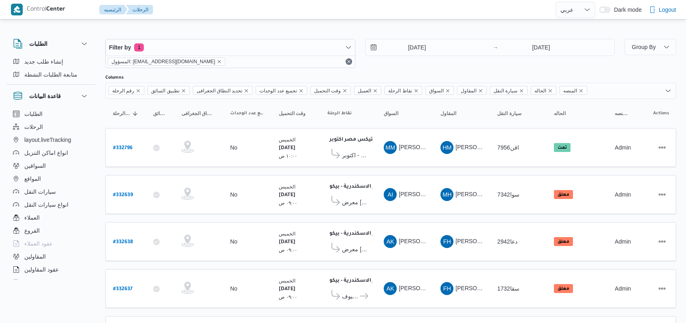
select select "ar"
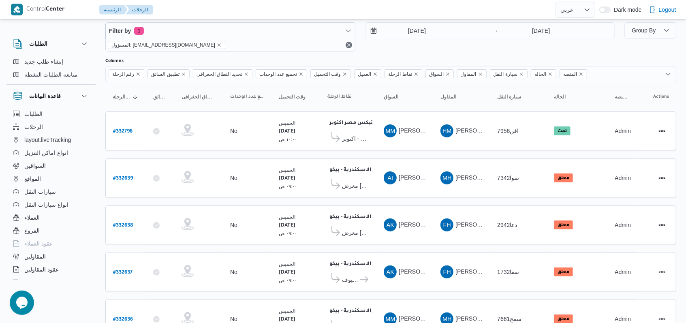
scroll to position [10, 0]
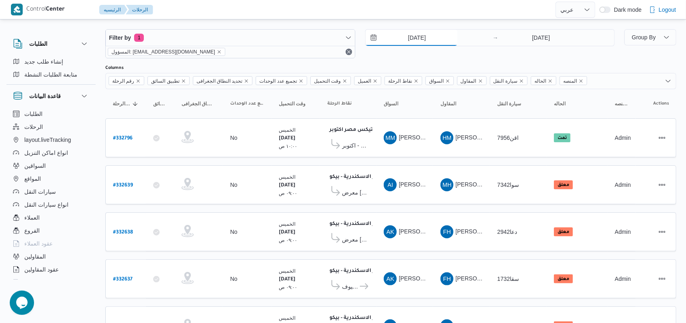
click at [415, 31] on input "21/8/2025" at bounding box center [412, 38] width 92 height 16
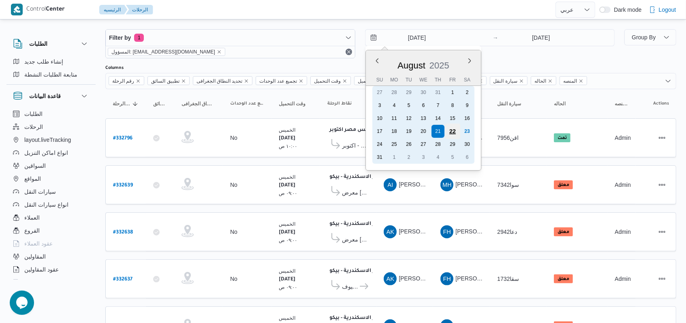
click at [459, 131] on div "22" at bounding box center [452, 131] width 15 height 15
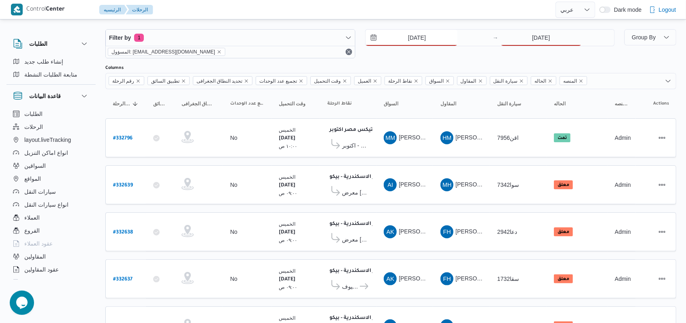
click at [423, 45] on input "22/8/2025" at bounding box center [412, 38] width 92 height 16
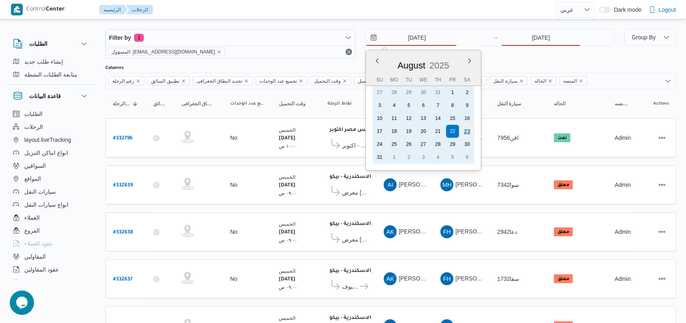
click at [464, 132] on div "23" at bounding box center [466, 131] width 15 height 15
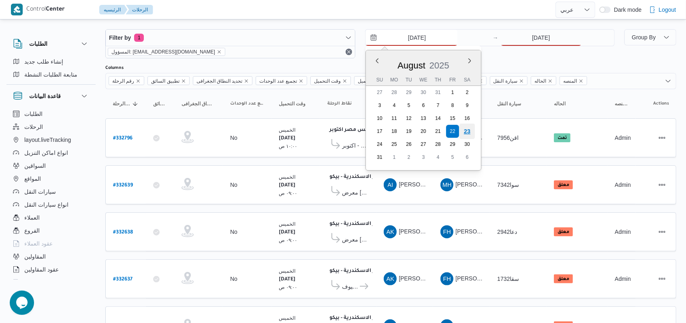
type input "23/8/2025"
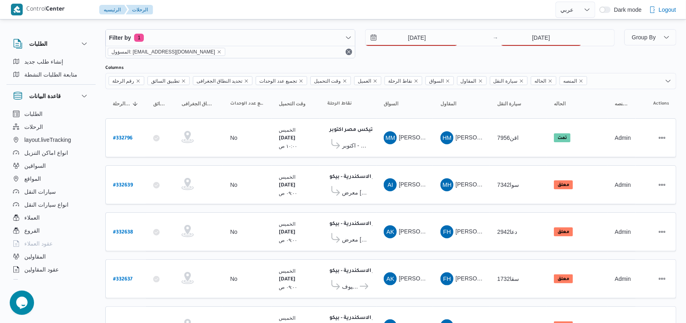
click at [506, 47] on div "23/8/2025 → 21/8/2025" at bounding box center [490, 43] width 250 height 29
click at [509, 44] on input "21/8/2025" at bounding box center [541, 38] width 81 height 16
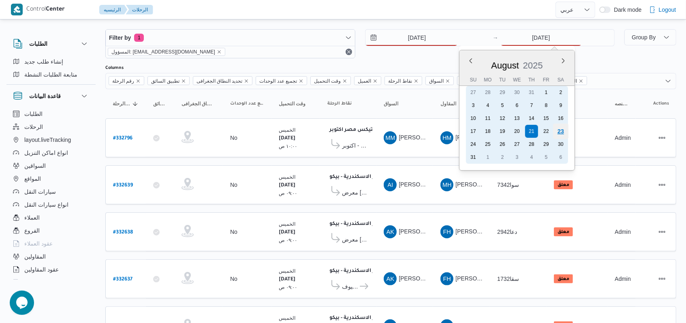
click at [558, 128] on div "23" at bounding box center [560, 131] width 15 height 15
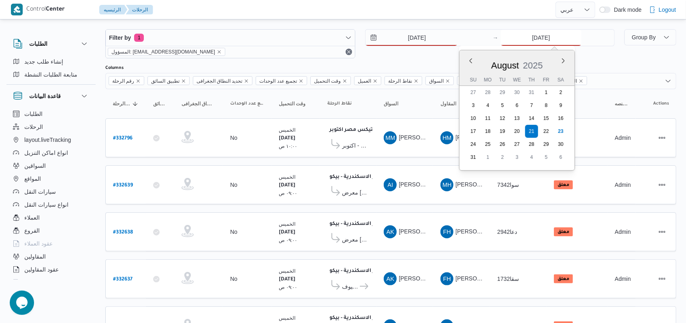
type input "23/8/2025"
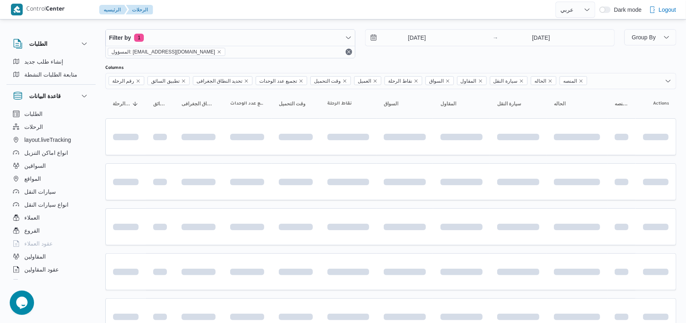
click at [421, 56] on div "23/8/2025 → 23/8/2025" at bounding box center [490, 43] width 250 height 29
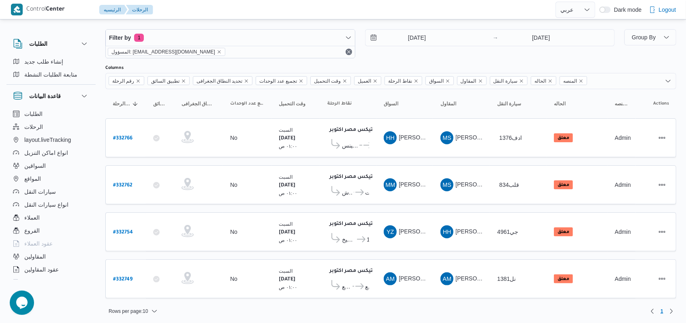
scroll to position [6, 0]
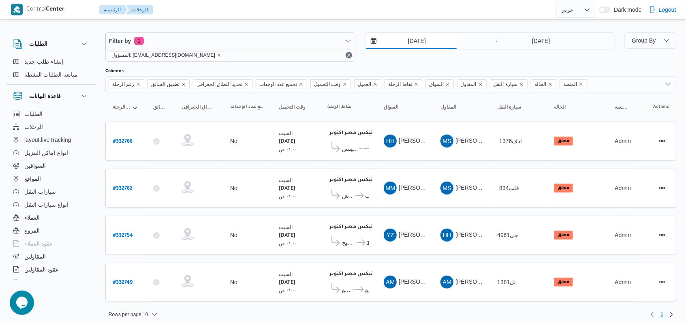
click at [404, 47] on input "23/8/2025" at bounding box center [412, 41] width 92 height 16
click at [511, 53] on div "23/8/2025 → 23/8/2025" at bounding box center [490, 46] width 250 height 29
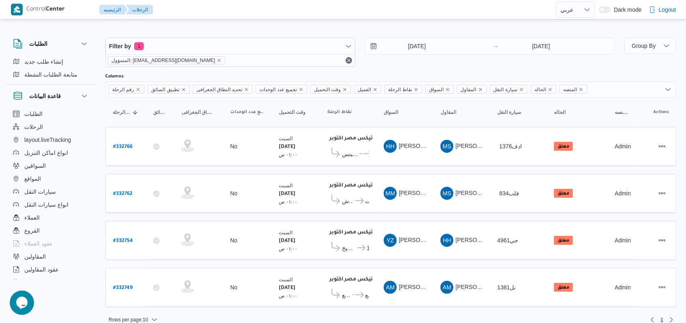
scroll to position [0, 0]
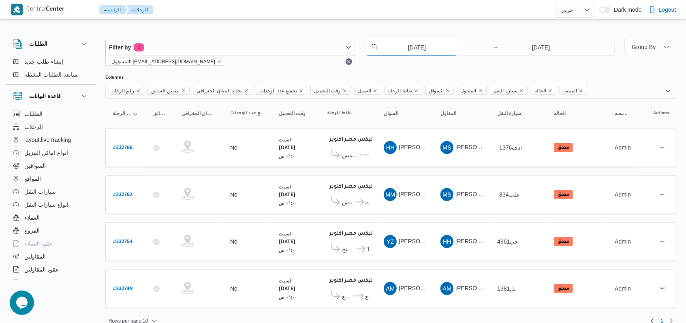
click at [396, 49] on input "23/8/2025" at bounding box center [412, 47] width 92 height 16
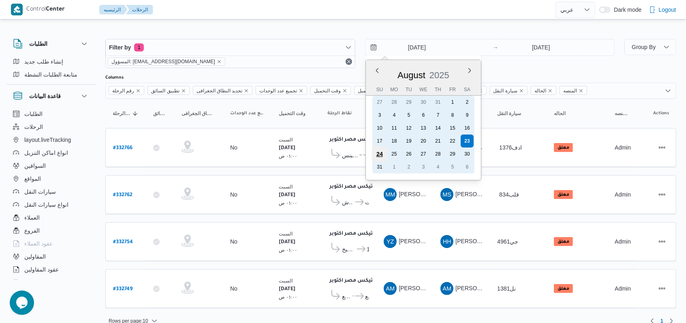
click at [374, 151] on div "24" at bounding box center [379, 153] width 15 height 15
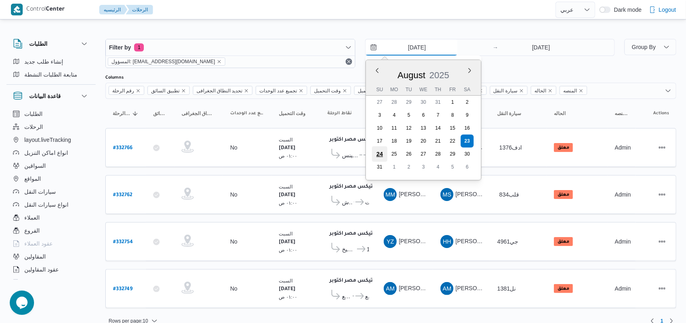
type input "24/8/2025"
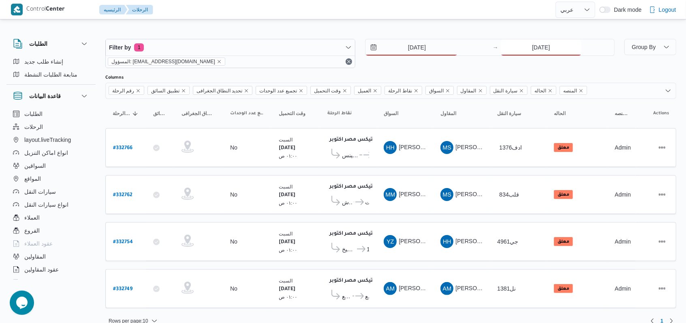
click at [520, 55] on input "23/8/2025" at bounding box center [541, 47] width 81 height 16
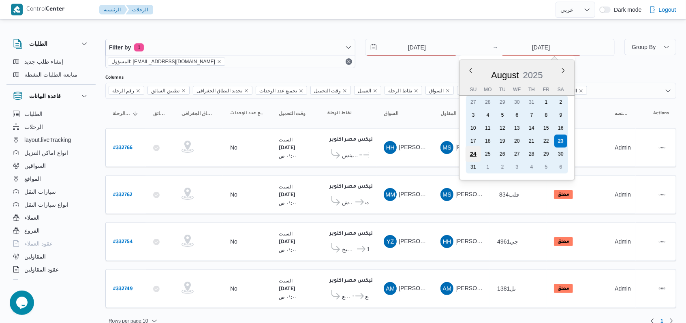
click at [471, 155] on div "24" at bounding box center [473, 153] width 15 height 15
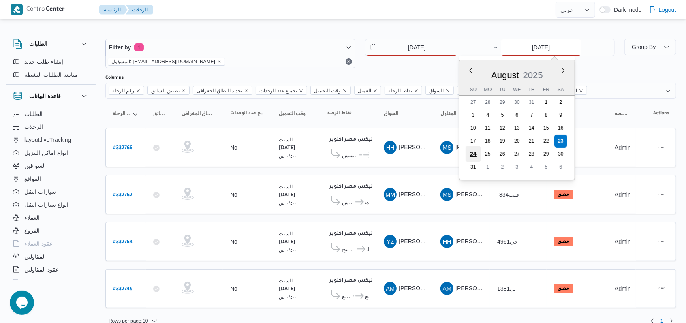
type input "24/8/2025"
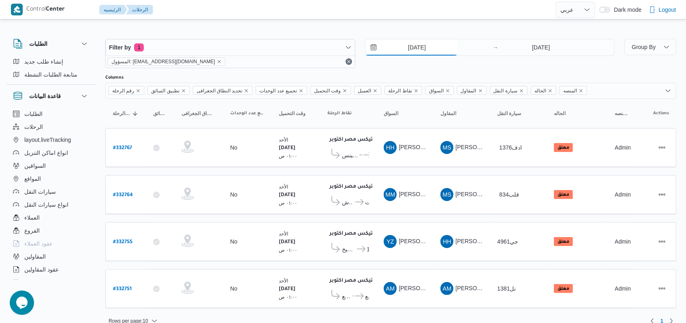
click at [408, 53] on input "24/8/2025" at bounding box center [412, 47] width 92 height 16
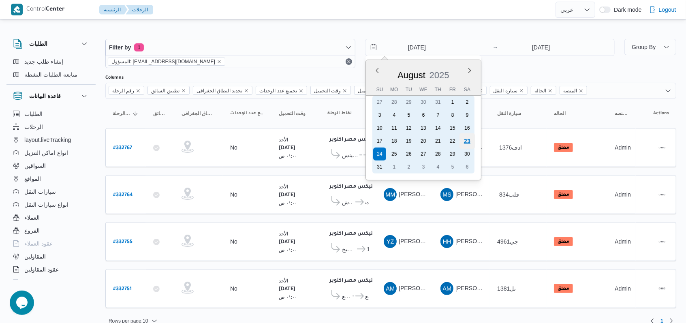
click at [466, 141] on div "23" at bounding box center [466, 140] width 15 height 15
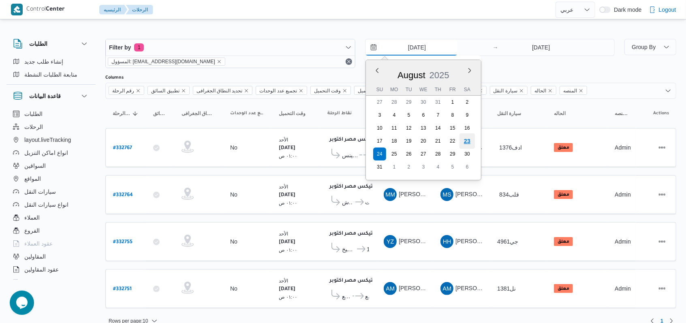
type input "23/8/2025"
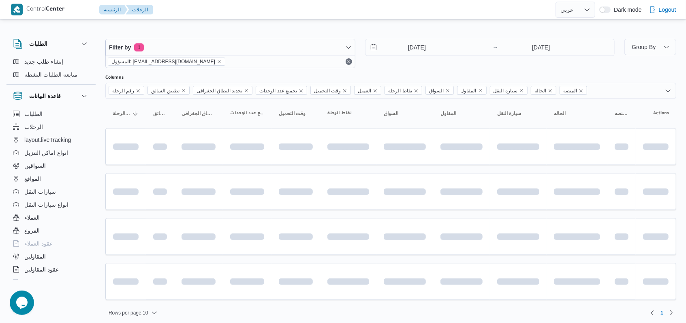
click at [528, 38] on div "Filter by 1 المسؤول: mostafa.elrouby@illa.com.eg 23/8/2025 → 24/8/2025" at bounding box center [360, 53] width 519 height 39
click at [528, 42] on input "24/8/2025" at bounding box center [541, 47] width 81 height 16
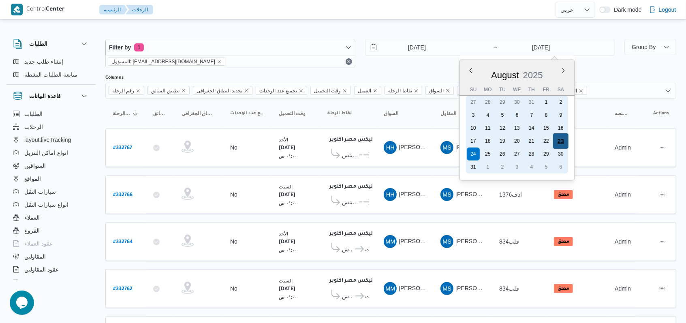
click at [557, 141] on div "23" at bounding box center [560, 140] width 15 height 15
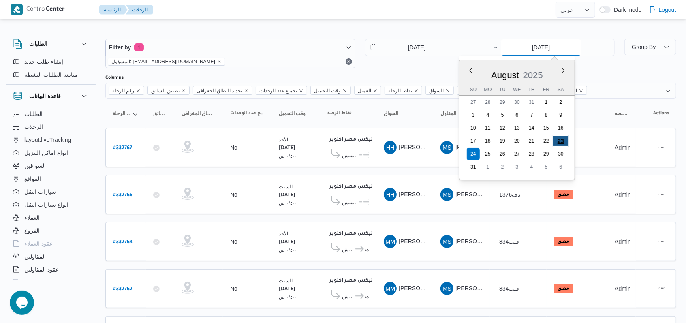
type input "23/8/2025"
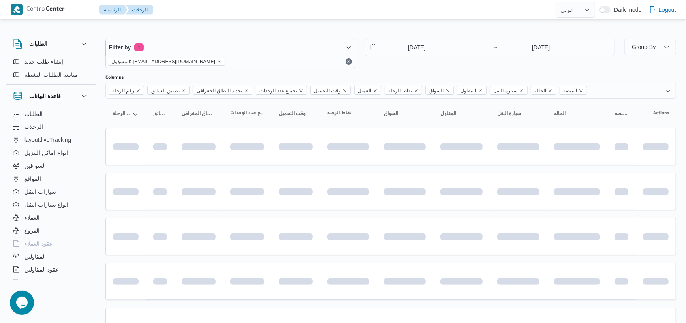
click at [397, 66] on div "23/8/2025 → 23/8/2025" at bounding box center [490, 53] width 250 height 29
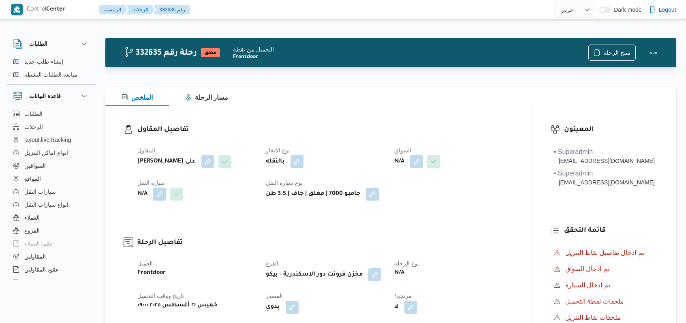
select select "ar"
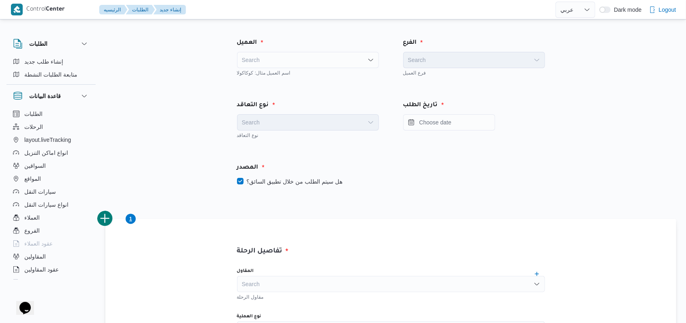
click at [308, 56] on div "Search" at bounding box center [308, 60] width 142 height 16
type input "fro"
click at [279, 77] on span "Fro ntdoor" at bounding box center [313, 75] width 122 height 10
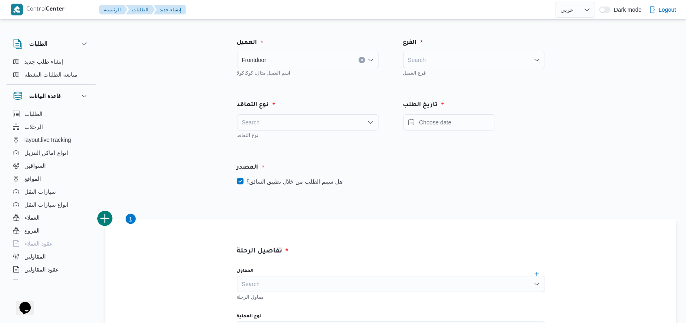
click at [417, 58] on div "Search" at bounding box center [474, 60] width 142 height 16
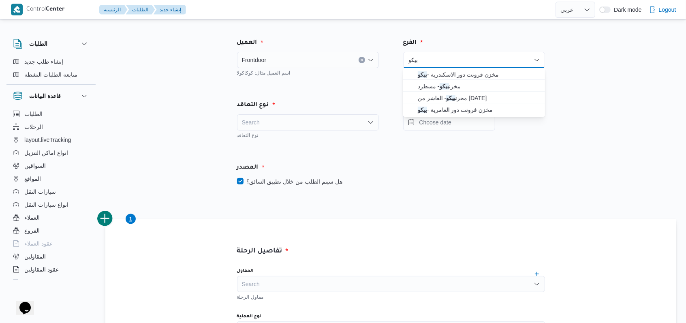
type input "بيكو"
click at [432, 74] on span "مخزن فرونت دور الاسكندرية - بيكو" at bounding box center [479, 75] width 122 height 10
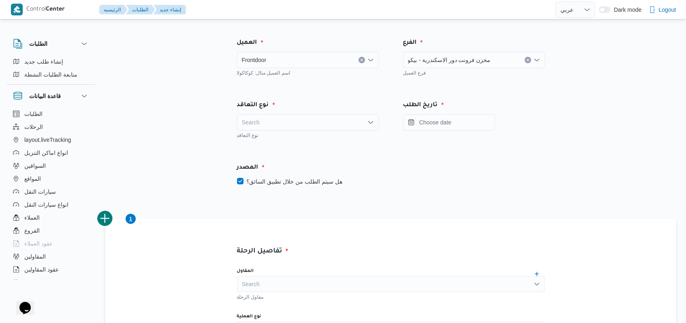
click at [298, 118] on div "Search" at bounding box center [308, 122] width 142 height 16
click at [289, 152] on span "On Demand" at bounding box center [313, 149] width 122 height 10
click at [292, 178] on label "هل سيتم الطلب من خلال تطبيق السائق؟" at bounding box center [289, 182] width 105 height 10
click at [454, 119] on input "Press the down key to open a popover containing a calendar." at bounding box center [449, 122] width 92 height 16
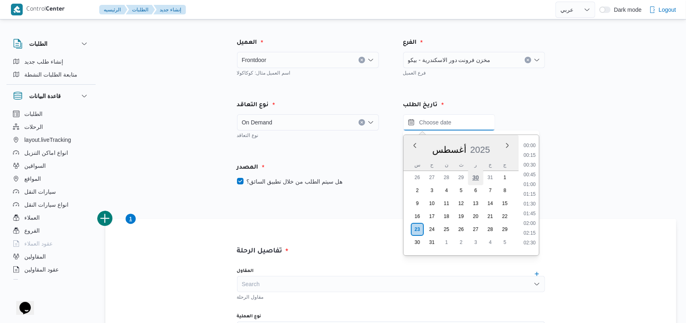
scroll to position [343, 0]
click at [534, 150] on li "09:00" at bounding box center [529, 153] width 19 height 8
type input "[DATE] ٠٩:٠٠"
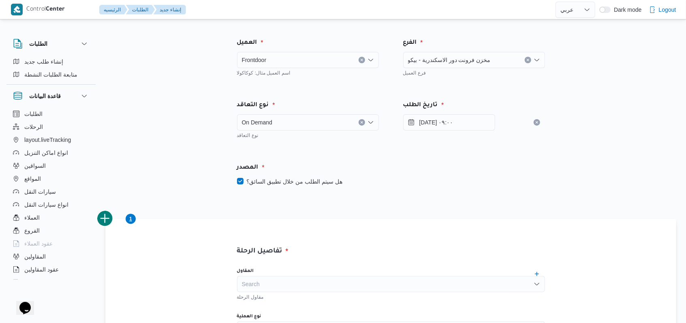
click at [287, 180] on label "هل سيتم الطلب من خلال تطبيق السائق؟" at bounding box center [289, 182] width 105 height 10
checkbox input "false"
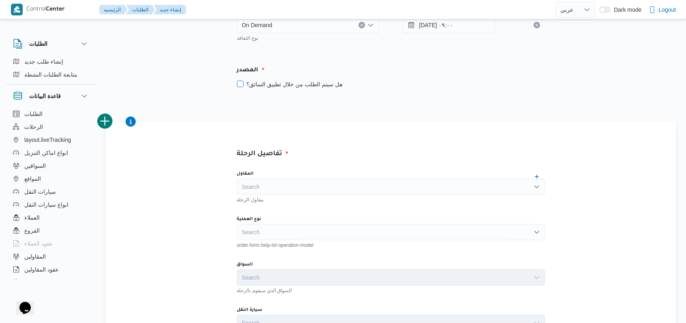
scroll to position [162, 0]
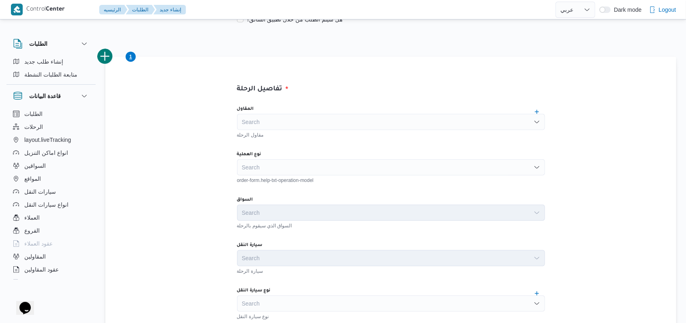
click at [306, 163] on div "Search" at bounding box center [391, 167] width 308 height 16
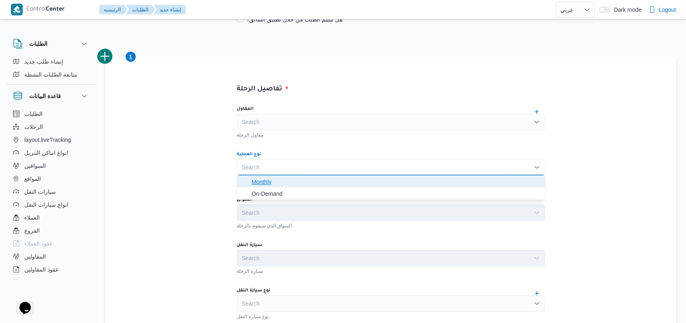
click at [305, 186] on span "Monthly" at bounding box center [391, 181] width 302 height 13
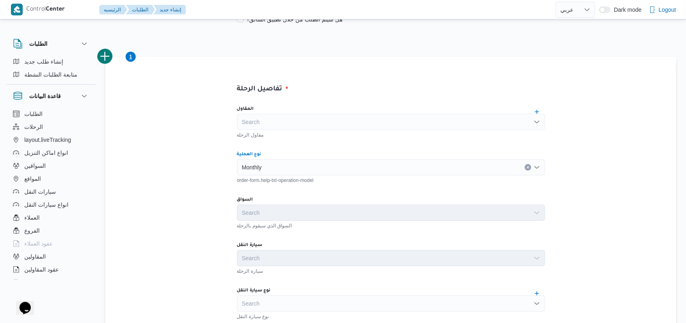
click at [304, 168] on div "Monthly Combo box. Selected. Monthly. Press Backspace to delete Monthly. Combo …" at bounding box center [391, 167] width 308 height 16
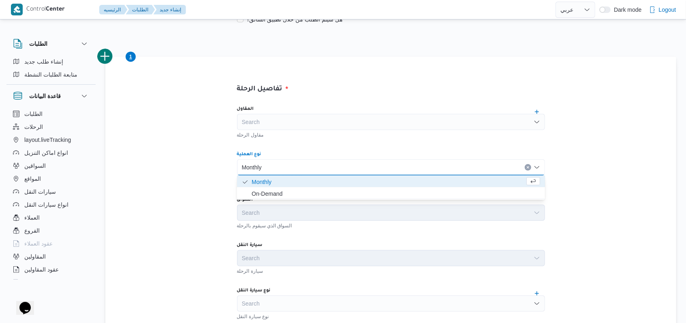
click at [294, 202] on div "السواق" at bounding box center [391, 200] width 308 height 6
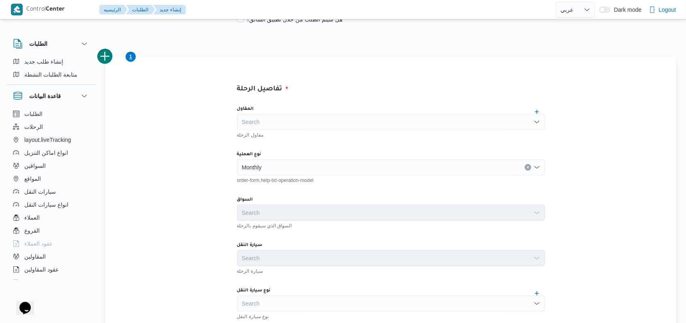
click at [295, 167] on div "Monthly" at bounding box center [391, 167] width 308 height 16
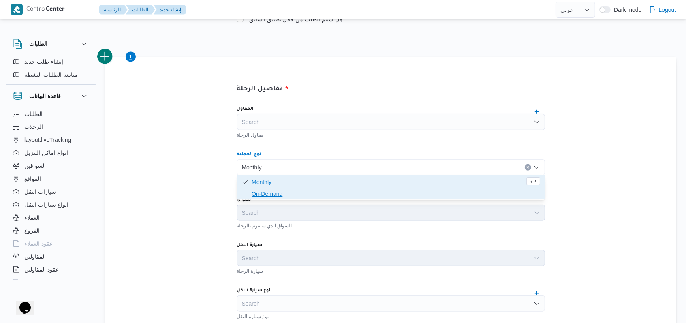
click at [291, 191] on span "On-Demand" at bounding box center [396, 194] width 289 height 10
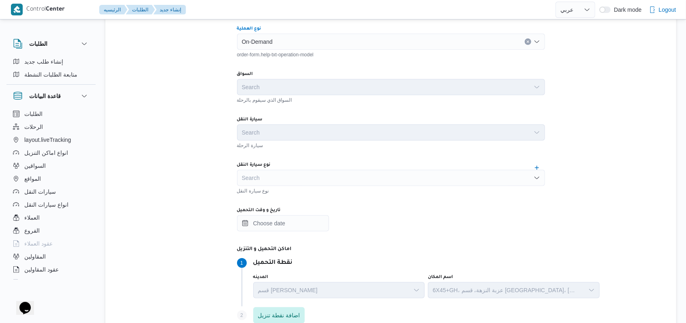
scroll to position [324, 0]
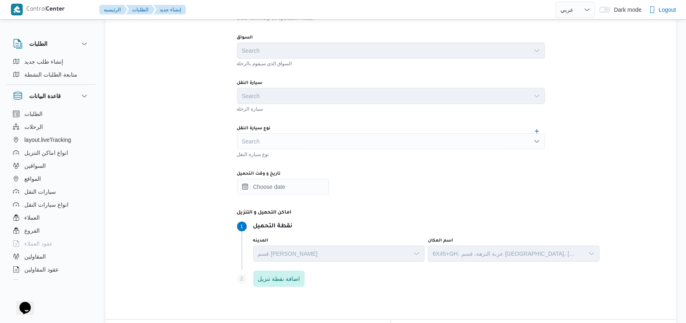
click at [300, 149] on div "Search" at bounding box center [391, 141] width 308 height 16
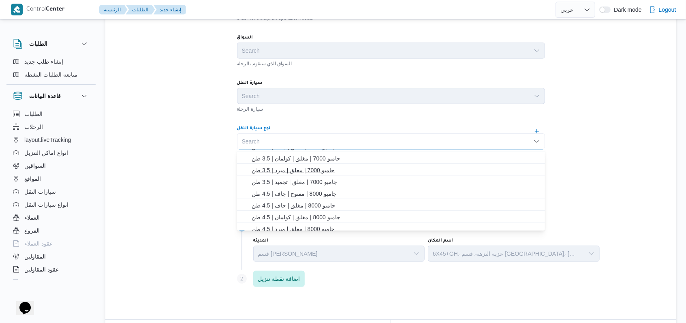
scroll to position [108, 0]
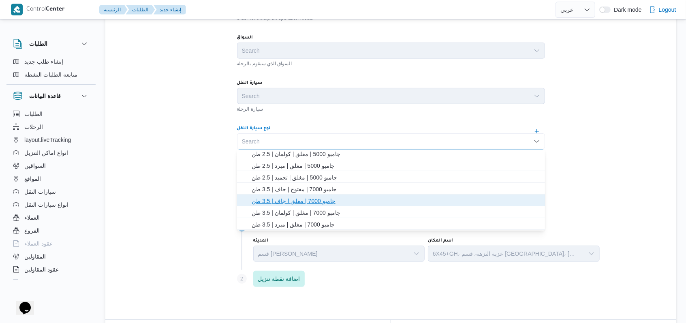
click at [306, 199] on span "جامبو 7000 | مغلق | جاف | 3.5 طن" at bounding box center [396, 201] width 289 height 10
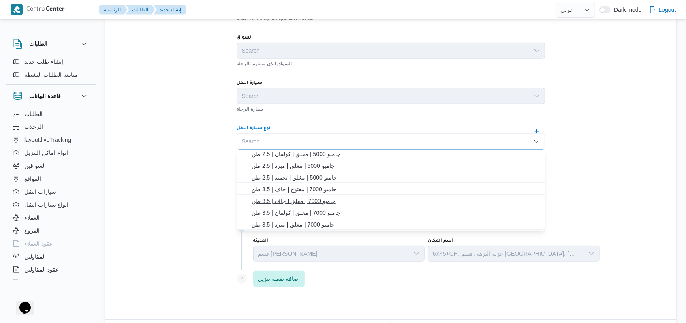
scroll to position [0, 0]
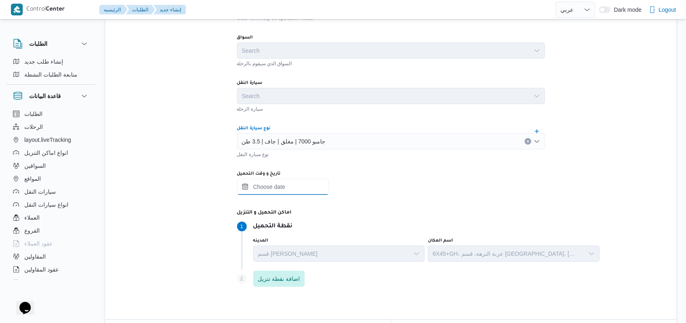
click at [307, 184] on input "تاريخ و وقت التحميل" at bounding box center [283, 187] width 92 height 16
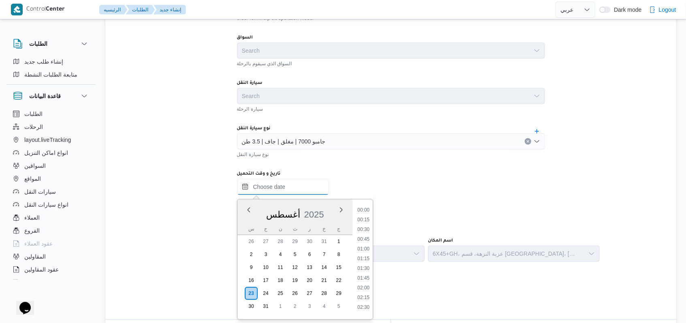
scroll to position [343, 0]
click at [366, 222] on li "09:15" at bounding box center [363, 226] width 19 height 8
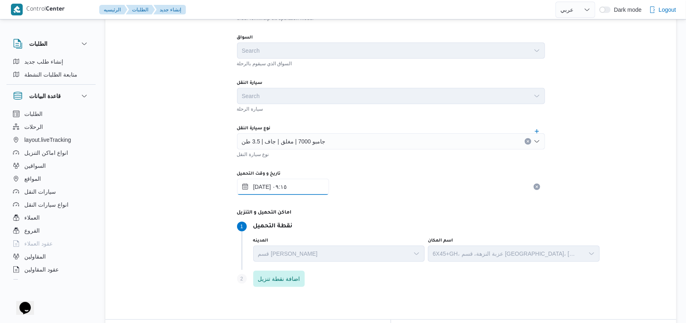
click at [287, 193] on input "[DATE] ٠٩:١٥" at bounding box center [283, 187] width 92 height 16
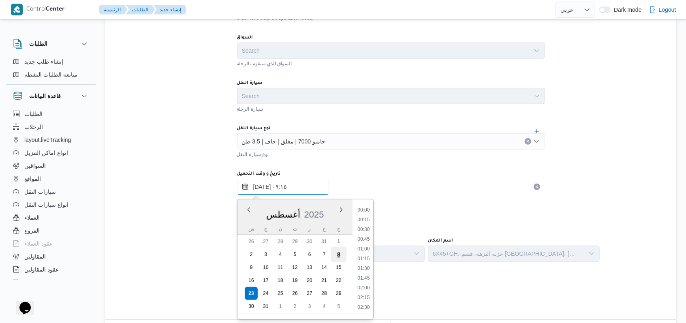
scroll to position [304, 0]
click at [360, 260] on ul "00:00 00:15 00:30 00:45 01:00 01:15 01:30 01:45 02:00 02:15 02:30 02:45 03:00 0…" at bounding box center [363, 259] width 19 height 107
click at [361, 258] on li "09:00" at bounding box center [363, 256] width 19 height 8
type input "[DATE] ٠٩:٠٠"
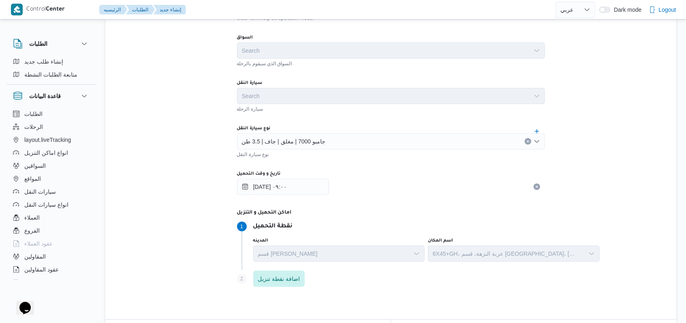
click at [369, 216] on dt "اماكن التحميل و التنزيل" at bounding box center [419, 213] width 365 height 10
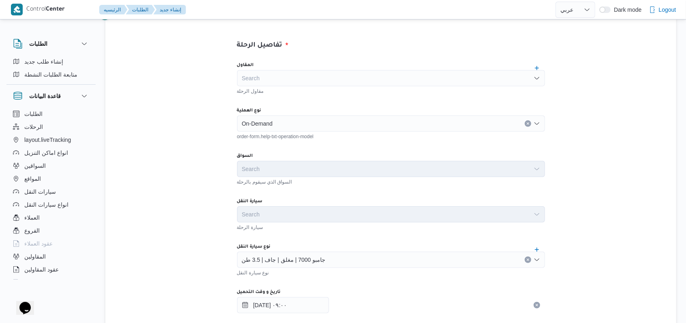
scroll to position [108, 0]
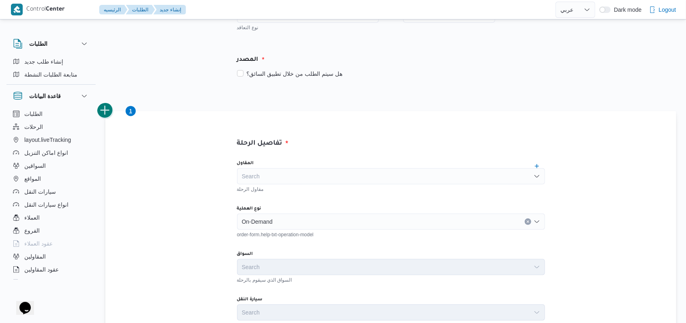
click at [109, 104] on button "add trip" at bounding box center [105, 111] width 16 height 16
click at [261, 220] on div "Search" at bounding box center [391, 222] width 308 height 16
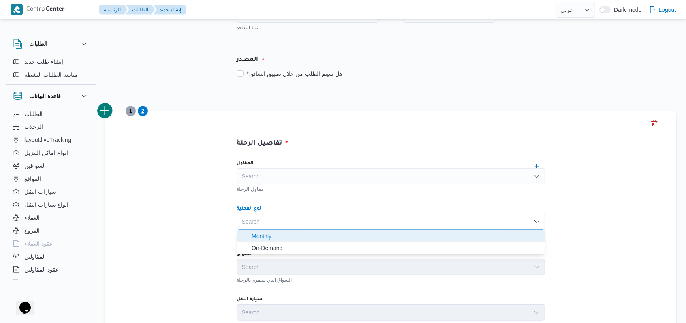
click at [263, 235] on span "Monthly" at bounding box center [396, 236] width 289 height 10
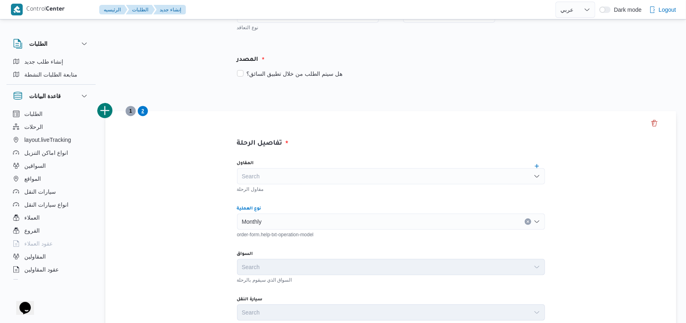
click at [266, 220] on input "نوع العملية" at bounding box center [265, 222] width 1 height 10
click at [280, 228] on div "Monthly Combo box. Selected. Monthly. Press Backspace to delete Monthly. Combo …" at bounding box center [391, 222] width 308 height 16
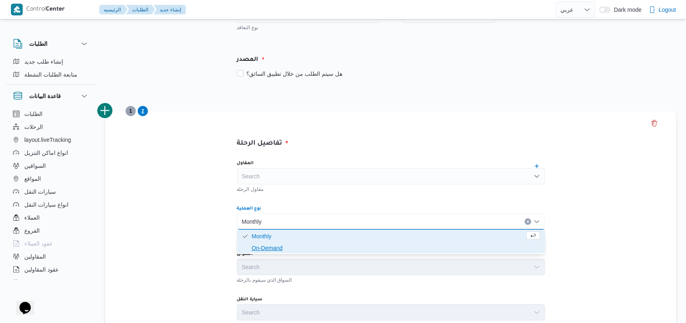
click at [273, 246] on span "On-Demand" at bounding box center [396, 248] width 289 height 10
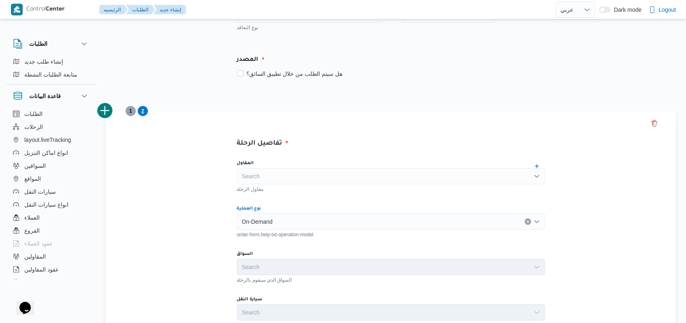
click at [107, 113] on button "add trip" at bounding box center [105, 111] width 16 height 16
click at [248, 217] on div "Search" at bounding box center [391, 222] width 308 height 16
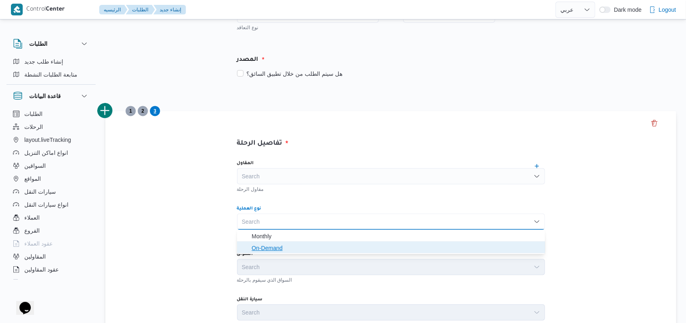
click at [254, 245] on span "On-Demand" at bounding box center [396, 248] width 289 height 10
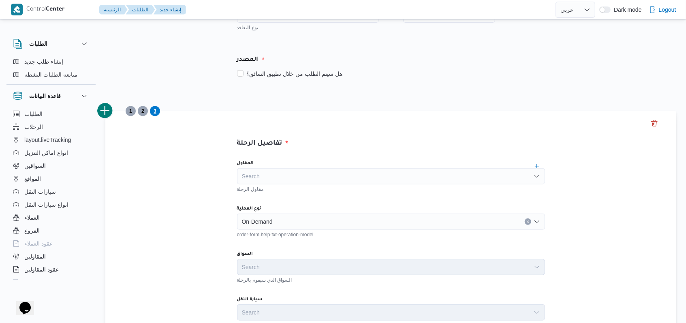
click at [109, 113] on button "add trip" at bounding box center [105, 111] width 16 height 16
click at [255, 227] on div "Search" at bounding box center [391, 222] width 308 height 16
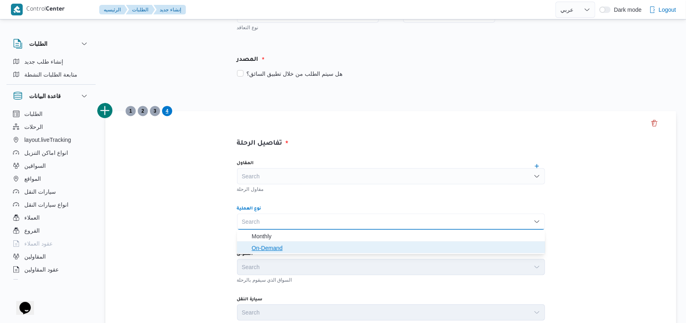
click at [252, 250] on span "On-Demand" at bounding box center [396, 248] width 289 height 10
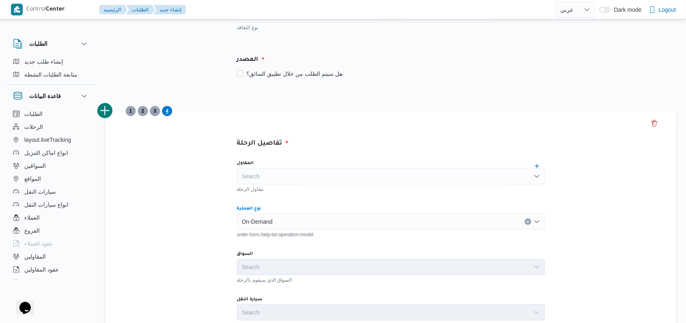
click at [107, 106] on button "add trip" at bounding box center [105, 111] width 16 height 16
click at [261, 217] on div "Search" at bounding box center [391, 222] width 308 height 16
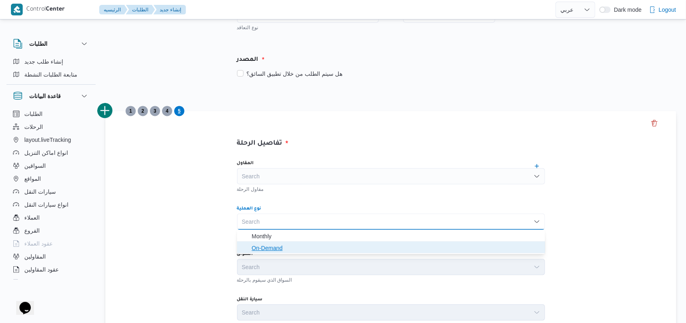
click at [252, 248] on span "On-Demand" at bounding box center [396, 248] width 289 height 10
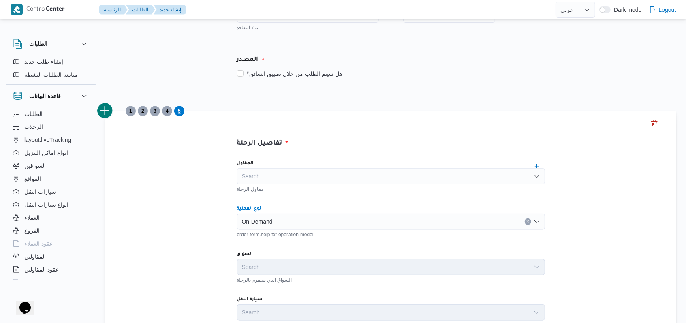
click at [110, 110] on button "add trip" at bounding box center [105, 111] width 16 height 16
click at [251, 227] on div "Search" at bounding box center [391, 222] width 308 height 16
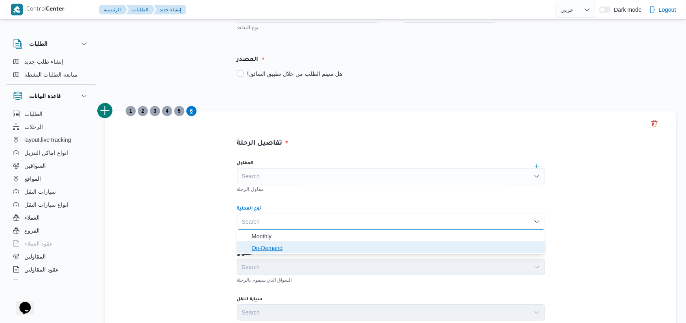
click at [248, 244] on span "On-Demand" at bounding box center [391, 248] width 302 height 13
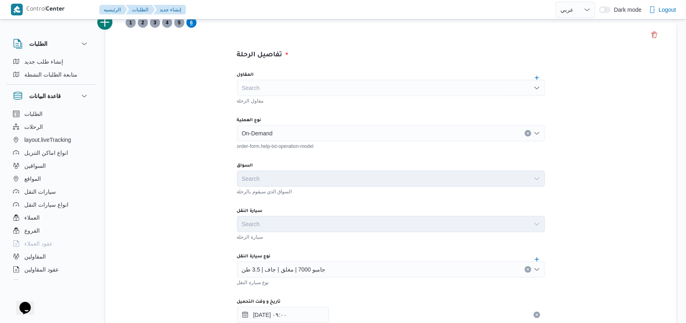
scroll to position [195, 0]
click at [109, 28] on button "add trip" at bounding box center [105, 23] width 16 height 16
click at [300, 132] on div "Search" at bounding box center [391, 134] width 308 height 16
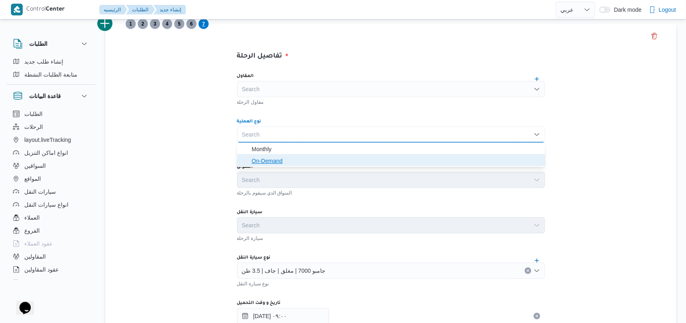
click at [288, 156] on span "On-Demand" at bounding box center [396, 161] width 289 height 10
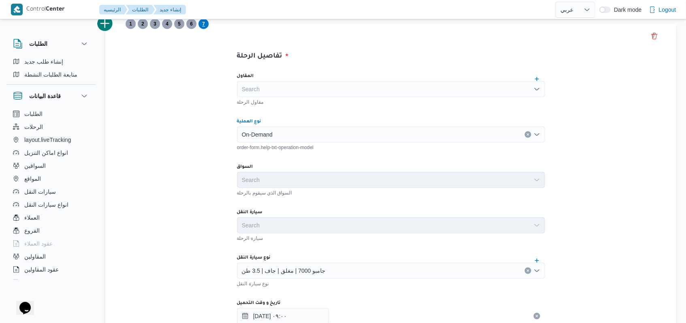
click at [188, 150] on div "تفاصيل الرحلة المقاول Search مقاول الرحلة نوع العملية On-Demand Combo box. Sele…" at bounding box center [390, 310] width 571 height 572
click at [195, 25] on span "6" at bounding box center [191, 24] width 10 height 10
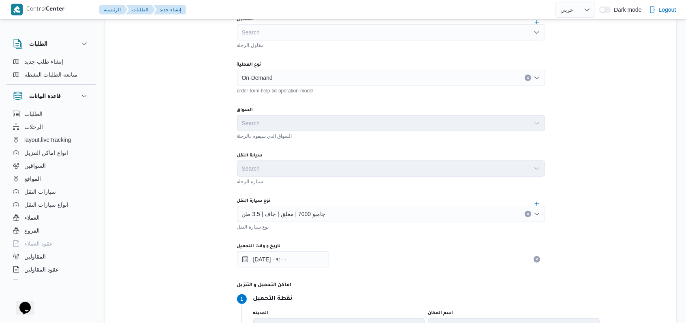
scroll to position [303, 0]
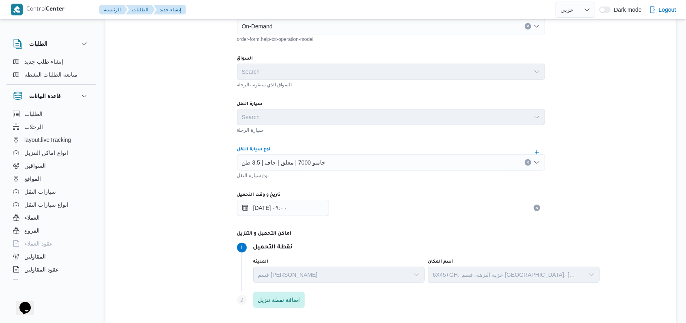
click at [308, 158] on span "جامبو 7000 | مغلق | جاف | 3.5 طن" at bounding box center [284, 162] width 84 height 9
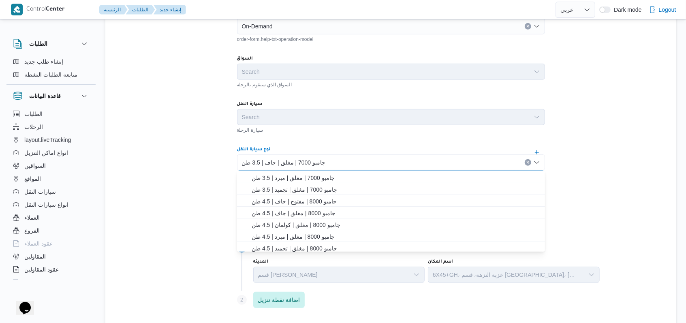
scroll to position [191, 0]
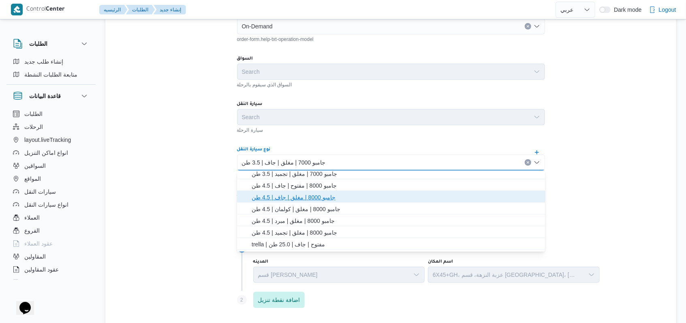
click at [314, 195] on span "جامبو 8000 | مغلق | جاف | 4.5 طن" at bounding box center [396, 197] width 289 height 10
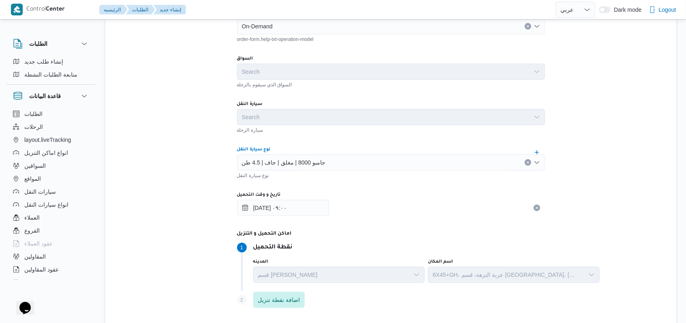
click at [176, 170] on div "تفاصيل الرحلة المقاول Search مقاول الرحلة نوع العملية On-Demand order-form.help…" at bounding box center [390, 202] width 571 height 572
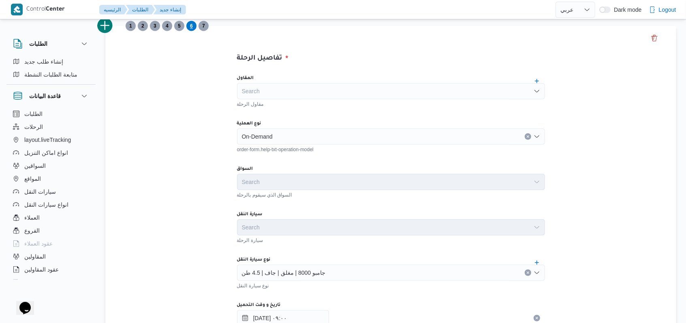
scroll to position [141, 0]
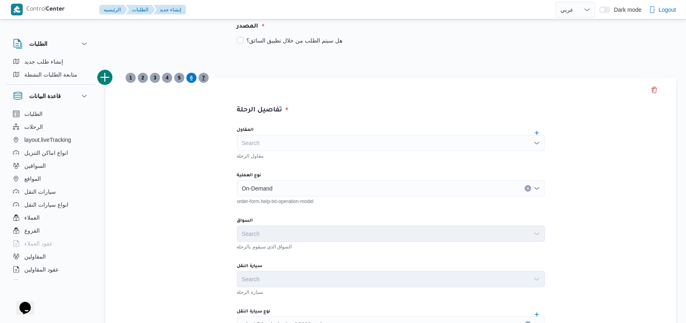
click at [201, 81] on span "7" at bounding box center [204, 78] width 10 height 10
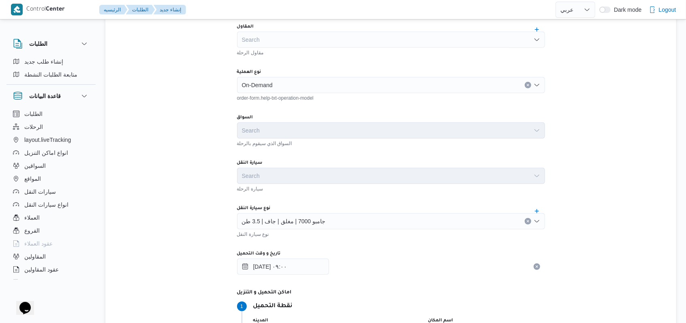
scroll to position [249, 0]
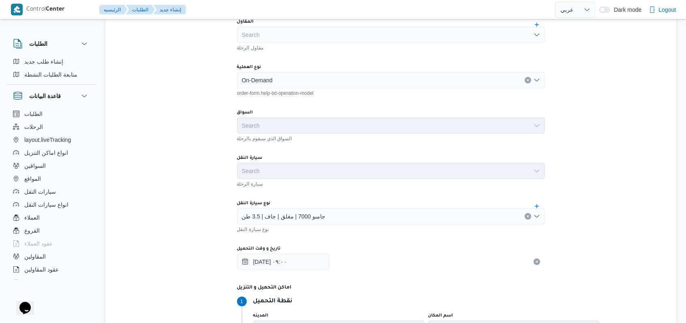
click at [293, 212] on span "جامبو 7000 | مغلق | جاف | 3.5 طن" at bounding box center [284, 216] width 84 height 9
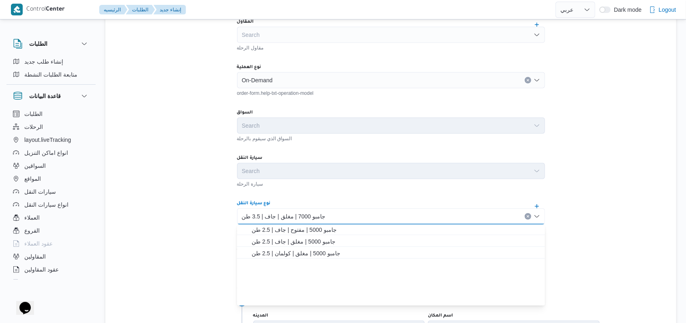
scroll to position [0, 0]
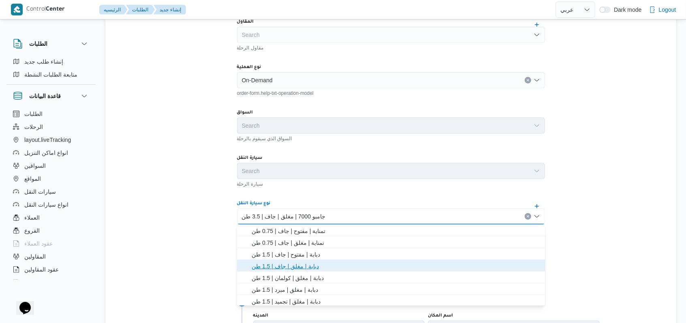
click at [308, 261] on span "دبابة | مغلق | جاف | 1.5 طن" at bounding box center [396, 266] width 289 height 10
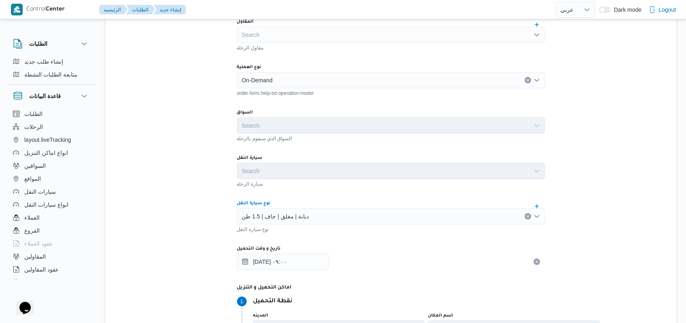
click at [185, 193] on div "تفاصيل الرحلة المقاول Search مقاول الرحلة نوع العملية On-Demand order-form.help…" at bounding box center [390, 256] width 571 height 572
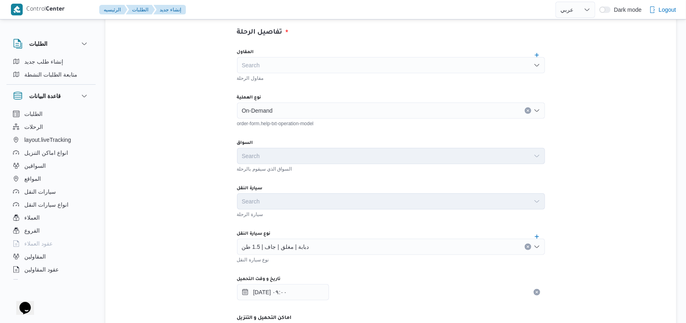
scroll to position [195, 0]
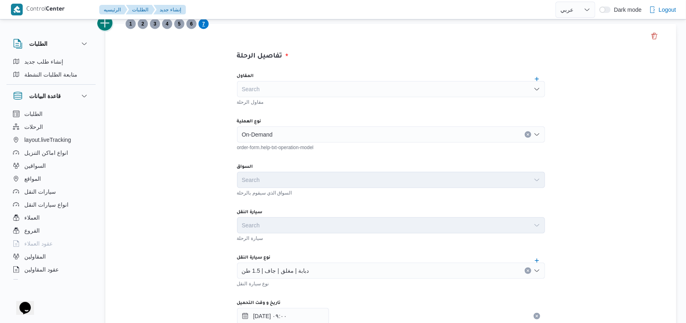
click at [110, 27] on button "add trip" at bounding box center [105, 23] width 16 height 16
click at [261, 135] on div "Search" at bounding box center [391, 134] width 308 height 16
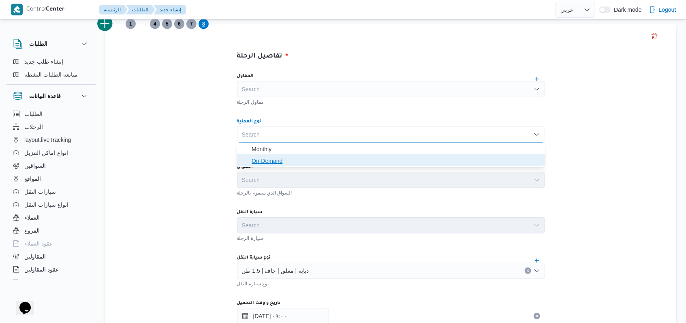
click at [261, 161] on span "On-Demand" at bounding box center [396, 161] width 289 height 10
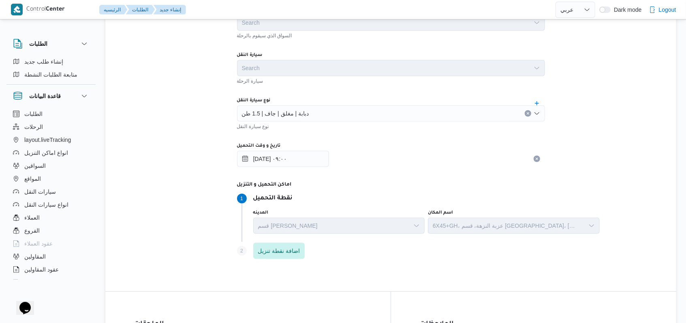
scroll to position [510, 0]
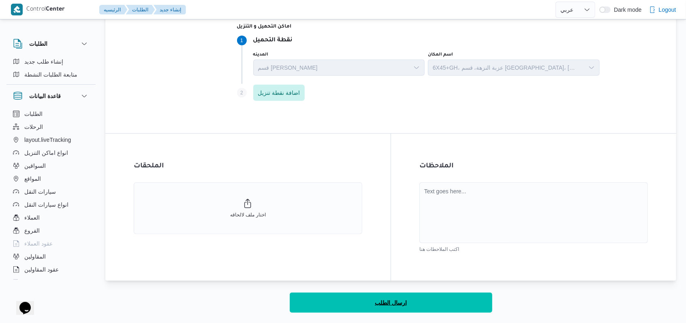
click at [430, 303] on button "ارسال الطلب" at bounding box center [391, 303] width 203 height 20
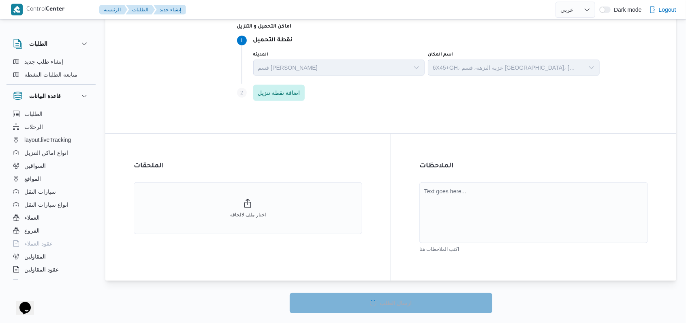
select select "ar"
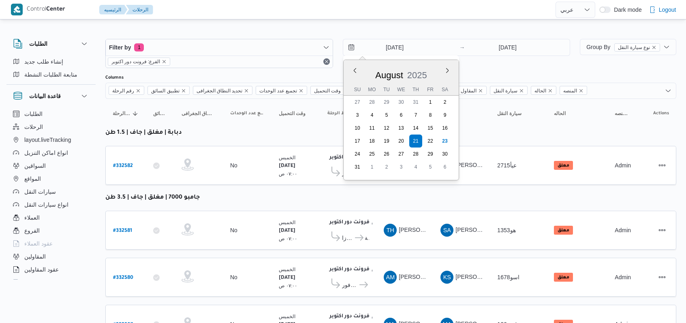
select select "ar"
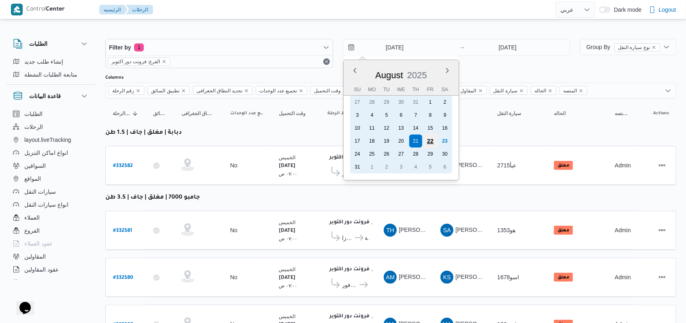
click at [438, 140] on div "22" at bounding box center [429, 140] width 15 height 15
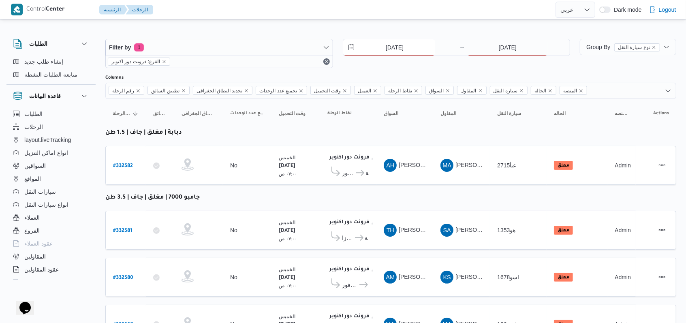
click at [391, 53] on input "22/8/2025" at bounding box center [389, 47] width 92 height 16
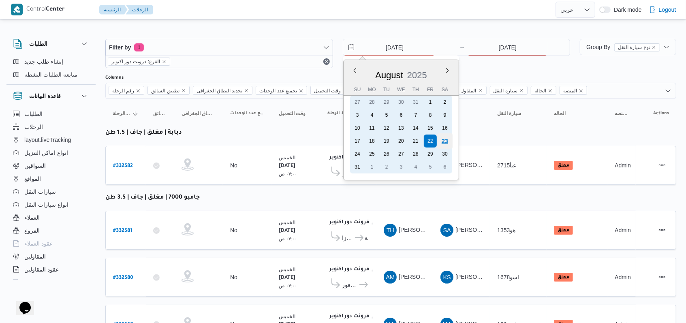
click at [443, 139] on div "23" at bounding box center [444, 140] width 15 height 15
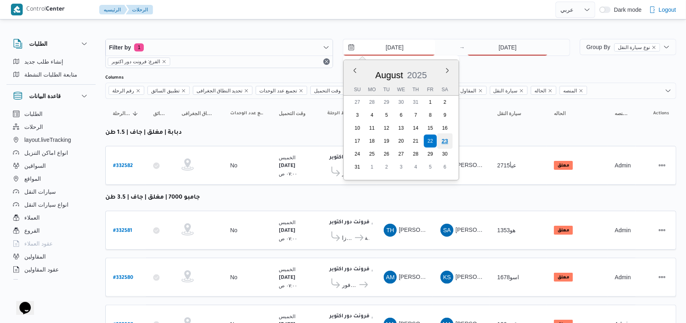
type input "23/8/2025"
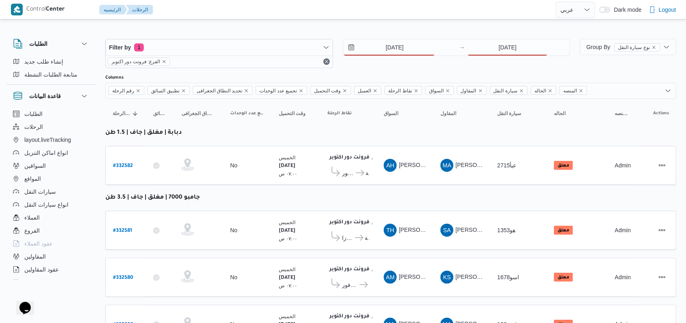
click at [486, 60] on div "23/8/2025 → 21/8/2025" at bounding box center [457, 53] width 228 height 29
click at [490, 54] on input "21/8/2025" at bounding box center [507, 47] width 81 height 16
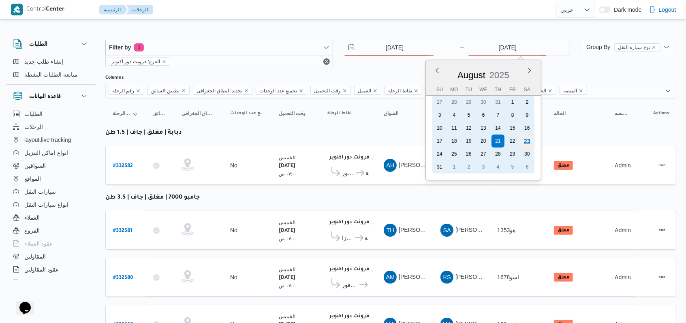
click at [532, 144] on div "23" at bounding box center [527, 140] width 15 height 15
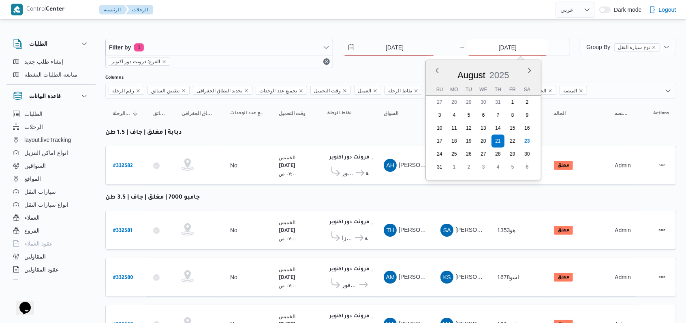
type input "23/8/2025"
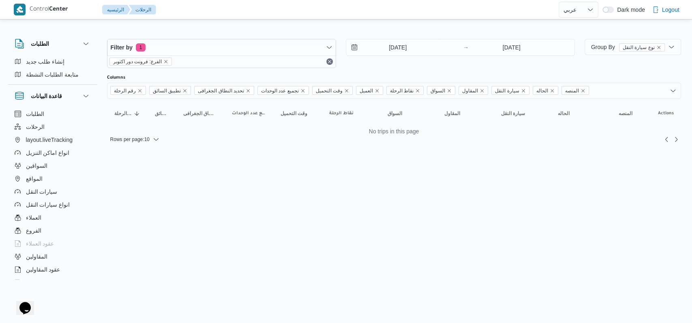
click at [359, 68] on div "Filter by 1 الفرع: فرونت دور اكتوبر 23/8/2025 → 23/8/2025" at bounding box center [340, 53] width 477 height 39
click at [403, 51] on input "23/8/2025" at bounding box center [392, 47] width 92 height 16
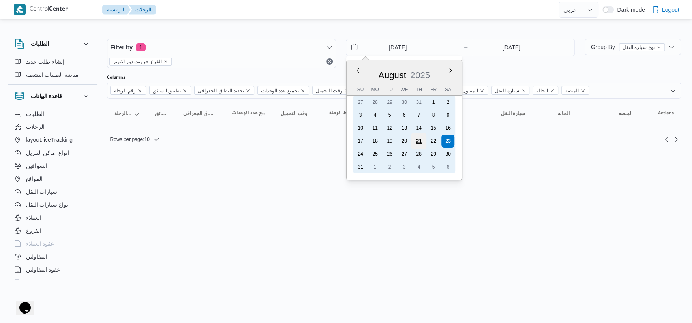
click at [420, 141] on div "21" at bounding box center [418, 140] width 15 height 15
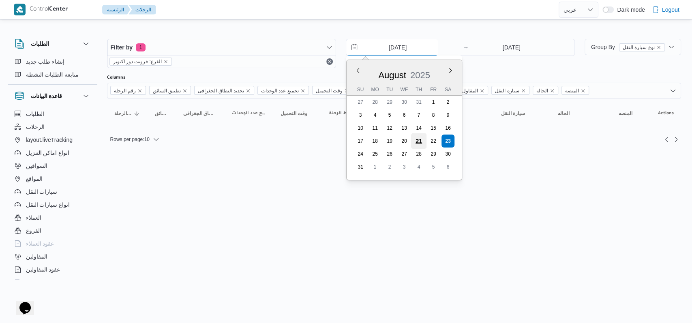
type input "21/8/2025"
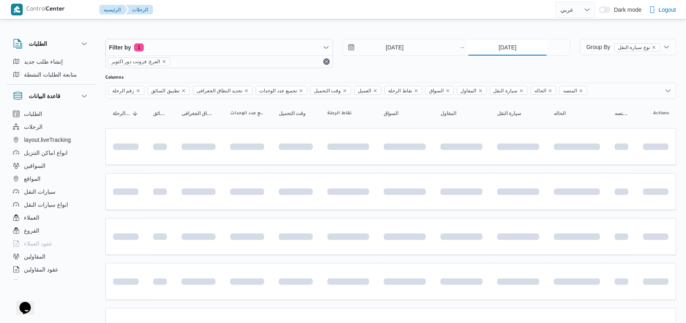
click at [502, 41] on input "23/8/2025" at bounding box center [507, 47] width 81 height 16
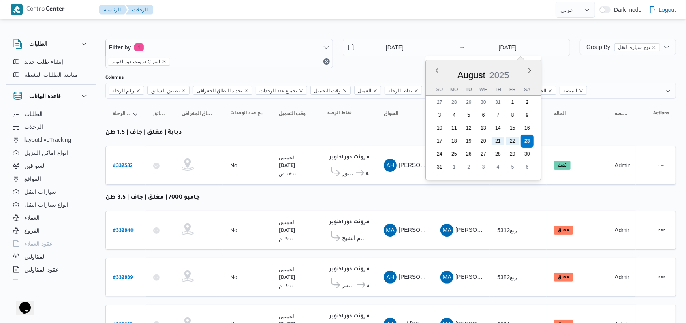
click at [558, 66] on div "21/8/2025 → 23/8/2025 Previous Month Next month August 2025 August 2025 Su Mo T…" at bounding box center [457, 53] width 228 height 29
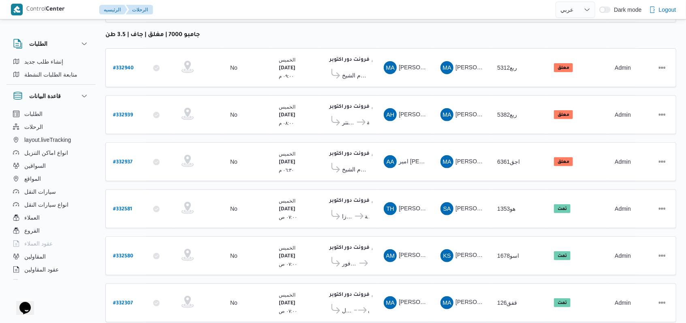
scroll to position [315, 0]
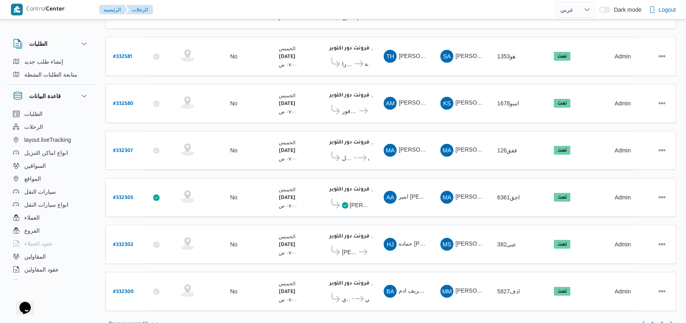
click at [678, 314] on div "Rows per page : 10 1 2" at bounding box center [391, 323] width 581 height 19
click at [668, 319] on link "Next page, 2" at bounding box center [672, 324] width 10 height 10
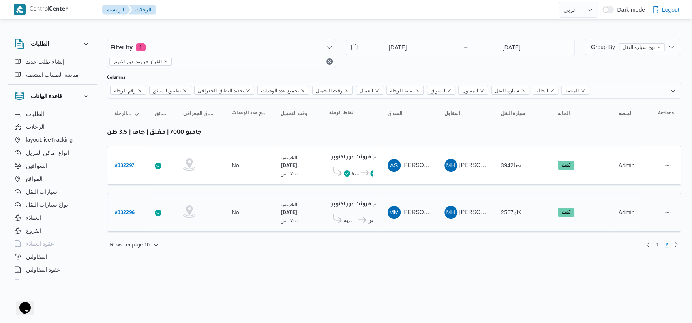
click at [128, 207] on link "# 332296" at bounding box center [125, 212] width 20 height 11
select select "ar"
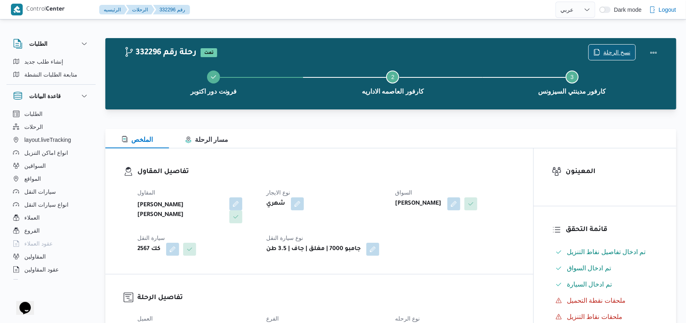
click at [615, 51] on span "نسخ الرحلة" at bounding box center [616, 52] width 27 height 10
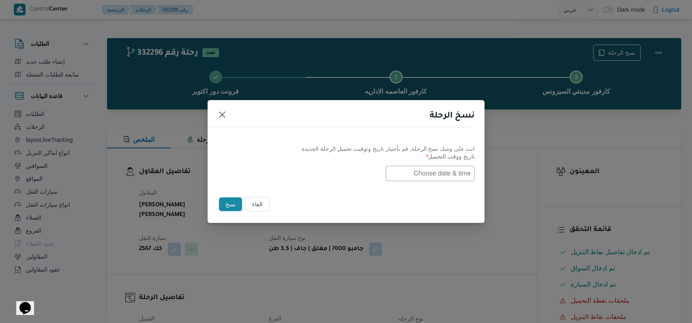
click at [417, 172] on input "text" at bounding box center [429, 173] width 89 height 15
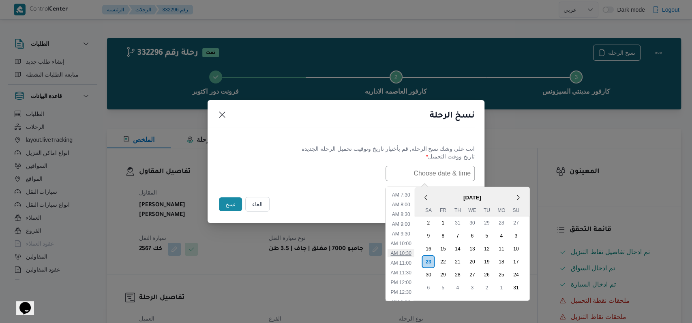
scroll to position [88, 0]
click at [412, 241] on li "7:00 AM" at bounding box center [401, 239] width 25 height 8
type input "23/08/2025 7:00AM"
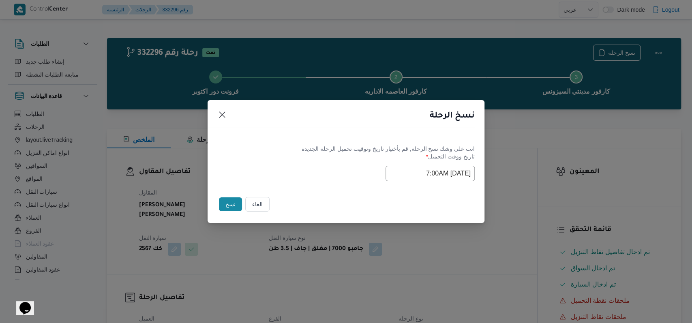
click at [229, 203] on button "نسخ" at bounding box center [230, 204] width 23 height 14
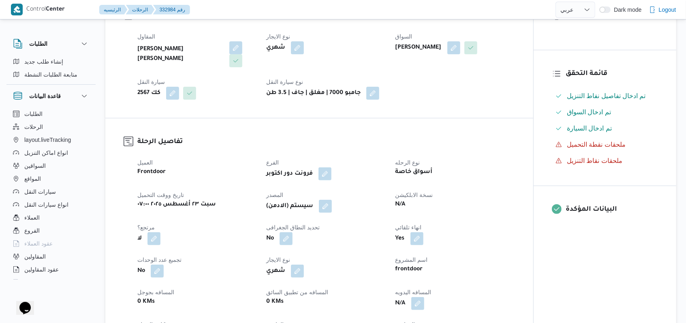
scroll to position [162, 0]
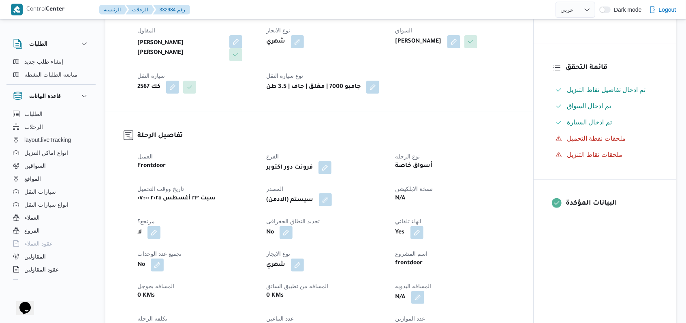
click at [327, 199] on button "button" at bounding box center [325, 199] width 13 height 13
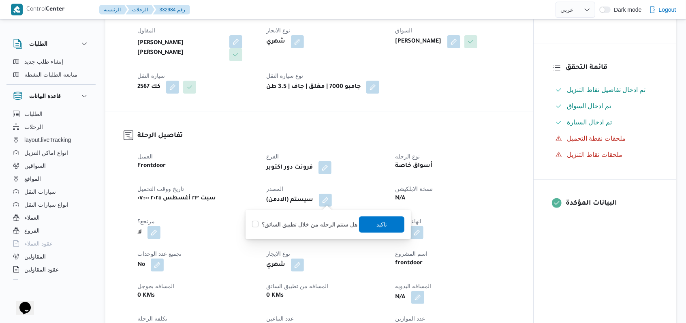
click at [382, 167] on div "فرونت دور اكتوبر" at bounding box center [325, 167] width 121 height 15
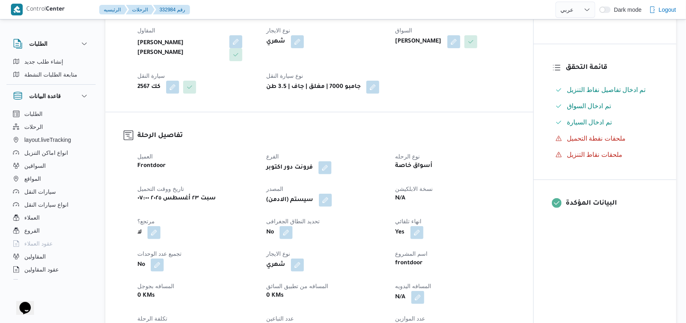
select select "ar"
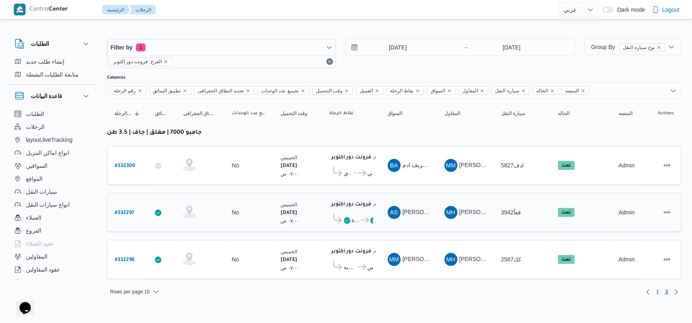
click at [128, 207] on link "# 332297" at bounding box center [124, 212] width 19 height 11
select select "ar"
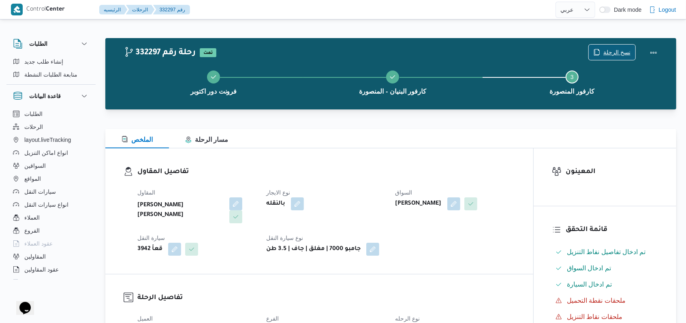
click at [610, 45] on span "نسخ الرحلة" at bounding box center [612, 52] width 47 height 15
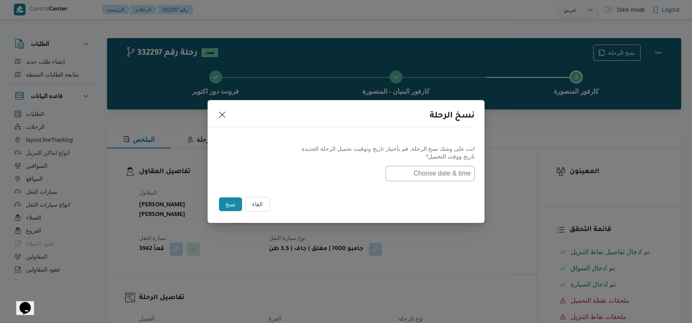
click at [438, 163] on label "تاريخ ووقت التحميل *" at bounding box center [345, 159] width 257 height 13
click at [434, 168] on input "text" at bounding box center [429, 173] width 89 height 15
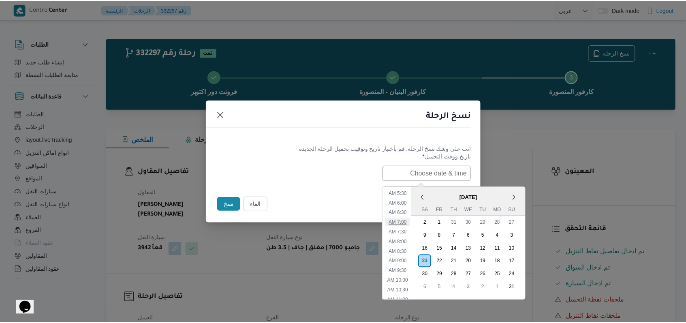
scroll to position [88, 0]
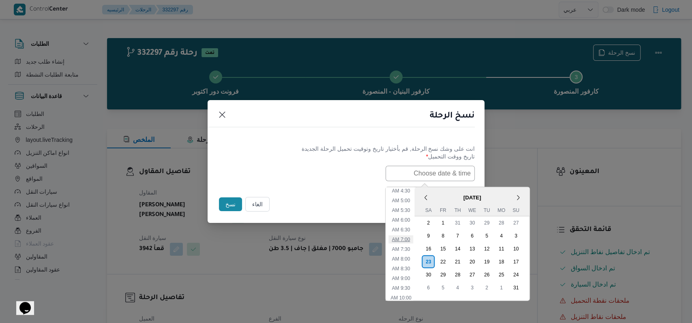
click at [411, 240] on li "7:00 AM" at bounding box center [401, 239] width 25 height 8
type input "23/08/2025 7:00AM"
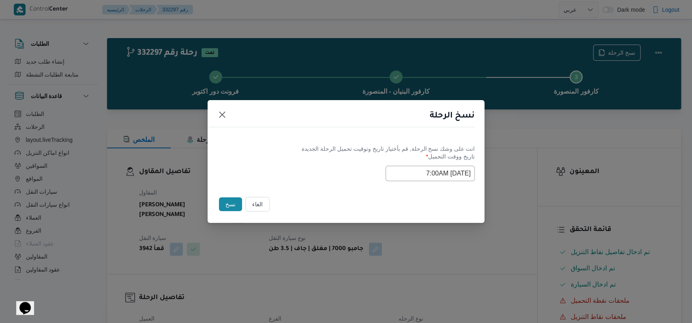
click at [331, 179] on div "Selected date: Saturday, August 23rd, 2025 at 7:00 AM 23/08/2025 7:00AM" at bounding box center [345, 173] width 257 height 15
click at [225, 207] on button "نسخ" at bounding box center [230, 204] width 23 height 14
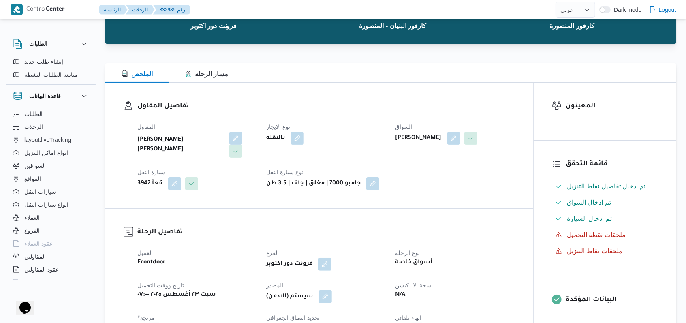
scroll to position [162, 0]
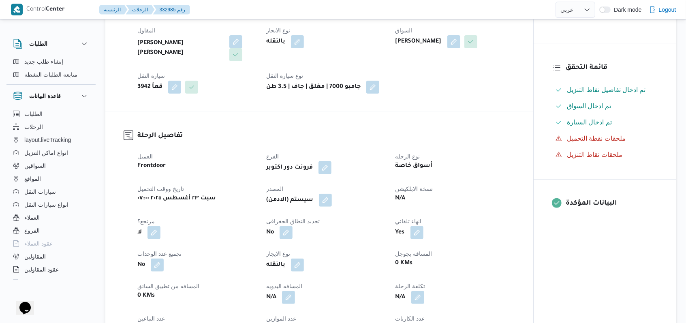
select select "ar"
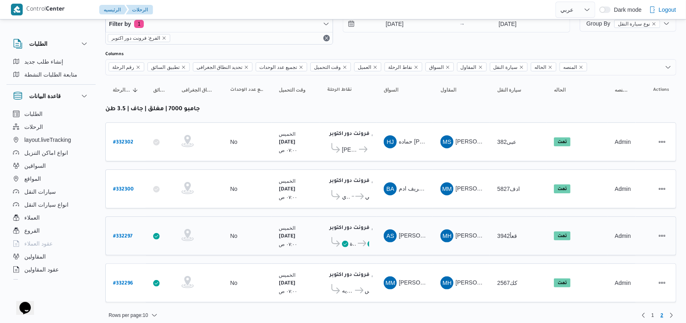
scroll to position [24, 0]
click at [120, 186] on b "# 332300" at bounding box center [123, 189] width 21 height 6
select select "ar"
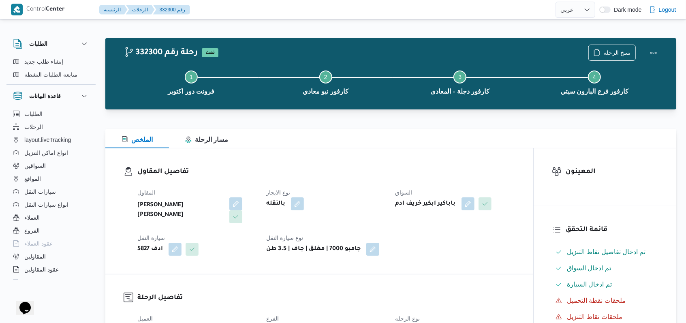
click at [615, 58] on div "Step 1 is incomplete 1 فرونت دور اكتوبر Step 2 is incomplete 2 كارفور نيو معادي…" at bounding box center [393, 82] width 548 height 52
click at [618, 51] on span "نسخ الرحلة" at bounding box center [616, 52] width 27 height 10
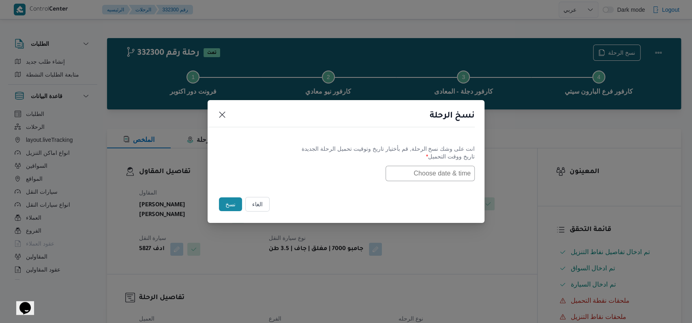
click at [412, 173] on input "text" at bounding box center [429, 173] width 89 height 15
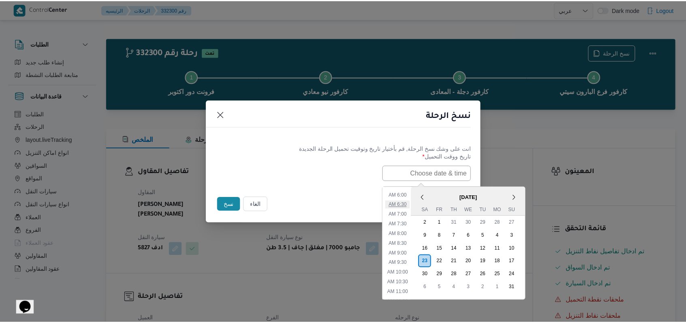
scroll to position [88, 0]
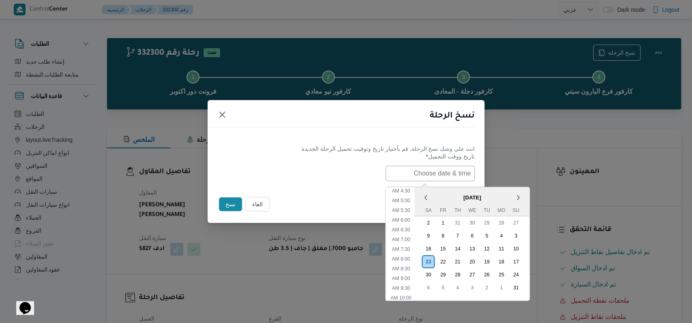
click at [407, 242] on ul "12:00 AM 12:30 AM 1:00 AM 1:30 AM 2:00 AM 2:30 AM 3:00 AM 3:30 AM 4:00 AM 4:30 …" at bounding box center [400, 243] width 27 height 113
click at [406, 241] on li "7:00 AM" at bounding box center [401, 239] width 25 height 8
type input "23/08/2025 7:00AM"
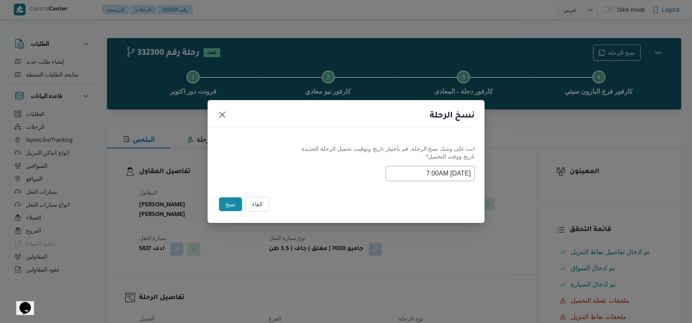
click at [227, 206] on button "نسخ" at bounding box center [230, 204] width 23 height 14
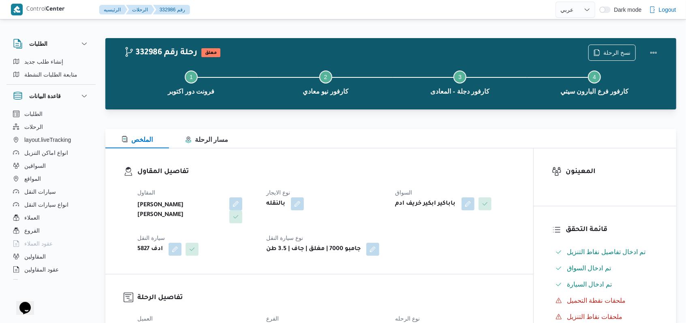
select select "ar"
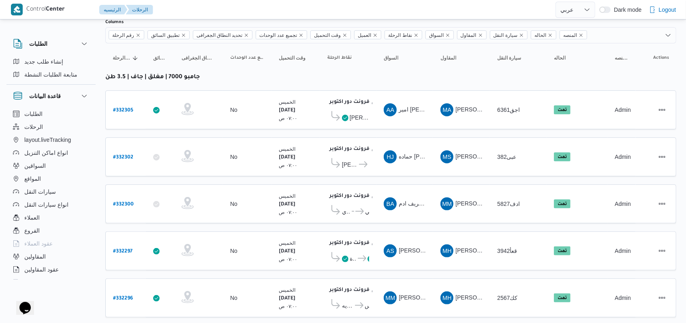
scroll to position [70, 0]
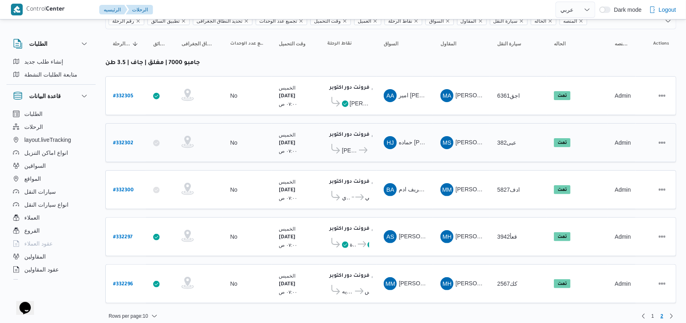
click at [125, 141] on b "# 332302" at bounding box center [123, 144] width 20 height 6
select select "ar"
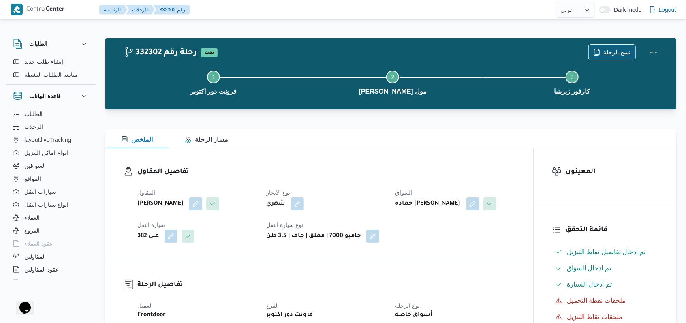
click at [617, 49] on span "نسخ الرحلة" at bounding box center [616, 52] width 27 height 10
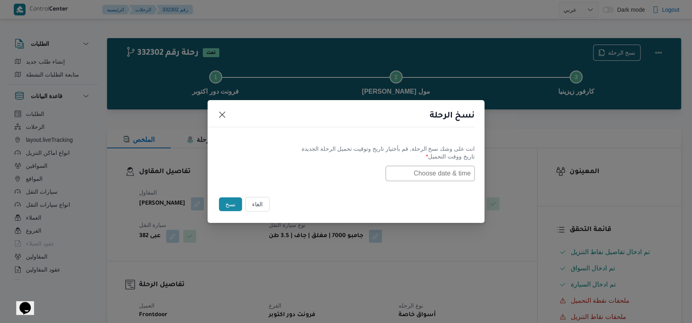
click at [462, 174] on input "text" at bounding box center [429, 173] width 89 height 15
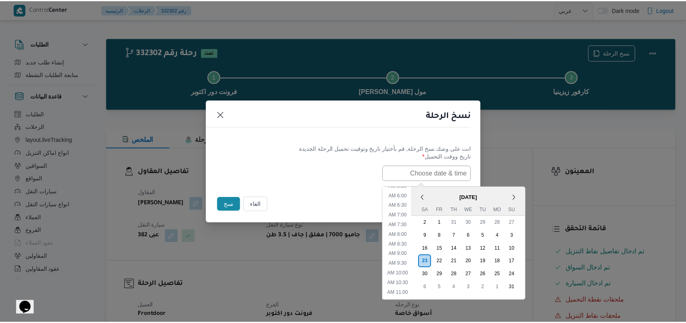
scroll to position [88, 0]
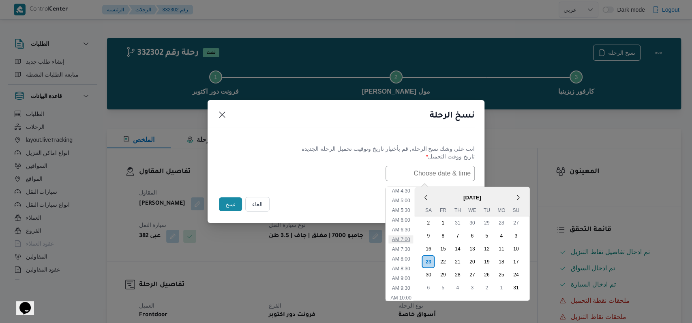
click at [404, 241] on li "7:00 AM" at bounding box center [401, 239] width 25 height 8
type input "23/08/2025 7:00AM"
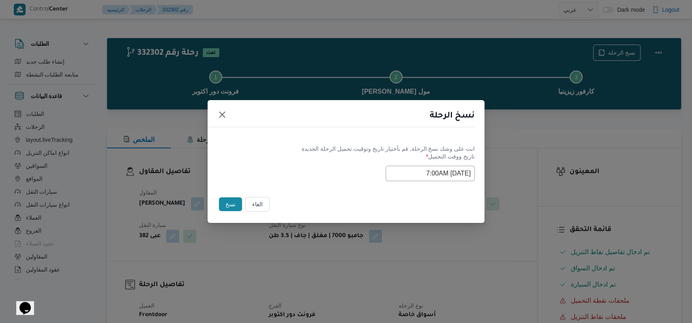
click at [314, 167] on div "Selected date: Saturday, August 23rd, 2025 at 7:00 AM 23/08/2025 7:00AM" at bounding box center [345, 173] width 257 height 15
click at [219, 207] on button "نسخ" at bounding box center [230, 204] width 23 height 14
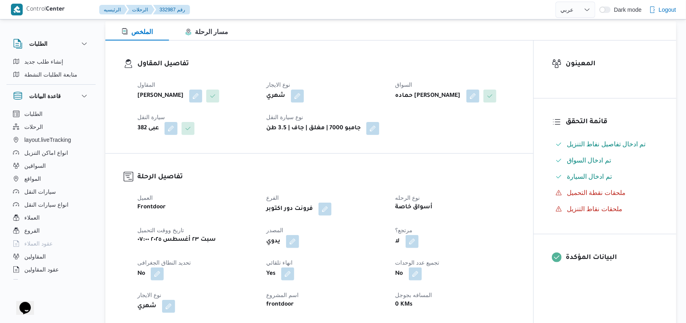
scroll to position [162, 0]
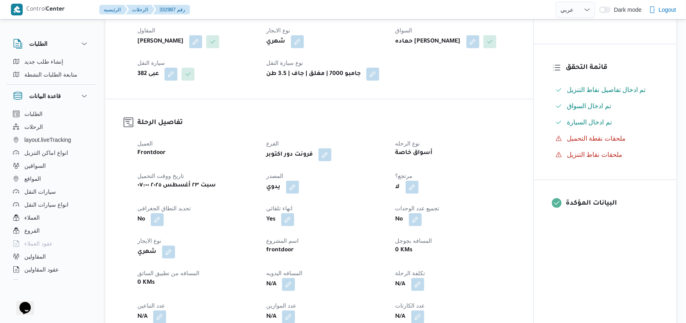
select select "ar"
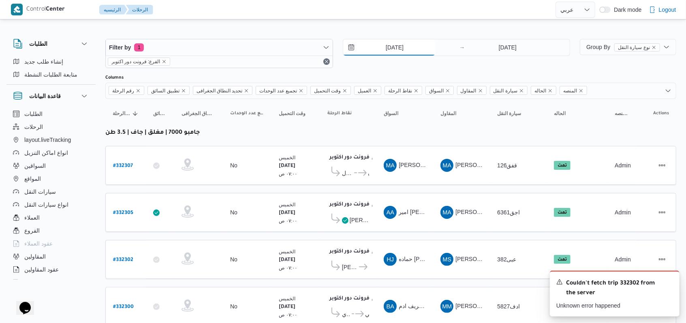
click at [384, 48] on input "21/8/2025" at bounding box center [389, 47] width 92 height 16
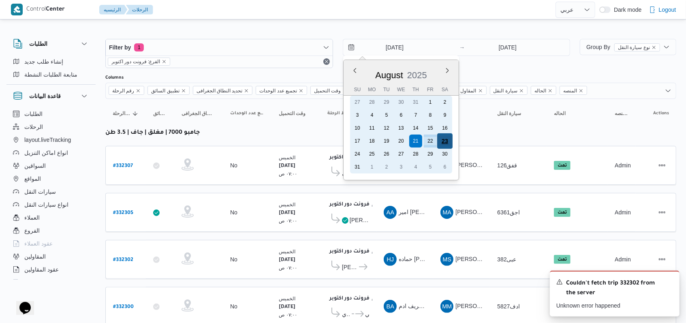
click at [440, 139] on div "23" at bounding box center [444, 140] width 15 height 15
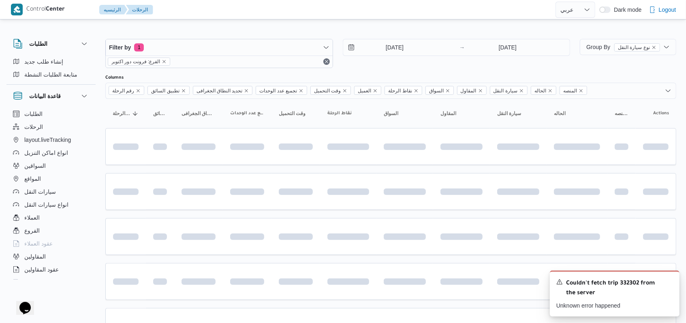
click at [492, 64] on div "[DATE] → [DATE]" at bounding box center [457, 53] width 228 height 29
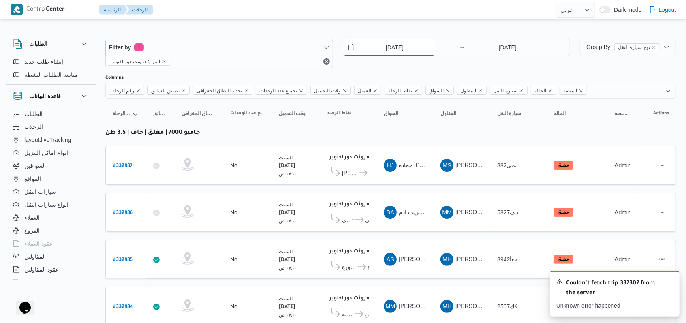
click at [402, 53] on input "[DATE]" at bounding box center [389, 47] width 92 height 16
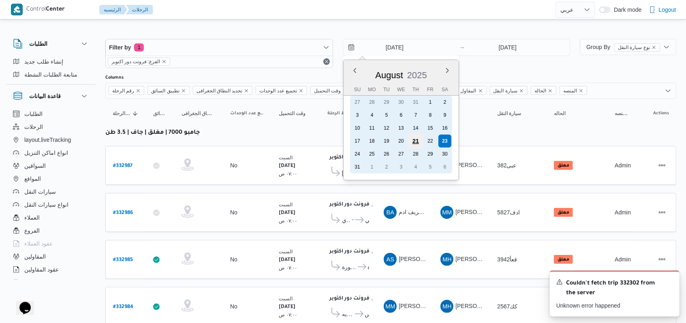
click at [415, 141] on div "21" at bounding box center [415, 140] width 15 height 15
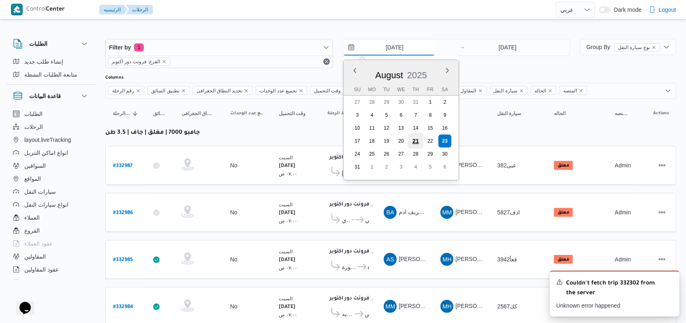
type input "21/8/2025"
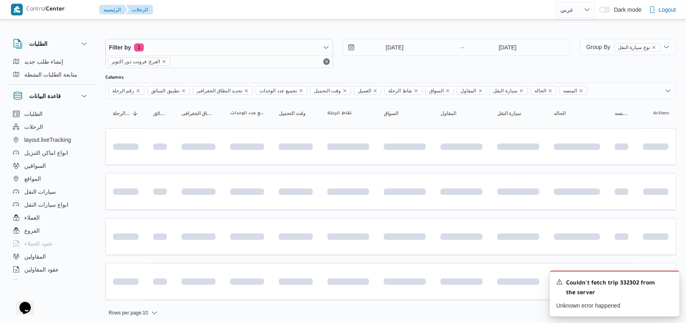
click at [449, 67] on div "21/8/2025 → 23/8/2025" at bounding box center [457, 53] width 228 height 29
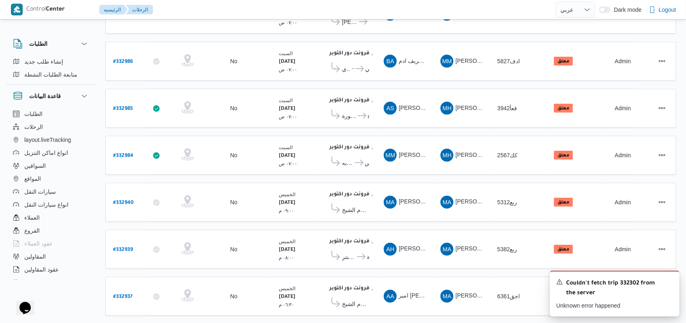
scroll to position [315, 0]
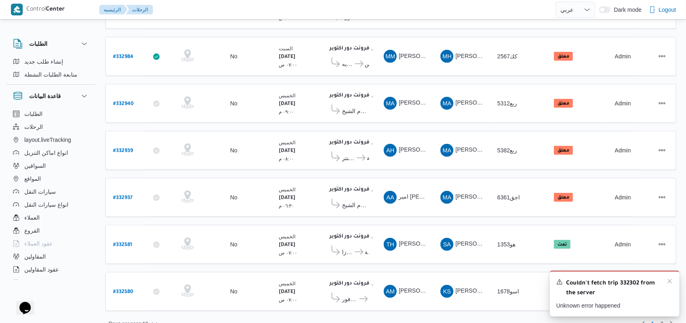
click at [665, 285] on div "Couldn't fetch trip 332302 from the server" at bounding box center [614, 288] width 117 height 20
click at [665, 284] on div "Couldn't fetch trip 332302 from the server" at bounding box center [614, 288] width 117 height 20
click at [669, 284] on icon "Dismiss toast" at bounding box center [670, 281] width 6 height 6
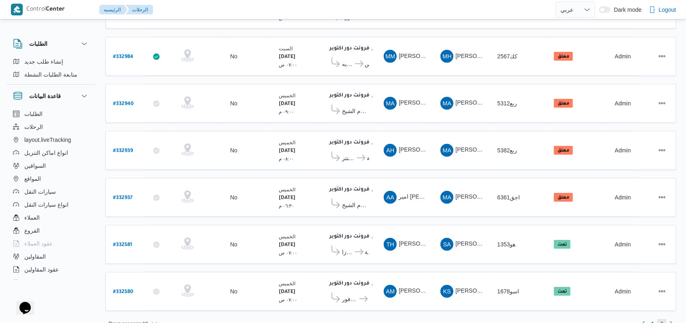
click at [666, 319] on span "2" at bounding box center [661, 324] width 9 height 10
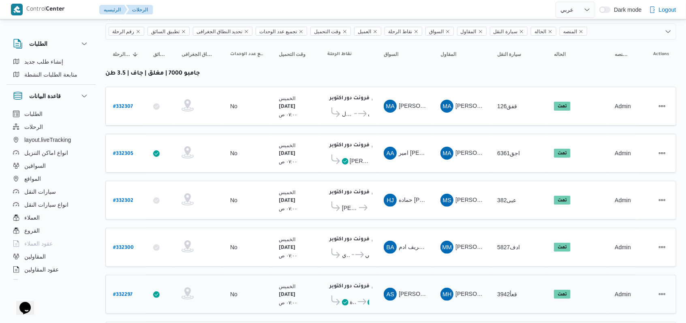
scroll to position [115, 0]
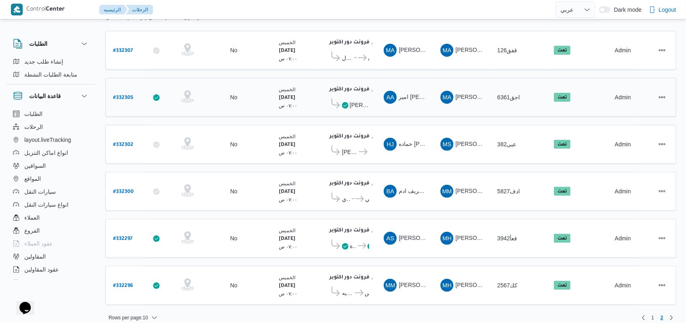
click at [126, 97] on b "# 332305" at bounding box center [123, 98] width 20 height 6
select select "ar"
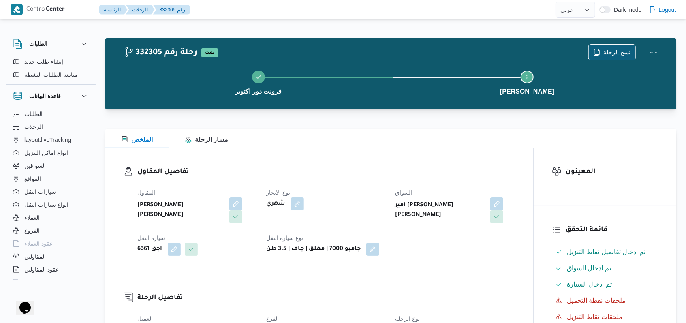
click at [607, 49] on span "نسخ الرحلة" at bounding box center [616, 52] width 27 height 10
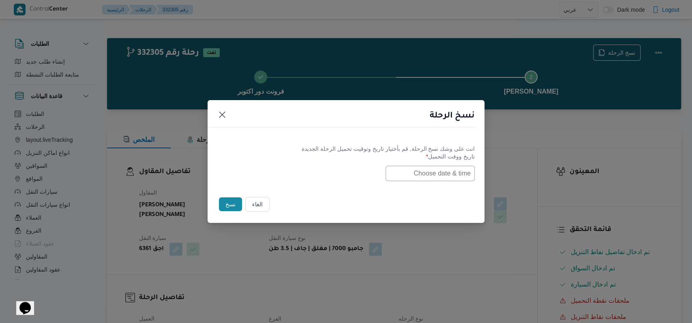
click at [408, 176] on input "text" at bounding box center [429, 173] width 89 height 15
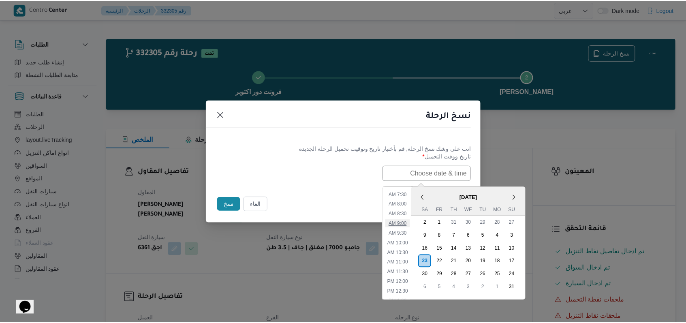
scroll to position [88, 0]
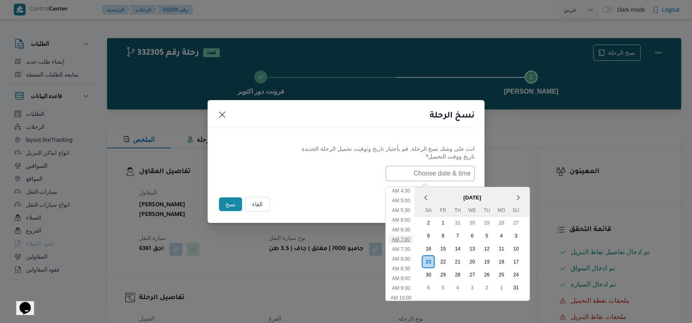
click at [413, 238] on li "7:00 AM" at bounding box center [401, 239] width 25 height 8
type input "23/08/2025 7:00AM"
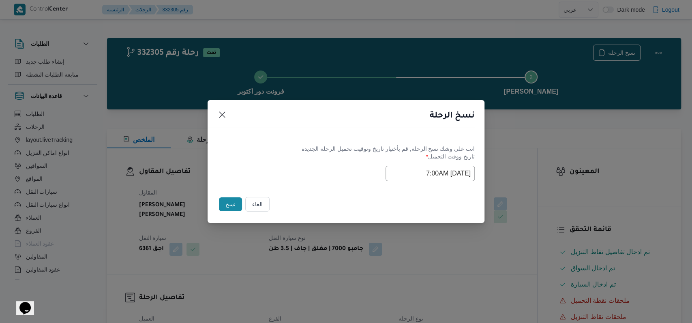
click at [344, 174] on div "Selected date: Saturday, August 23rd, 2025 at 7:00 AM 23/08/2025 7:00AM" at bounding box center [345, 173] width 257 height 15
click at [229, 197] on button "نسخ" at bounding box center [230, 204] width 23 height 14
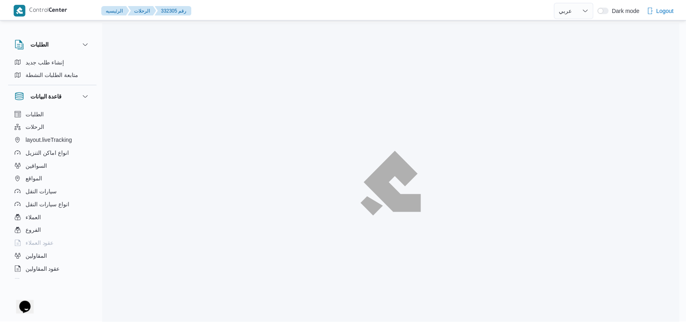
scroll to position [92, 0]
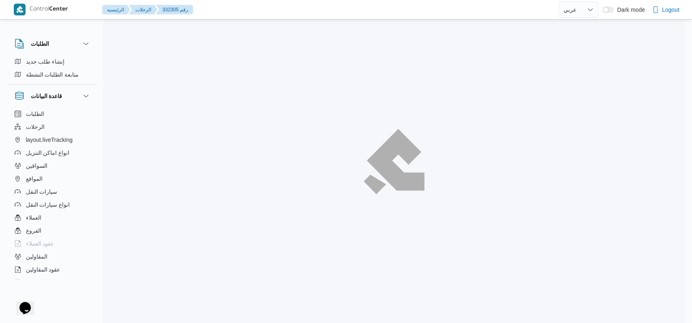
select select "ar"
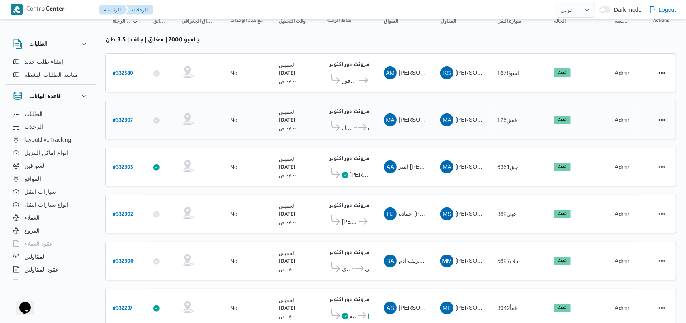
click at [127, 118] on b "# 332307" at bounding box center [123, 121] width 20 height 6
select select "ar"
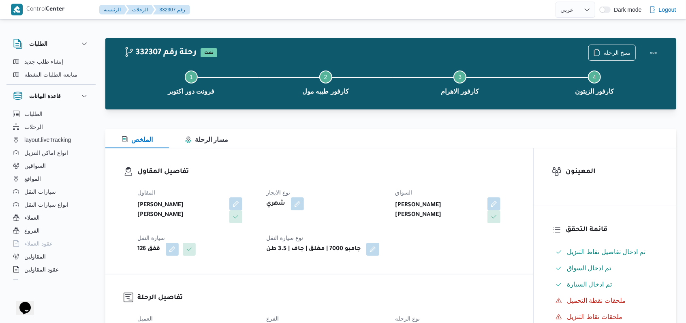
click at [606, 56] on div "Step 1 is incomplete 1 فرونت دور اكتوبر Step 2 is incomplete 2 كارفور طيبه مول …" at bounding box center [393, 82] width 548 height 52
click at [612, 47] on span "نسخ الرحلة" at bounding box center [612, 52] width 47 height 15
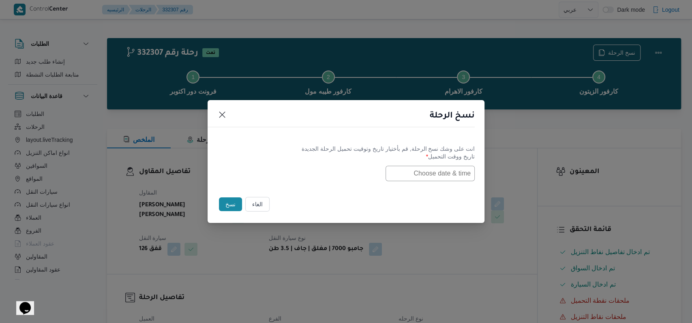
click at [436, 173] on input "text" at bounding box center [429, 173] width 89 height 15
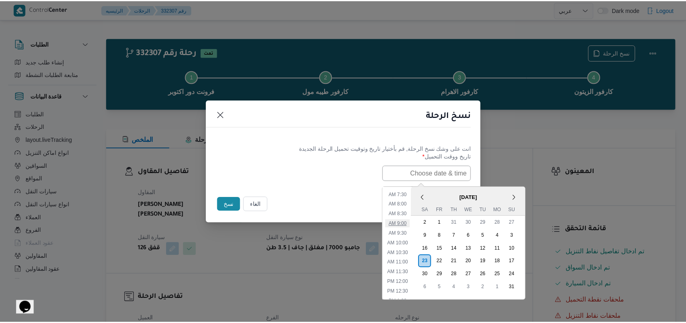
scroll to position [88, 0]
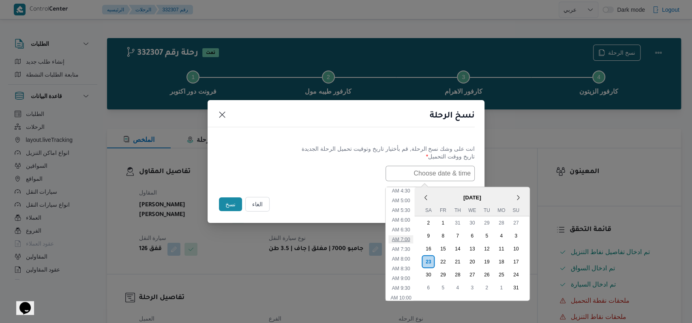
click at [413, 235] on li "7:00 AM" at bounding box center [401, 239] width 25 height 8
type input "23/08/2025 7:00AM"
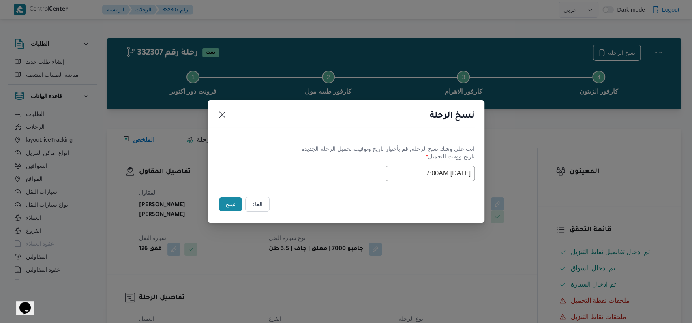
click at [222, 200] on button "نسخ" at bounding box center [230, 204] width 23 height 14
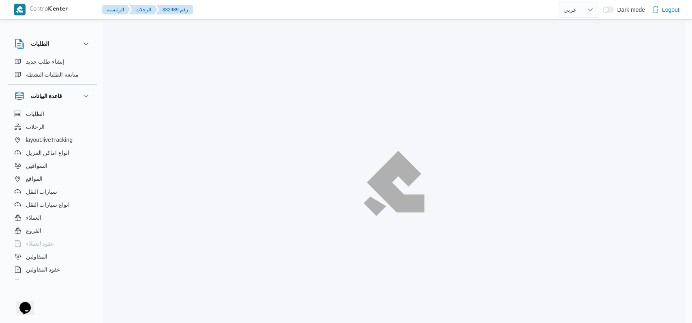
click at [320, 168] on div at bounding box center [394, 183] width 582 height 323
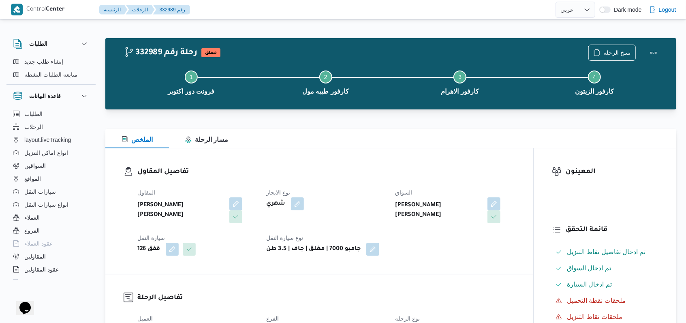
select select "ar"
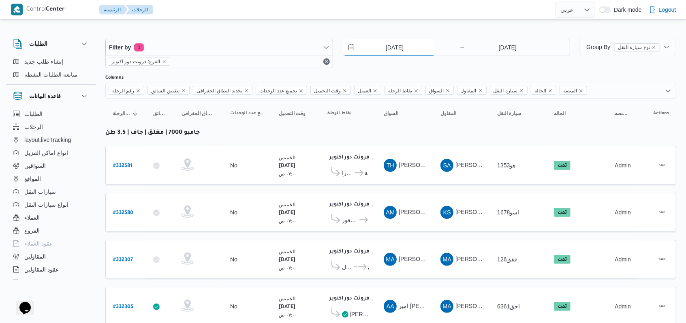
click at [405, 50] on input "21/8/2025" at bounding box center [389, 47] width 92 height 16
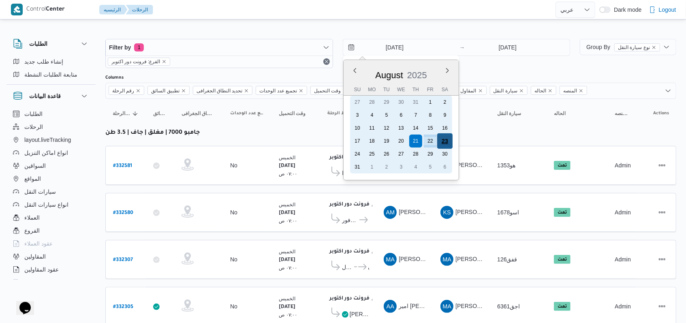
click at [450, 139] on div "23" at bounding box center [444, 140] width 15 height 15
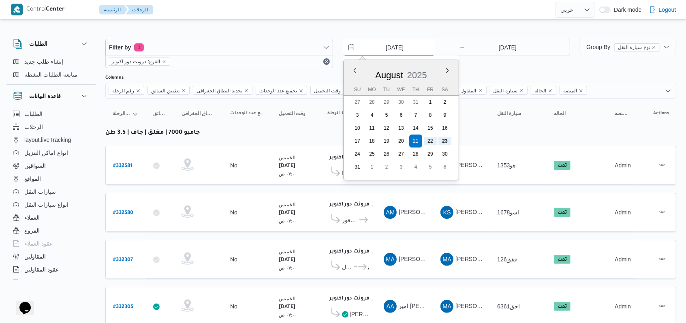
type input "[DATE]"
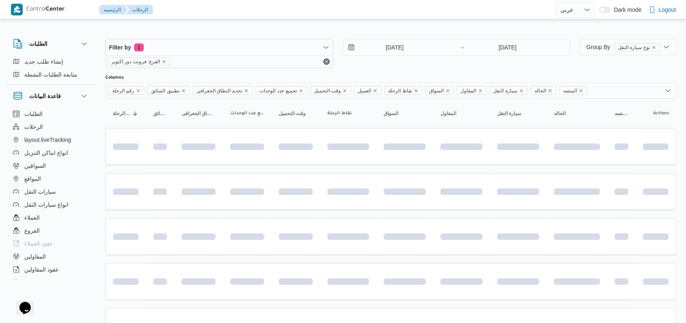
click at [454, 73] on div at bounding box center [390, 71] width 571 height 6
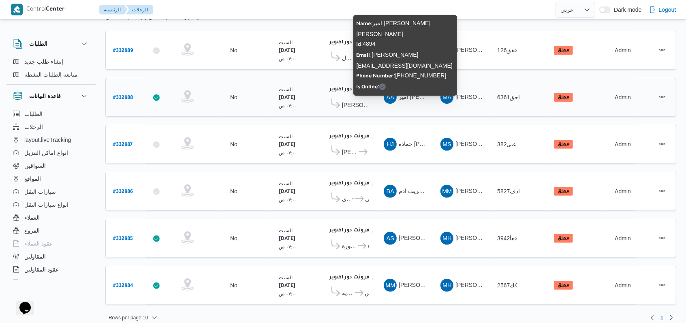
scroll to position [61, 0]
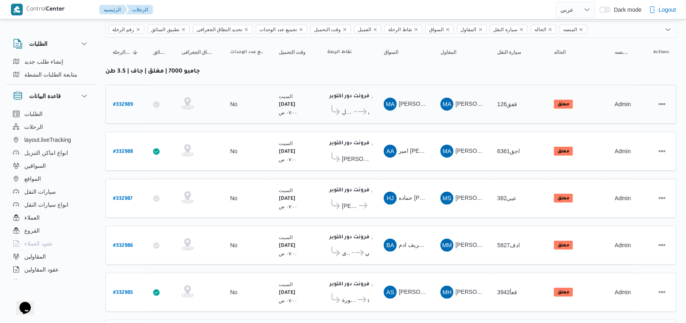
click at [136, 101] on div "# 332989" at bounding box center [126, 104] width 32 height 17
click at [130, 102] on b "# 332989" at bounding box center [123, 105] width 20 height 6
select select "ar"
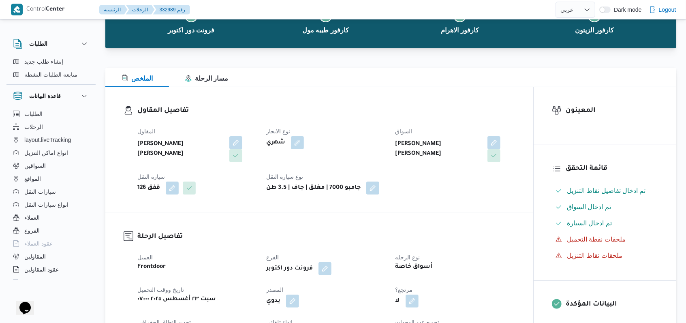
scroll to position [169, 0]
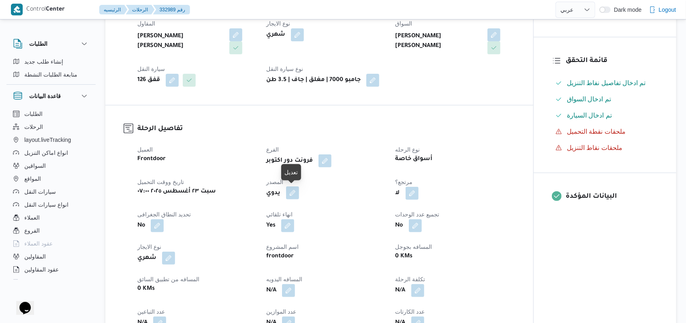
click at [295, 193] on button "button" at bounding box center [292, 192] width 13 height 13
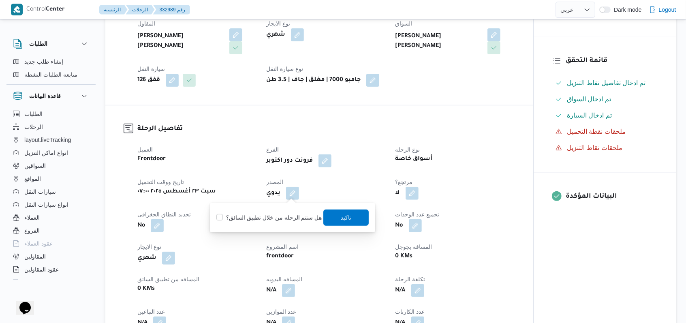
click at [287, 216] on label "هل ستتم الرحله من خلال تطبيق السائق؟" at bounding box center [268, 218] width 105 height 10
checkbox input "true"
click at [330, 213] on span "تاكيد" at bounding box center [345, 217] width 45 height 16
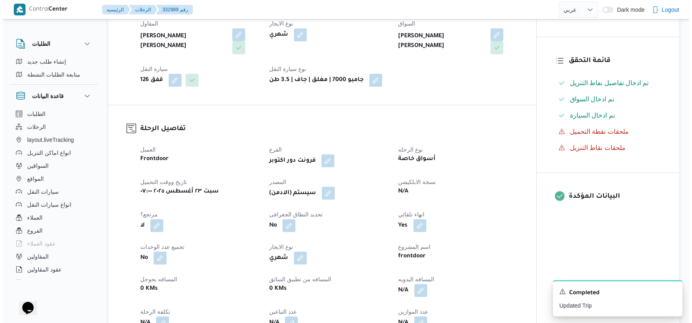
scroll to position [0, 0]
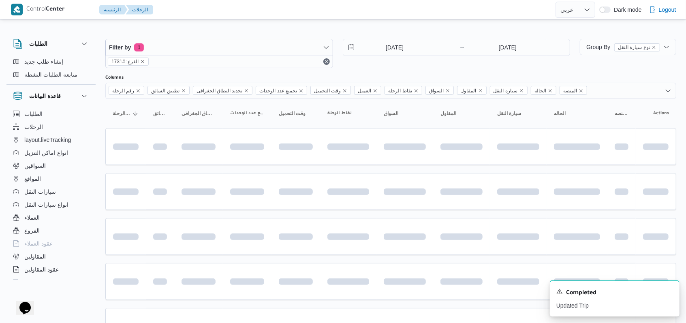
select select "ar"
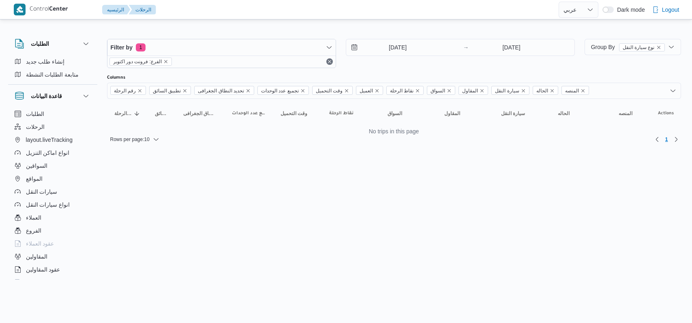
select select "ar"
click at [421, 48] on input "23/8/2025" at bounding box center [392, 47] width 92 height 16
click at [386, 44] on input "23/8/2025" at bounding box center [392, 47] width 92 height 16
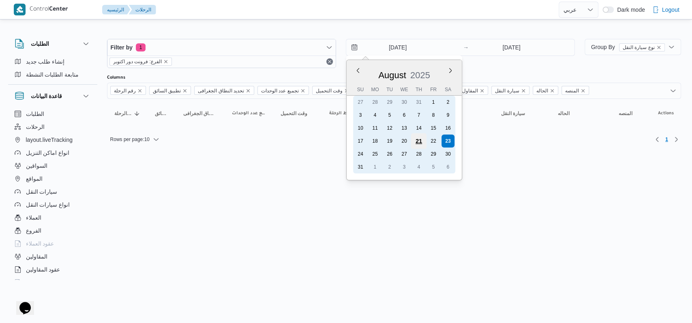
click at [417, 141] on div "21" at bounding box center [418, 140] width 15 height 15
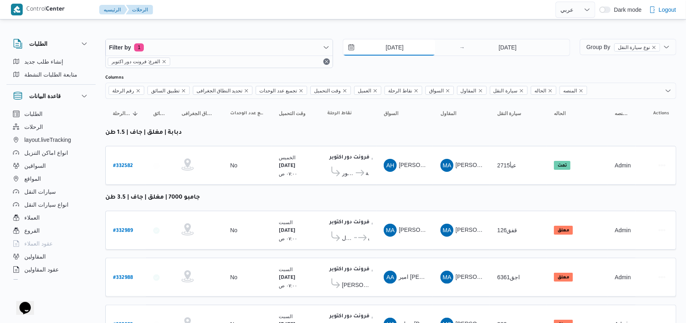
click at [392, 43] on input "21/8/2025" at bounding box center [389, 47] width 92 height 16
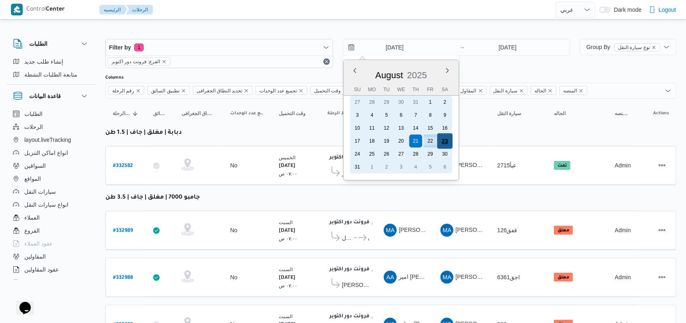
click at [443, 142] on div "23" at bounding box center [444, 140] width 15 height 15
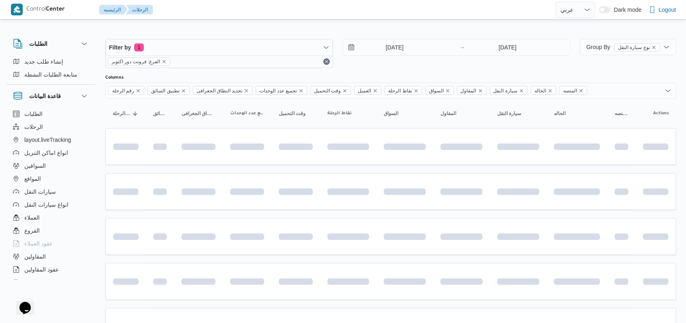
click at [473, 66] on div "23/8/2025 → 23/8/2025" at bounding box center [457, 53] width 228 height 29
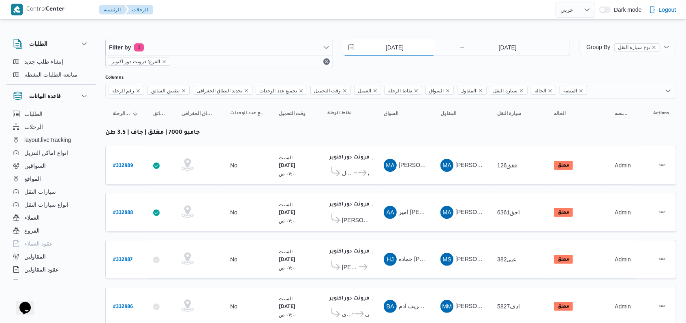
click at [402, 45] on input "23/8/2025" at bounding box center [389, 47] width 92 height 16
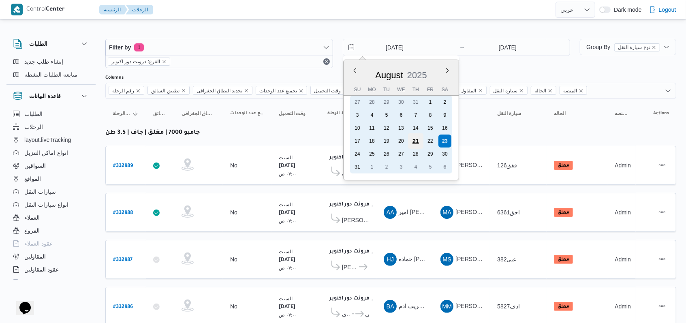
click at [415, 139] on div "21" at bounding box center [415, 140] width 15 height 15
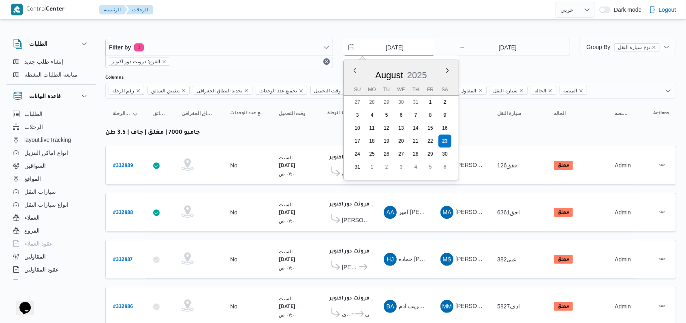
type input "21/8/2025"
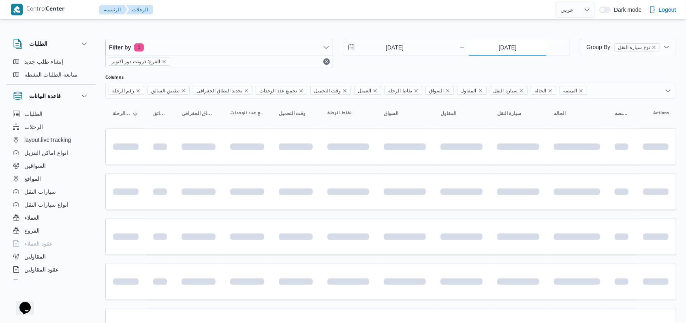
click at [518, 47] on input "23/8/2025" at bounding box center [507, 47] width 81 height 16
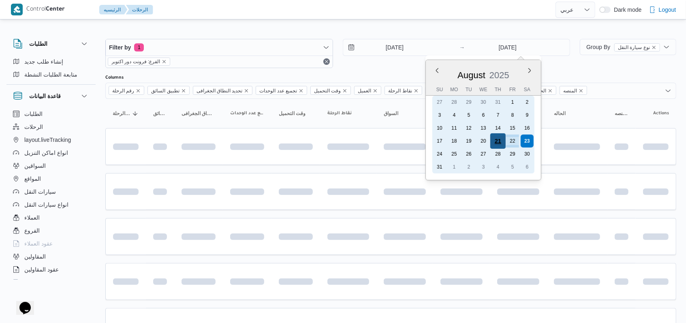
click at [499, 141] on div "21" at bounding box center [497, 140] width 15 height 15
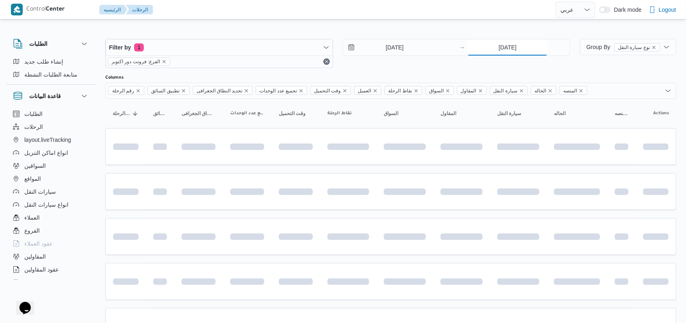
type input "21/8/2025"
click at [380, 64] on div "21/8/2025 → 21/8/2025" at bounding box center [457, 53] width 228 height 29
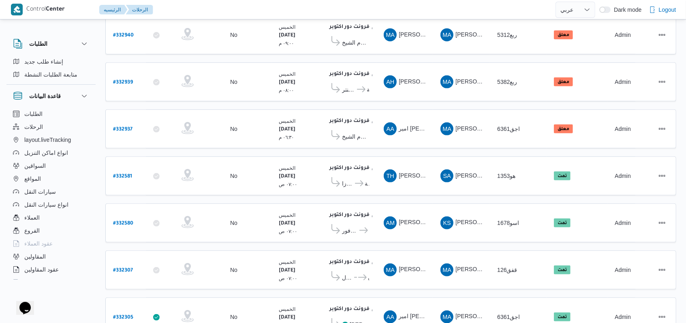
scroll to position [315, 0]
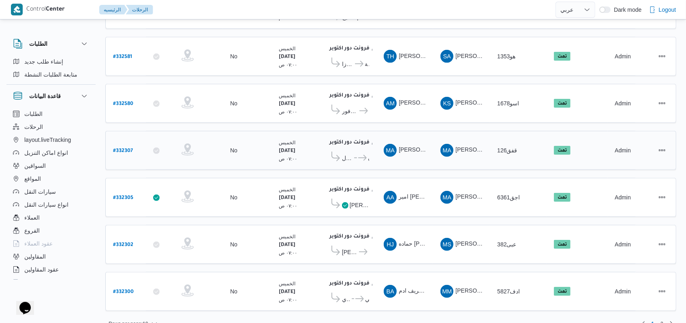
click at [127, 148] on b "# 332307" at bounding box center [123, 151] width 20 height 6
select select "ar"
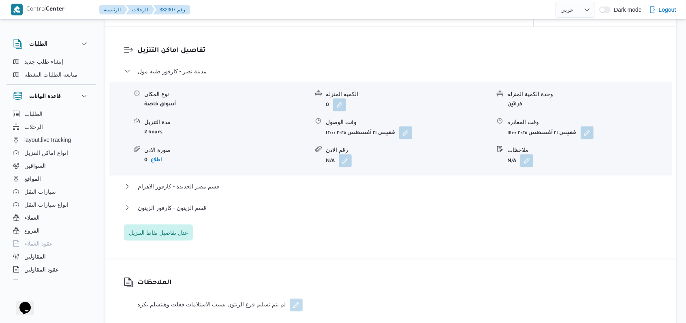
scroll to position [648, 0]
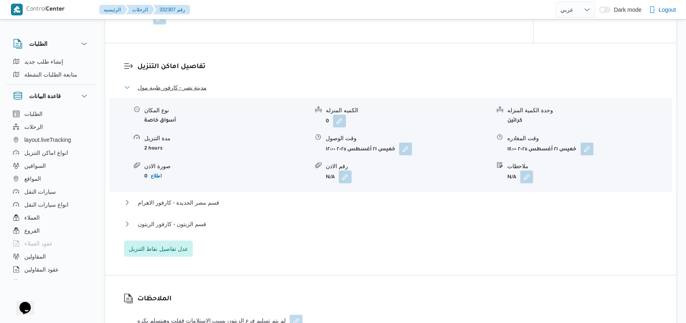
click at [202, 90] on span "مدينة نصر - كارفور طيبه مول" at bounding box center [172, 88] width 69 height 10
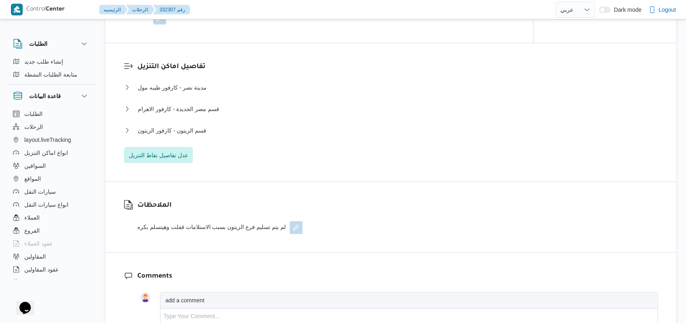
click at [197, 136] on div "قسم الزيتون - كارفور الزيتون" at bounding box center [391, 133] width 534 height 15
click at [196, 132] on span "قسم الزيتون - كارفور الزيتون" at bounding box center [172, 131] width 68 height 10
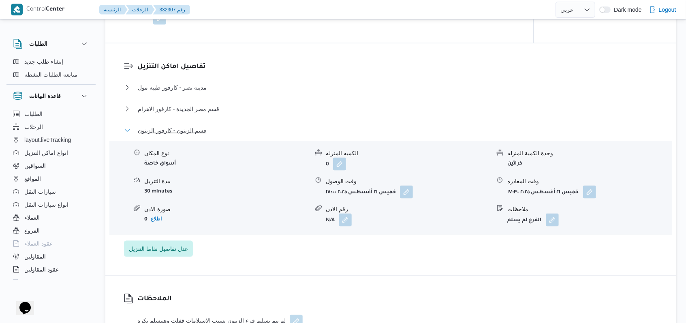
click at [196, 132] on span "قسم الزيتون - كارفور الزيتون" at bounding box center [172, 131] width 68 height 10
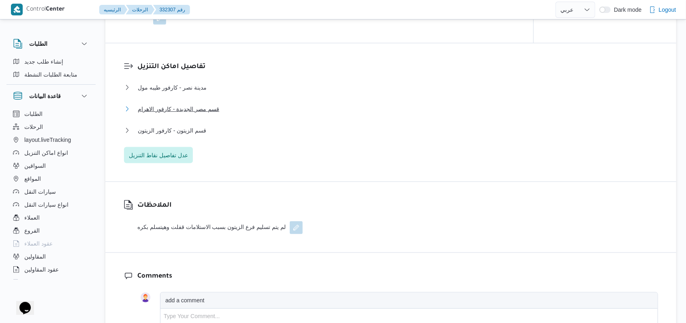
click at [198, 111] on span "قسم مصر الجديدة - كارفور الاهرام" at bounding box center [178, 109] width 81 height 10
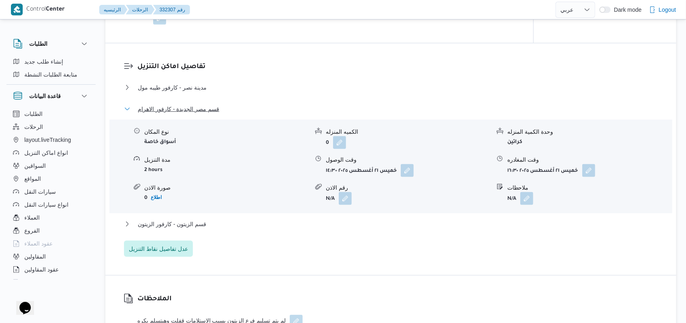
click at [198, 111] on span "قسم مصر الجديدة - كارفور الاهرام" at bounding box center [178, 109] width 81 height 10
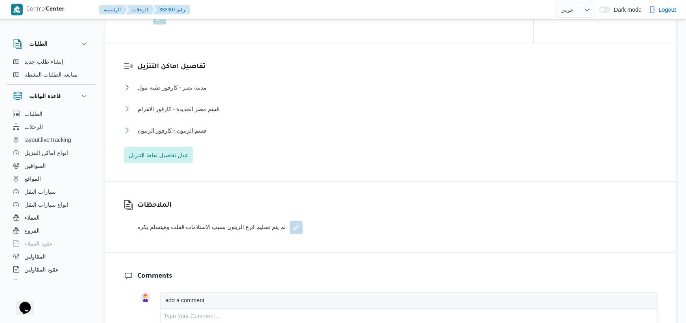
click at [192, 126] on span "قسم الزيتون - كارفور الزيتون" at bounding box center [172, 131] width 68 height 10
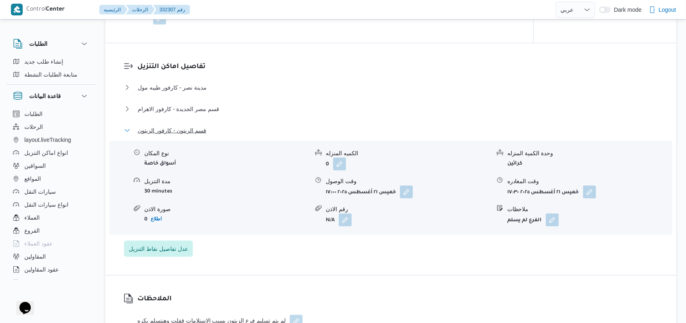
click at [192, 126] on span "قسم الزيتون - كارفور الزيتون" at bounding box center [172, 131] width 68 height 10
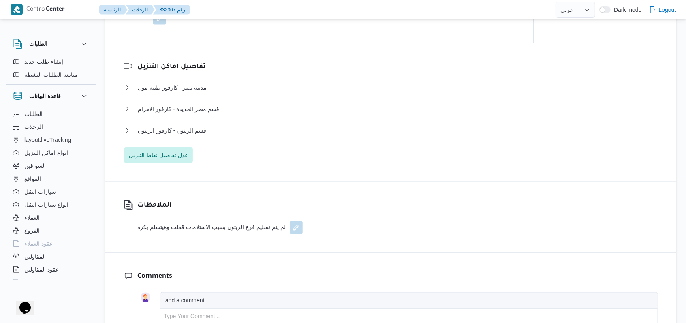
select select "ar"
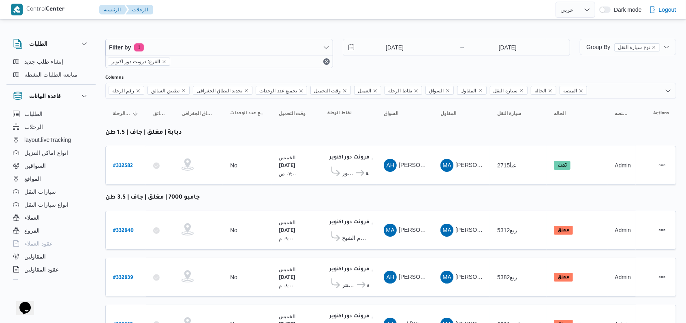
click at [392, 57] on div "21/8/2025 → 21/8/2025" at bounding box center [457, 53] width 228 height 29
click at [392, 50] on input "21/8/2025" at bounding box center [389, 47] width 92 height 16
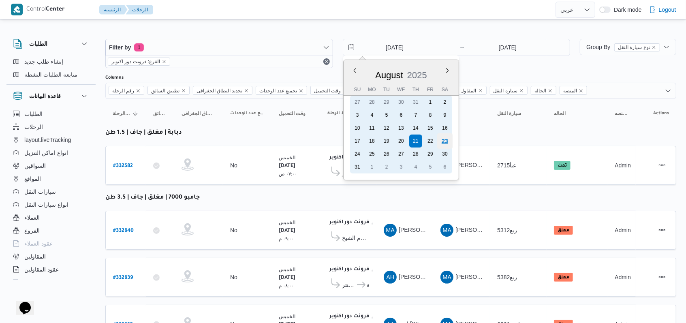
click at [446, 142] on div "23" at bounding box center [444, 140] width 15 height 15
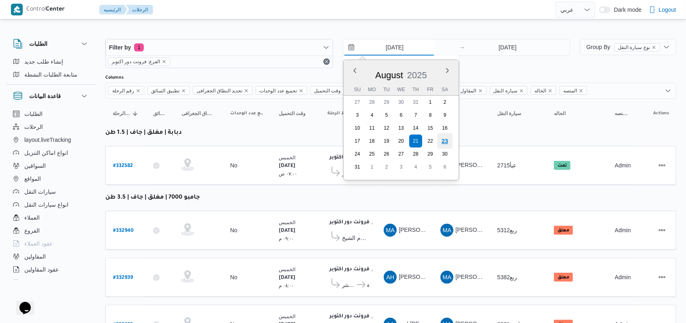
type input "23/8/2025"
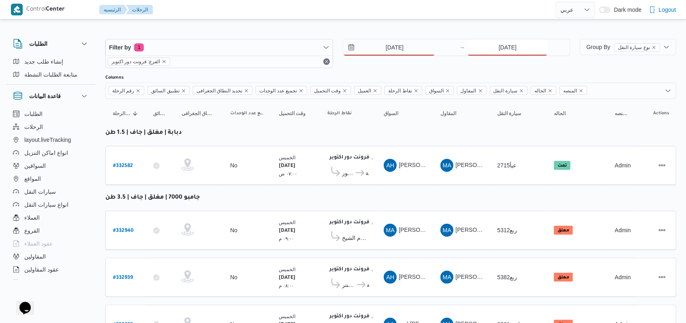
click at [501, 39] on input "21/8/2025" at bounding box center [507, 47] width 81 height 16
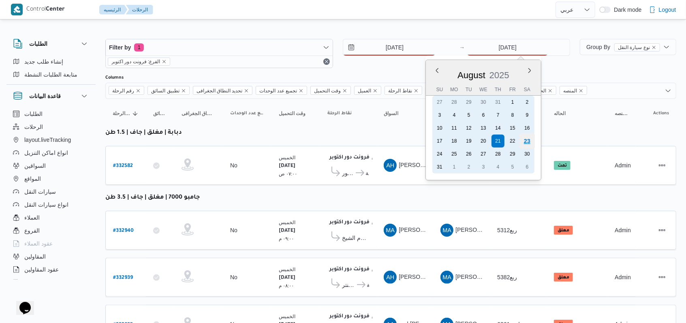
click at [529, 142] on div "23" at bounding box center [527, 140] width 15 height 15
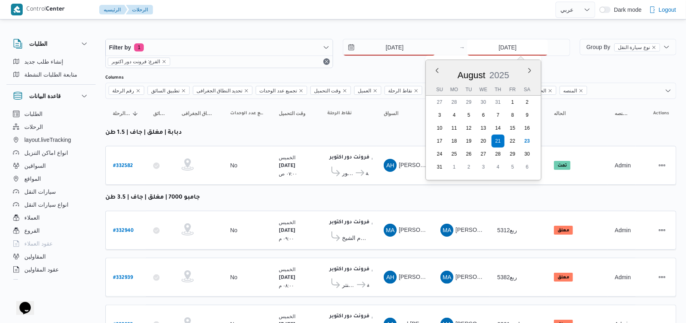
type input "23/8/2025"
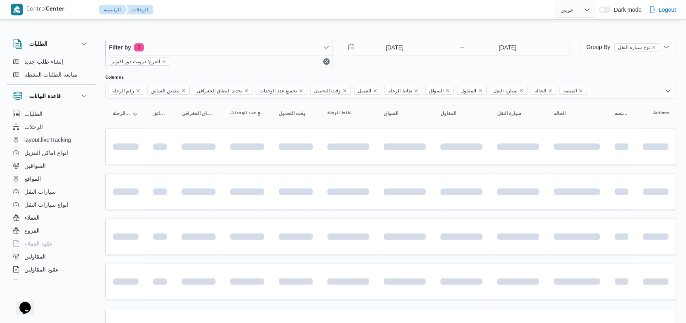
click at [385, 65] on div "23/8/2025 → 23/8/2025" at bounding box center [457, 53] width 228 height 29
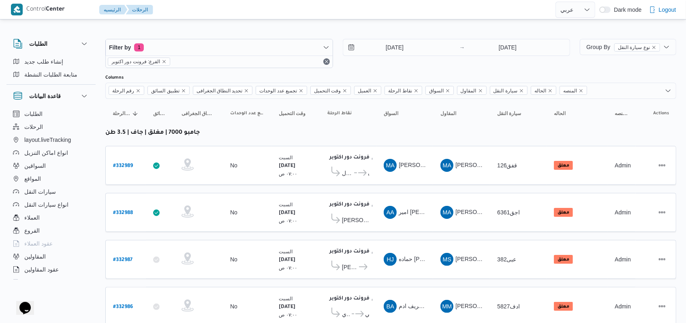
click at [390, 67] on div "23/8/2025 → 23/8/2025" at bounding box center [457, 53] width 228 height 29
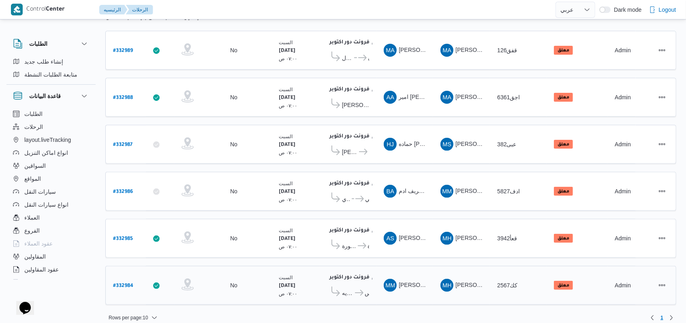
click at [121, 283] on b "# 332984" at bounding box center [123, 286] width 20 height 6
select select "ar"
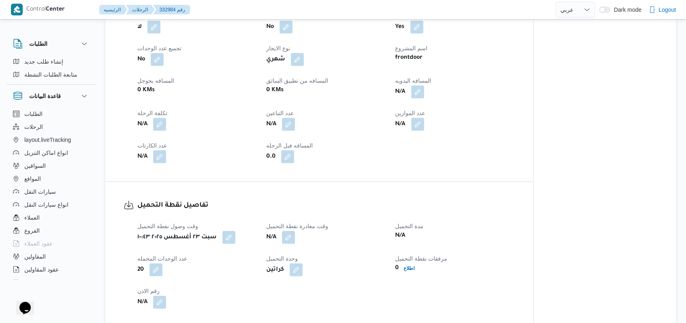
scroll to position [486, 0]
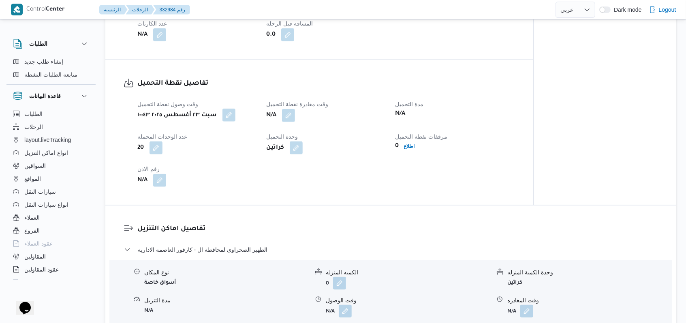
click at [233, 118] on button "button" at bounding box center [228, 115] width 13 height 13
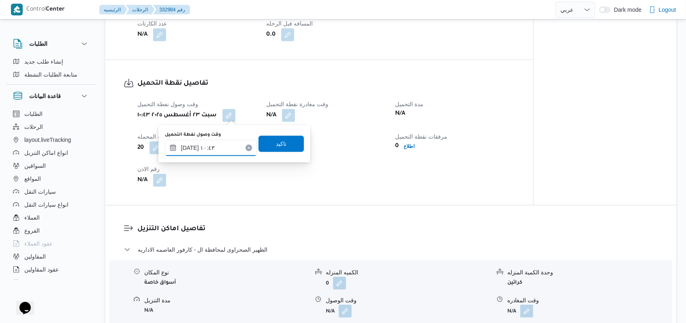
click at [225, 143] on input "٢٣/٠٨/٢٠٢٥ ١٠:٤٣" at bounding box center [211, 148] width 92 height 16
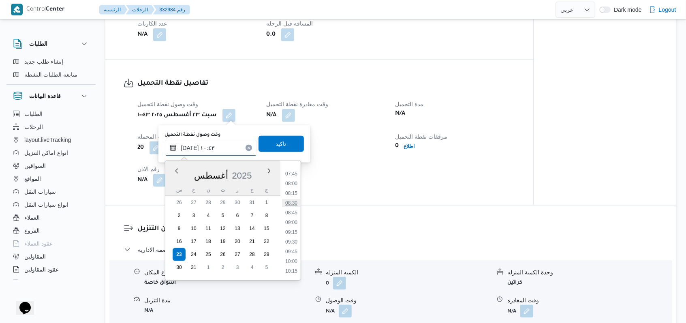
scroll to position [245, 0]
click at [296, 217] on li "07:30" at bounding box center [291, 218] width 19 height 8
type input "٢٣/٠٨/٢٠٢٥ ٠٧:٣٠"
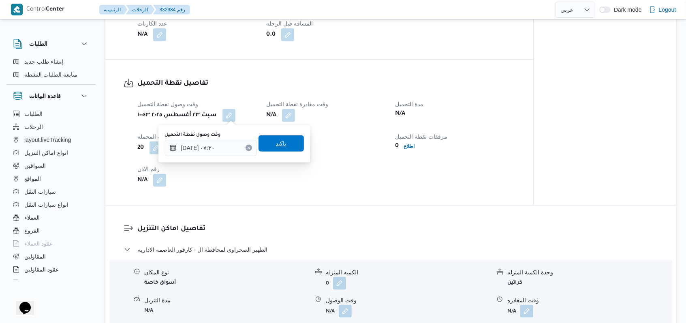
click at [283, 148] on span "تاكيد" at bounding box center [281, 143] width 45 height 16
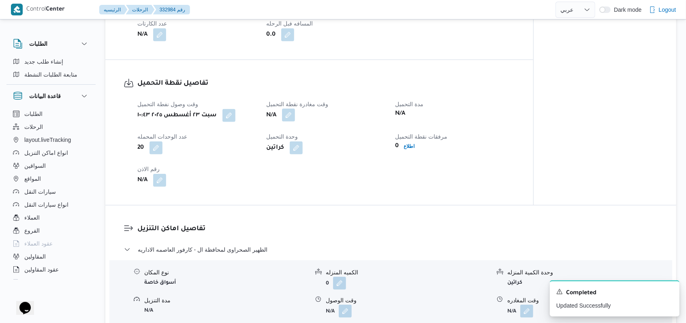
click at [283, 116] on button "button" at bounding box center [288, 115] width 13 height 13
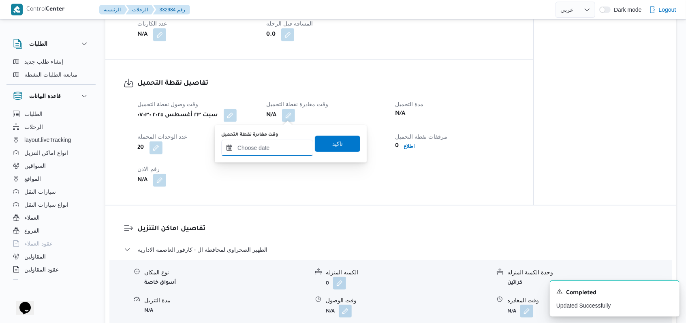
click at [282, 145] on input "وقت مغادرة نقطة التحميل" at bounding box center [267, 148] width 92 height 16
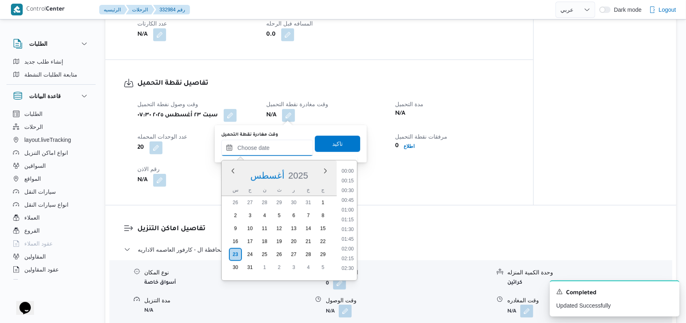
scroll to position [363, 0]
click at [349, 169] on li "09:15" at bounding box center [347, 168] width 19 height 8
type input "[DATE] ٠٩:١٥"
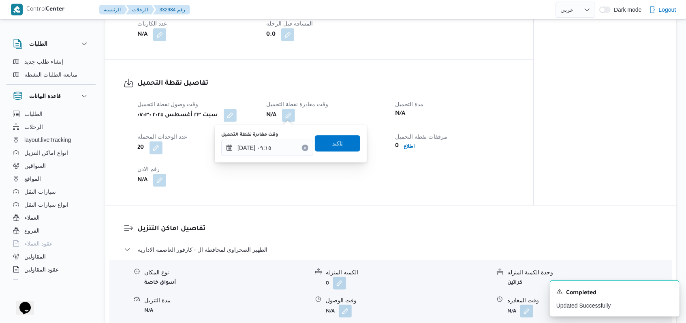
click at [348, 150] on span "تاكيد" at bounding box center [337, 143] width 45 height 16
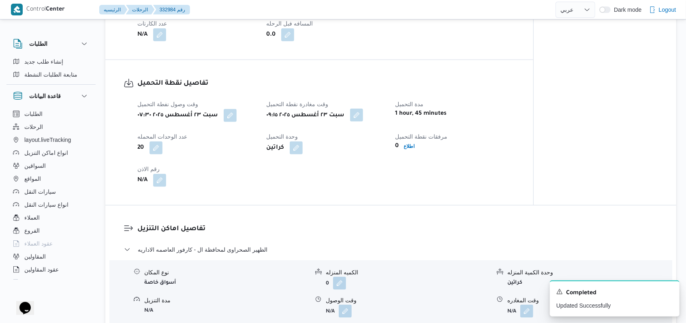
click at [363, 116] on button "button" at bounding box center [356, 115] width 13 height 13
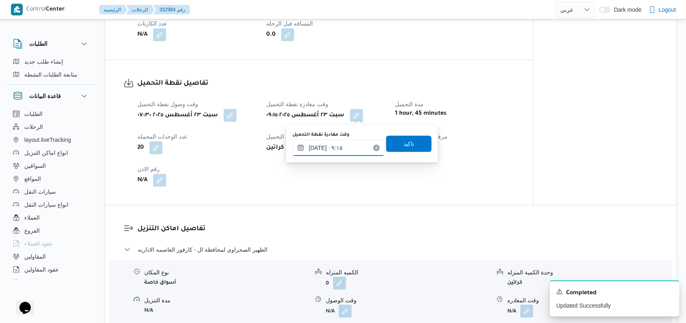
click at [349, 148] on input "[DATE] ٠٩:١٥" at bounding box center [339, 148] width 92 height 16
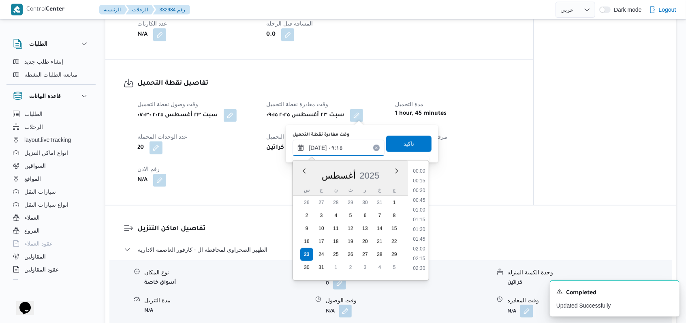
scroll to position [304, 0]
click at [418, 248] on li "09:45" at bounding box center [419, 246] width 19 height 8
type input "[DATE] ٠٩:١٥"
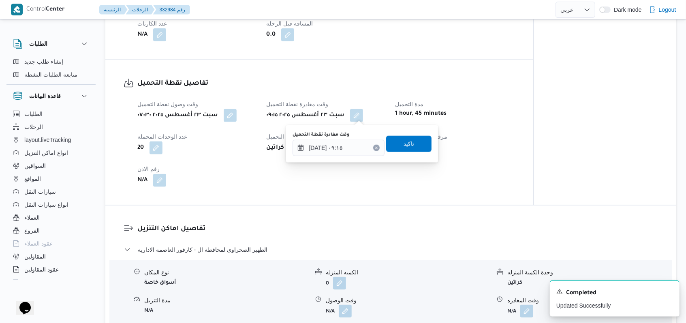
click at [410, 133] on div "وقت مغادرة نقطة التحميل ٢٣/٠٨/٢٠٢٥ ٠٩:١٥ تاكيد" at bounding box center [362, 144] width 141 height 26
click at [408, 143] on span "تاكيد" at bounding box center [409, 144] width 11 height 10
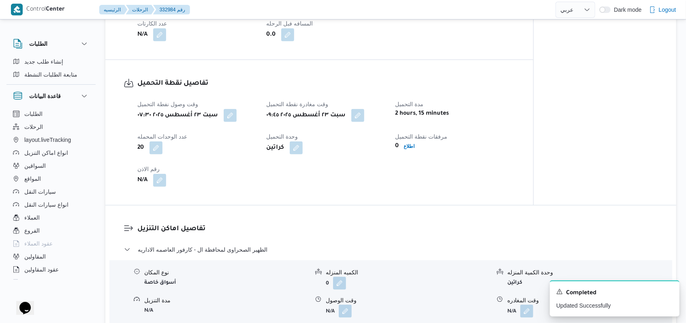
select select "ar"
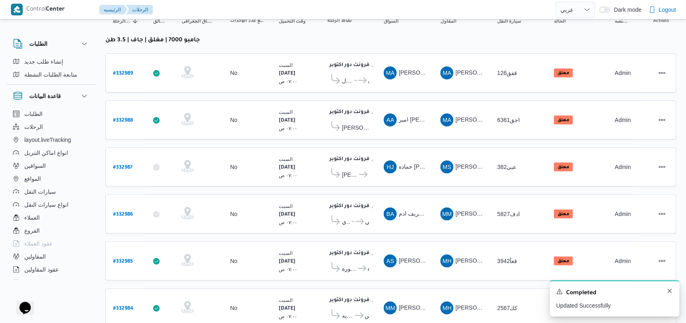
scroll to position [115, 0]
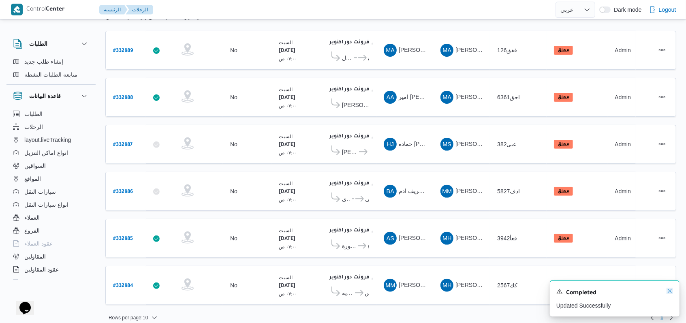
click at [672, 290] on icon "Dismiss toast" at bounding box center [670, 291] width 4 height 4
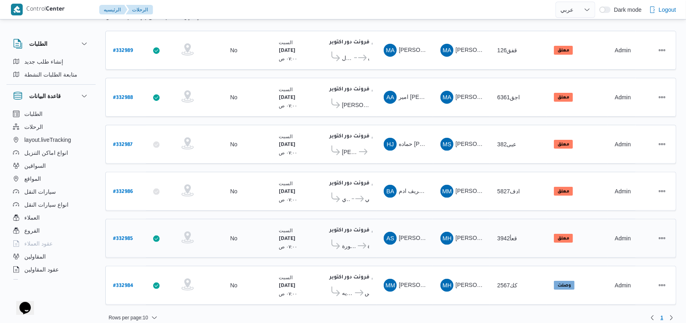
click at [120, 236] on b "# 332985" at bounding box center [123, 239] width 20 height 6
select select "ar"
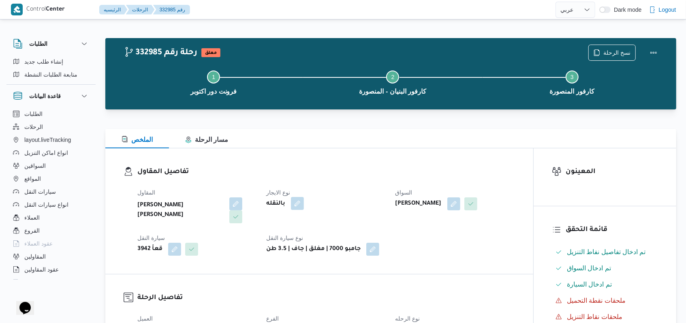
click at [296, 199] on button "button" at bounding box center [297, 203] width 13 height 13
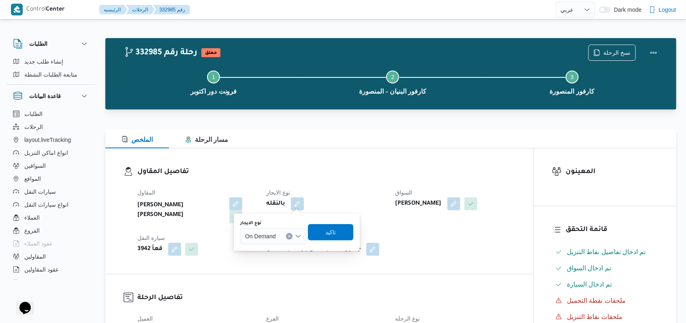
click at [284, 227] on div "نوع الايجار On Demand" at bounding box center [273, 232] width 66 height 24
click at [274, 239] on span "On Demand" at bounding box center [260, 235] width 30 height 9
click at [274, 255] on span "Monthly" at bounding box center [278, 251] width 47 height 10
click at [327, 234] on span "تاكيد" at bounding box center [328, 232] width 11 height 10
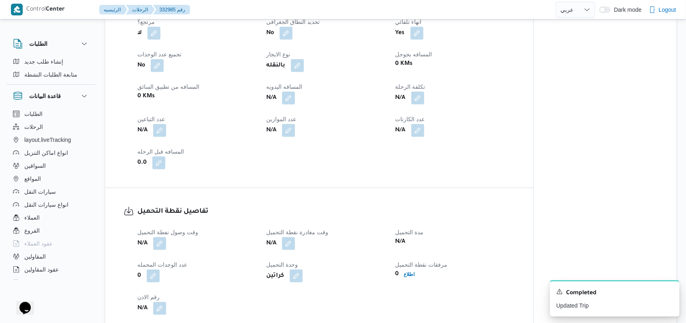
scroll to position [378, 0]
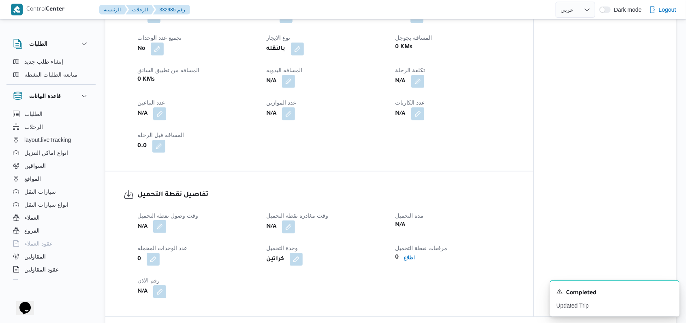
click at [154, 227] on button "button" at bounding box center [159, 226] width 13 height 13
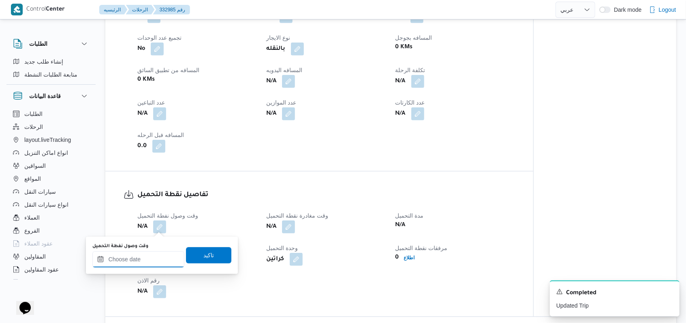
click at [153, 252] on div at bounding box center [138, 259] width 92 height 16
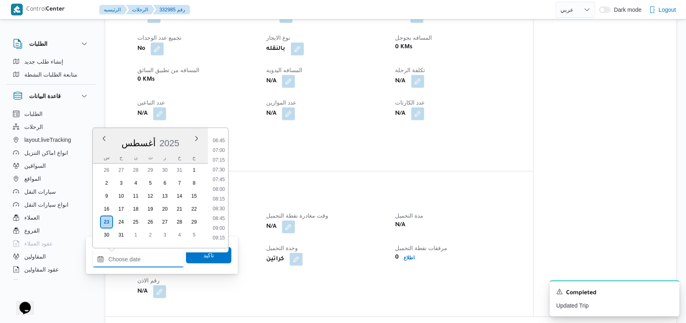
scroll to position [255, 0]
click at [224, 153] on li "07:00" at bounding box center [219, 156] width 19 height 8
type input "٢٣/٠٨/٢٠٢٥ ٠٧:٠٠"
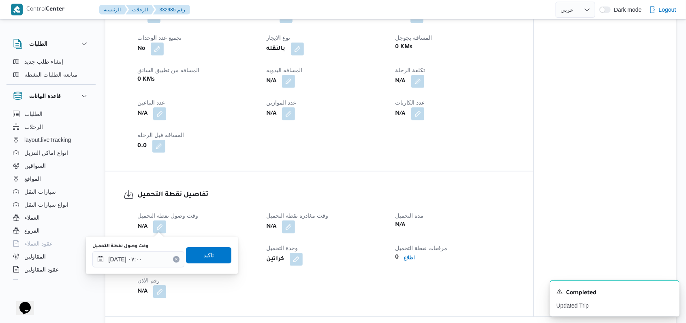
click at [211, 246] on div "وقت وصول نفطة التحميل ٢٣/٠٨/٢٠٢٥ ٠٧:٠٠ تاكيد" at bounding box center [162, 255] width 141 height 26
click at [203, 252] on span "تاكيد" at bounding box center [208, 255] width 11 height 10
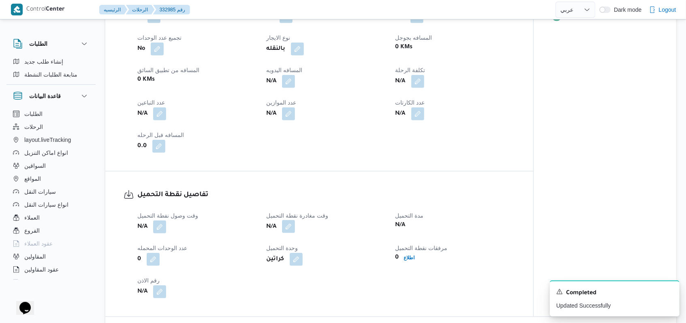
click at [292, 230] on button "button" at bounding box center [288, 226] width 13 height 13
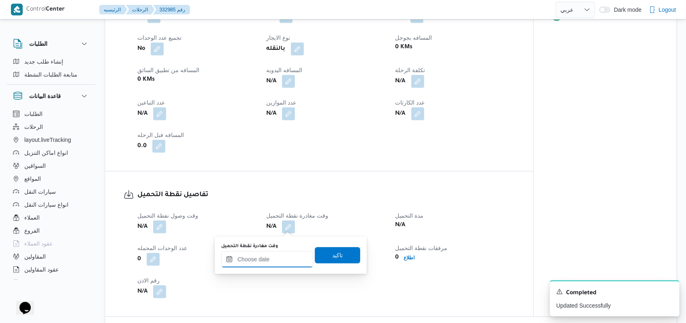
click at [276, 261] on input "وقت مغادرة نقطة التحميل" at bounding box center [267, 259] width 92 height 16
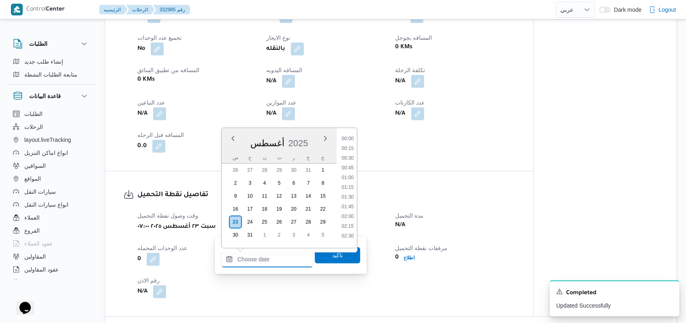
scroll to position [363, 0]
click at [350, 158] on li "09:45" at bounding box center [347, 155] width 19 height 8
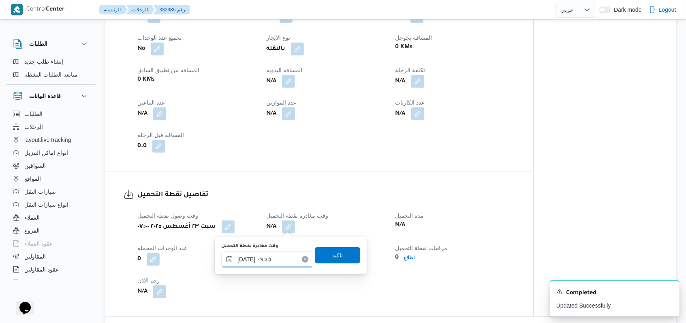
click at [290, 259] on input "٢٣/٠٨/٢٠٢٥ ٠٩:٤٥" at bounding box center [267, 259] width 92 height 16
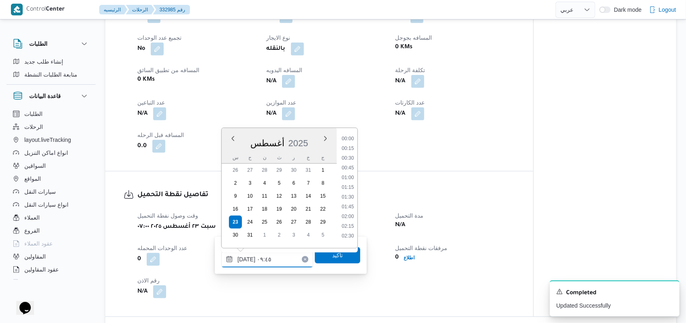
scroll to position [324, 0]
click at [349, 205] on li "10:00" at bounding box center [347, 204] width 19 height 8
type input "[DATE] ١٠:٠٠"
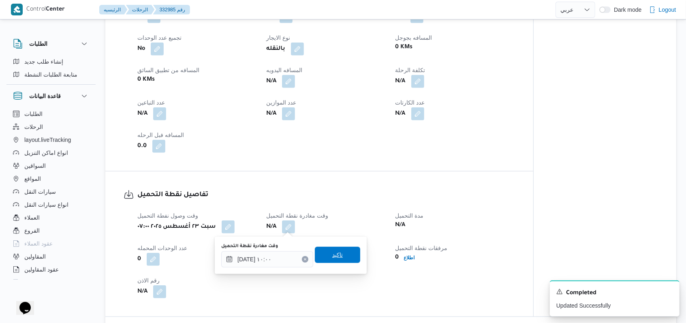
click at [338, 247] on div "تاكيد" at bounding box center [337, 255] width 45 height 16
click at [337, 250] on span "تاكيد" at bounding box center [337, 255] width 45 height 16
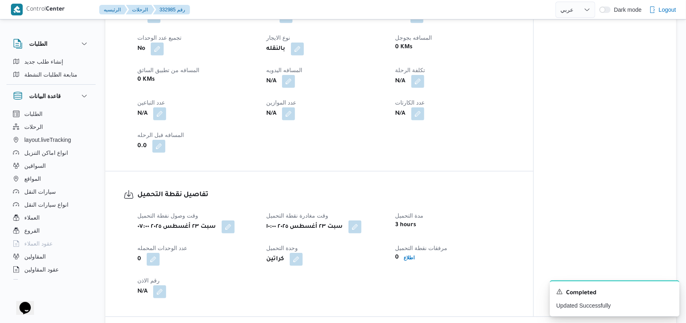
select select "ar"
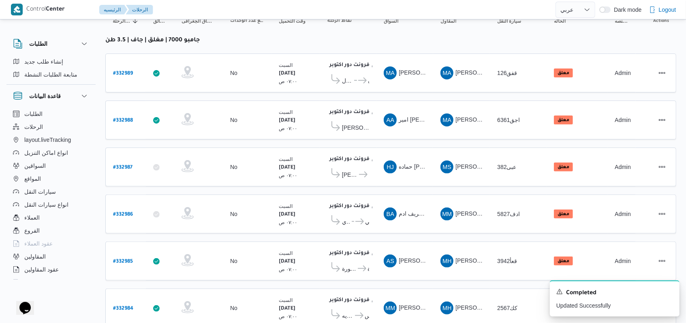
scroll to position [115, 0]
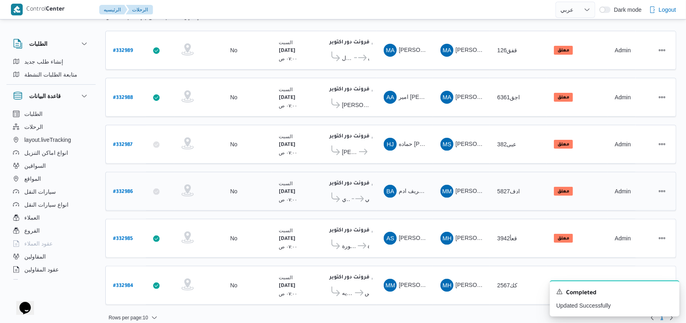
click at [118, 189] on b "# 332986" at bounding box center [123, 192] width 20 height 6
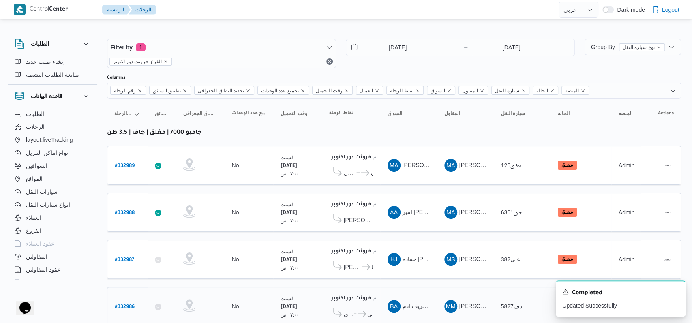
select select "ar"
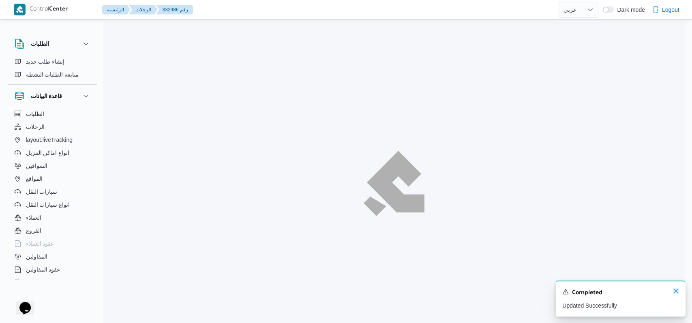
click at [673, 294] on icon "Dismiss toast" at bounding box center [675, 291] width 6 height 6
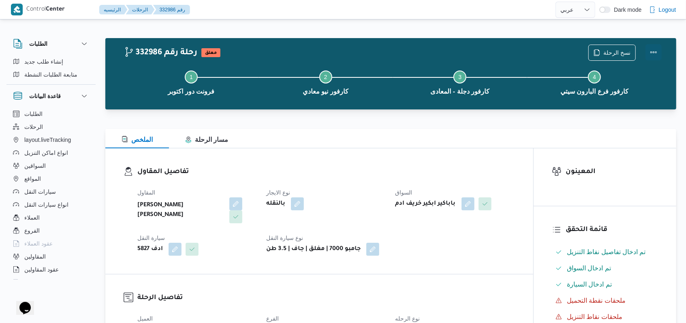
click at [656, 49] on button "Actions" at bounding box center [654, 52] width 16 height 16
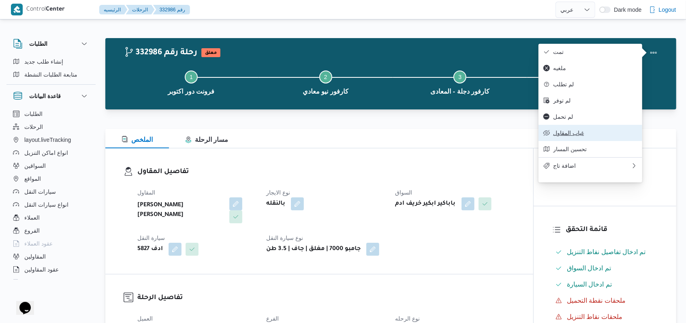
click at [573, 136] on span "غياب المقاول" at bounding box center [595, 133] width 84 height 6
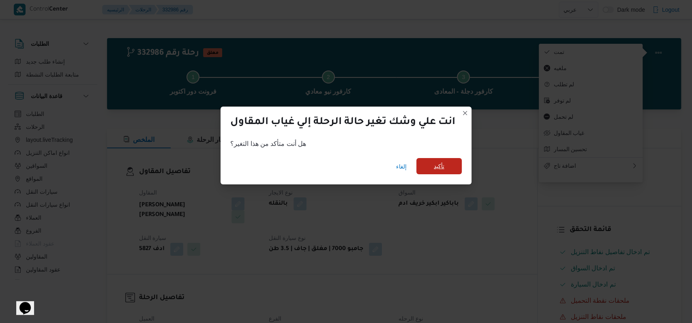
click at [443, 169] on span "تأكيد" at bounding box center [439, 166] width 11 height 10
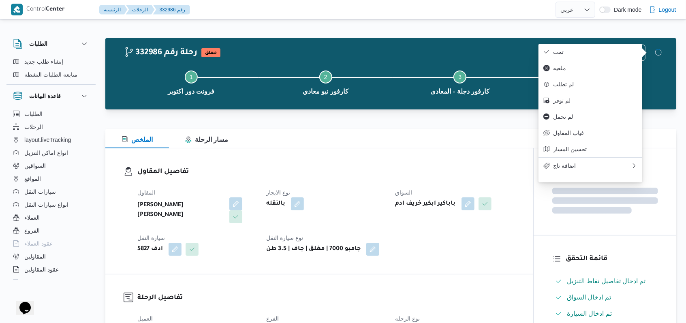
click at [443, 169] on h3 "تفاصيل المقاول" at bounding box center [326, 172] width 378 height 11
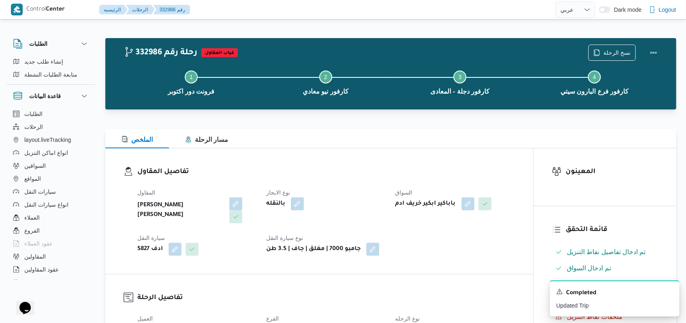
select select "ar"
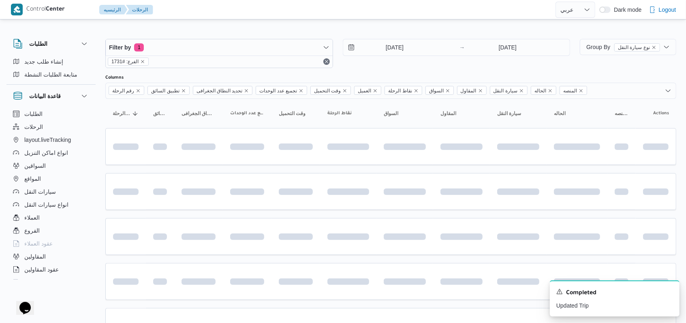
scroll to position [92, 0]
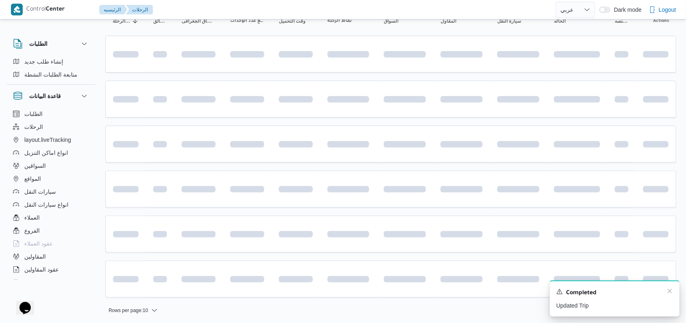
click at [664, 294] on div "Completed" at bounding box center [614, 293] width 117 height 11
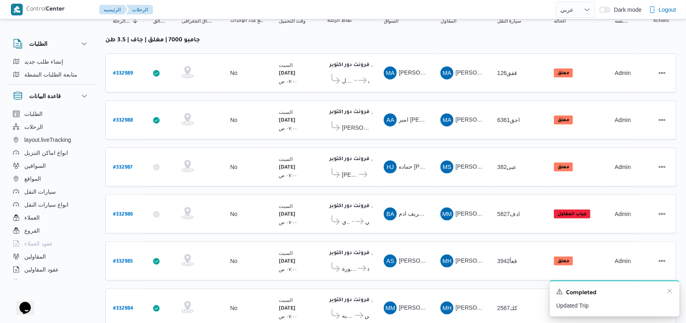
click at [665, 293] on div "Completed" at bounding box center [614, 293] width 117 height 11
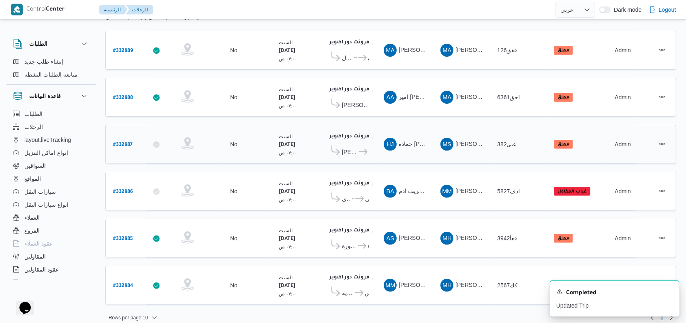
scroll to position [61, 0]
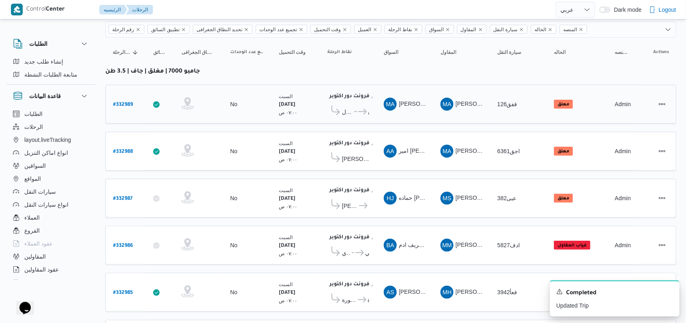
click at [136, 103] on div "# 332989" at bounding box center [126, 104] width 32 height 17
click at [130, 102] on b "# 332989" at bounding box center [123, 105] width 20 height 6
select select "ar"
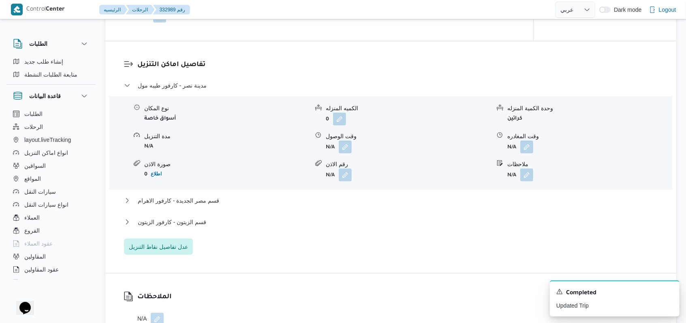
scroll to position [655, 0]
click at [175, 246] on span "عدل تفاصيل نقاط التنزيل" at bounding box center [158, 245] width 59 height 10
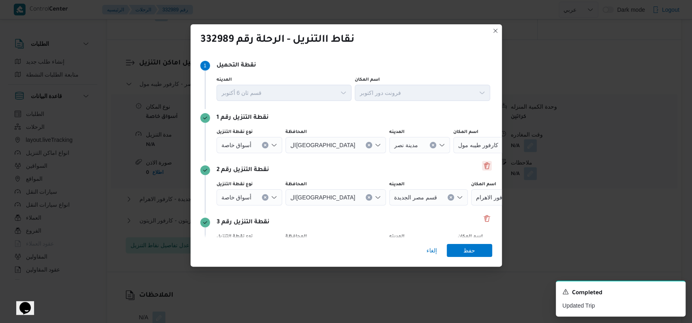
click at [482, 167] on button "Delete" at bounding box center [487, 166] width 10 height 10
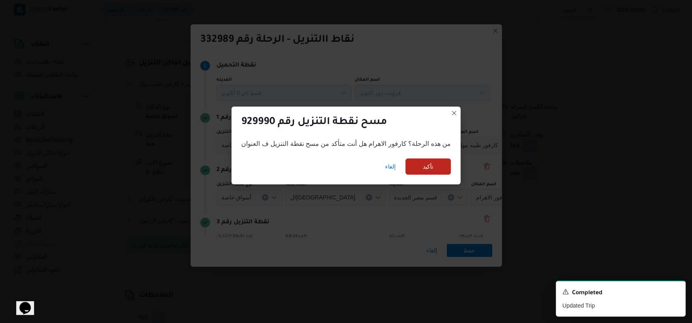
click at [450, 166] on div "إلغاء تأكيد" at bounding box center [345, 168] width 229 height 32
click at [439, 166] on span "تأكيد" at bounding box center [427, 166] width 45 height 16
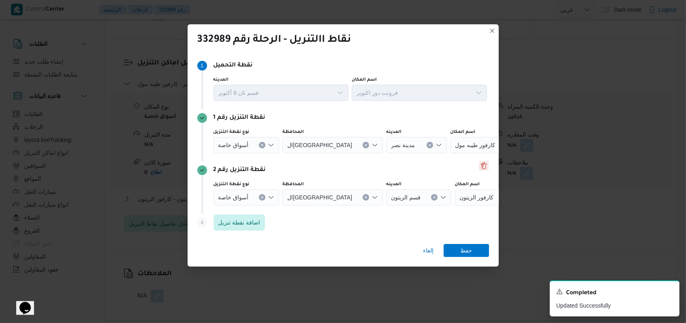
click at [482, 167] on button "Delete" at bounding box center [484, 166] width 10 height 10
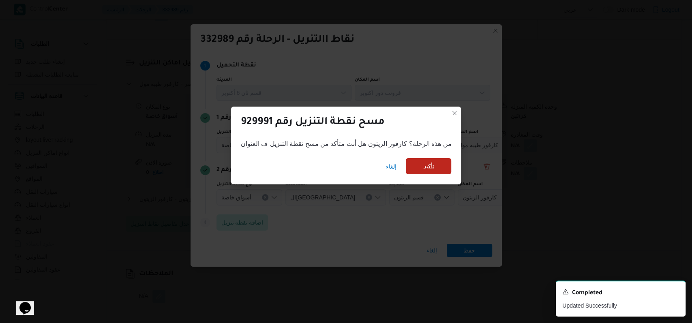
click at [421, 161] on span "تأكيد" at bounding box center [428, 166] width 45 height 16
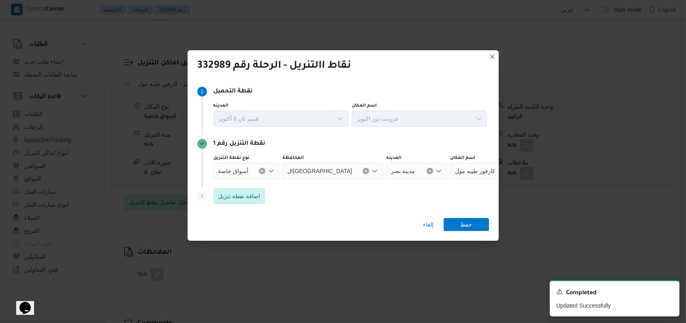
click at [427, 173] on button "Clear input" at bounding box center [430, 171] width 6 height 6
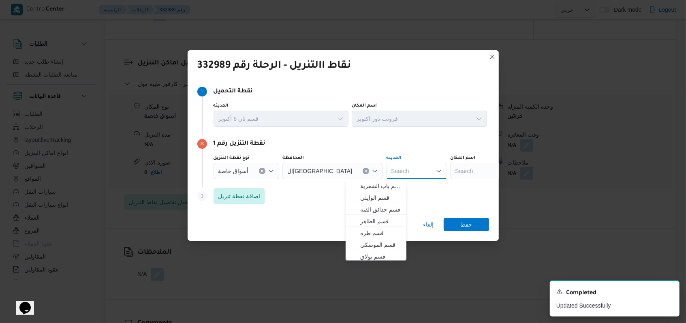
click at [450, 172] on div "Search" at bounding box center [500, 171] width 101 height 16
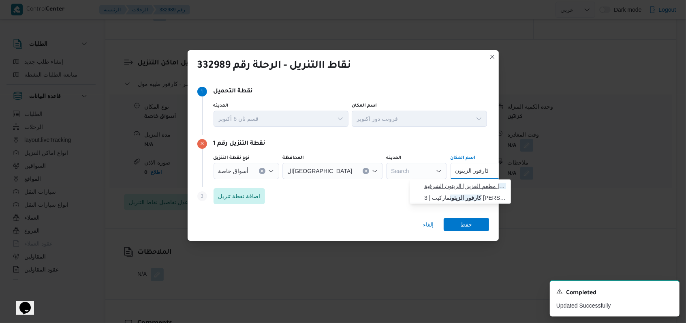
type input "كارفور الزيتون"
click at [437, 186] on span "كارفور الزيتون | مطعم العزيز | الزيتون الشرقية" at bounding box center [465, 186] width 82 height 10
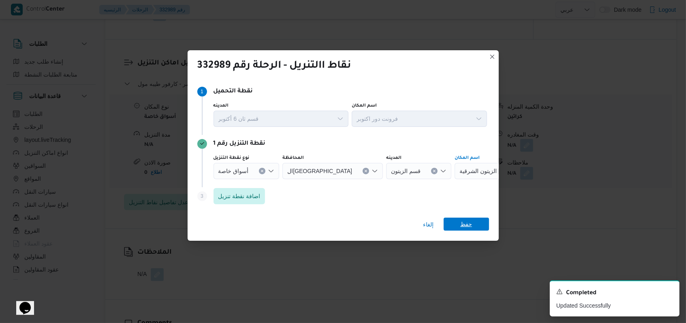
click at [462, 218] on span "حفظ" at bounding box center [466, 224] width 12 height 13
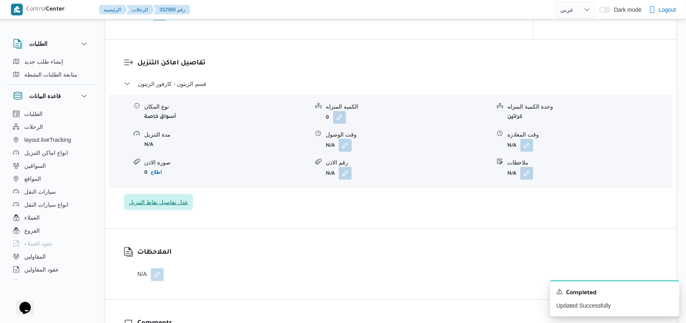
scroll to position [439, 0]
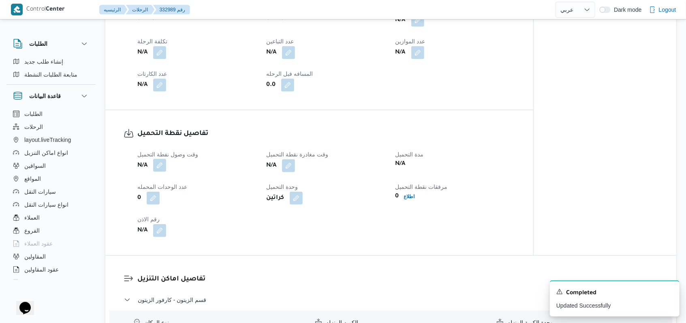
click at [160, 167] on button "button" at bounding box center [159, 165] width 13 height 13
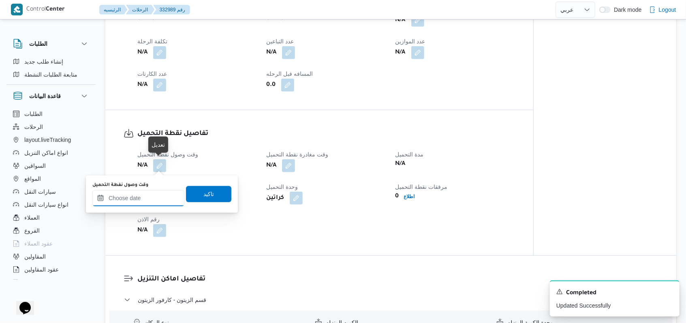
click at [152, 195] on input "وقت وصول نفطة التحميل" at bounding box center [138, 198] width 92 height 16
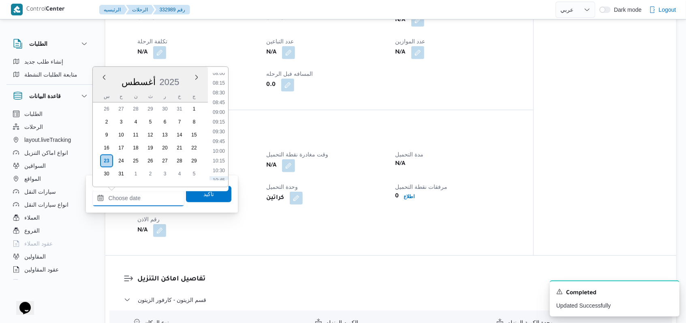
scroll to position [255, 0]
click at [226, 130] on li "08:00" at bounding box center [219, 134] width 19 height 8
type input "٢٣/٠٨/٢٠٢٥ ٠٨:٠٠"
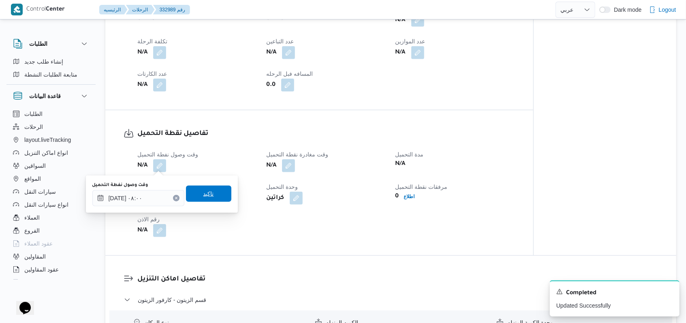
click at [217, 199] on span "تاكيد" at bounding box center [208, 194] width 45 height 16
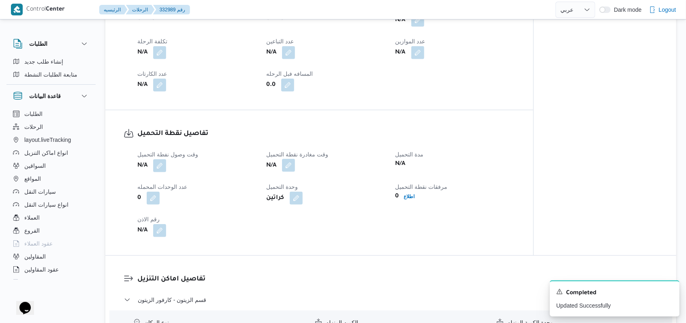
click at [292, 167] on button "button" at bounding box center [288, 165] width 13 height 13
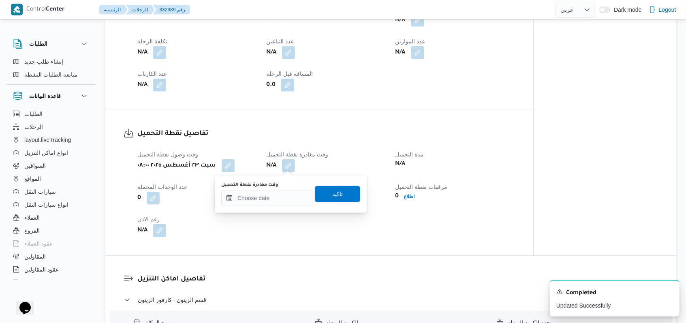
click at [283, 206] on div "وقت مغادرة نقطة التحميل تاكيد" at bounding box center [290, 194] width 141 height 26
click at [285, 202] on input "وقت مغادرة نقطة التحميل" at bounding box center [267, 198] width 92 height 16
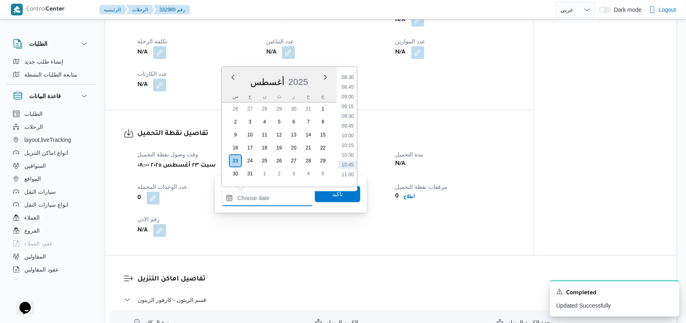
scroll to position [308, 0]
click at [351, 118] on li "09:00" at bounding box center [347, 119] width 19 height 8
type input "[DATE] ٠٩:٠٠"
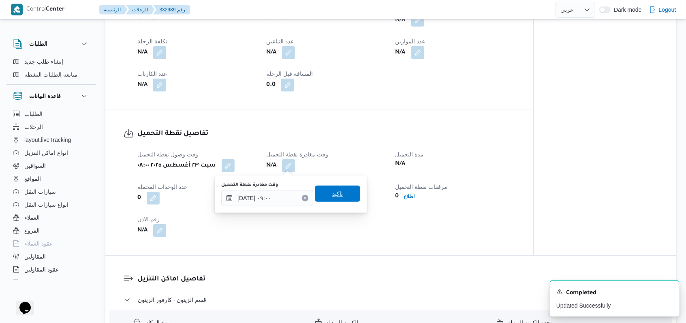
click at [339, 197] on span "تاكيد" at bounding box center [337, 194] width 45 height 16
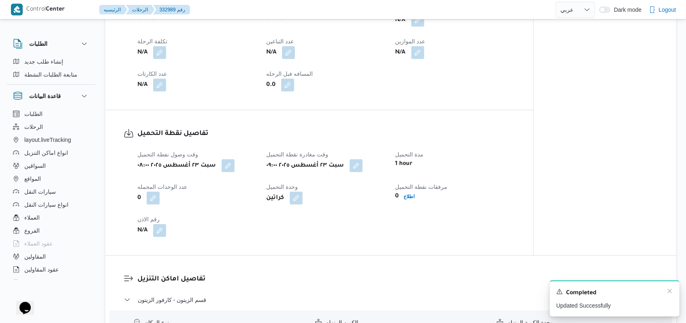
click at [665, 290] on div "Completed" at bounding box center [614, 293] width 117 height 11
click at [669, 292] on icon "Dismiss toast" at bounding box center [670, 291] width 6 height 6
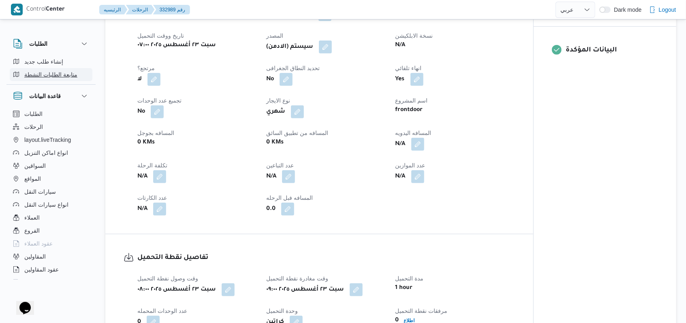
scroll to position [324, 0]
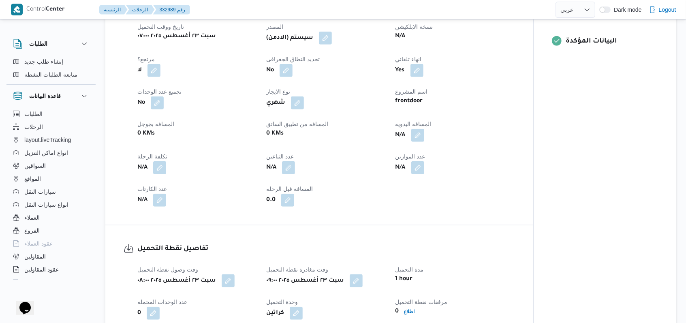
select select "ar"
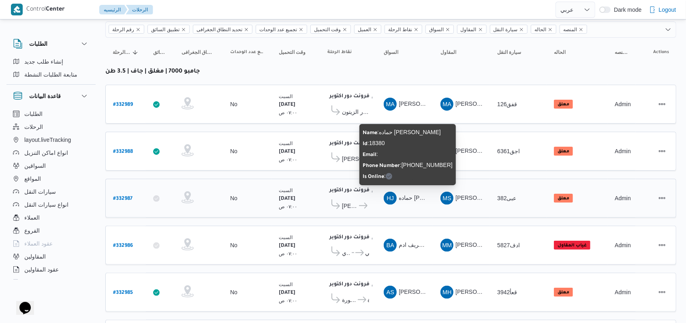
scroll to position [115, 0]
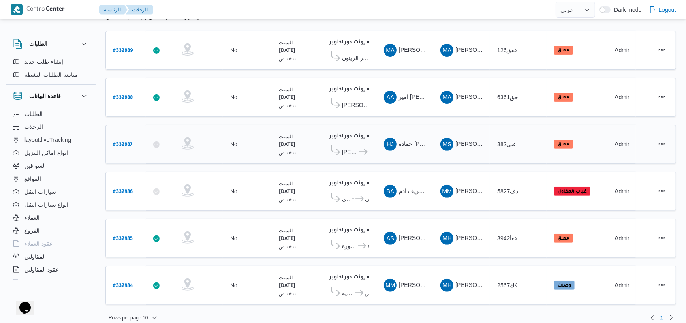
click at [132, 142] on b "# 332987" at bounding box center [122, 145] width 19 height 6
select select "ar"
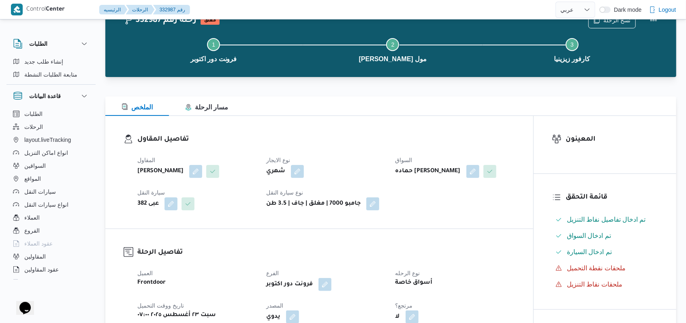
scroll to position [54, 0]
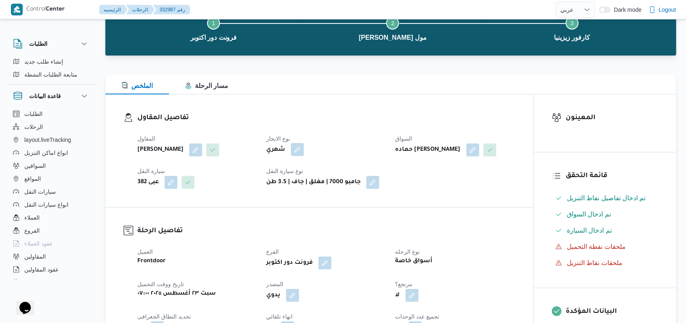
click at [297, 152] on button "button" at bounding box center [297, 149] width 13 height 13
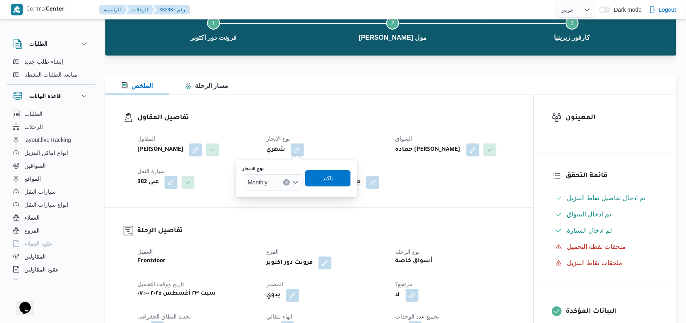
click at [280, 180] on div "Monthly" at bounding box center [273, 182] width 61 height 16
click at [276, 203] on span "On Demand" at bounding box center [273, 208] width 54 height 13
click at [334, 183] on span "تاكيد" at bounding box center [330, 178] width 45 height 16
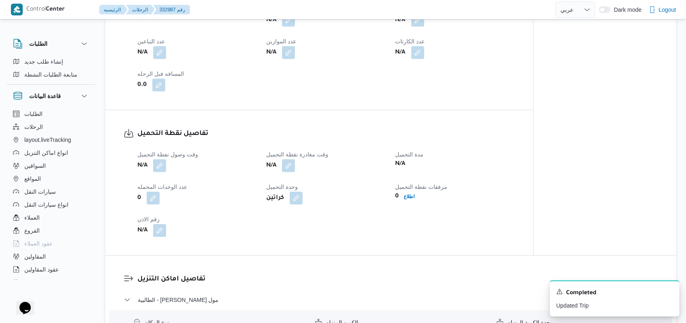
scroll to position [540, 0]
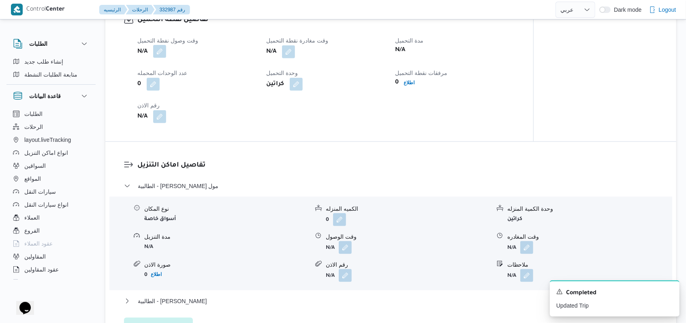
click at [162, 58] on button "button" at bounding box center [159, 51] width 13 height 13
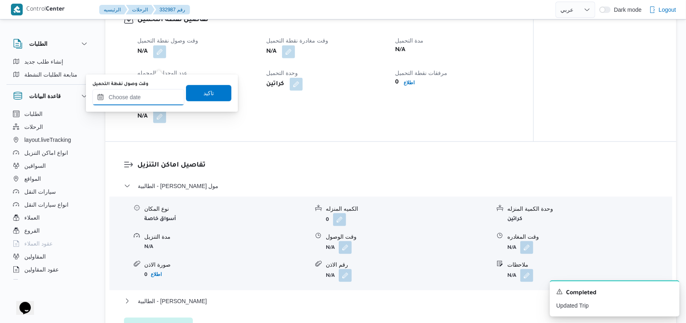
drag, startPoint x: 162, startPoint y: 66, endPoint x: 149, endPoint y: 99, distance: 34.9
click at [149, 95] on input "وقت وصول نفطة التحميل" at bounding box center [138, 97] width 92 height 16
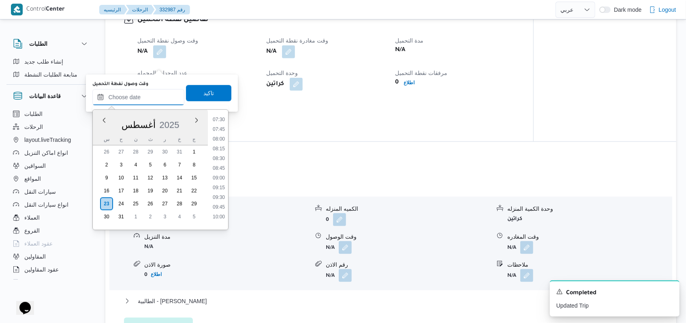
scroll to position [255, 0]
click at [222, 173] on li "08:00" at bounding box center [219, 177] width 19 height 8
type input "٢٣/٠٨/٢٠٢٥ ٠٨:٠٠"
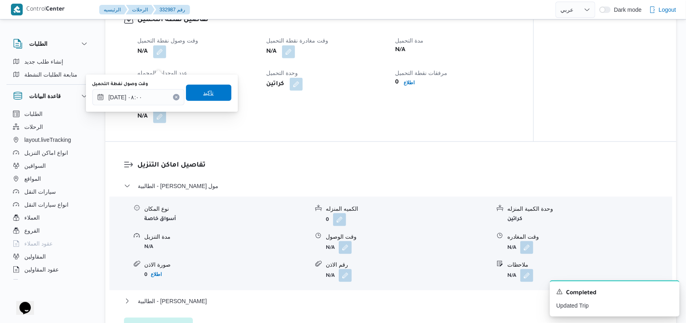
click at [214, 94] on span "تاكيد" at bounding box center [208, 93] width 45 height 16
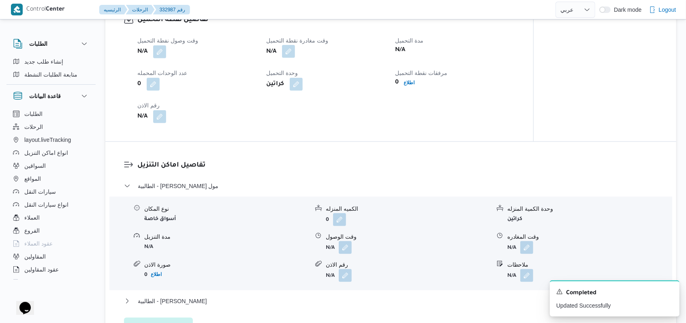
click at [292, 58] on button "button" at bounding box center [288, 51] width 13 height 13
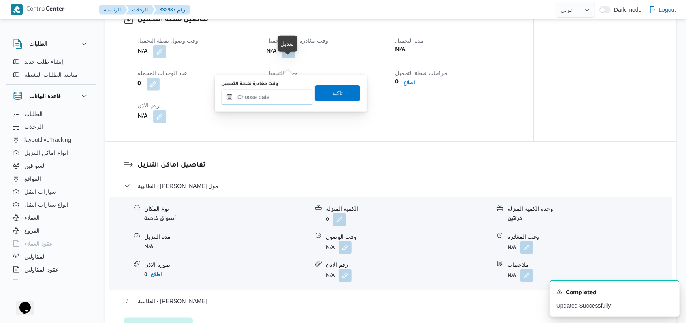
click at [279, 104] on input "وقت مغادرة نقطة التحميل" at bounding box center [267, 97] width 92 height 16
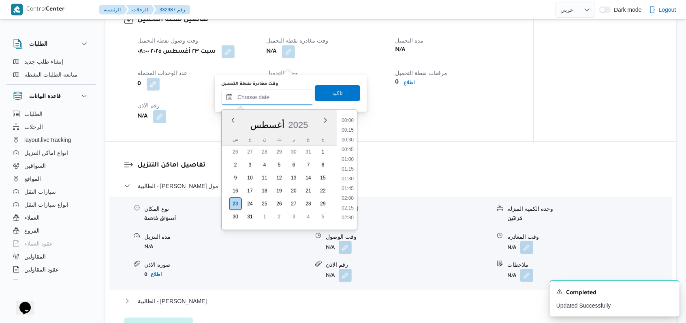
scroll to position [363, 0]
click at [351, 148] on li "10:00" at bounding box center [347, 147] width 19 height 8
type input "[DATE] ١٠:٠٠"
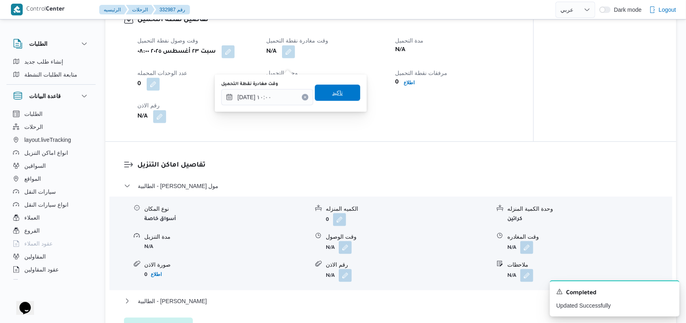
click at [335, 92] on span "تاكيد" at bounding box center [337, 93] width 11 height 10
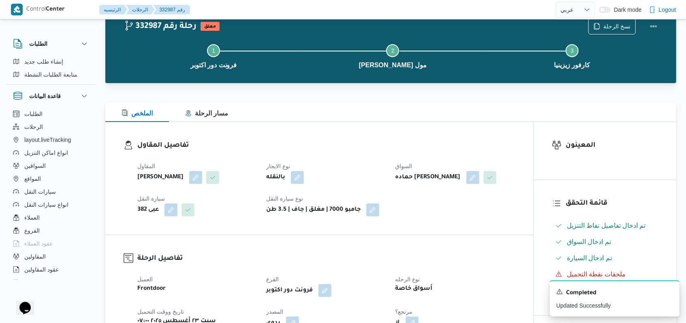
scroll to position [0, 0]
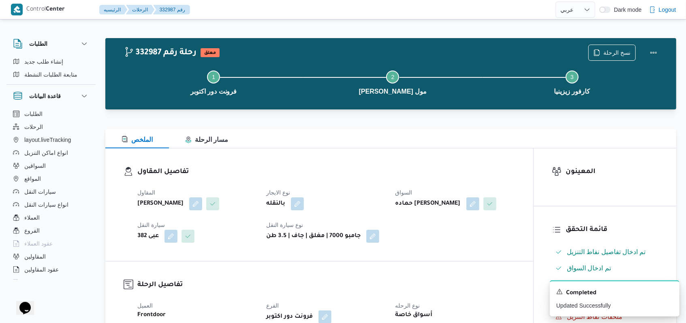
select select "ar"
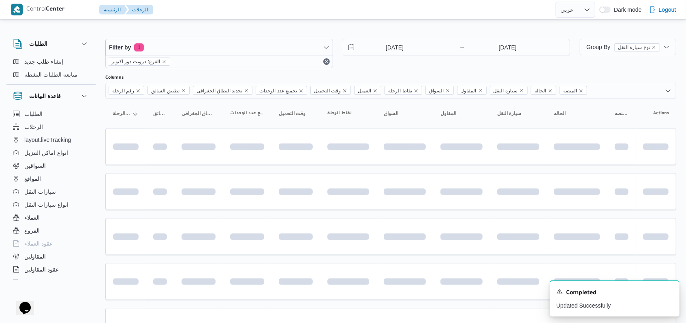
scroll to position [92, 0]
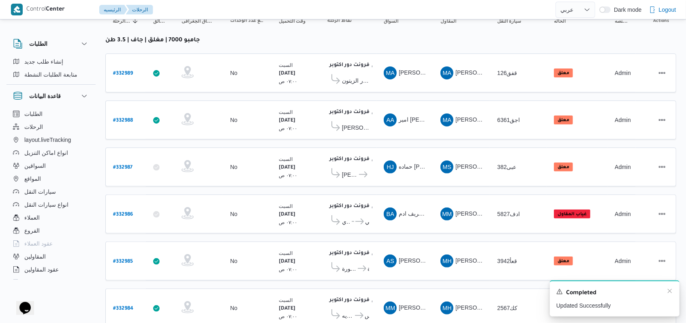
click at [668, 295] on div "Completed" at bounding box center [614, 293] width 117 height 11
click at [669, 293] on icon "Dismiss toast" at bounding box center [670, 291] width 6 height 6
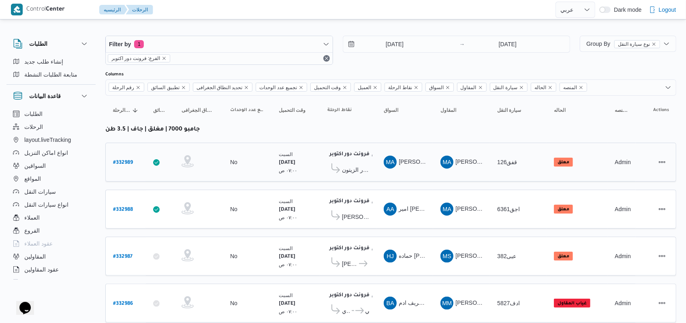
scroll to position [0, 0]
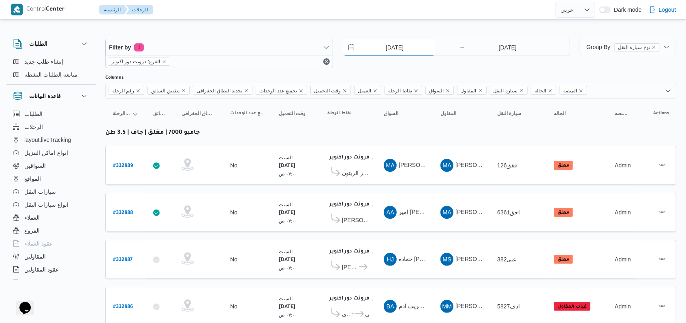
click at [399, 44] on input "[DATE]" at bounding box center [389, 47] width 92 height 16
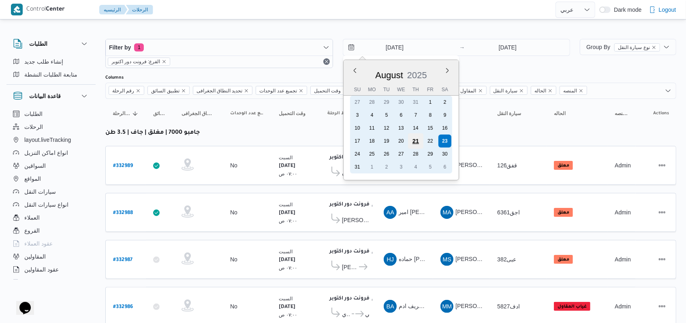
click at [418, 143] on div "21" at bounding box center [415, 140] width 15 height 15
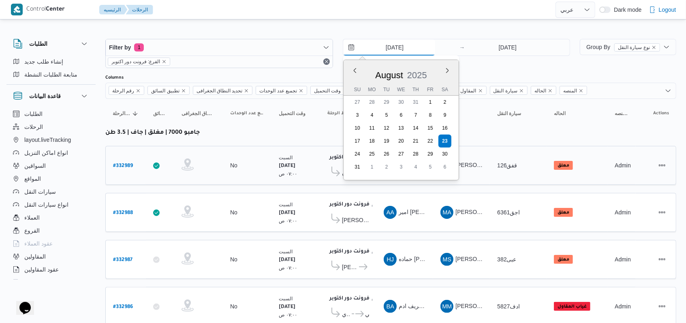
type input "21/8/2025"
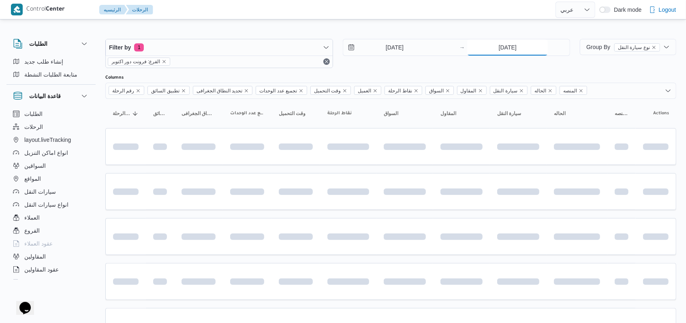
click at [506, 50] on input "[DATE]" at bounding box center [507, 47] width 81 height 16
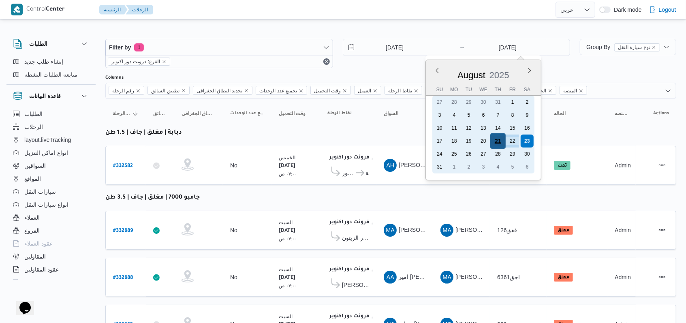
click at [499, 141] on div "21" at bounding box center [497, 140] width 15 height 15
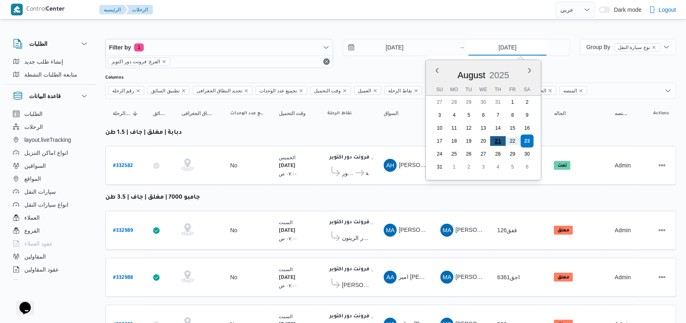
type input "21/8/2025"
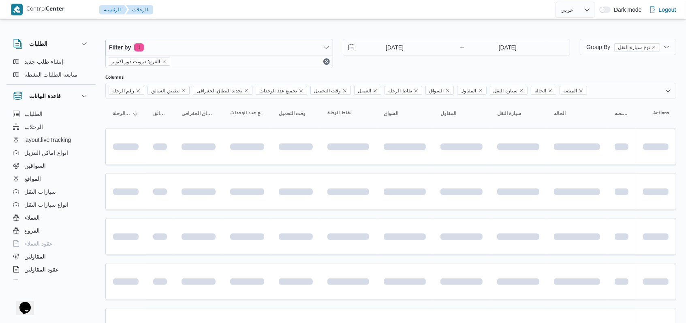
click at [400, 65] on div "21/8/2025 → 21/8/2025" at bounding box center [457, 53] width 228 height 29
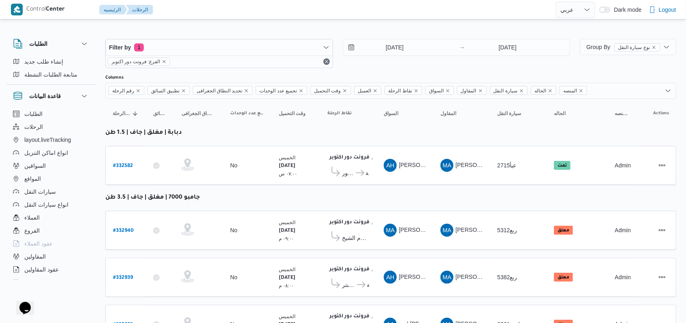
scroll to position [108, 0]
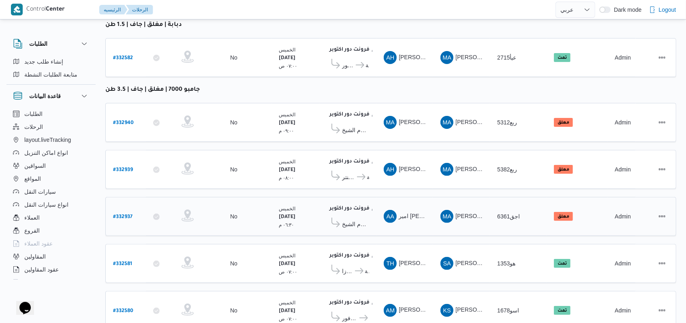
click at [128, 214] on b "# 332937" at bounding box center [122, 217] width 19 height 6
select select "ar"
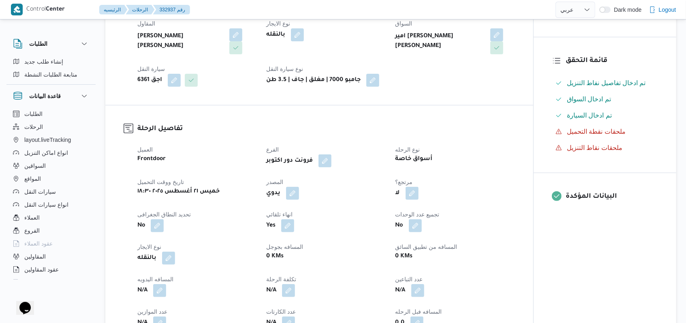
scroll to position [54, 0]
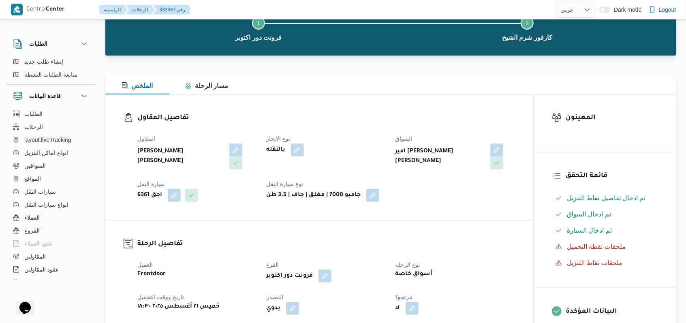
select select "ar"
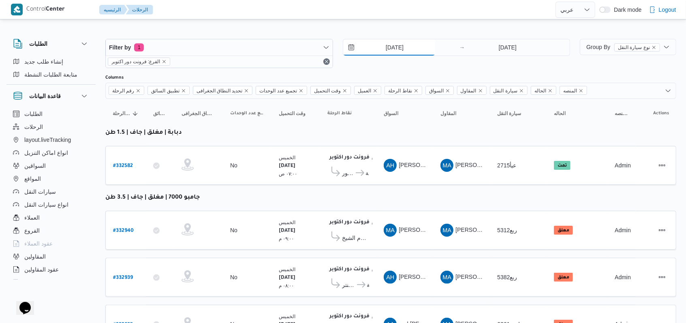
click at [397, 48] on input "21/8/2025" at bounding box center [389, 47] width 92 height 16
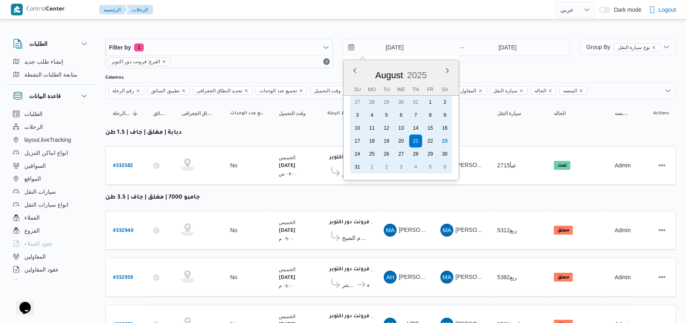
click at [438, 144] on div "17 18 19 20 21 22 23" at bounding box center [401, 141] width 102 height 13
click at [444, 141] on div "23" at bounding box center [444, 140] width 15 height 15
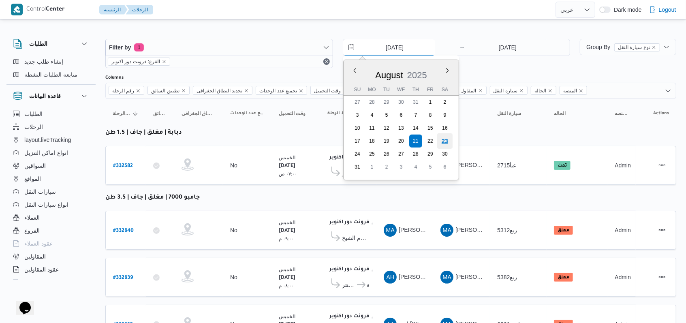
type input "23/8/2025"
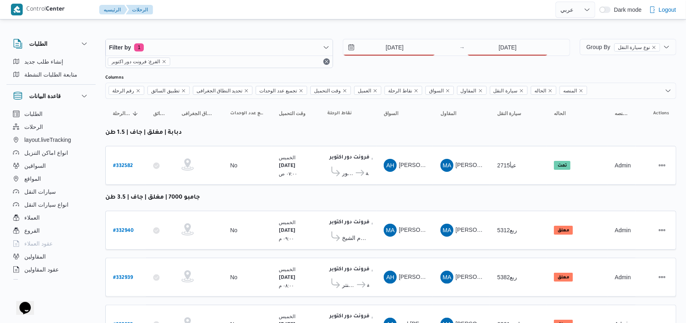
click at [513, 37] on div "Filter by 1 الفرع: فرونت دور اكتوبر 23/8/2025 → 21/8/2025" at bounding box center [338, 53] width 475 height 39
click at [513, 50] on input "21/8/2025" at bounding box center [507, 47] width 81 height 16
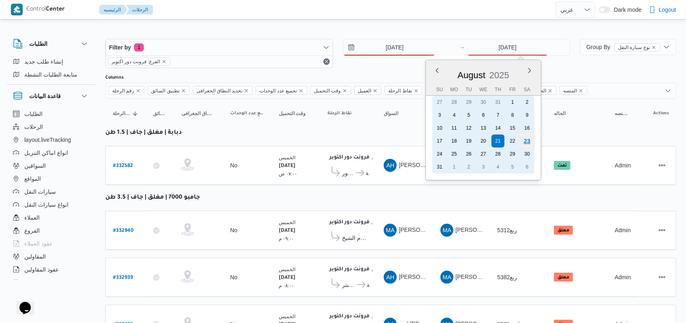
click at [532, 144] on div "23" at bounding box center [527, 140] width 15 height 15
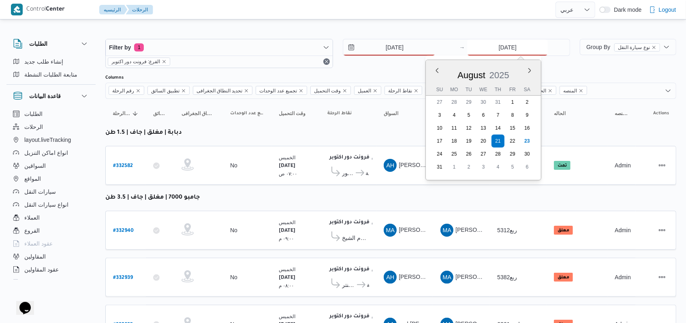
type input "23/8/2025"
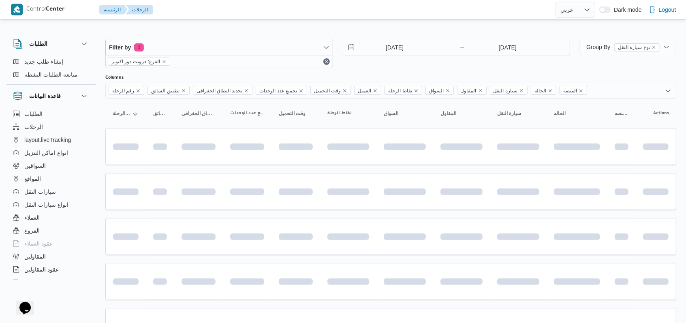
click at [362, 63] on div "23/8/2025 → 23/8/2025" at bounding box center [457, 53] width 228 height 29
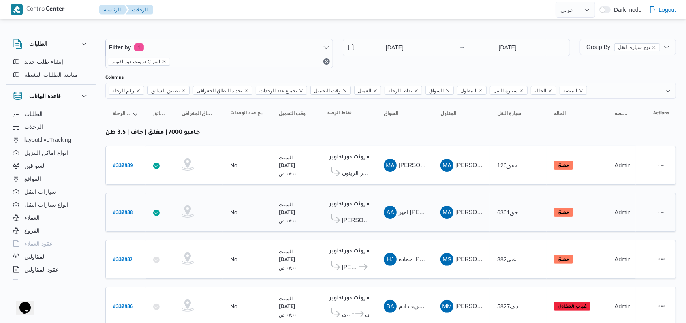
scroll to position [54, 0]
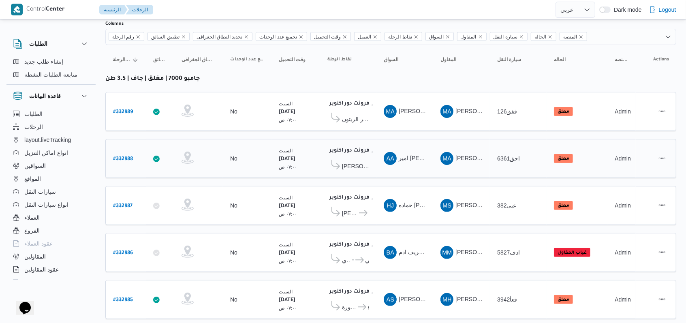
click at [124, 156] on b "# 332988" at bounding box center [123, 159] width 20 height 6
select select "ar"
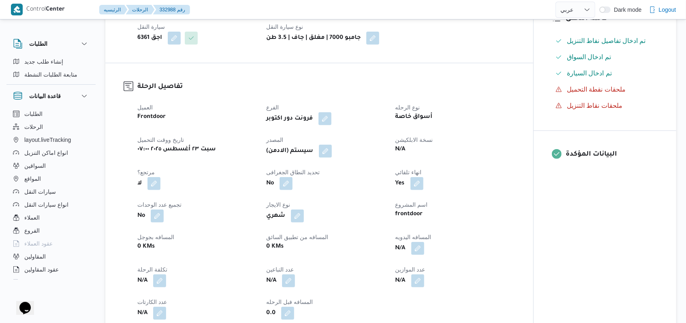
scroll to position [216, 0]
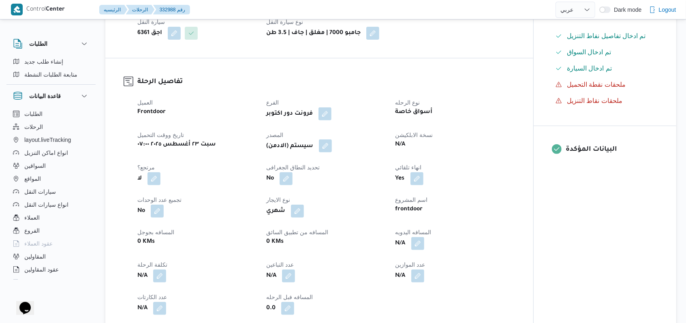
click at [327, 152] on button "button" at bounding box center [325, 145] width 13 height 13
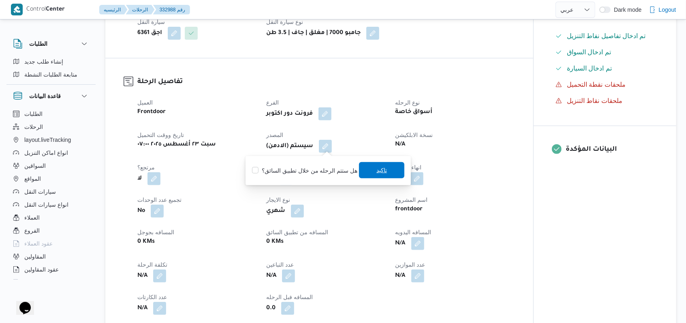
click at [388, 177] on span "تاكيد" at bounding box center [381, 170] width 45 height 16
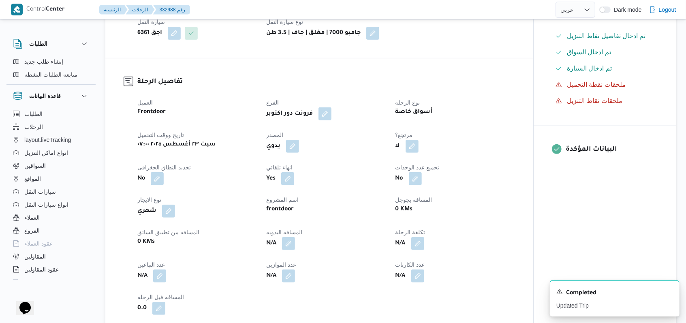
scroll to position [0, 0]
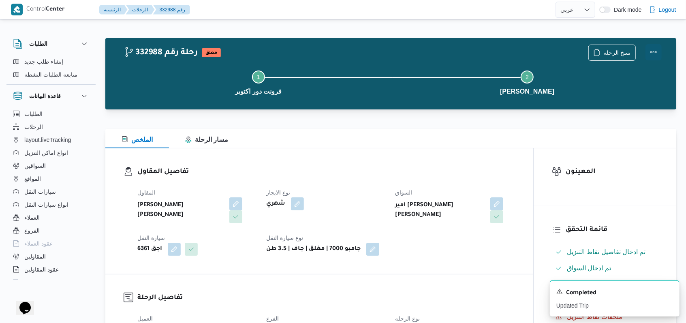
click at [652, 56] on button "Actions" at bounding box center [654, 52] width 16 height 16
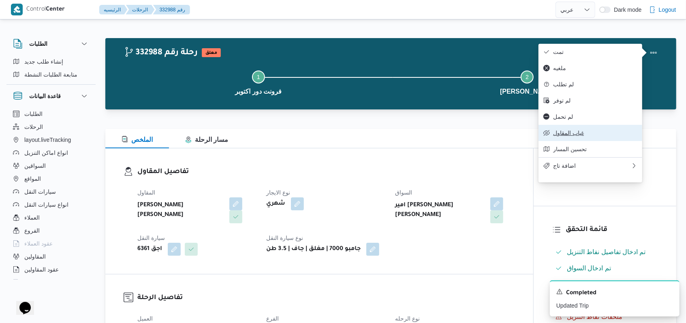
click at [587, 136] on span "غياب المقاول" at bounding box center [595, 133] width 84 height 6
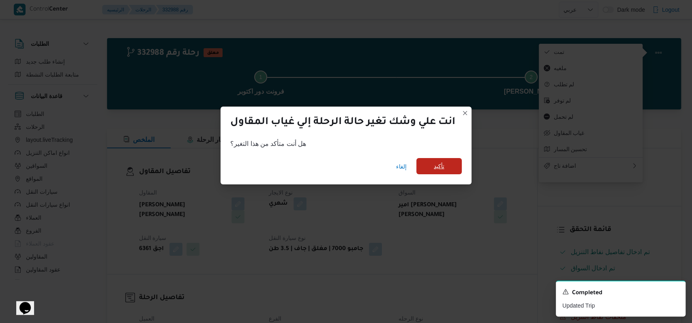
click at [431, 169] on span "تأكيد" at bounding box center [438, 166] width 45 height 16
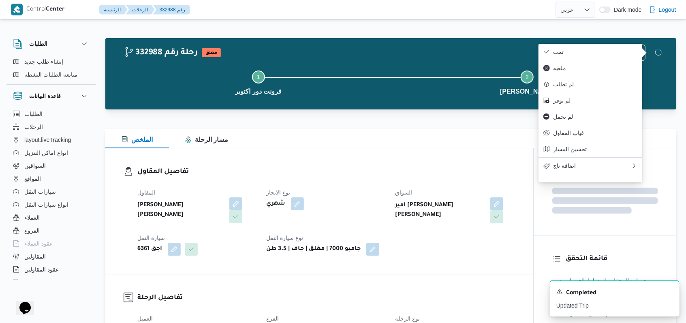
click at [466, 167] on h3 "تفاصيل المقاول" at bounding box center [326, 172] width 378 height 11
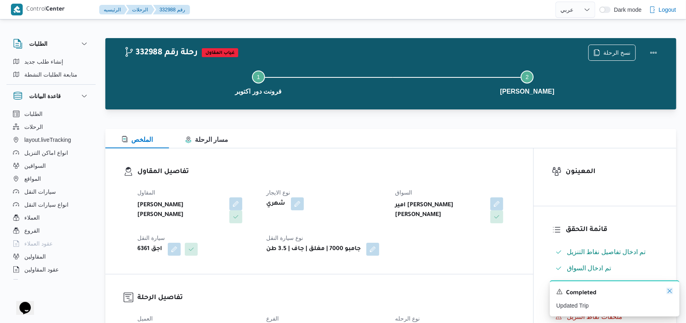
click at [669, 290] on icon "Dismiss toast" at bounding box center [670, 291] width 6 height 6
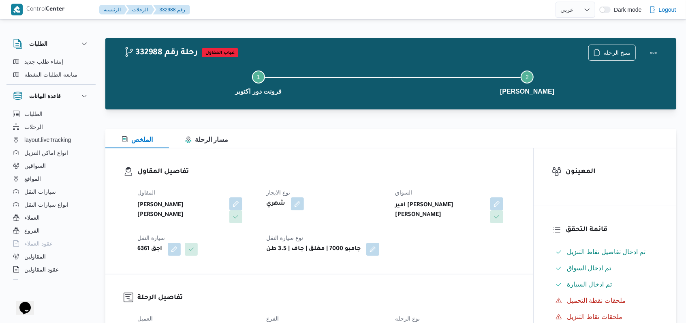
click at [360, 210] on div "شهري" at bounding box center [325, 204] width 121 height 15
select select "ar"
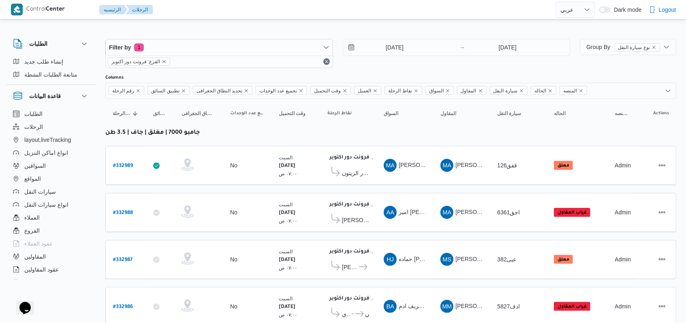
click at [392, 57] on div "23/8/2025 → 23/8/2025" at bounding box center [457, 53] width 228 height 29
click at [393, 53] on input "23/8/2025" at bounding box center [389, 47] width 92 height 16
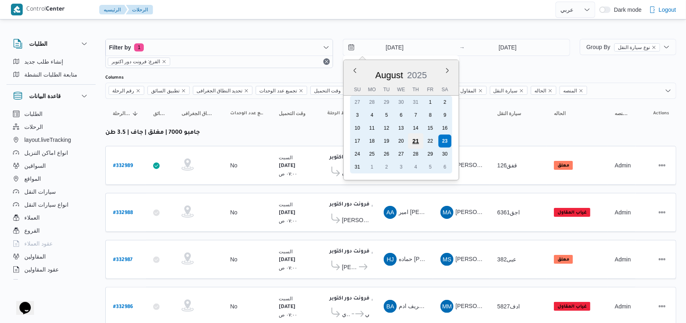
click at [421, 143] on div "21" at bounding box center [415, 140] width 15 height 15
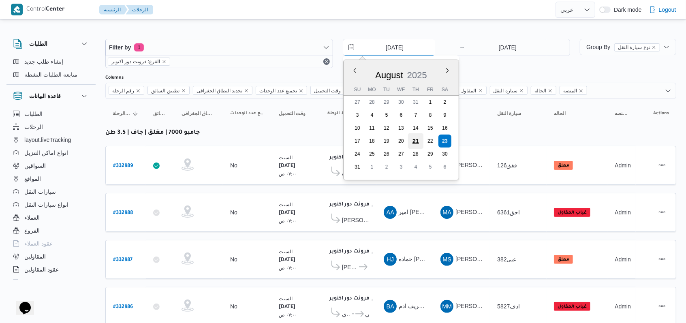
type input "21/8/2025"
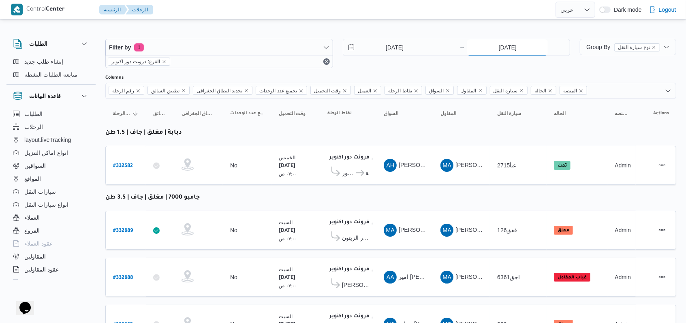
click at [491, 44] on input "23/8/2025" at bounding box center [507, 47] width 81 height 16
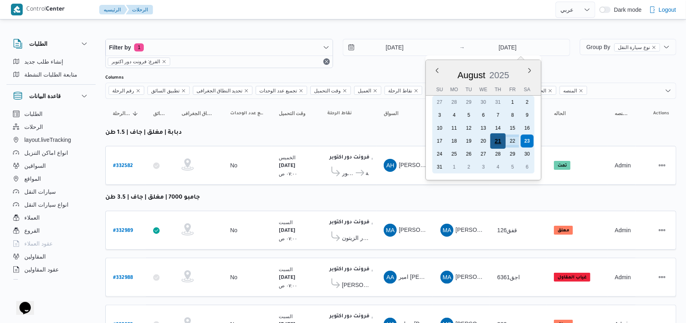
click at [498, 139] on div "21" at bounding box center [497, 140] width 15 height 15
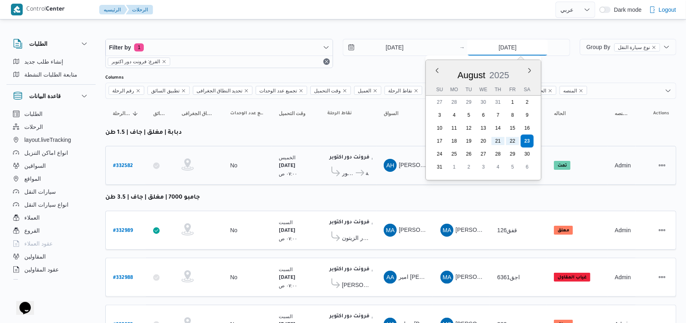
type input "21/8/2025"
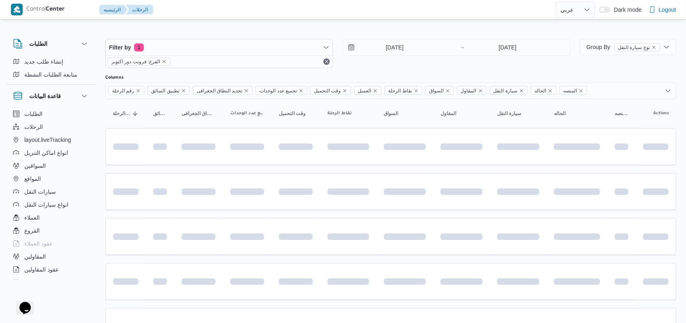
click at [391, 69] on div "Filter by 1 الفرع: فرونت دور اكتوبر 21/8/2025 → 21/8/2025" at bounding box center [338, 53] width 475 height 39
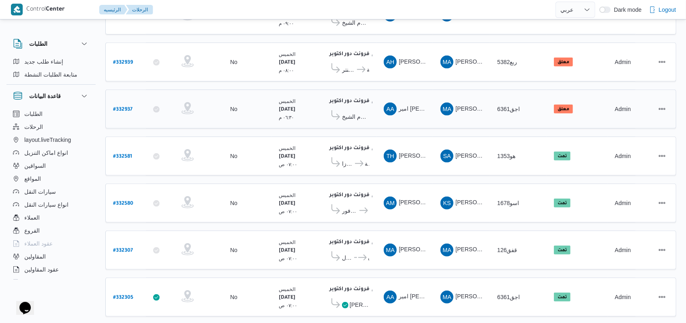
scroll to position [216, 0]
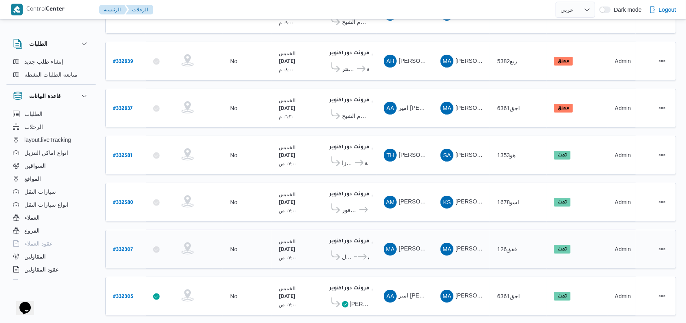
click at [123, 247] on b "# 332307" at bounding box center [123, 250] width 20 height 6
select select "ar"
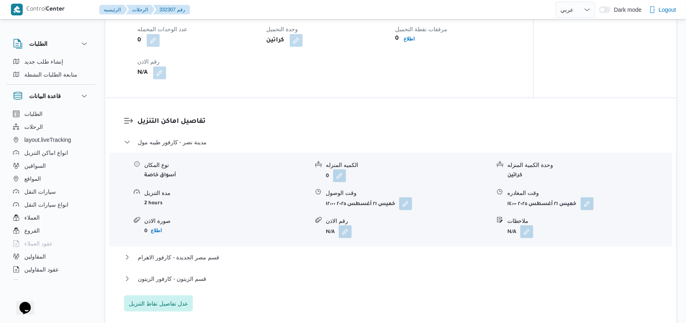
scroll to position [648, 0]
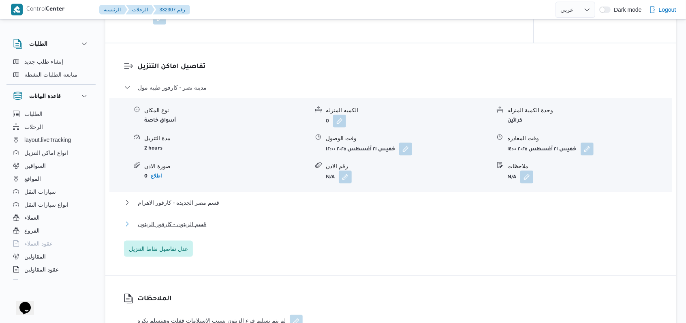
click at [203, 227] on span "قسم الزيتون - كارفور الزيتون" at bounding box center [172, 224] width 68 height 10
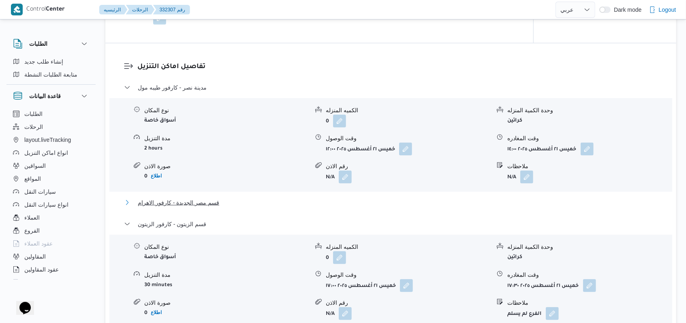
click at [200, 205] on span "قسم مصر الجديدة - كارفور الاهرام" at bounding box center [178, 203] width 81 height 10
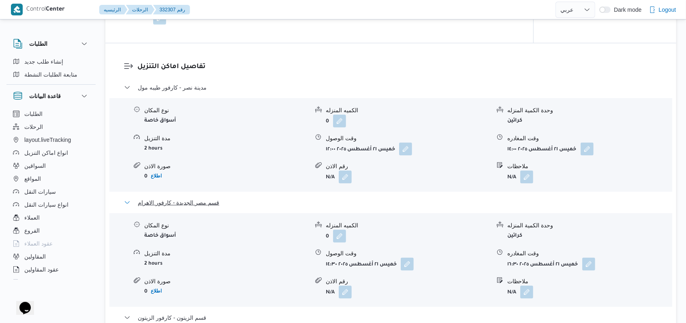
click at [200, 205] on span "قسم مصر الجديدة - كارفور الاهرام" at bounding box center [178, 203] width 81 height 10
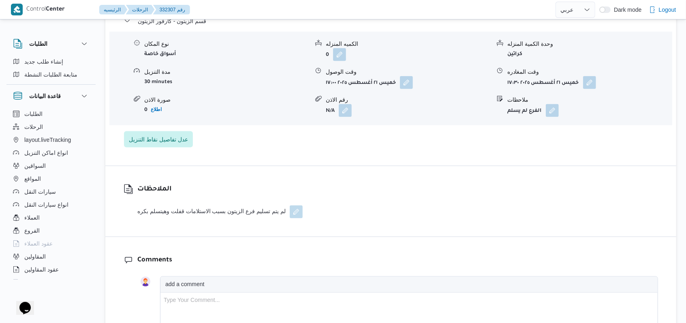
scroll to position [702, 0]
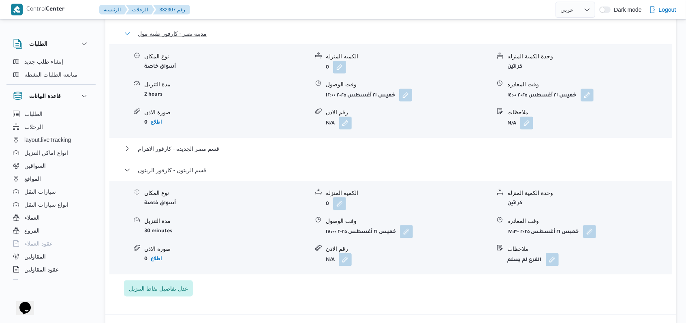
click at [197, 32] on span "مدينة نصر - كارفور طيبه مول" at bounding box center [172, 34] width 69 height 10
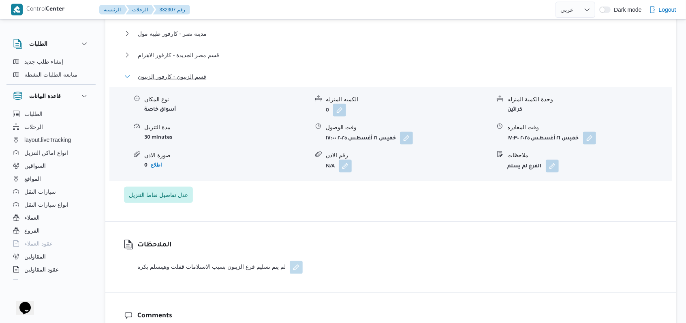
click at [191, 77] on span "قسم الزيتون - كارفور الزيتون" at bounding box center [172, 77] width 68 height 10
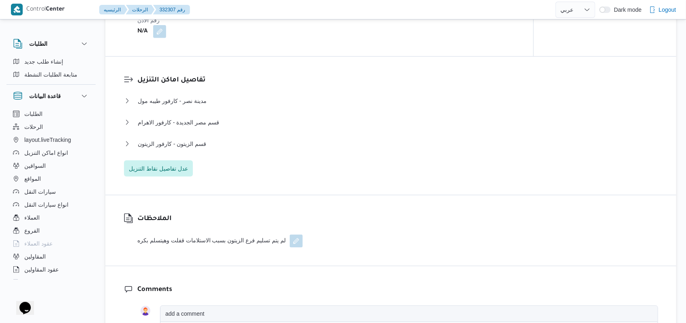
scroll to position [648, 0]
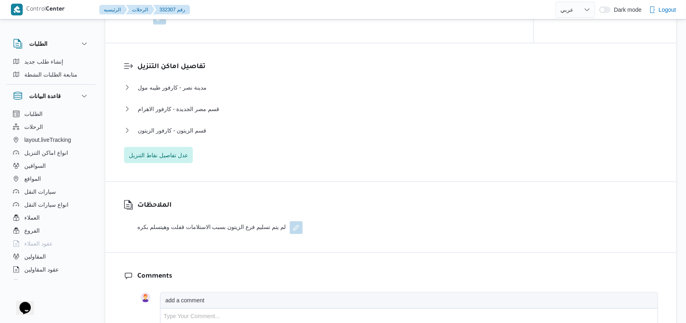
select select "ar"
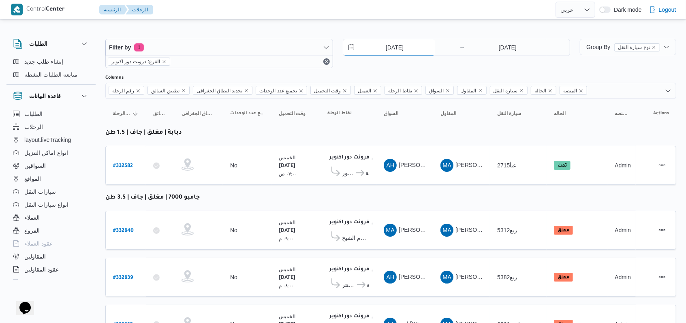
click at [393, 48] on input "[DATE]" at bounding box center [389, 47] width 92 height 16
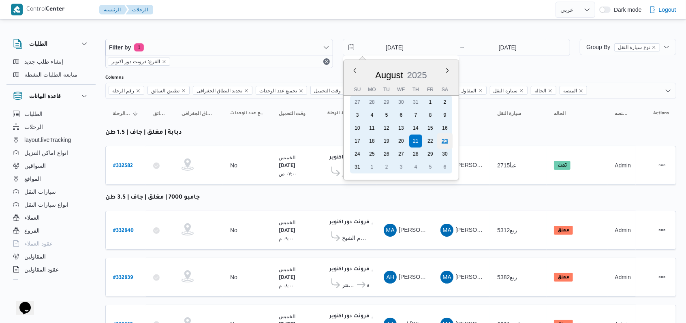
click at [443, 138] on div "23" at bounding box center [444, 140] width 15 height 15
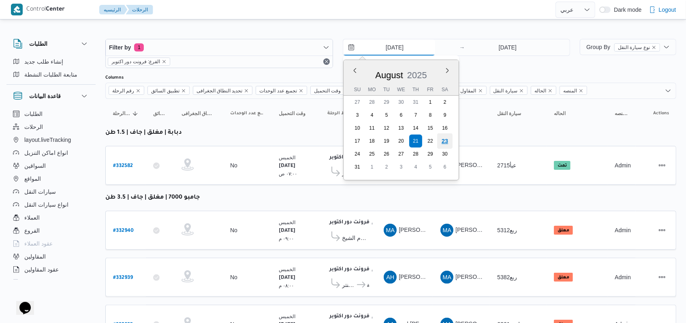
type input "[DATE]"
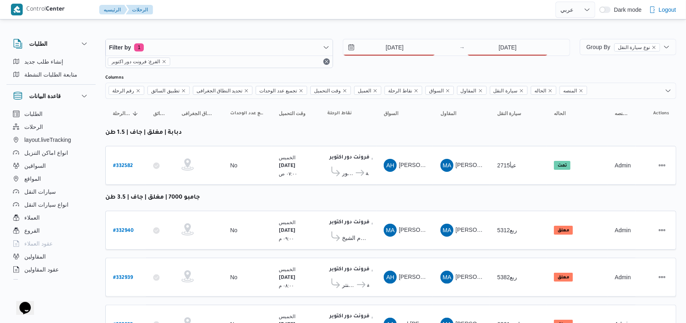
click at [503, 60] on div "23/8/2025 → 21/8/2025" at bounding box center [457, 53] width 228 height 29
click at [504, 53] on input "[DATE]" at bounding box center [507, 47] width 81 height 16
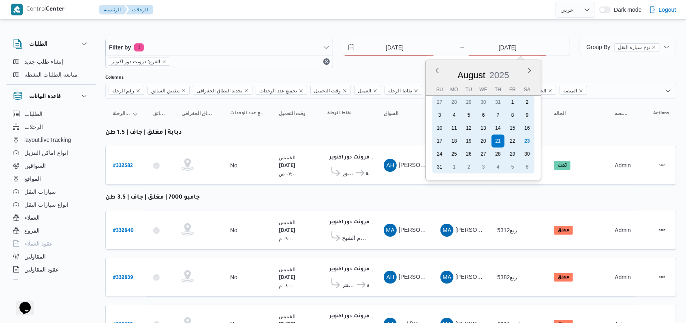
click at [526, 138] on div "23" at bounding box center [527, 141] width 13 height 13
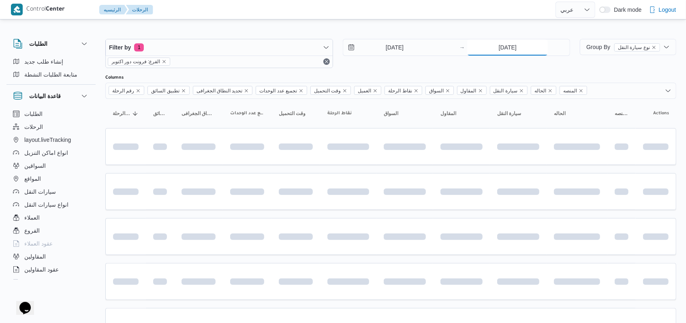
type input "[DATE]"
click at [421, 65] on div "23/8/2025 → 23/8/2025" at bounding box center [457, 53] width 228 height 29
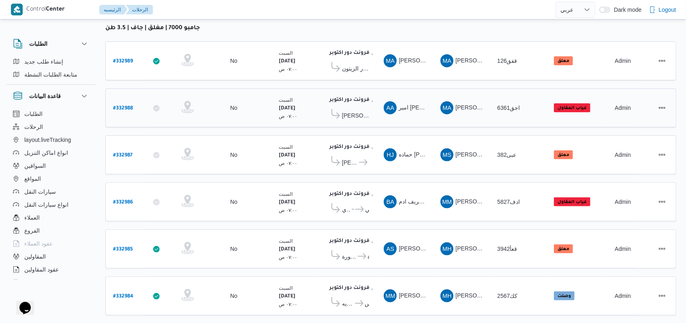
scroll to position [115, 0]
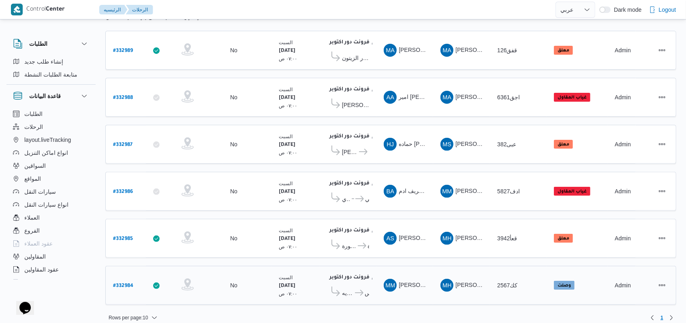
click at [124, 283] on b "# 332984" at bounding box center [123, 286] width 20 height 6
select select "ar"
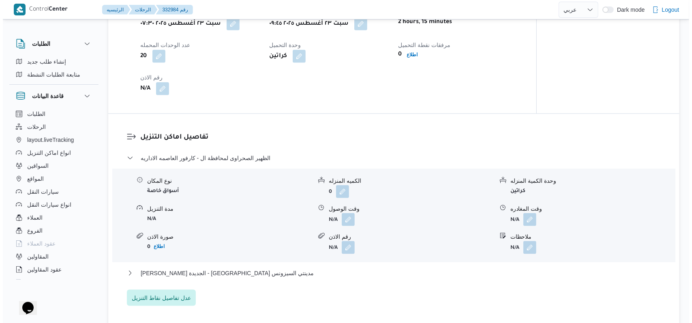
scroll to position [594, 0]
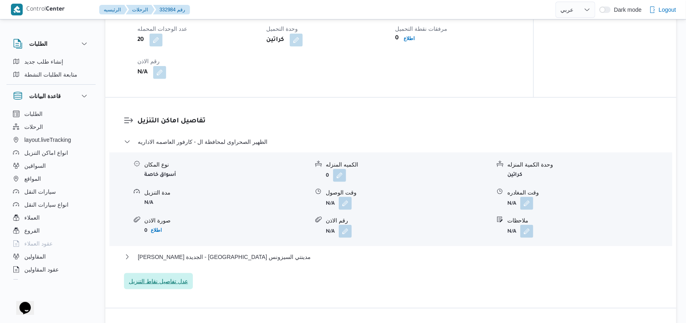
click at [169, 287] on span "عدل تفاصيل نقاط التنزيل" at bounding box center [158, 281] width 69 height 16
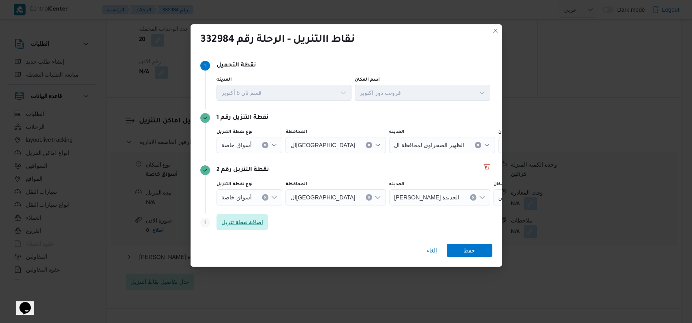
click at [243, 220] on span "اضافة نقطة تنزيل" at bounding box center [242, 222] width 42 height 10
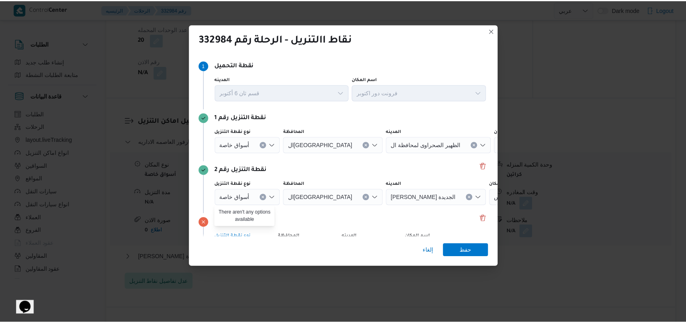
scroll to position [52, 0]
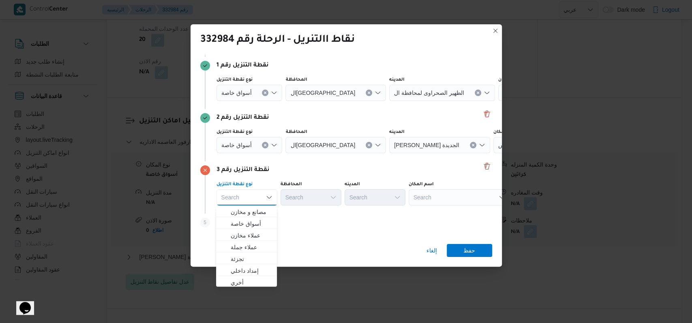
click at [476, 93] on icon "Clear input" at bounding box center [477, 92] width 3 height 3
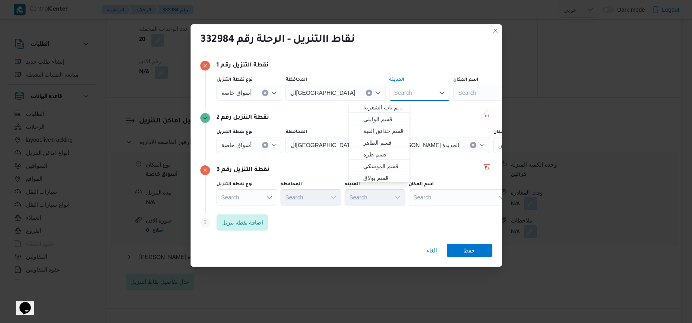
click at [475, 92] on div "Search" at bounding box center [503, 93] width 101 height 16
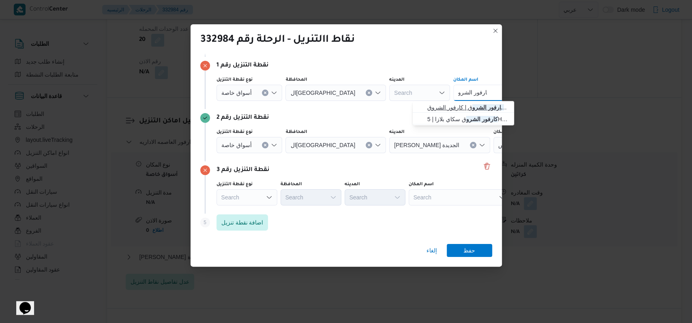
type input "كارفور الشرو"
click at [457, 104] on span "كارفور الشرو ق | كارفور الشروق | null" at bounding box center [468, 108] width 82 height 10
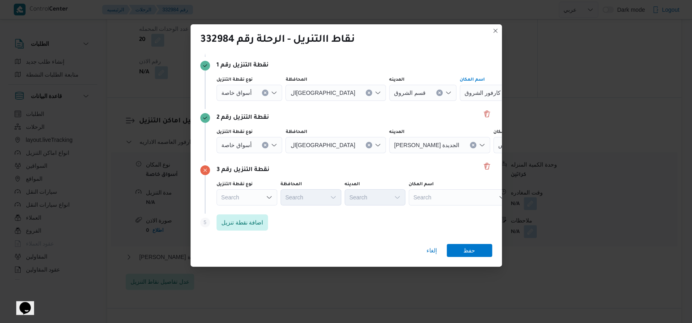
click at [436, 96] on button "Clear input" at bounding box center [439, 93] width 6 height 6
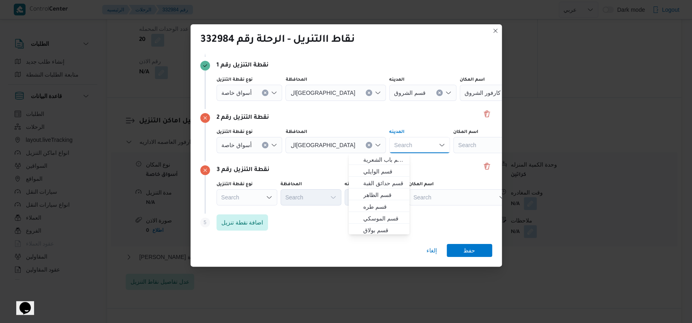
click at [460, 101] on div "Search" at bounding box center [510, 93] width 101 height 16
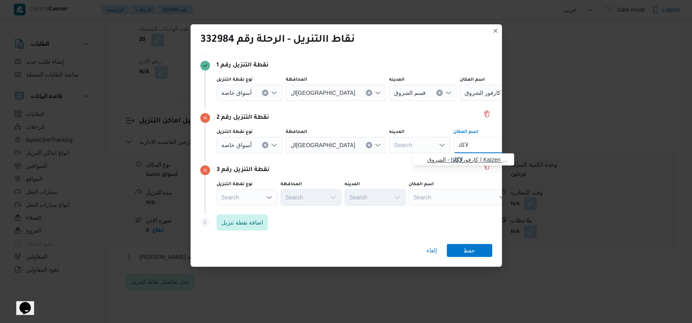
type input "لاكاذ"
click at [453, 156] on mark "لاكاذ" at bounding box center [458, 159] width 10 height 6
click at [466, 101] on div "Search" at bounding box center [510, 93] width 101 height 16
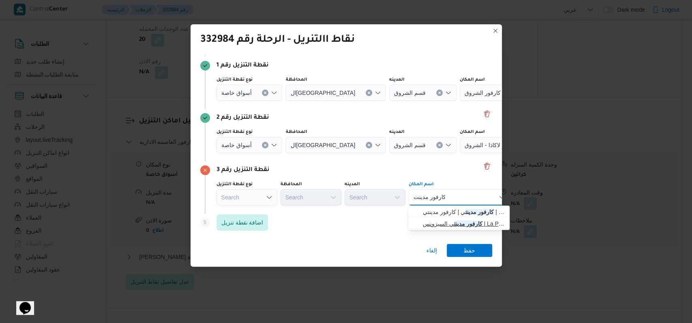
type input "كارفور مدينت"
click at [449, 222] on span "كارفور مدينت ي السيزونس | La Poire Cafe | null" at bounding box center [464, 224] width 82 height 10
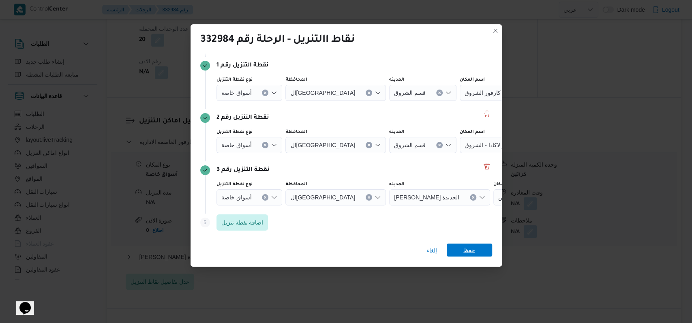
click at [473, 253] on span "حفظ" at bounding box center [469, 250] width 12 height 13
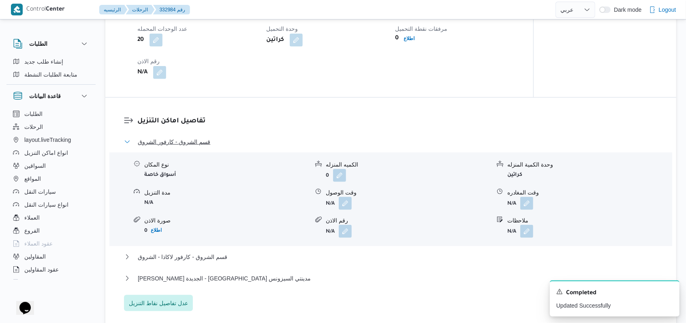
click at [206, 141] on button "قسم الشروق - كارفور الشروق" at bounding box center [391, 142] width 534 height 10
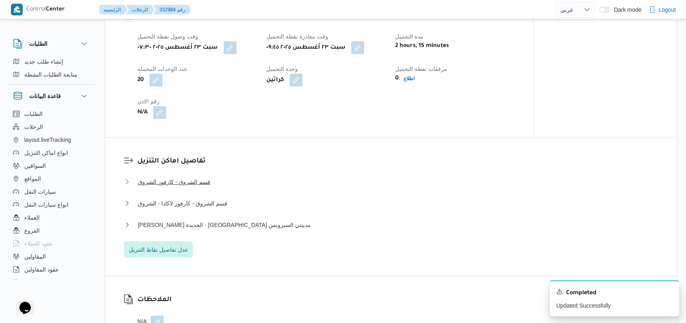
scroll to position [540, 0]
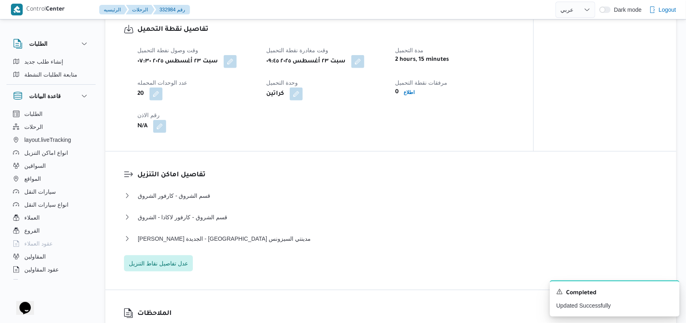
select select "ar"
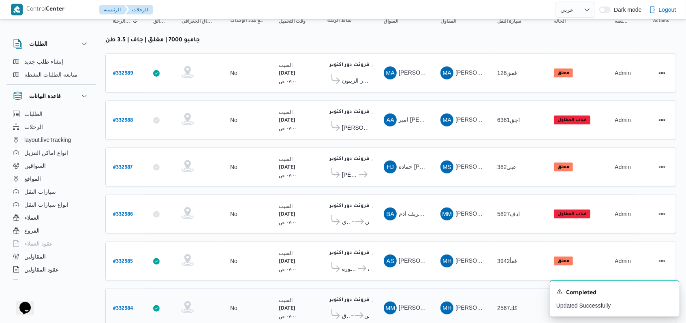
scroll to position [115, 0]
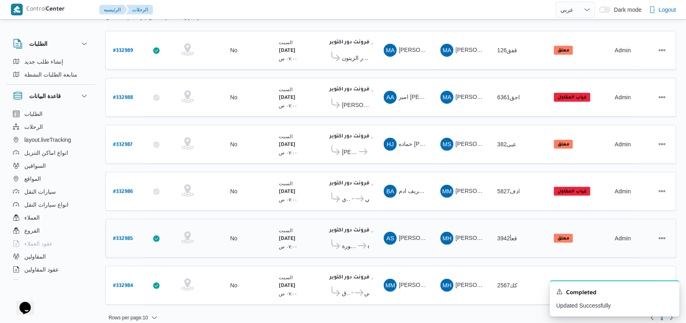
click at [126, 236] on b "# 332985" at bounding box center [123, 239] width 20 height 6
select select "ar"
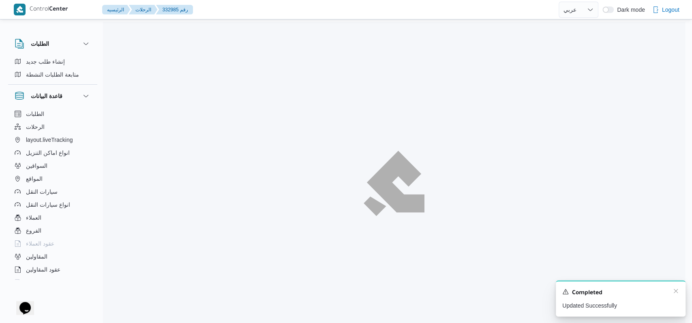
click at [671, 290] on div "A new notification appears Completed Updated Successfully" at bounding box center [621, 298] width 130 height 36
click at [673, 290] on div "A new notification appears Completed Updated Successfully" at bounding box center [621, 298] width 130 height 36
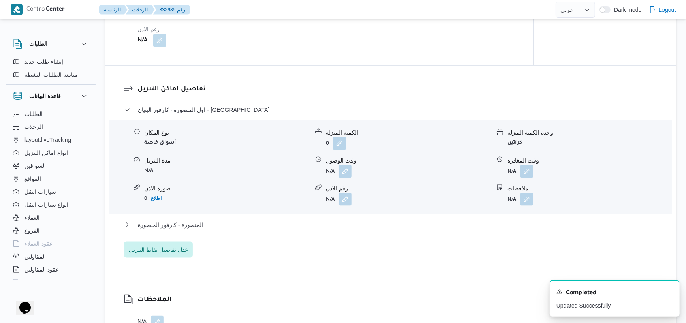
scroll to position [648, 0]
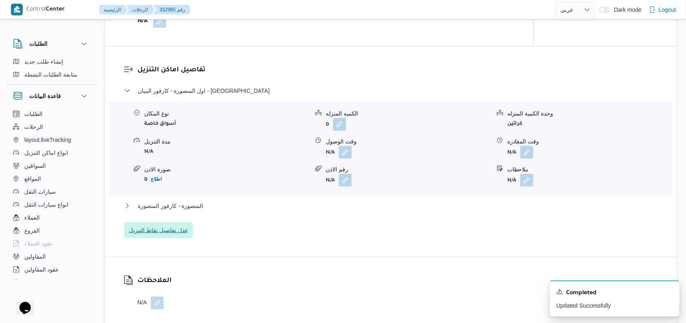
click at [181, 226] on span "عدل تفاصيل نقاط التنزيل" at bounding box center [158, 230] width 59 height 10
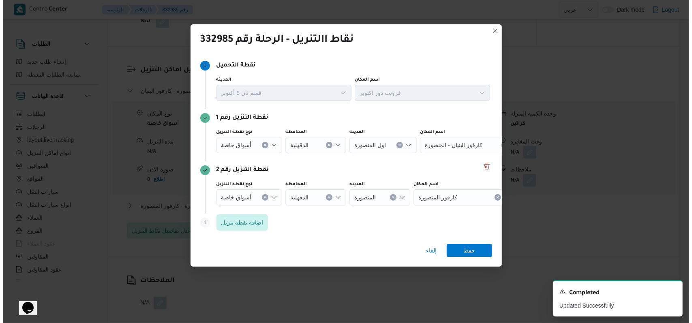
scroll to position [635, 0]
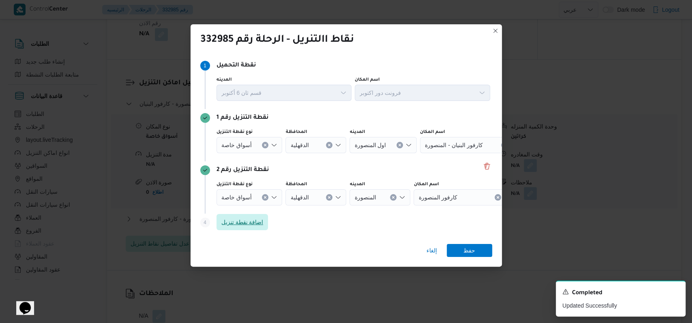
click at [252, 226] on span "اضافة نقطة تنزيل" at bounding box center [242, 222] width 42 height 10
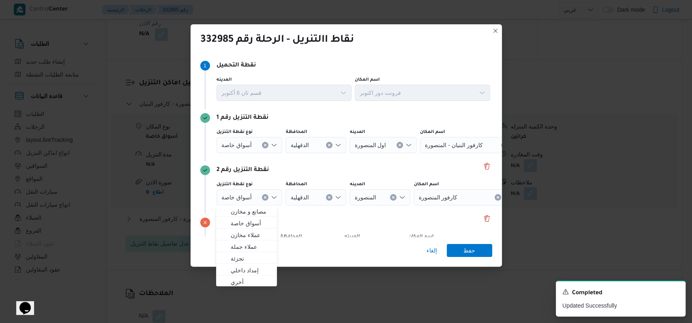
scroll to position [52, 0]
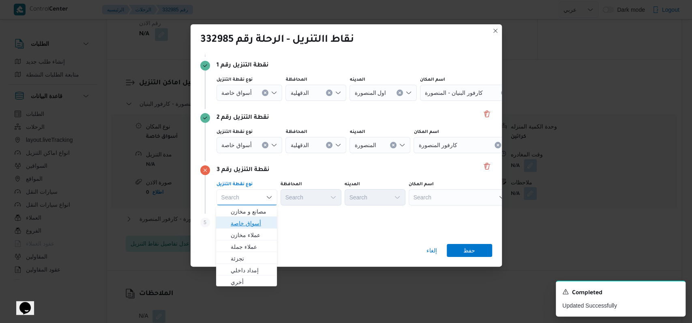
click at [252, 225] on span "أسواق خاصة" at bounding box center [251, 223] width 41 height 10
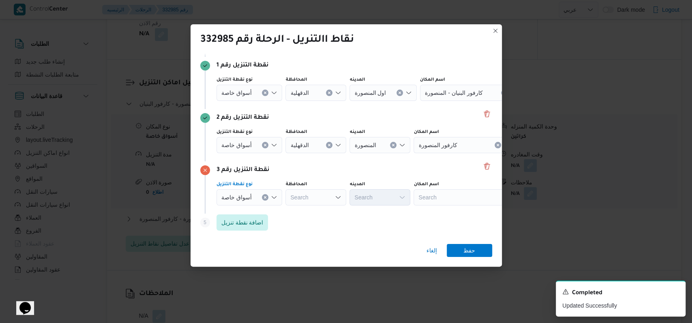
click at [253, 99] on div at bounding box center [255, 92] width 4 height 13
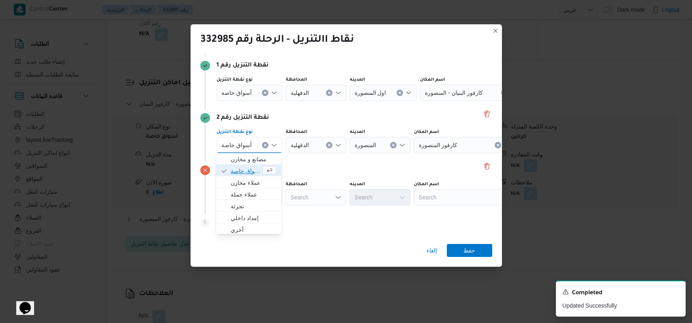
click at [249, 167] on span "أسواق خاصة" at bounding box center [246, 171] width 30 height 10
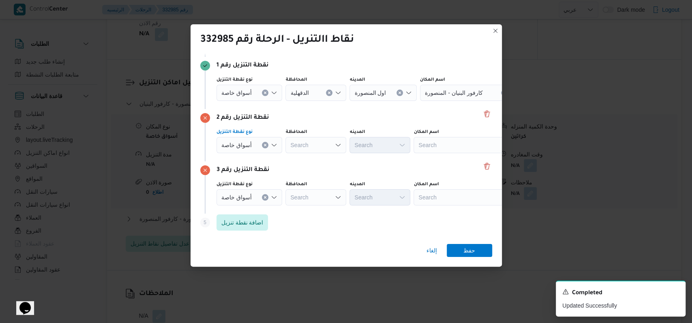
click at [255, 91] on div at bounding box center [255, 92] width 4 height 13
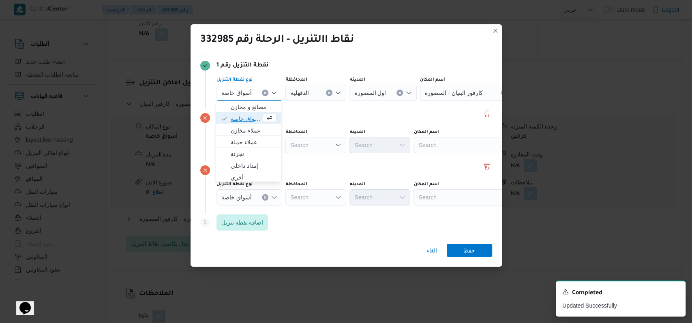
click at [247, 115] on span "أسواق خاصة" at bounding box center [246, 119] width 30 height 10
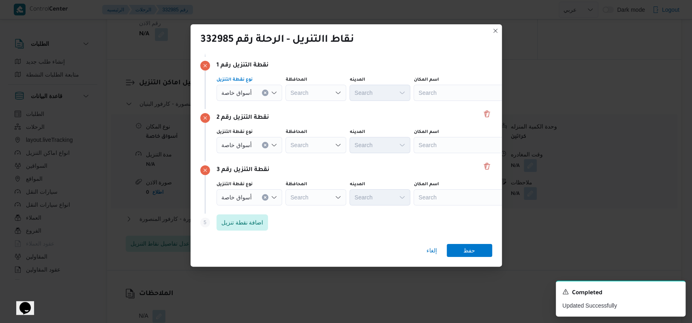
click at [489, 92] on div "Search" at bounding box center [463, 93] width 101 height 16
type input "كارفور بيراميد"
click at [426, 105] on span "كارفور بيراميد ز مول | بيراميدز مول | نزلة البطران" at bounding box center [463, 107] width 95 height 13
click at [429, 101] on div "Search" at bounding box center [463, 93] width 101 height 16
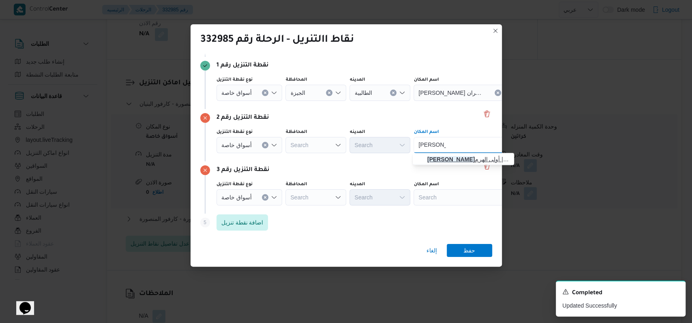
type input "كارفور زيزي"
click at [429, 154] on span "كارفور زيزي نيا | تسليم كارفور زيزينيا ( مزار مول ) | أولى الهرم" at bounding box center [463, 159] width 95 height 13
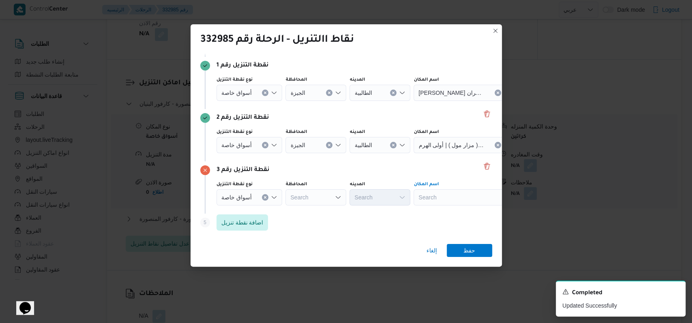
click at [434, 101] on div "Search" at bounding box center [463, 93] width 101 height 16
type input "كارفور السيد"
click at [454, 214] on span "كارفور السيد ة زينب | 5 حارة الجمال | الحنفي" at bounding box center [468, 212] width 82 height 10
click at [472, 247] on span "حفظ" at bounding box center [469, 250] width 12 height 13
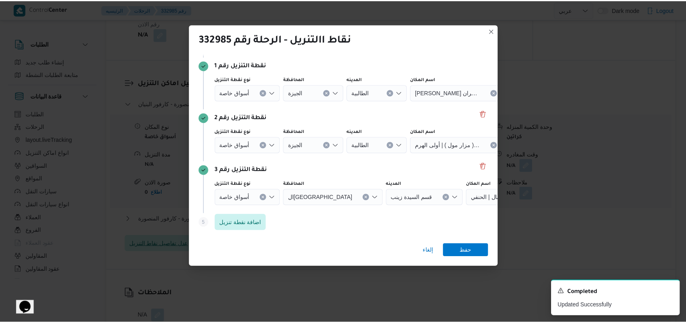
scroll to position [648, 0]
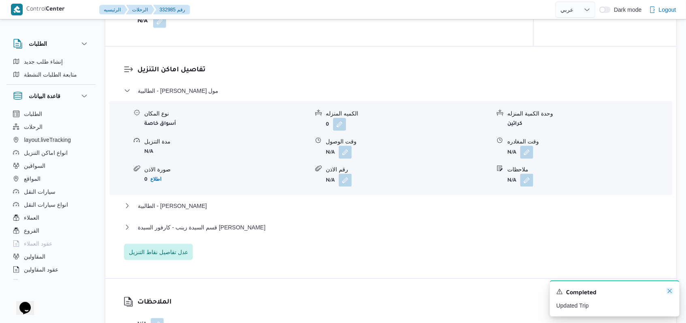
click at [670, 292] on icon "Dismiss toast" at bounding box center [670, 291] width 6 height 6
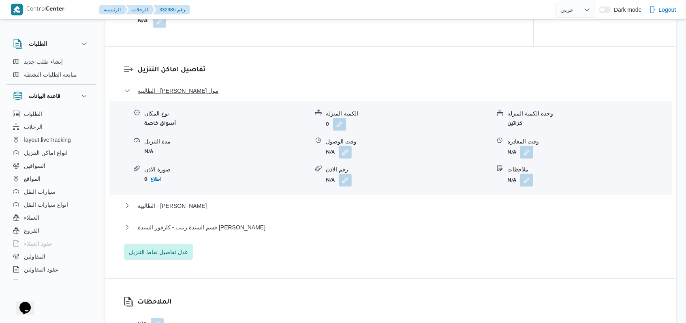
click at [192, 92] on span "الطالبية - كارفور بيراميدز مول" at bounding box center [178, 91] width 81 height 10
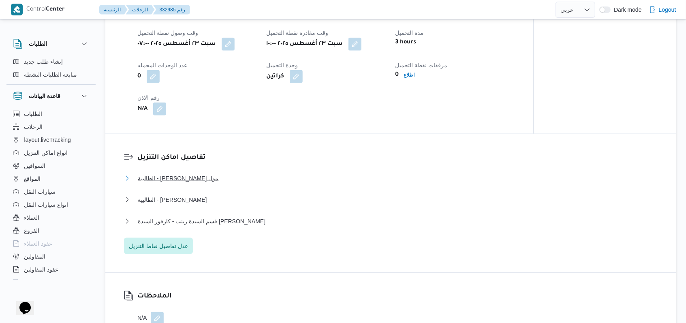
scroll to position [486, 0]
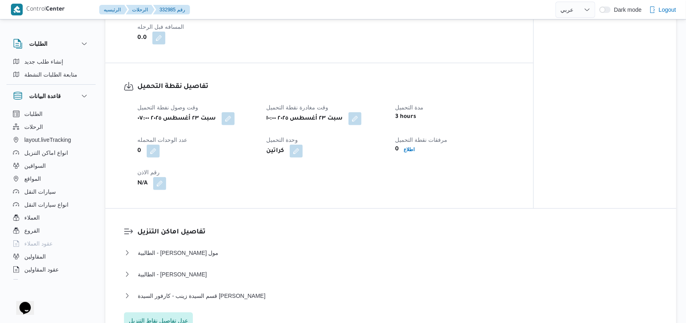
select select "ar"
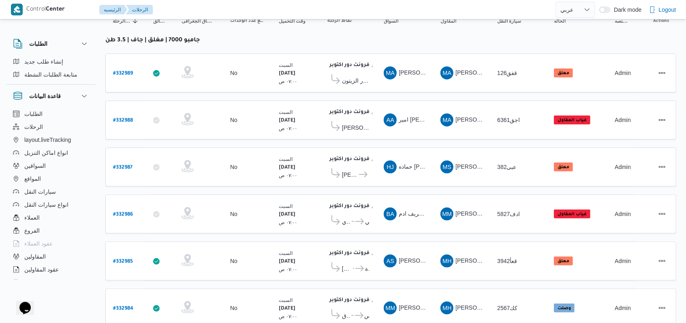
scroll to position [115, 0]
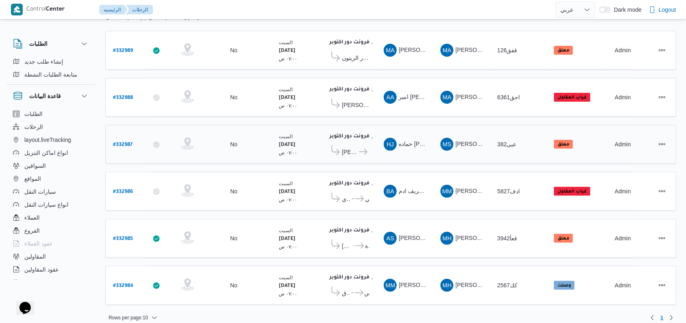
click at [123, 143] on b "# 332987" at bounding box center [122, 145] width 19 height 6
select select "ar"
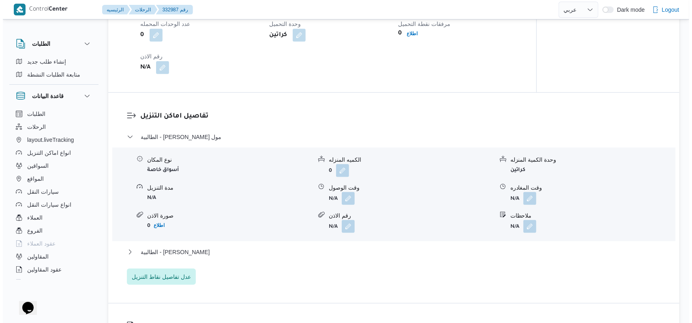
scroll to position [594, 0]
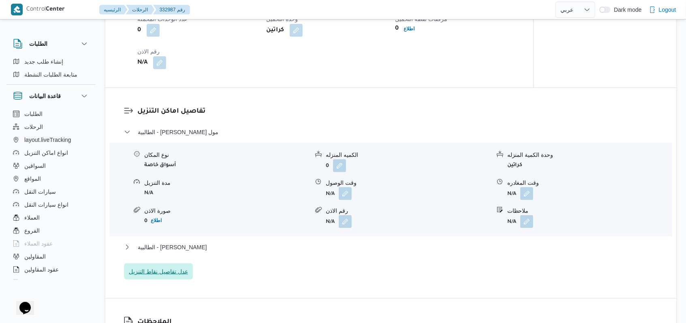
click at [175, 276] on span "عدل تفاصيل نقاط التنزيل" at bounding box center [158, 272] width 59 height 10
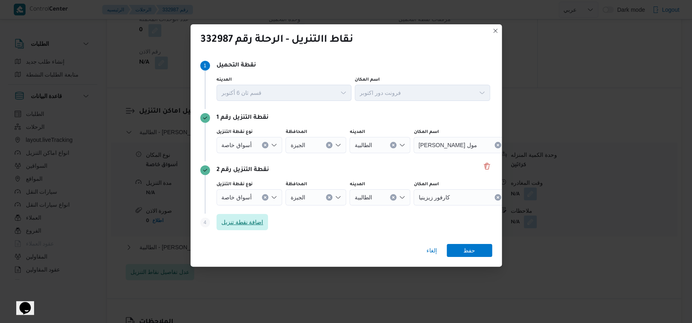
click at [249, 227] on span "اضافة نقطة تنزيل" at bounding box center [242, 222] width 52 height 16
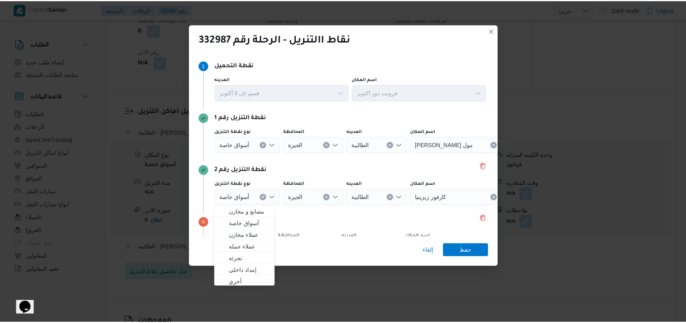
scroll to position [52, 0]
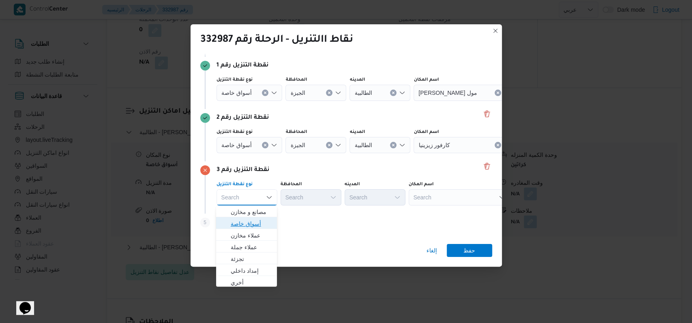
click at [249, 227] on span "أسواق خاصة" at bounding box center [251, 224] width 41 height 10
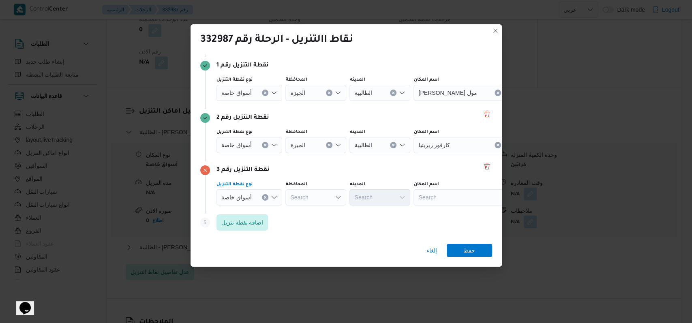
click at [251, 101] on div "أسواق خاصة" at bounding box center [249, 93] width 66 height 16
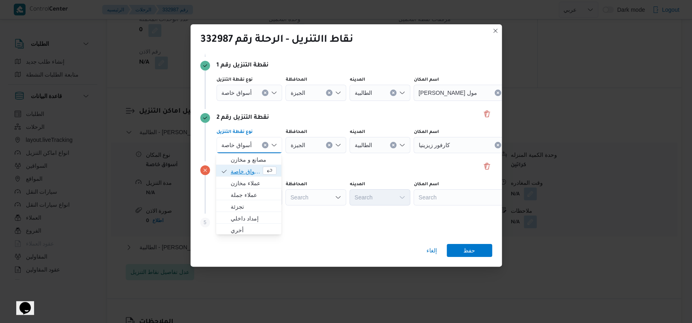
click at [246, 170] on span "أسواق خاصة" at bounding box center [246, 172] width 30 height 10
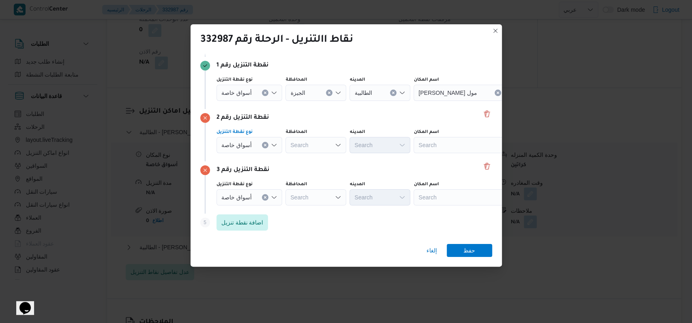
click at [254, 85] on div "أسواق خاصة" at bounding box center [249, 93] width 66 height 16
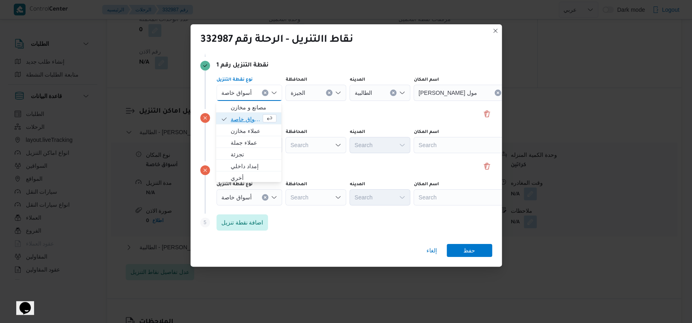
click at [254, 118] on span "أسواق خاصة" at bounding box center [246, 119] width 30 height 10
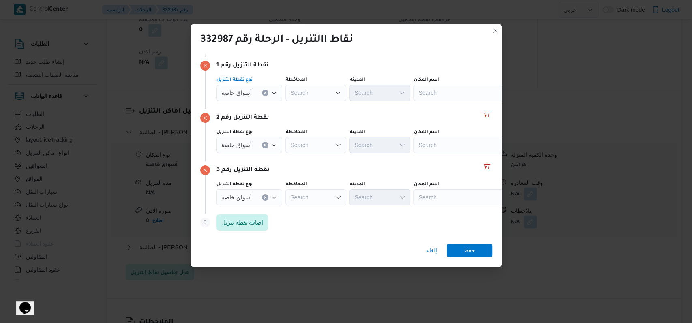
click at [446, 100] on div "Search" at bounding box center [463, 93] width 101 height 16
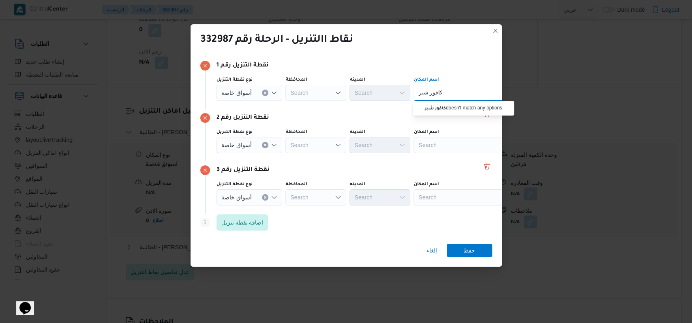
click at [437, 92] on input "كافور شبر" at bounding box center [430, 93] width 24 height 10
click at [436, 91] on input "كافور شبر" at bounding box center [430, 93] width 24 height 10
type input "كارفور شبر"
click at [450, 103] on span "كارفور شبر ا الخيمة | 5 أحمد عبد الموجود | بيجام" at bounding box center [468, 108] width 82 height 10
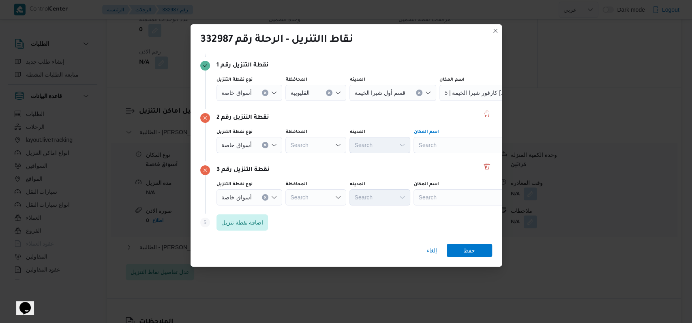
click at [453, 101] on div "Search" at bounding box center [489, 93] width 101 height 16
type input "كارفور شبر"
click at [453, 173] on span "كارفور شيكولانى - شبرا | كارفور شبر ا شيكولاني | جسر شبرا" at bounding box center [468, 172] width 82 height 10
click at [452, 101] on div "Search" at bounding box center [489, 93] width 101 height 16
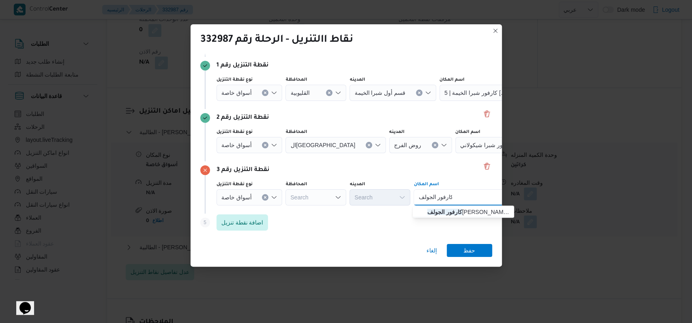
type input "كارفور الجولف"
click at [451, 203] on div "كارفور الجولف كارفور الجولف" at bounding box center [435, 197] width 37 height 13
click at [453, 206] on span "كارفور الجولف صلاح سالم | Molaco structures | الجولف" at bounding box center [463, 211] width 95 height 13
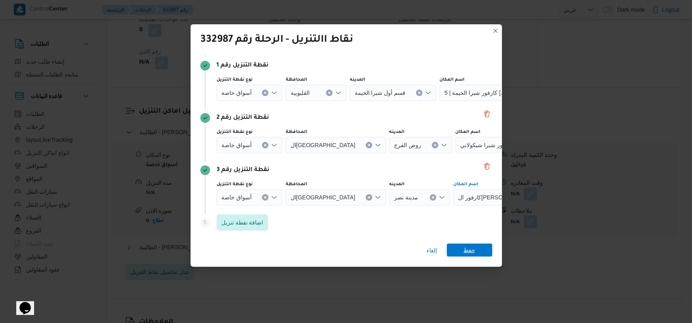
click at [479, 247] on span "حفظ" at bounding box center [469, 250] width 45 height 13
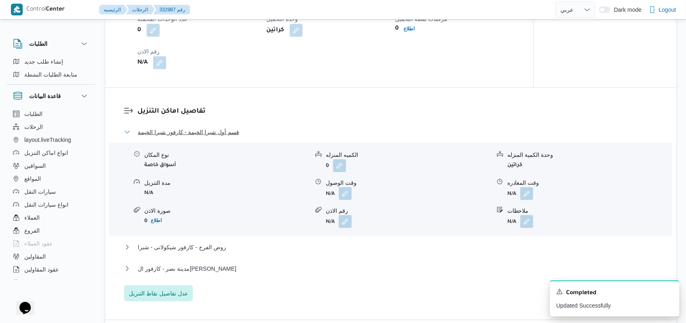
click at [203, 137] on span "قسم أول شبرا الخيمة - كارفور شبرا الخيمة" at bounding box center [188, 132] width 101 height 10
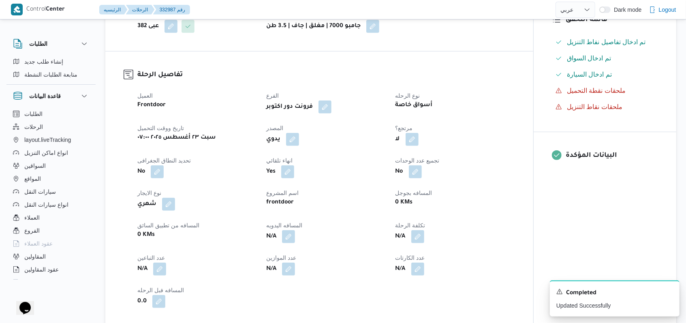
scroll to position [54, 0]
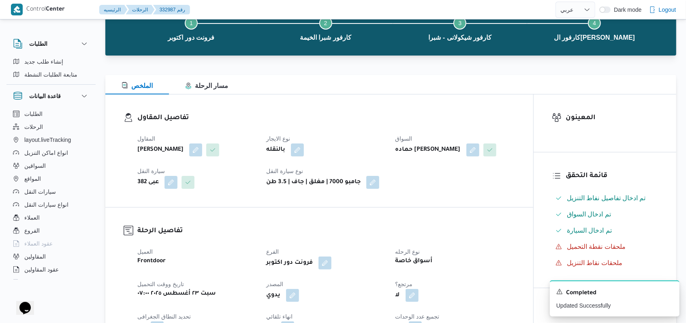
select select "ar"
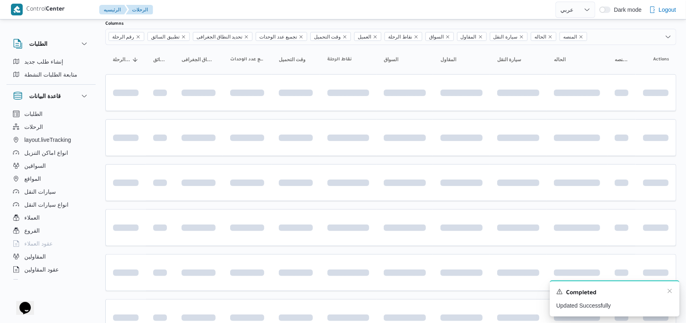
scroll to position [92, 0]
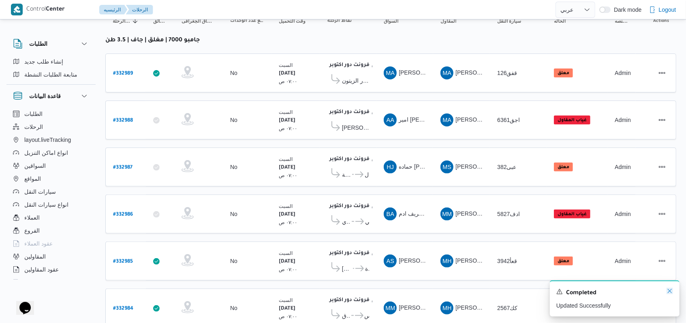
click at [669, 294] on icon "Dismiss toast" at bounding box center [670, 291] width 6 height 6
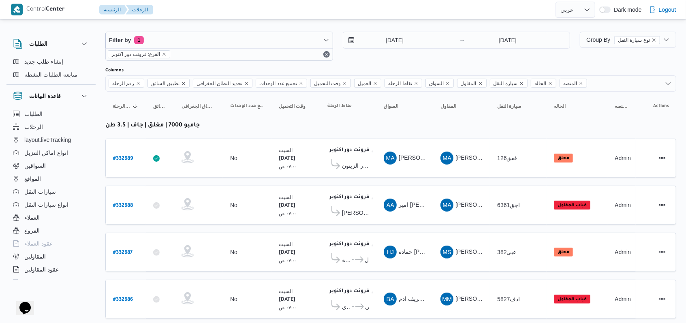
scroll to position [7, 0]
click at [341, 164] on span at bounding box center [334, 166] width 15 height 13
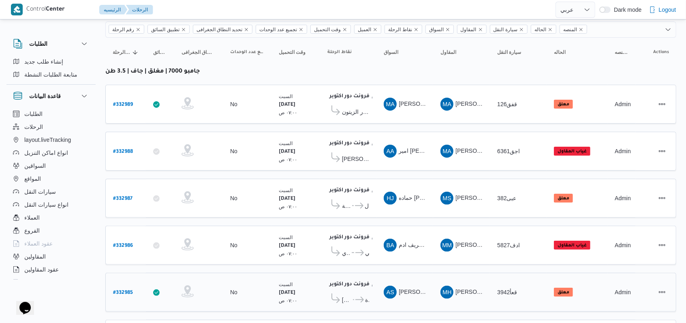
scroll to position [0, 0]
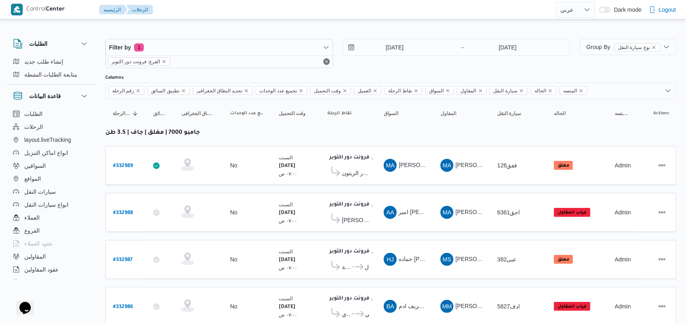
click at [363, 69] on div "Filter by 1 الفرع: فرونت دور اكتوبر 23/8/2025 → 23/8/2025" at bounding box center [338, 53] width 475 height 39
click at [497, 45] on input "[DATE]" at bounding box center [507, 47] width 81 height 16
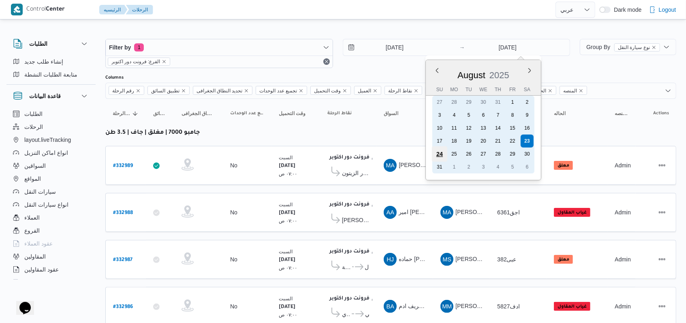
click at [436, 151] on div "24" at bounding box center [439, 153] width 15 height 15
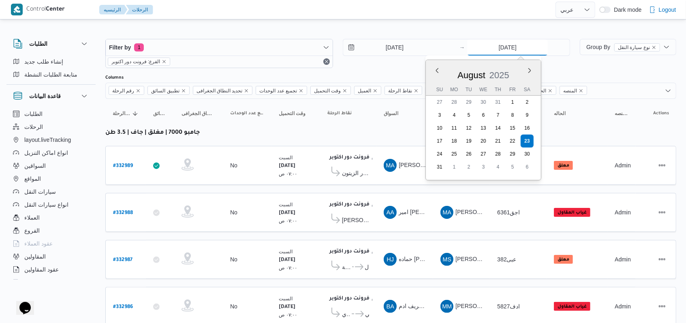
type input "24/8/2025"
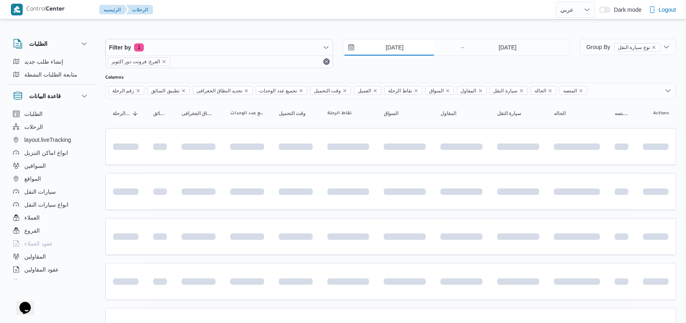
click at [372, 50] on input "[DATE]" at bounding box center [389, 47] width 92 height 16
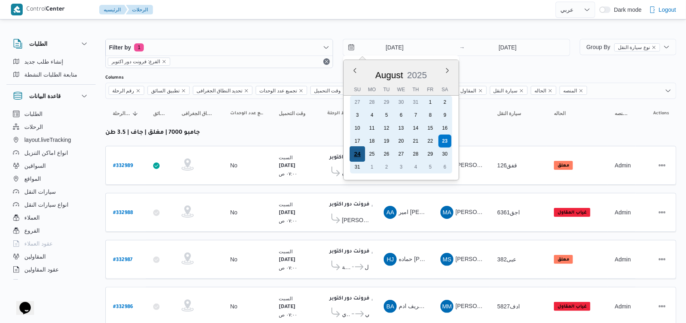
click at [353, 154] on div "24" at bounding box center [356, 153] width 15 height 15
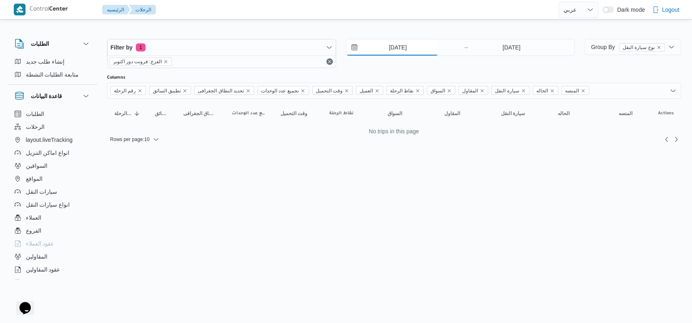
click at [396, 48] on input "24/8/2025" at bounding box center [392, 47] width 92 height 16
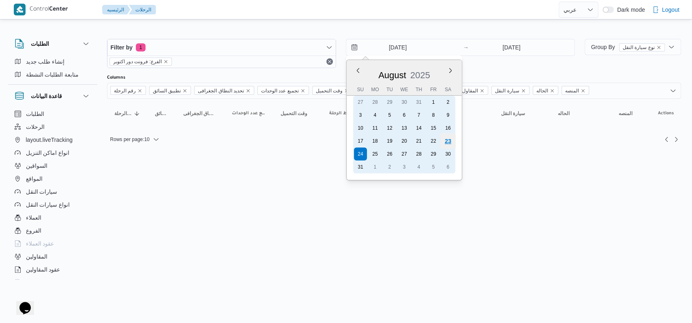
click at [448, 144] on div "23" at bounding box center [447, 140] width 15 height 15
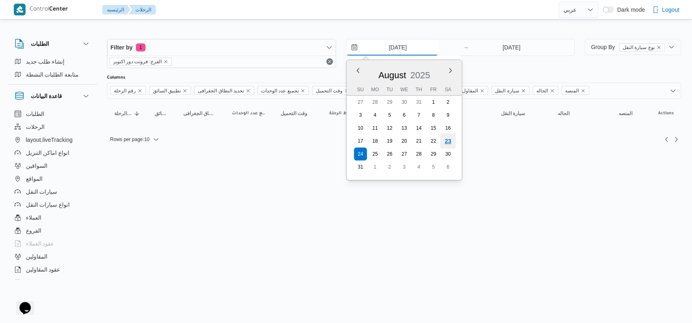
type input "[DATE]"
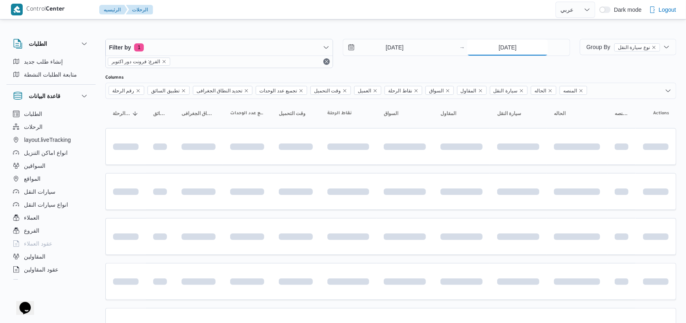
click at [509, 53] on input "24/8/2025" at bounding box center [507, 47] width 81 height 16
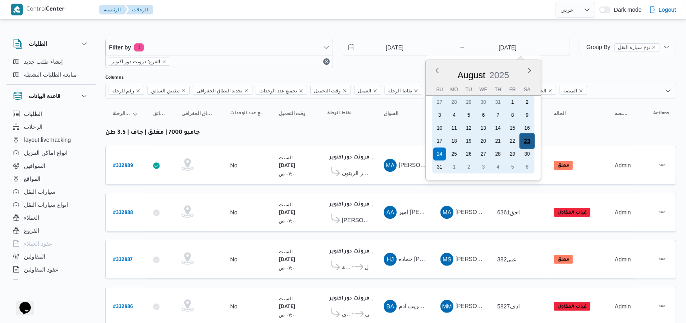
click at [535, 139] on div "23" at bounding box center [527, 140] width 15 height 15
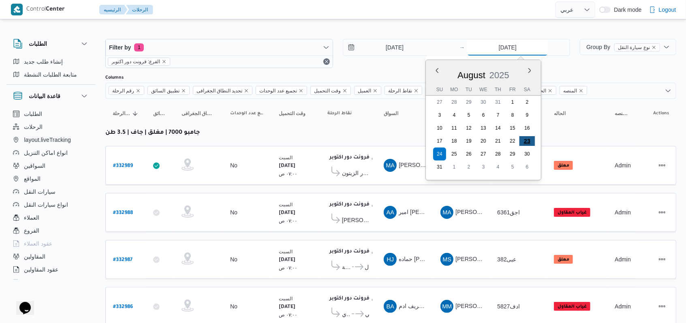
type input "[DATE]"
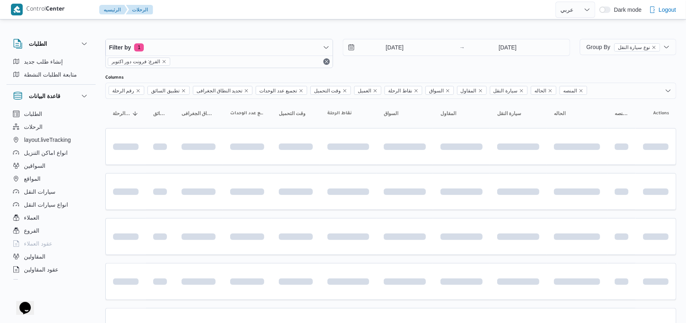
click at [408, 70] on div "Filter by 1 الفرع: فرونت دور اكتوبر 23/8/2025 → 23/8/2025" at bounding box center [338, 53] width 475 height 39
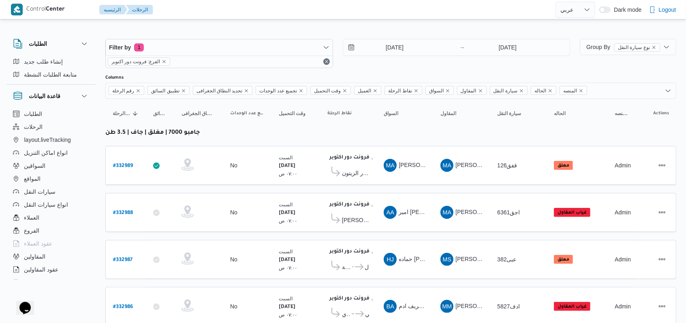
scroll to position [115, 0]
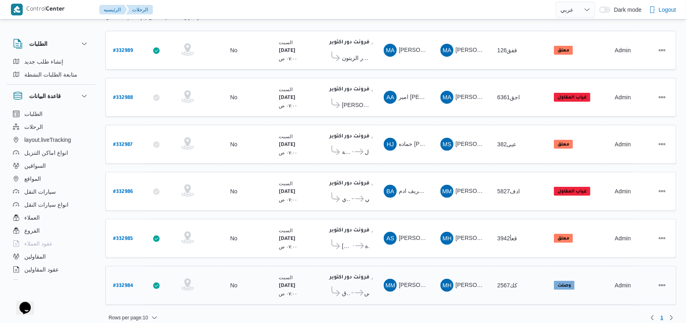
click at [123, 283] on b "# 332984" at bounding box center [123, 286] width 20 height 6
select select "ar"
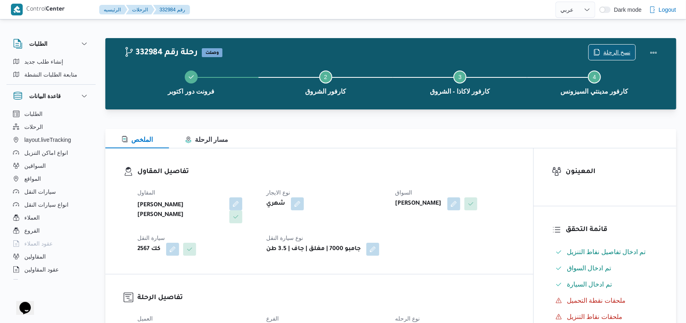
click at [606, 49] on span "نسخ الرحلة" at bounding box center [616, 52] width 27 height 10
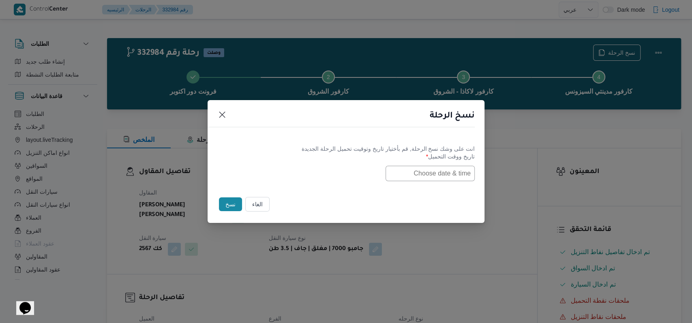
click at [450, 175] on input "text" at bounding box center [429, 173] width 89 height 15
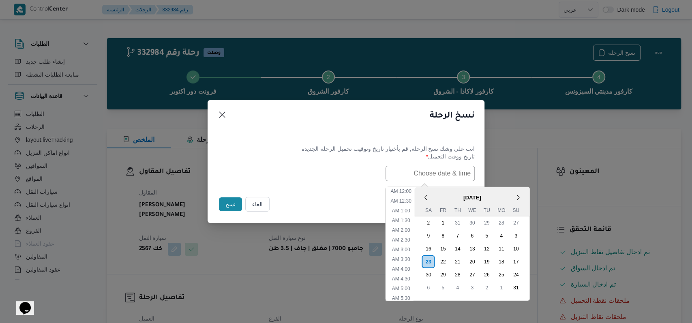
scroll to position [171, 0]
click at [522, 271] on div "24" at bounding box center [515, 274] width 15 height 15
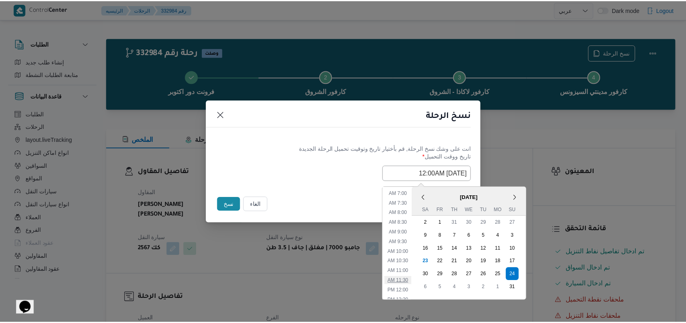
scroll to position [117, 0]
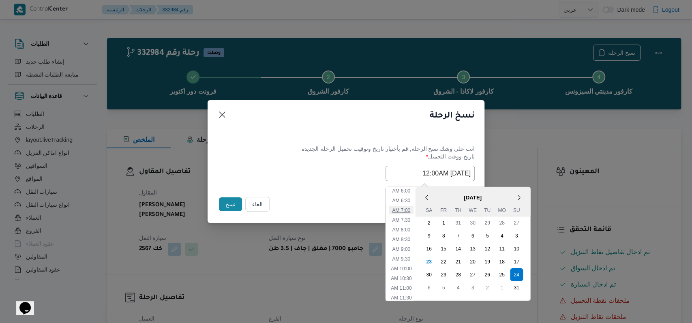
click at [409, 212] on li "7:00 AM" at bounding box center [401, 210] width 25 height 8
type input "24/08/2025 7:00AM"
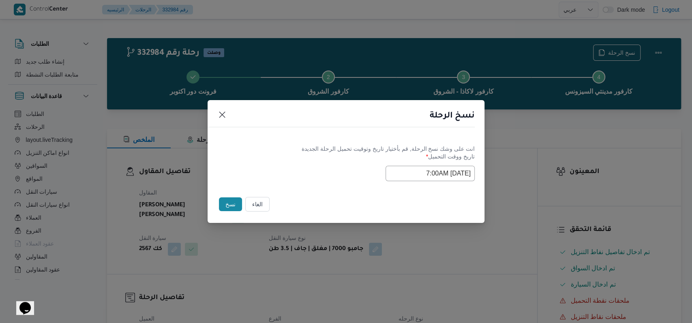
click at [332, 166] on div "Selected date: Sunday, August 24th, 2025 at 7:00 AM 24/08/2025 7:00AM" at bounding box center [345, 173] width 257 height 15
click at [237, 206] on button "نسخ" at bounding box center [230, 204] width 23 height 14
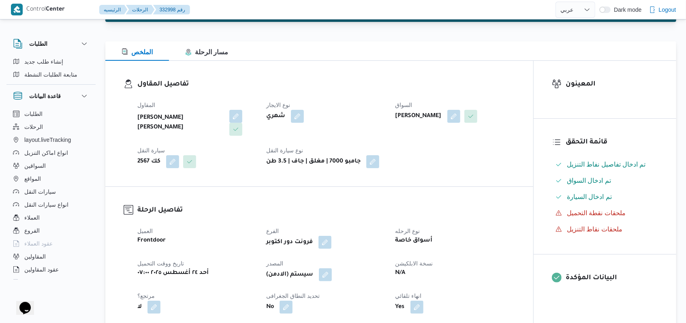
scroll to position [216, 0]
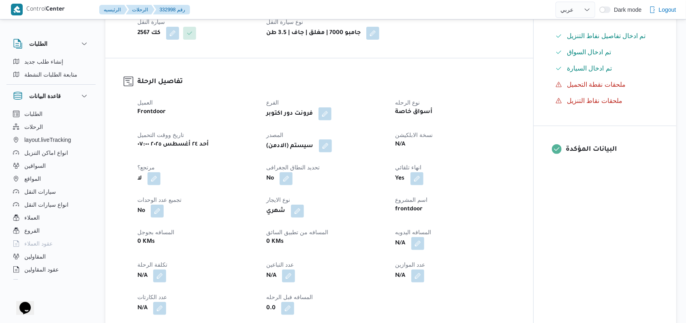
click at [330, 147] on button "button" at bounding box center [325, 145] width 13 height 13
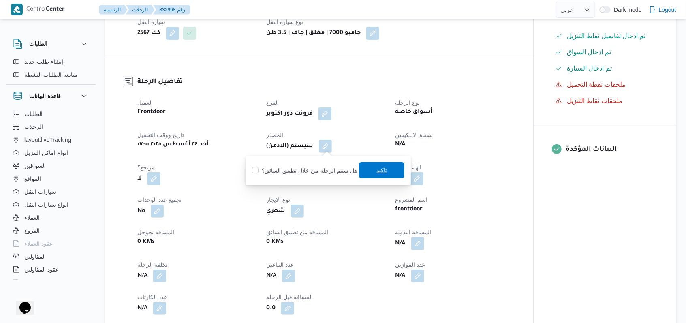
click at [383, 171] on span "تاكيد" at bounding box center [381, 170] width 11 height 10
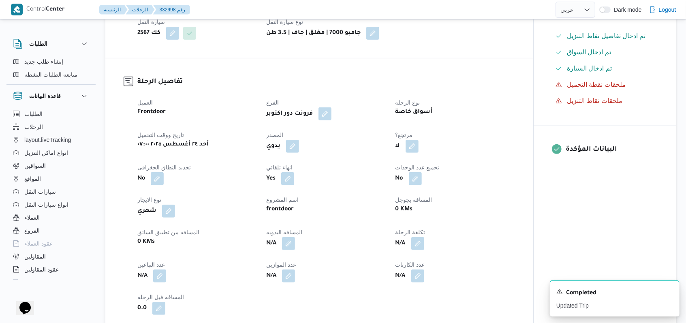
select select "ar"
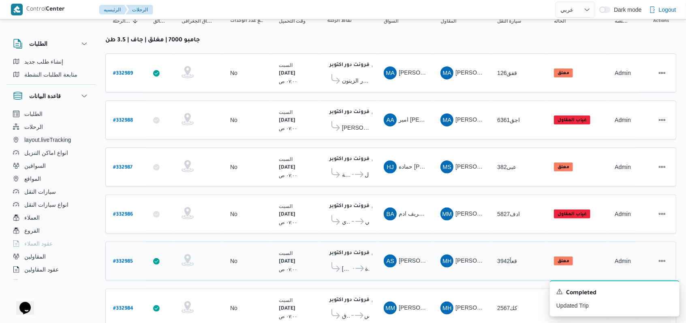
scroll to position [115, 0]
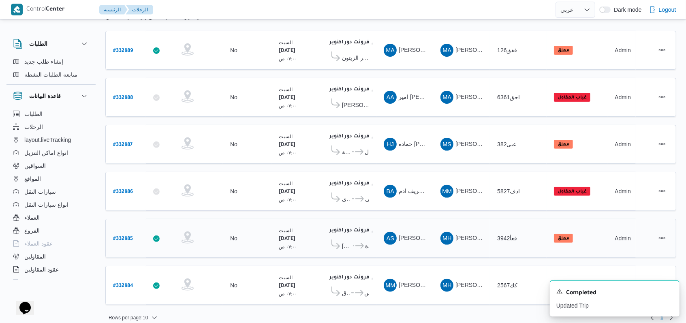
click at [129, 236] on b "# 332985" at bounding box center [123, 239] width 20 height 6
select select "ar"
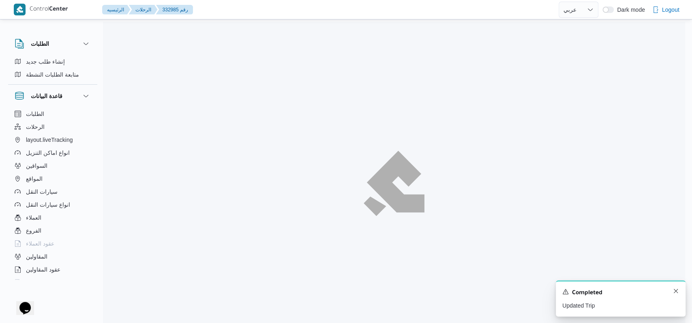
click at [674, 291] on div "A new notification appears Completed Updated Trip" at bounding box center [621, 298] width 130 height 36
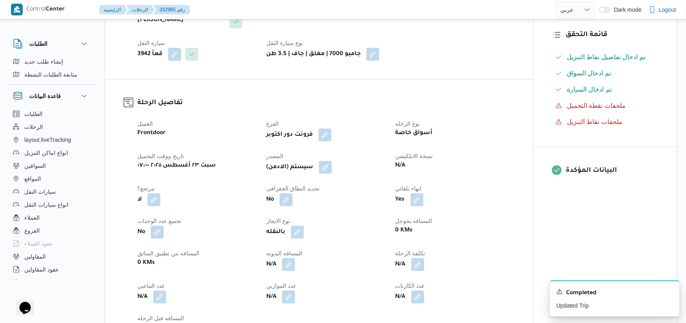
scroll to position [216, 0]
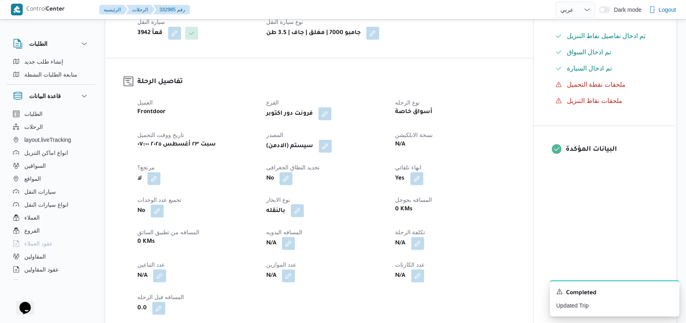
click at [298, 214] on button "button" at bounding box center [297, 210] width 13 height 13
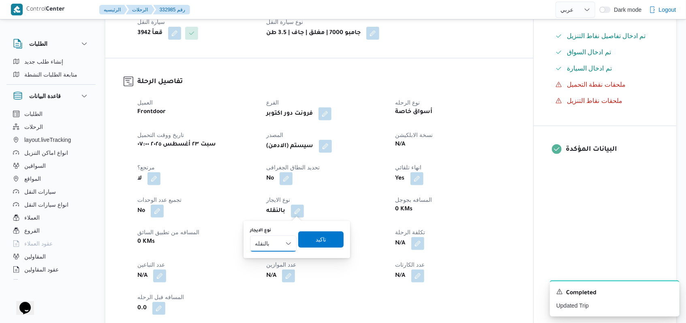
click at [284, 240] on select "شهري بالنقله إيجار يومي" at bounding box center [273, 243] width 47 height 16
select select "monthly"
click at [250, 235] on select "شهري بالنقله إيجار يومي" at bounding box center [273, 243] width 47 height 16
click at [328, 246] on span "تاكيد" at bounding box center [320, 239] width 45 height 16
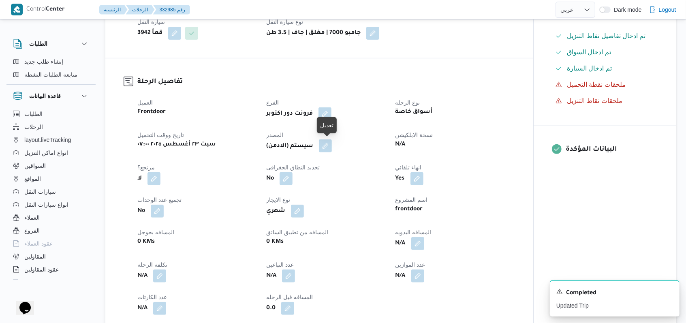
click at [332, 145] on button "button" at bounding box center [325, 145] width 13 height 13
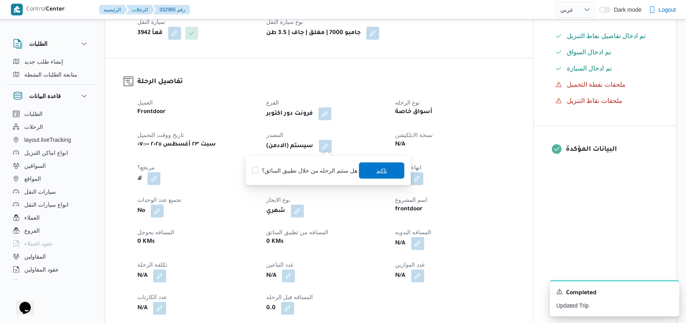
click at [370, 171] on span "تاكيد" at bounding box center [381, 171] width 45 height 16
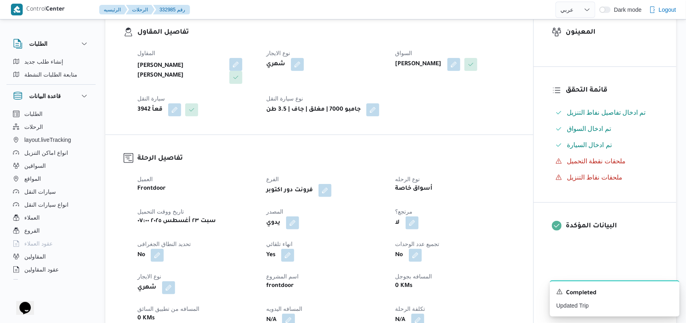
scroll to position [162, 0]
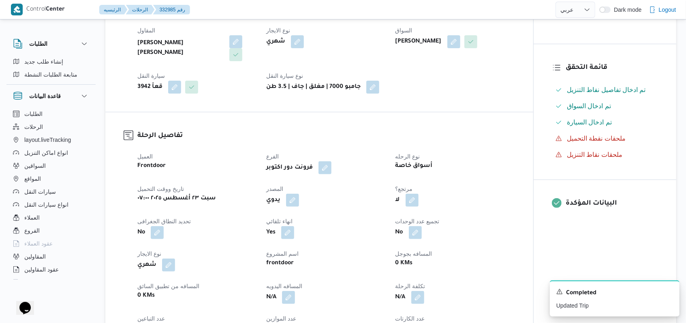
click at [285, 198] on span at bounding box center [290, 200] width 17 height 13
click at [287, 199] on button "button" at bounding box center [292, 200] width 13 height 13
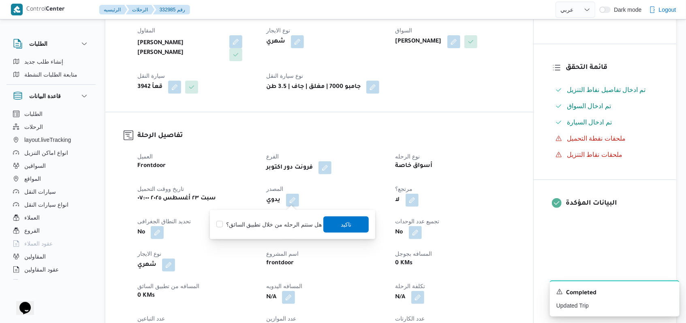
click at [283, 227] on label "هل ستتم الرحله من خلال تطبيق السائق؟" at bounding box center [268, 225] width 105 height 10
checkbox input "true"
click at [348, 230] on span "تاكيد" at bounding box center [345, 224] width 45 height 16
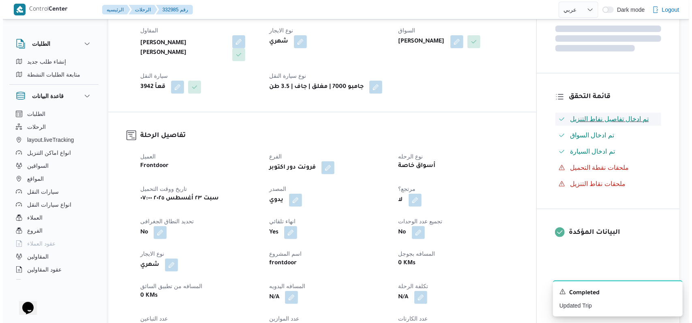
scroll to position [0, 0]
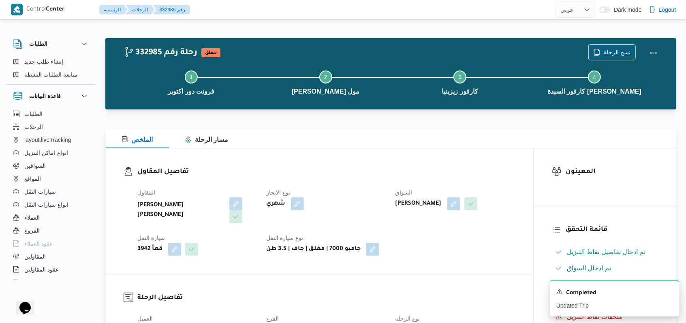
click at [616, 53] on span "نسخ الرحلة" at bounding box center [616, 52] width 27 height 10
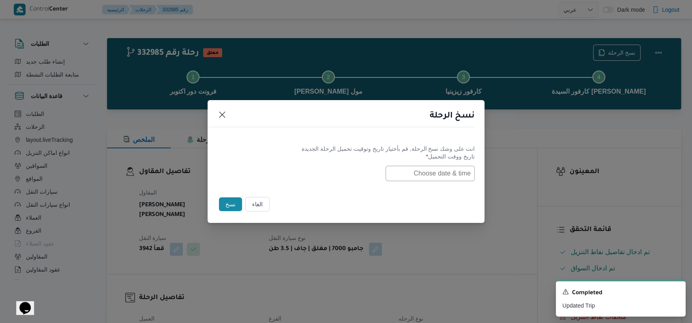
click at [432, 175] on input "text" at bounding box center [429, 173] width 89 height 15
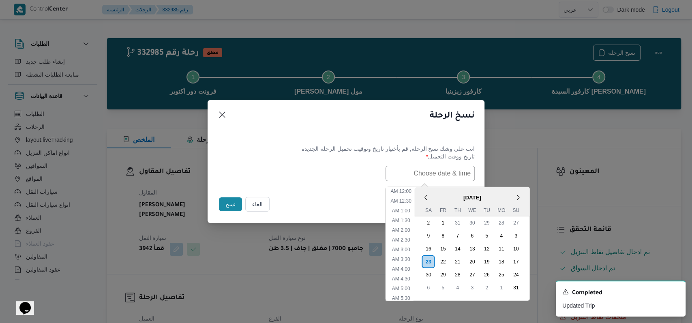
scroll to position [171, 0]
click at [520, 274] on div "24" at bounding box center [515, 274] width 15 height 15
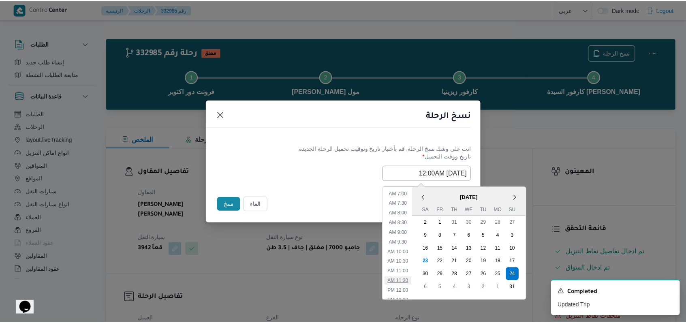
scroll to position [117, 0]
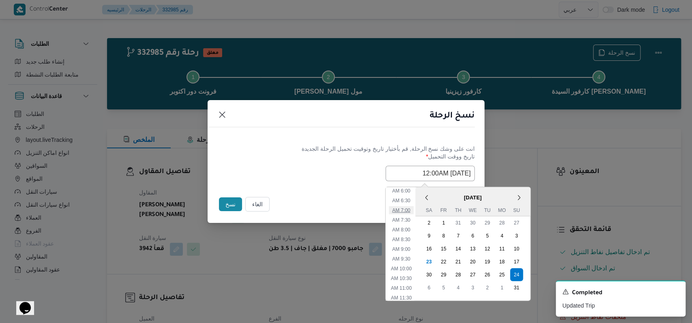
click at [409, 210] on li "7:00 AM" at bounding box center [401, 210] width 25 height 8
type input "24/08/2025 7:00AM"
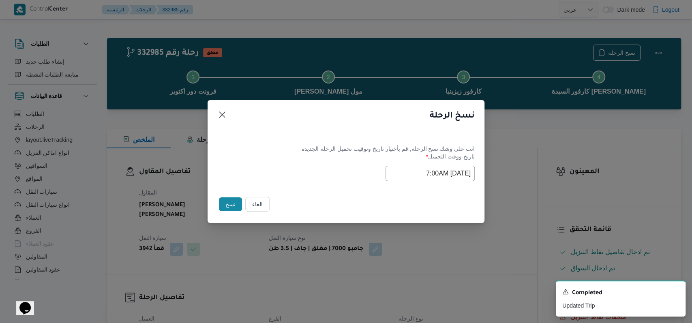
click at [336, 166] on div "Selected date: Sunday, August 24th, 2025 at 7:00 AM 24/08/2025 7:00AM" at bounding box center [345, 173] width 257 height 15
click at [230, 202] on button "نسخ" at bounding box center [230, 204] width 23 height 14
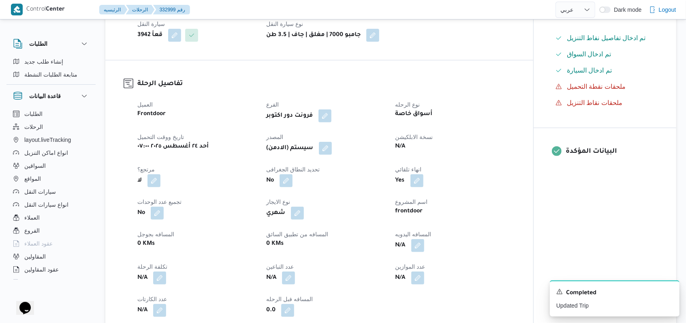
scroll to position [216, 0]
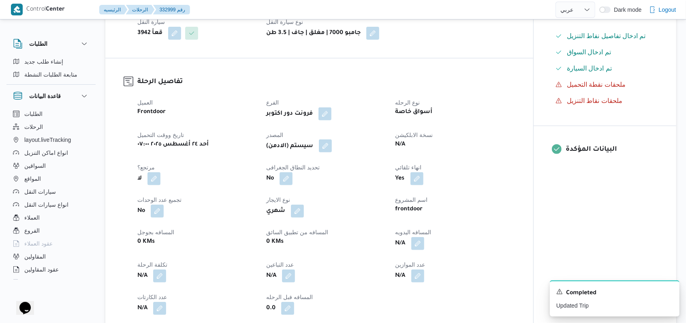
click at [326, 145] on button "button" at bounding box center [325, 145] width 13 height 13
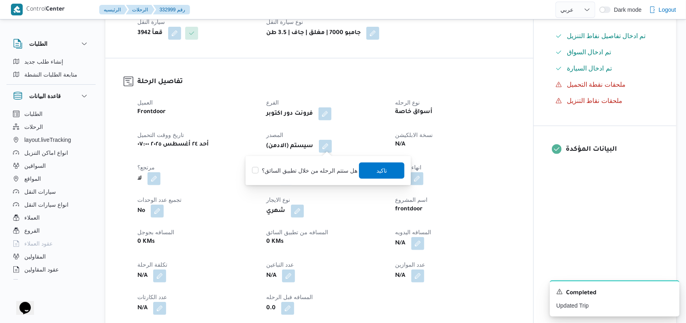
click at [379, 180] on div "You are in a dialog. To close this dialog, hit escape. هل ستتم الرحله من خلال ت…" at bounding box center [328, 170] width 165 height 29
click at [379, 175] on span "تاكيد" at bounding box center [381, 170] width 11 height 10
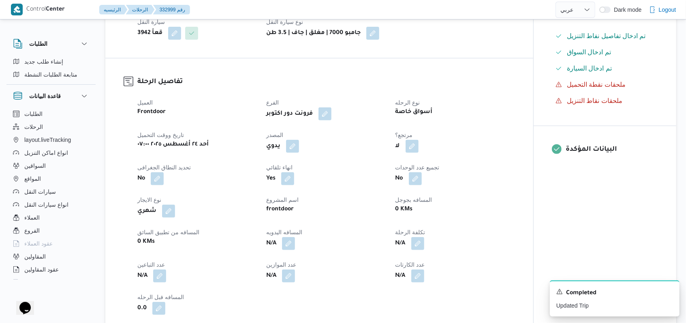
select select "ar"
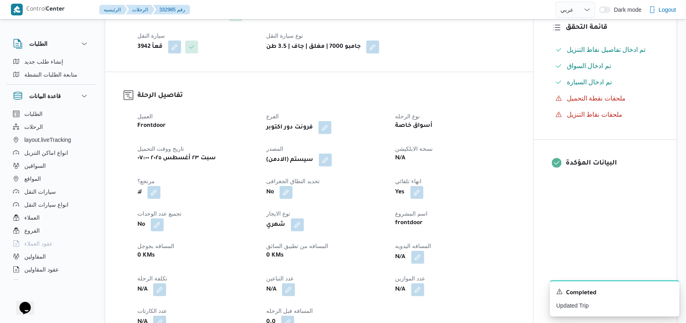
scroll to position [216, 0]
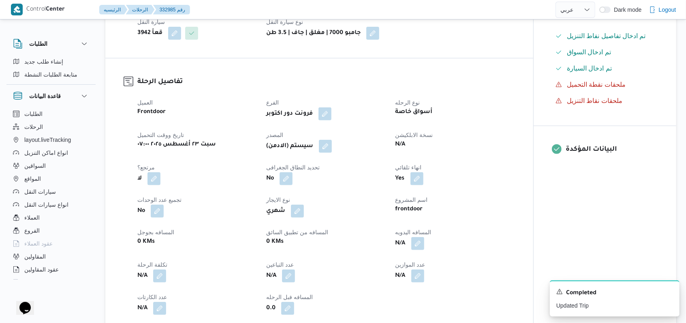
select select "ar"
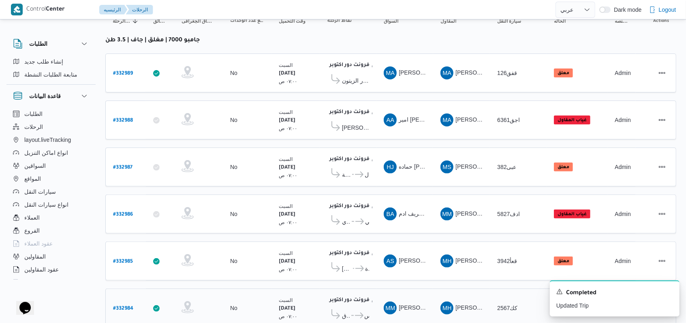
scroll to position [115, 0]
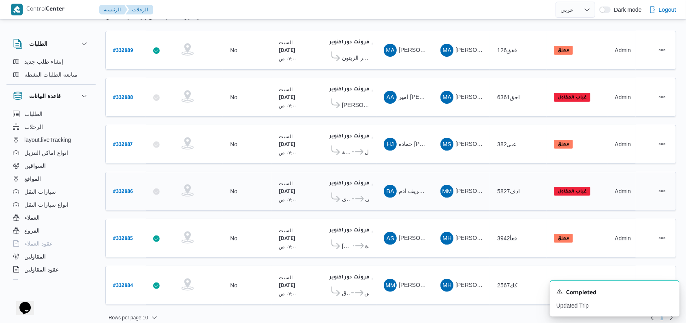
click at [126, 189] on b "# 332986" at bounding box center [123, 192] width 20 height 6
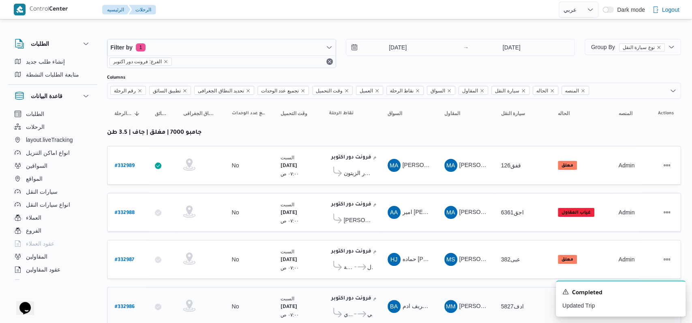
select select "ar"
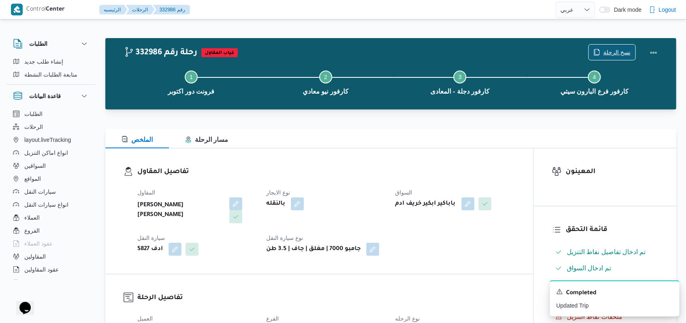
click at [600, 50] on icon "button" at bounding box center [597, 52] width 6 height 6
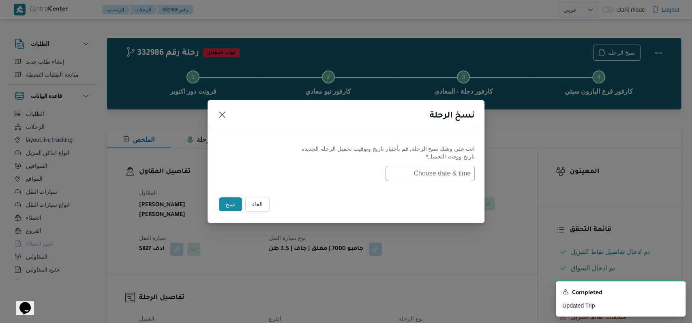
click at [427, 168] on input "text" at bounding box center [429, 173] width 89 height 15
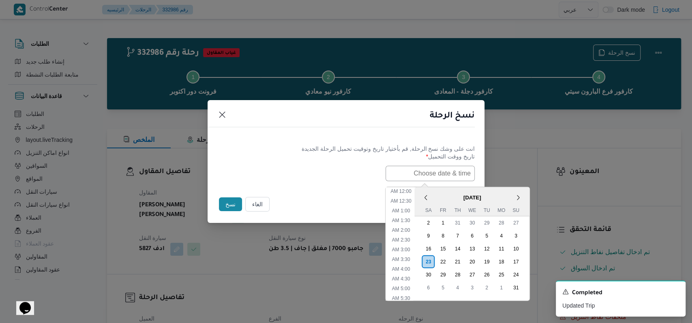
scroll to position [171, 0]
click at [518, 273] on div "24" at bounding box center [515, 274] width 15 height 15
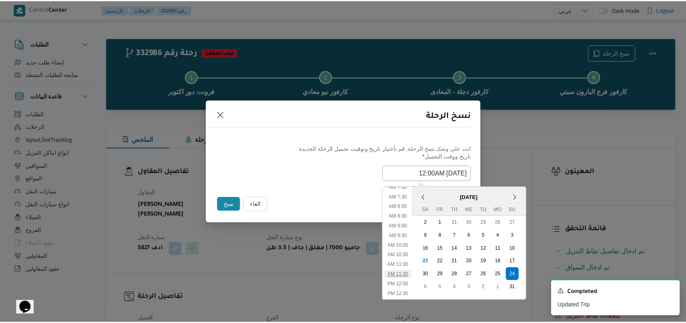
scroll to position [117, 0]
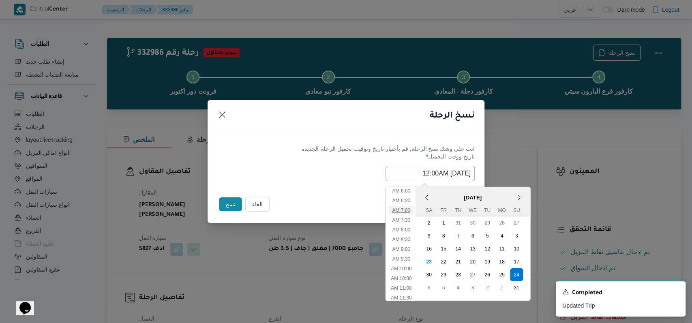
click at [410, 207] on li "7:00 AM" at bounding box center [401, 210] width 25 height 8
type input "24/08/2025 7:00AM"
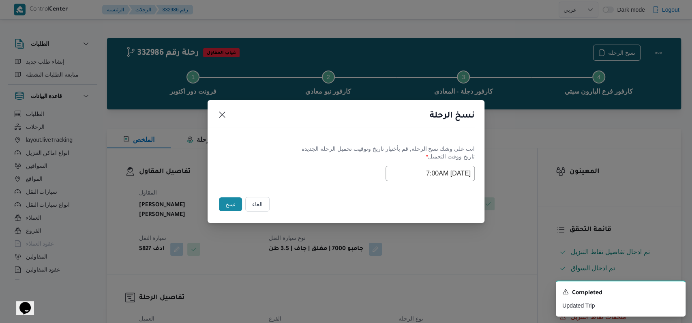
click at [327, 167] on div "Selected date: Sunday, August 24th, 2025 at 7:00 AM 24/08/2025 7:00AM" at bounding box center [345, 173] width 257 height 15
click at [229, 204] on button "نسخ" at bounding box center [230, 204] width 23 height 14
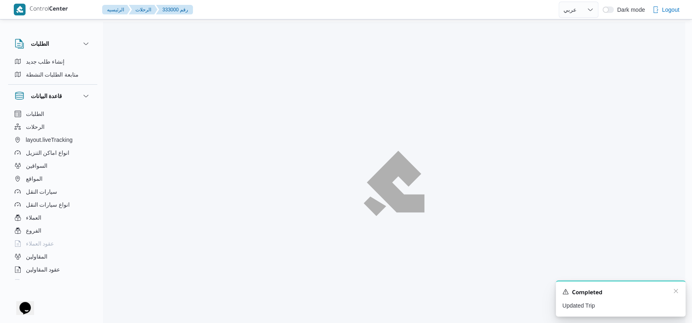
click at [675, 291] on div "A new notification appears Completed Updated Trip" at bounding box center [621, 298] width 130 height 36
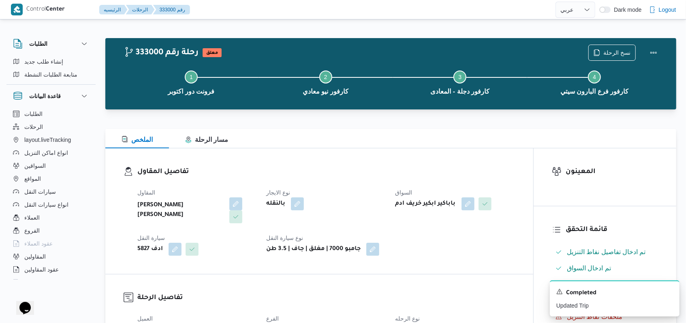
select select "ar"
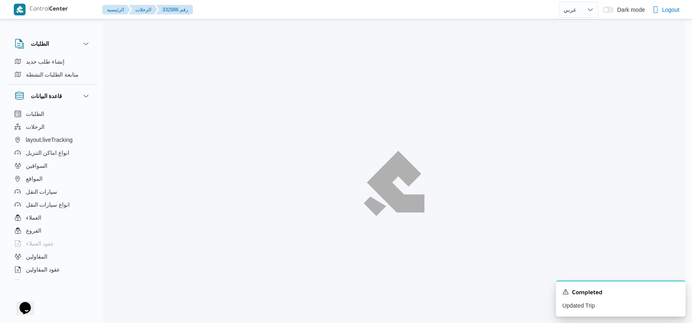
select select "ar"
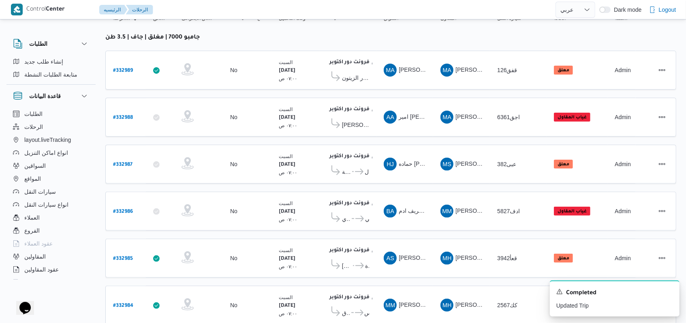
scroll to position [115, 0]
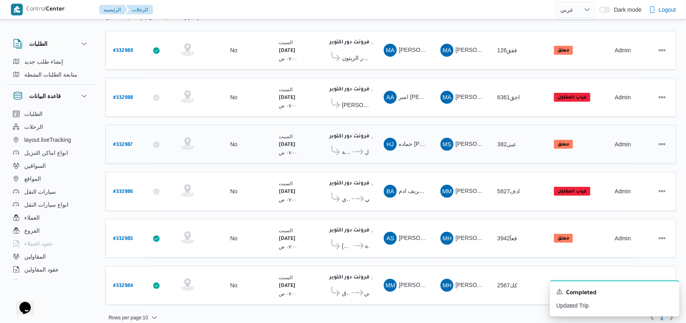
click at [130, 144] on link "# 332987" at bounding box center [122, 144] width 19 height 11
select select "ar"
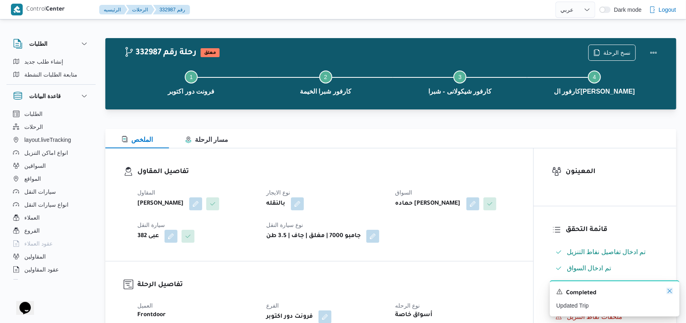
click at [673, 291] on icon "Dismiss toast" at bounding box center [670, 291] width 6 height 6
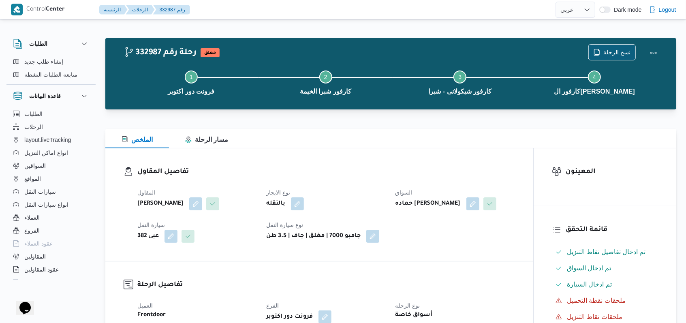
click at [612, 53] on span "نسخ الرحلة" at bounding box center [616, 52] width 27 height 10
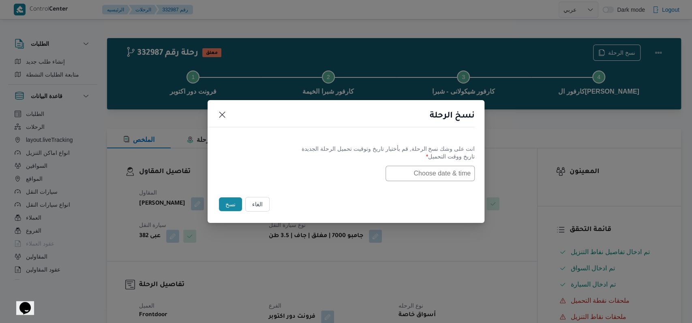
click at [447, 177] on input "text" at bounding box center [429, 173] width 89 height 15
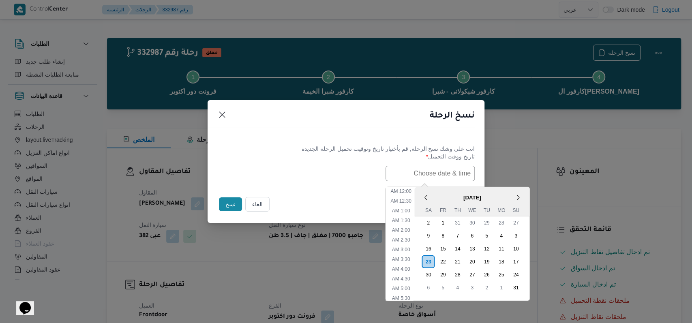
scroll to position [171, 0]
click at [522, 276] on div "24" at bounding box center [515, 274] width 15 height 15
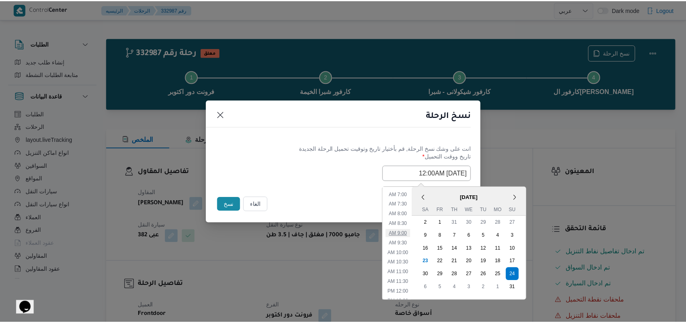
scroll to position [117, 0]
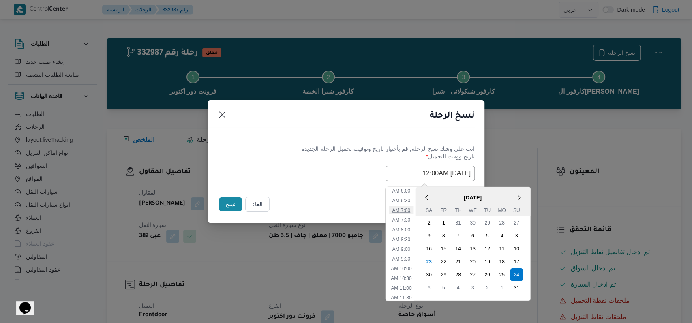
click at [410, 209] on li "7:00 AM" at bounding box center [401, 210] width 25 height 8
type input "24/08/2025 7:00AM"
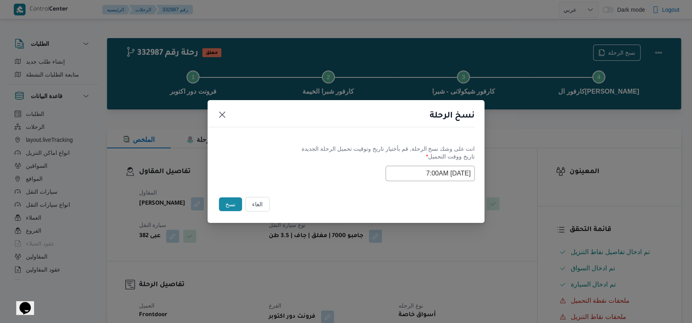
click at [318, 166] on div "Selected date: Sunday, August 24th, 2025 at 7:00 AM 24/08/2025 7:00AM" at bounding box center [345, 173] width 257 height 15
click at [233, 203] on button "نسخ" at bounding box center [230, 204] width 23 height 14
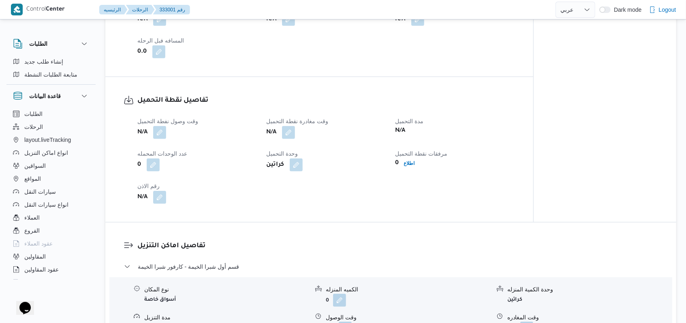
scroll to position [486, 0]
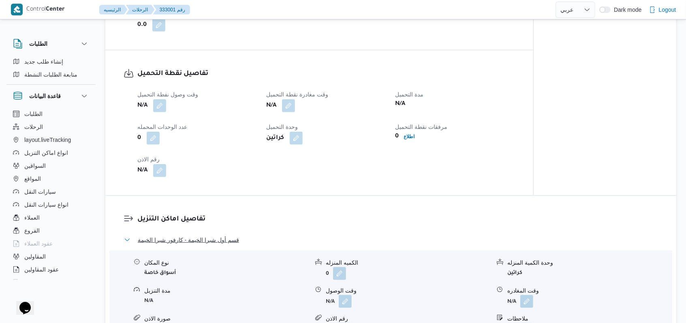
click at [208, 245] on span "قسم أول شبرا الخيمة - كارفور شبرا الخيمة" at bounding box center [188, 240] width 101 height 10
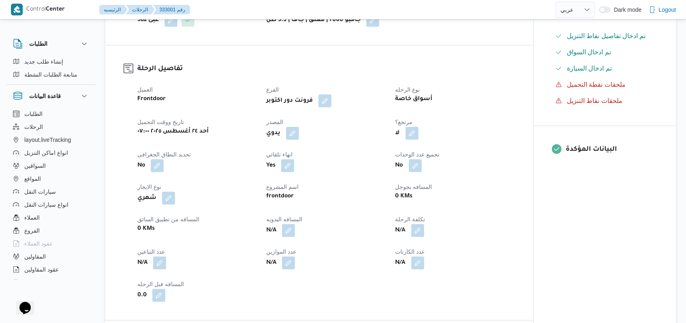
scroll to position [0, 0]
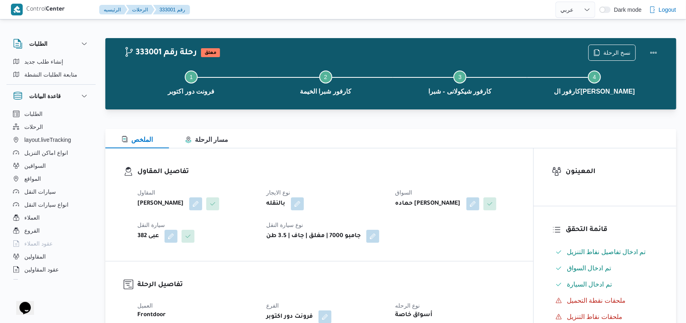
select select "ar"
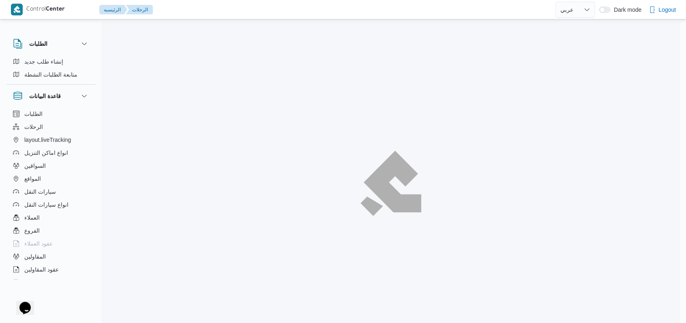
scroll to position [92, 0]
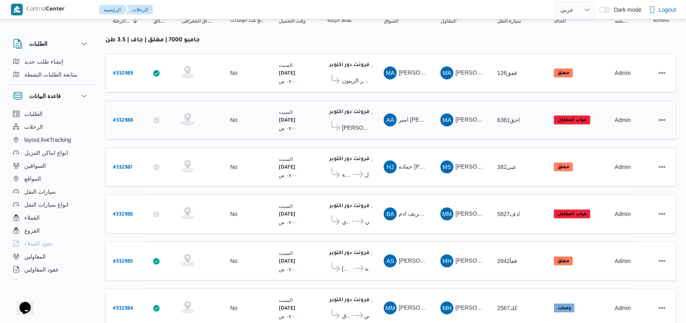
click at [132, 118] on b "# 332988" at bounding box center [123, 121] width 20 height 6
select select "ar"
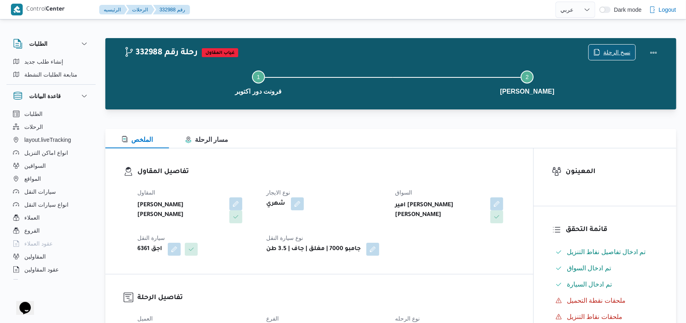
click at [616, 53] on span "نسخ الرحلة" at bounding box center [616, 52] width 27 height 10
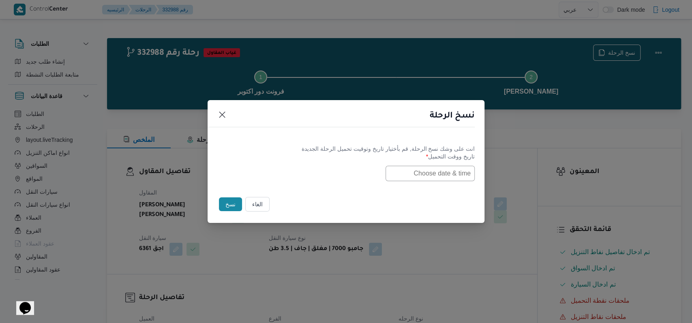
click at [458, 173] on input "text" at bounding box center [429, 173] width 89 height 15
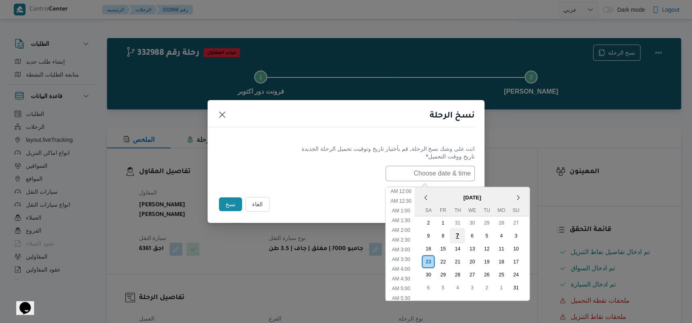
scroll to position [171, 0]
click at [518, 272] on div "24" at bounding box center [515, 274] width 15 height 15
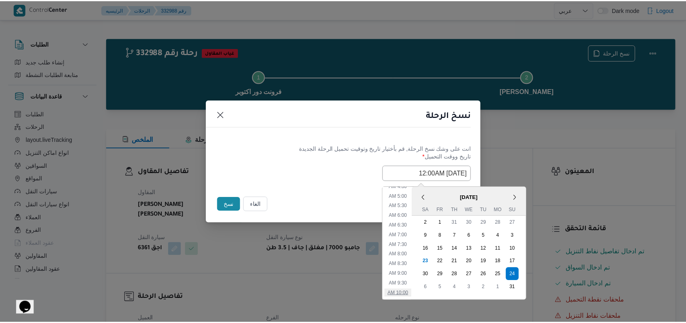
scroll to position [63, 0]
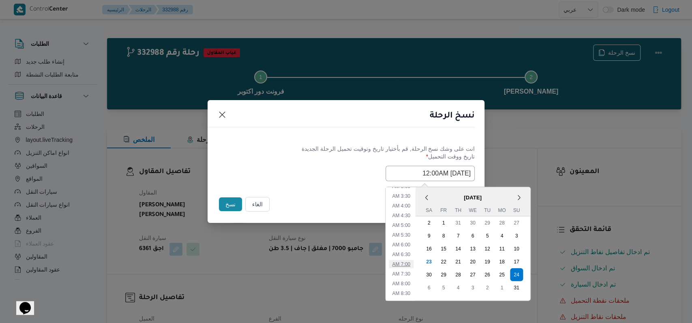
click at [413, 263] on li "7:00 AM" at bounding box center [401, 264] width 25 height 8
type input "24/08/2025 7:00AM"
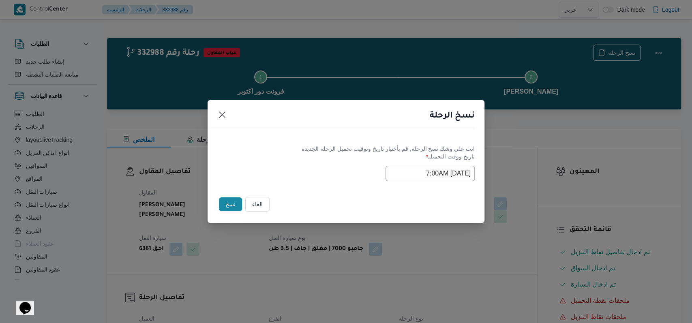
click at [332, 167] on div "Selected date: Sunday, August 24th, 2025 at 7:00 AM 24/08/2025 7:00AM" at bounding box center [345, 173] width 257 height 15
click at [235, 204] on button "نسخ" at bounding box center [230, 204] width 23 height 14
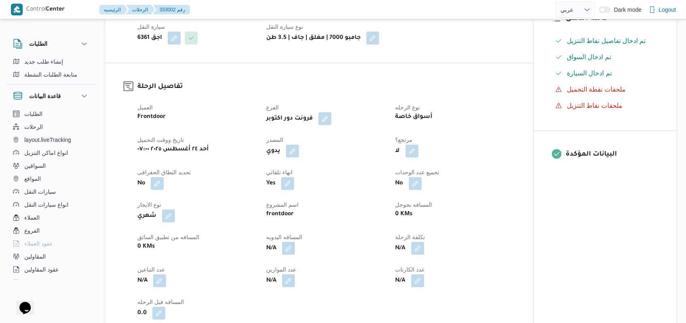
scroll to position [216, 0]
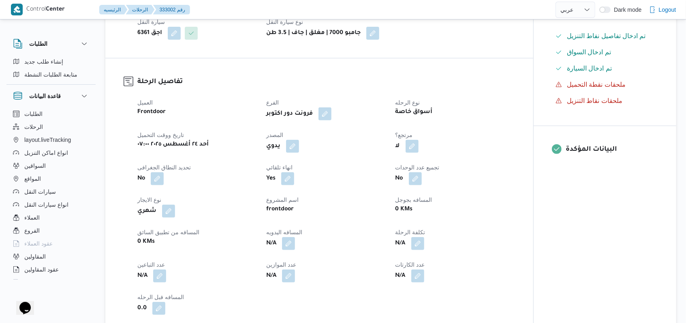
scroll to position [92, 0]
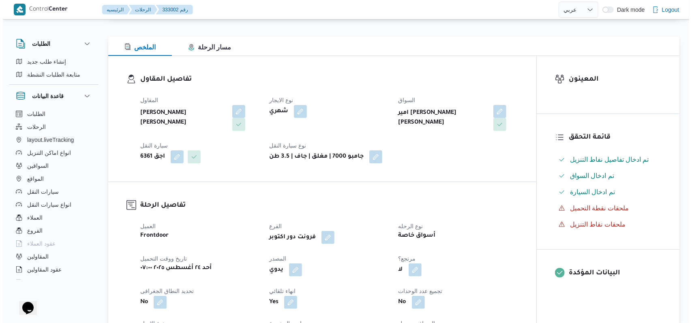
select select "ar"
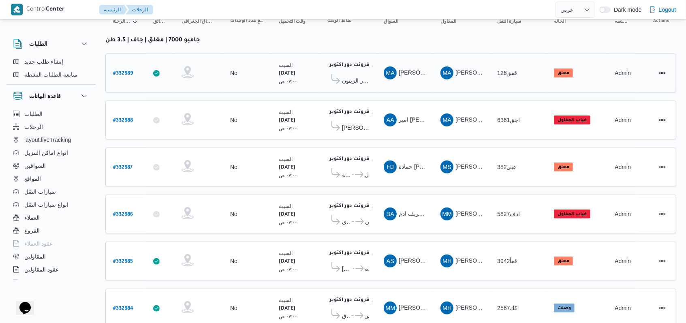
click at [130, 71] on b "# 332989" at bounding box center [123, 74] width 20 height 6
select select "ar"
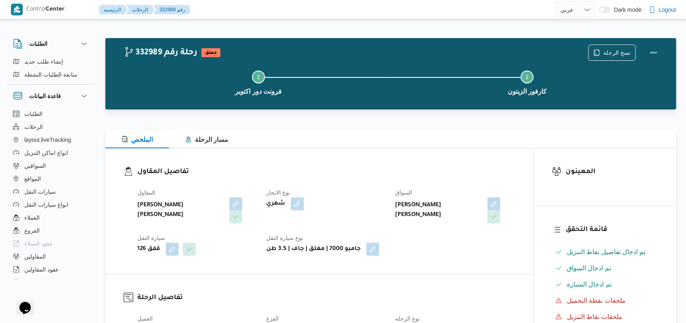
click at [605, 58] on div "Step 1 is incomplete 1 فرونت دور اكتوبر Step 2 is incomplete 2 كارفور الزيتون" at bounding box center [393, 82] width 548 height 52
click at [607, 51] on span "نسخ الرحلة" at bounding box center [616, 52] width 27 height 10
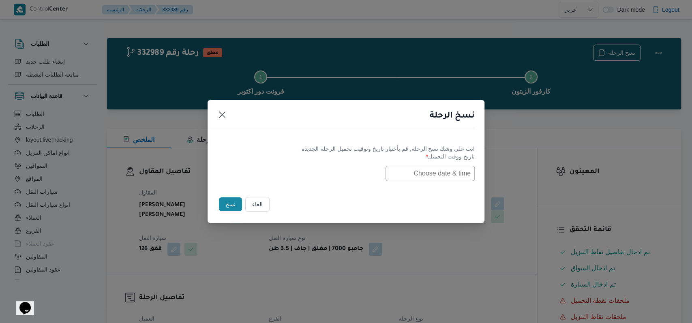
click at [456, 163] on label "تاريخ ووقت التحميل *" at bounding box center [345, 159] width 257 height 13
click at [451, 171] on input "text" at bounding box center [429, 173] width 89 height 15
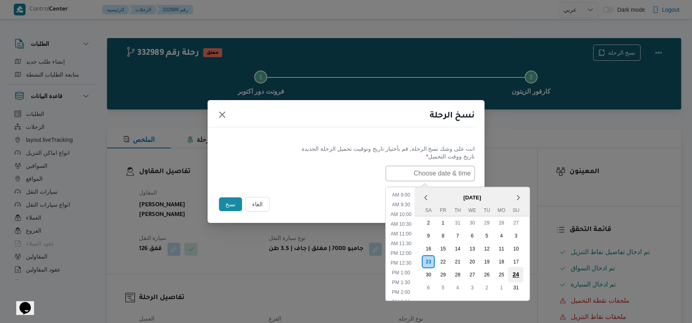
click at [519, 274] on div "24" at bounding box center [515, 274] width 15 height 15
click at [412, 264] on li "7:00 AM" at bounding box center [401, 264] width 25 height 8
type input "24/08/2025 7:00AM"
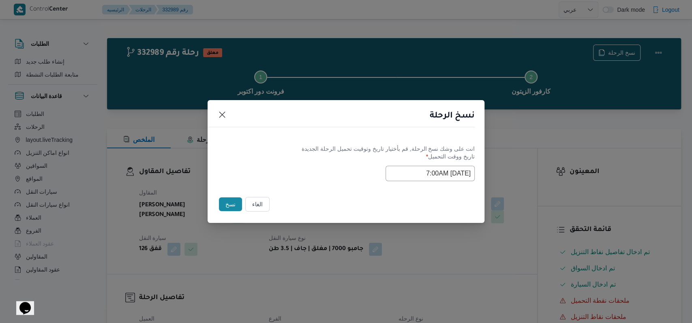
click at [317, 186] on div "انت على وشك نسخ الرحلة, قم بأختيار تاريخ وتوقيت تحميل الرحلة الجديدة تاريخ ووقت…" at bounding box center [345, 163] width 277 height 52
click at [227, 207] on button "نسخ" at bounding box center [230, 204] width 23 height 14
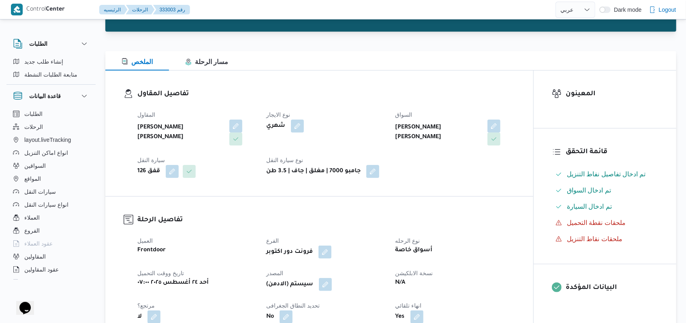
scroll to position [162, 0]
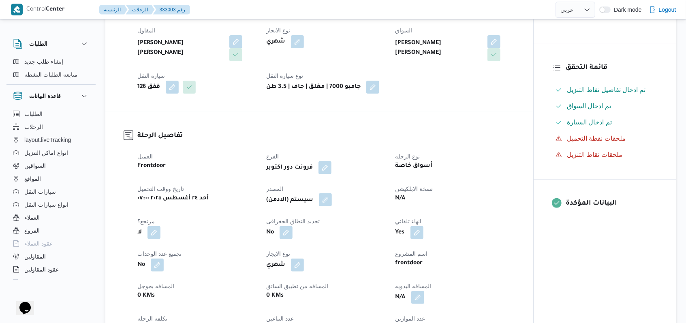
click at [329, 202] on button "button" at bounding box center [325, 199] width 13 height 13
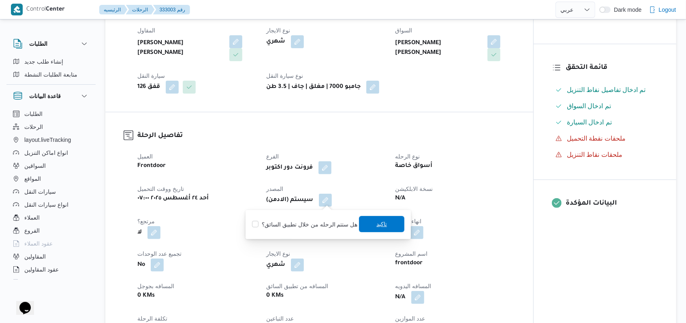
click at [364, 217] on span "تاكيد" at bounding box center [381, 224] width 45 height 16
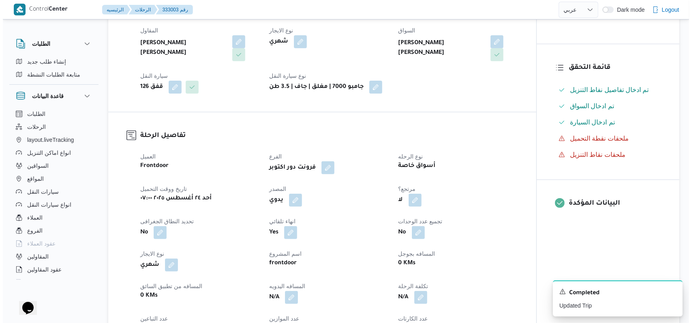
select select "ar"
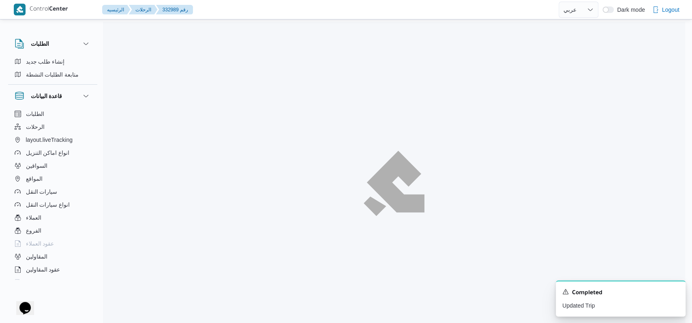
select select "ar"
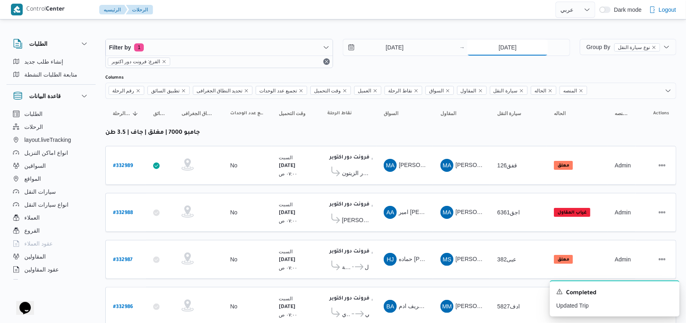
click at [509, 43] on input "[DATE]" at bounding box center [507, 47] width 81 height 16
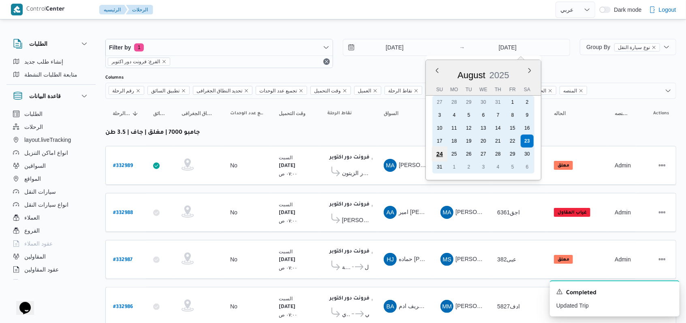
click at [442, 156] on div "24" at bounding box center [439, 153] width 15 height 15
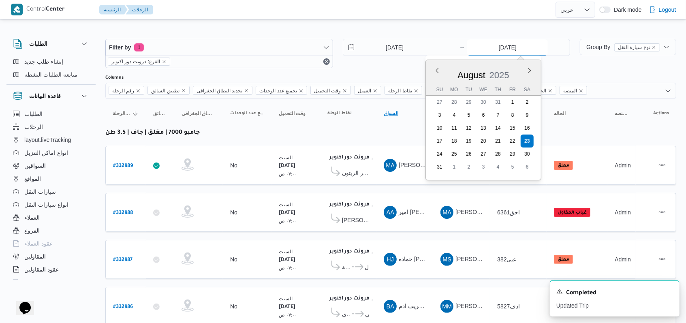
type input "24/8/2025"
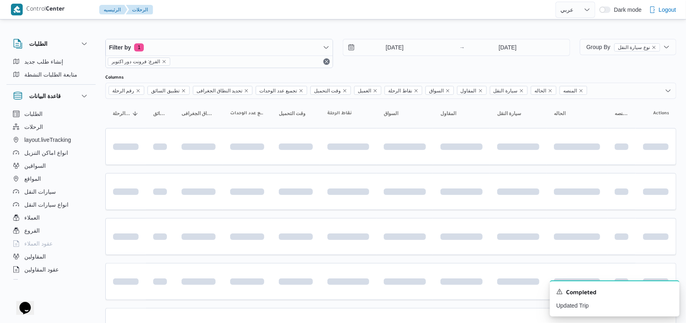
click at [401, 58] on div "23/8/2025 → 24/8/2025" at bounding box center [457, 53] width 228 height 29
click at [400, 49] on input "[DATE]" at bounding box center [389, 47] width 92 height 16
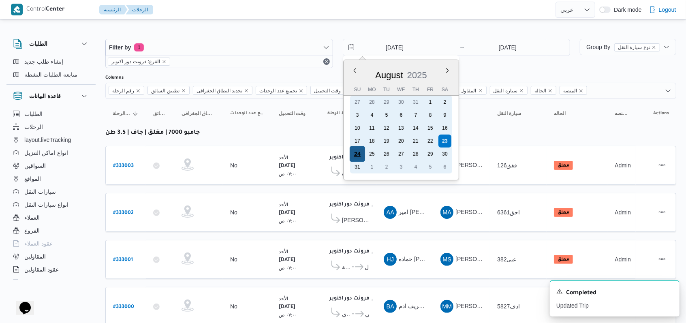
click at [359, 152] on div "24" at bounding box center [356, 153] width 15 height 15
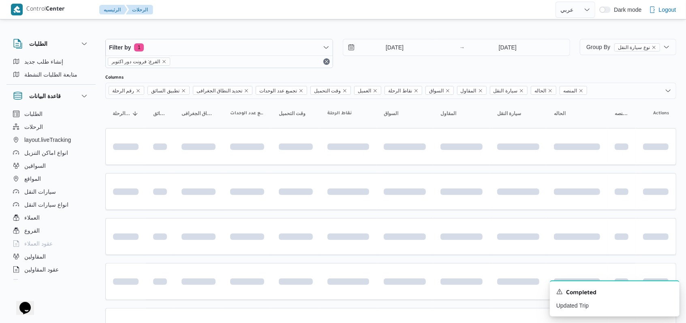
click at [510, 65] on div "24/8/2025 → 24/8/2025" at bounding box center [457, 53] width 228 height 29
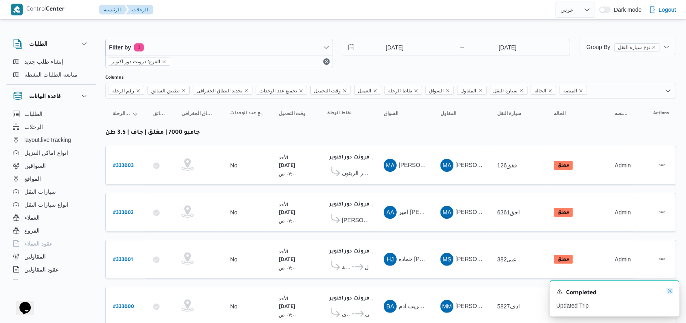
click at [672, 294] on icon "Dismiss toast" at bounding box center [670, 291] width 6 height 6
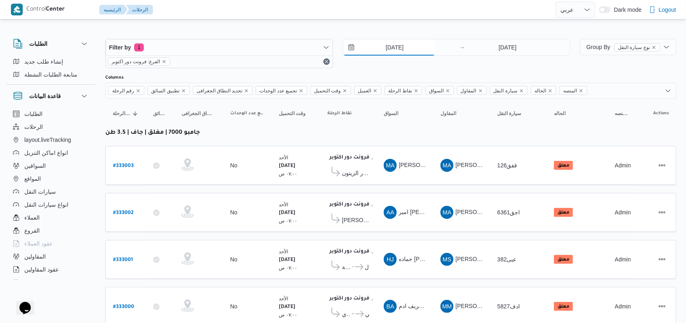
click at [391, 48] on input "24/8/2025" at bounding box center [389, 47] width 92 height 16
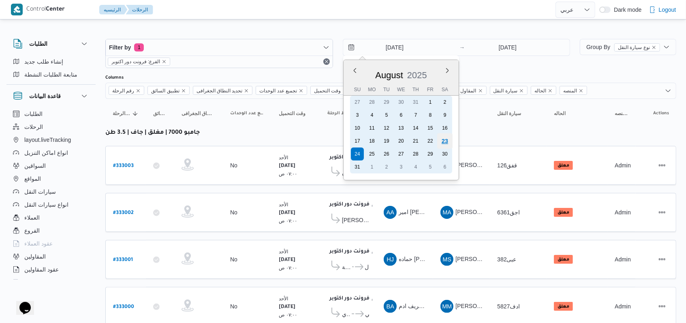
click at [449, 140] on div "23" at bounding box center [444, 140] width 15 height 15
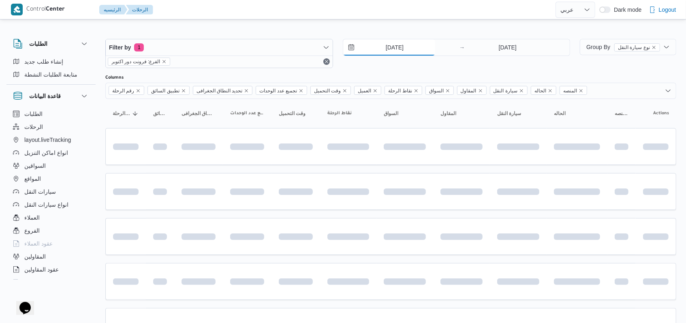
type input "[DATE]"
click at [510, 44] on input "24/8/2025" at bounding box center [507, 47] width 81 height 16
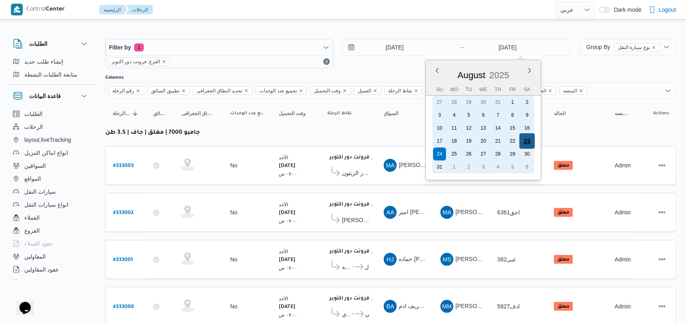
click at [532, 143] on div "23" at bounding box center [527, 140] width 15 height 15
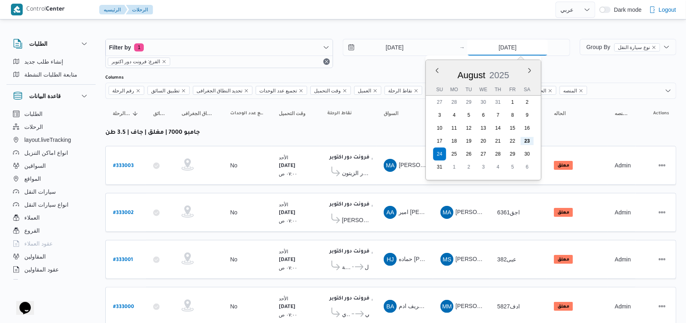
type input "[DATE]"
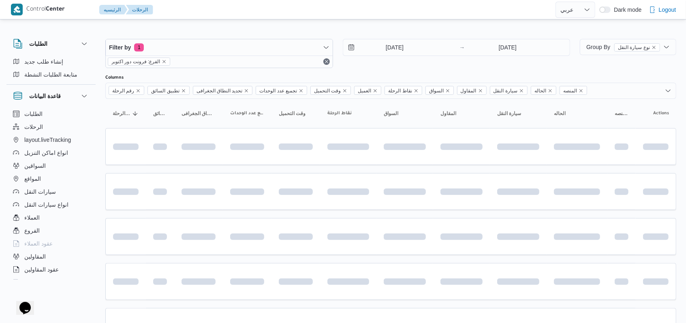
click at [391, 71] on div "Filter by 1 الفرع: فرونت دور اكتوبر 23/8/2025 → 23/8/2025" at bounding box center [338, 53] width 475 height 39
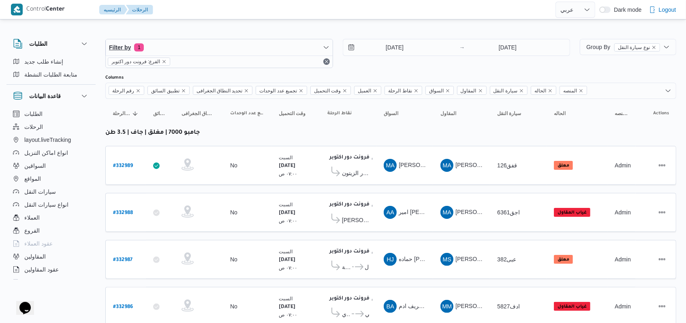
click at [393, 66] on div "23/8/2025 → 23/8/2025" at bounding box center [457, 53] width 228 height 29
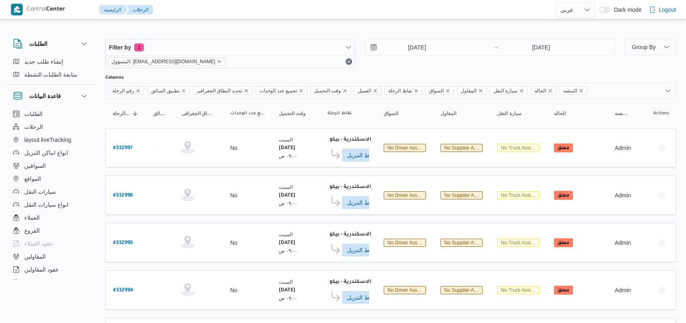
select select "ar"
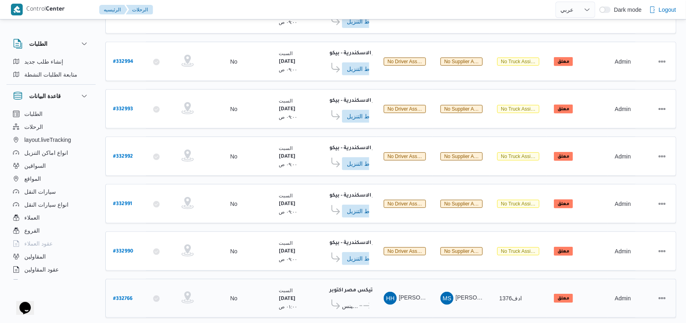
scroll to position [285, 0]
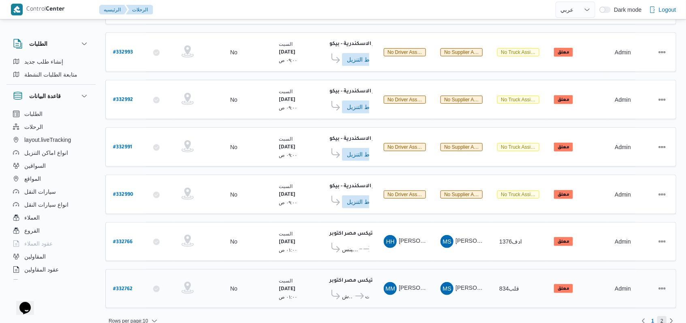
click at [661, 316] on span "2" at bounding box center [662, 321] width 3 height 10
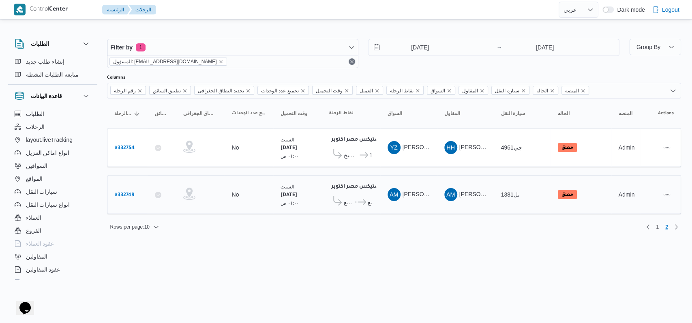
click at [129, 192] on b "# 332749" at bounding box center [124, 195] width 19 height 6
select select "ar"
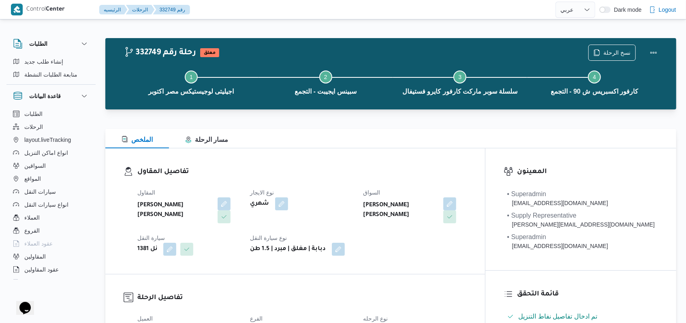
select select "ar"
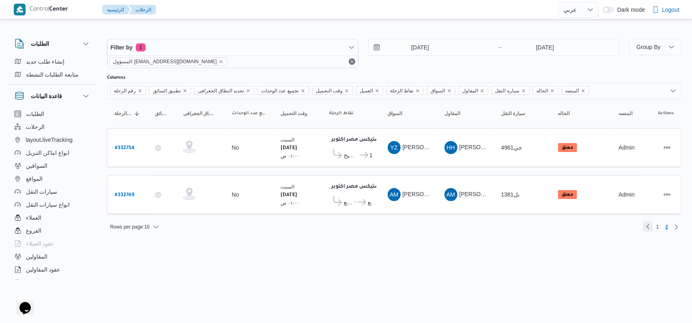
click at [647, 228] on link "Previous page, 1" at bounding box center [648, 227] width 10 height 10
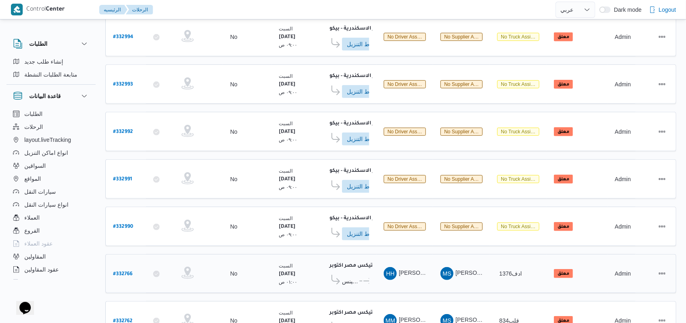
scroll to position [270, 0]
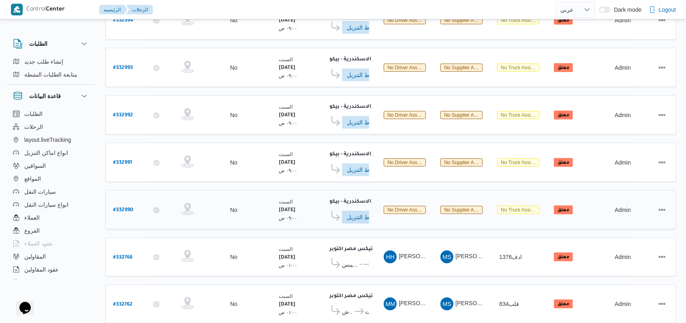
click at [120, 207] on b "# 332990" at bounding box center [123, 210] width 20 height 6
select select "ar"
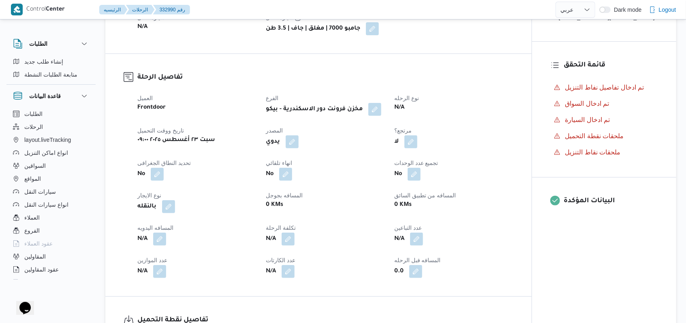
scroll to position [108, 0]
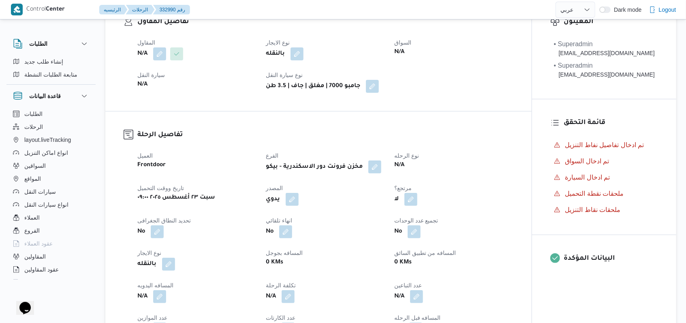
click at [160, 62] on div "المقاول N/A نوع الايجار بالنقله السواق N/A سيارة النقل N/A نوع سيارة النقل جامب…" at bounding box center [326, 65] width 386 height 65
click at [160, 55] on button "button" at bounding box center [159, 53] width 13 height 13
click at [157, 79] on div "Search" at bounding box center [143, 86] width 61 height 16
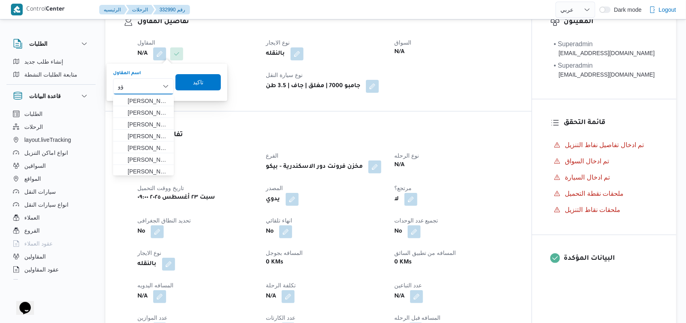
type input "ؤ"
type input "مروه"
click at [144, 100] on span "[PERSON_NAME] على" at bounding box center [148, 101] width 41 height 10
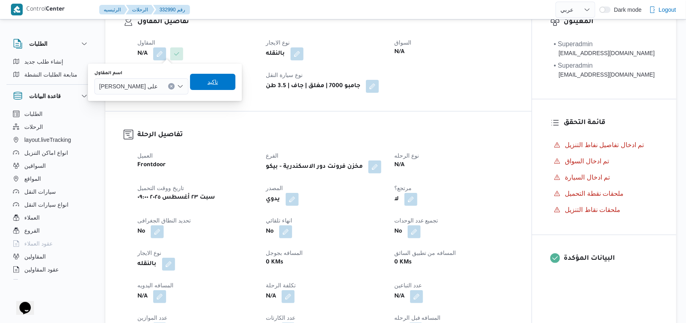
click at [223, 82] on span "تاكيد" at bounding box center [212, 82] width 45 height 16
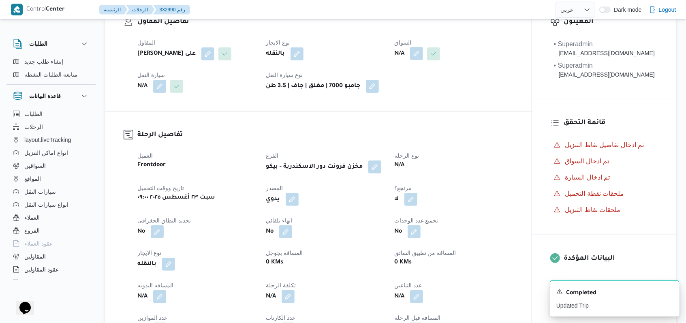
click at [418, 56] on button "button" at bounding box center [416, 53] width 13 height 13
click at [408, 87] on div "Search" at bounding box center [401, 86] width 61 height 16
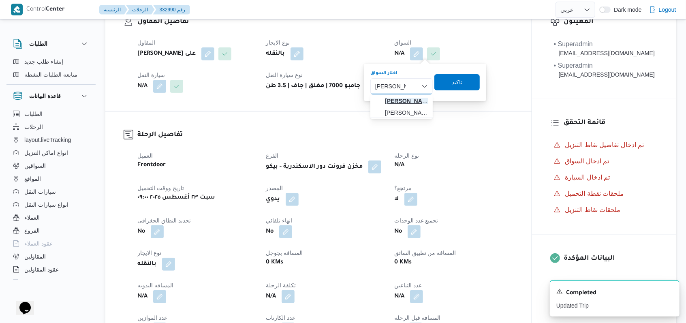
type input "[PERSON_NAME]"
click at [401, 98] on span "[PERSON_NAME]" at bounding box center [406, 101] width 43 height 10
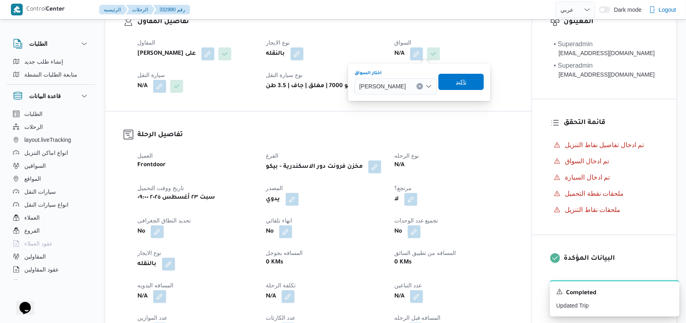
click at [466, 83] on span "تاكيد" at bounding box center [460, 82] width 45 height 16
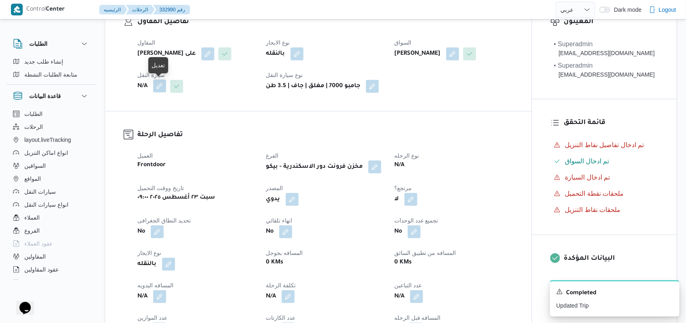
click at [159, 88] on button "button" at bounding box center [159, 85] width 13 height 13
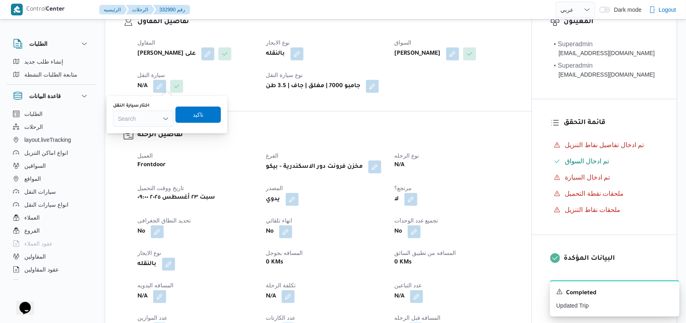
click at [150, 113] on div "Search" at bounding box center [143, 119] width 61 height 16
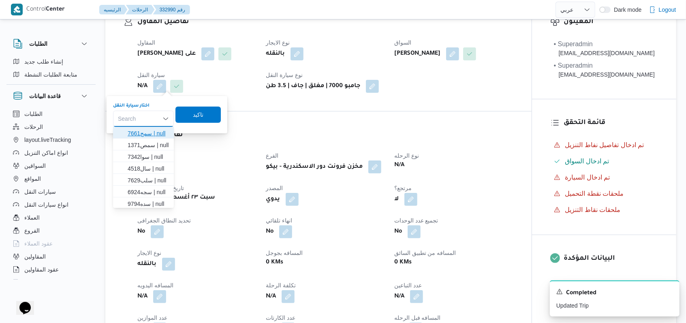
click at [150, 128] on span "سمج7661 | null" at bounding box center [143, 133] width 54 height 13
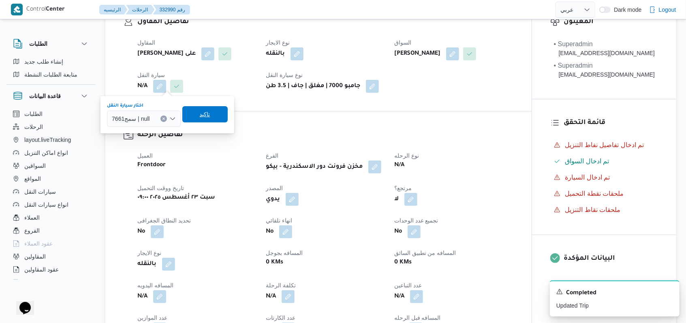
click at [225, 109] on span "تاكيد" at bounding box center [204, 114] width 45 height 16
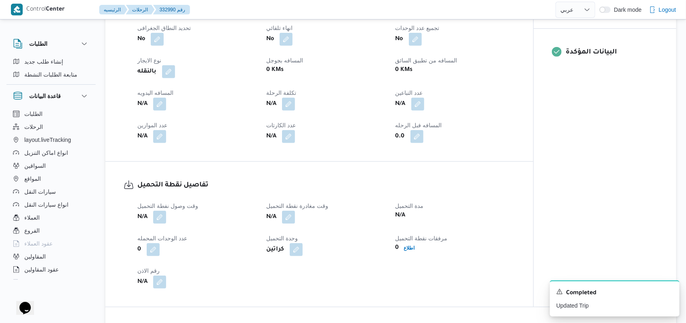
scroll to position [378, 0]
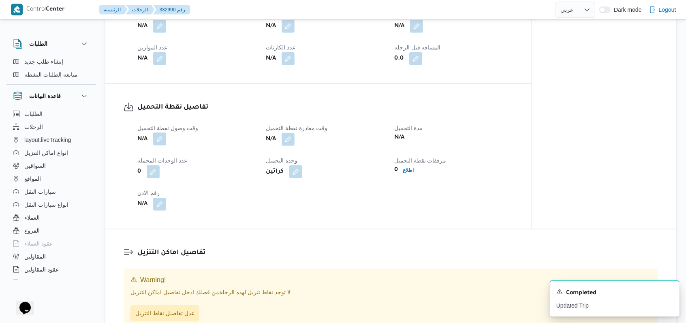
click at [162, 145] on button "button" at bounding box center [159, 139] width 13 height 13
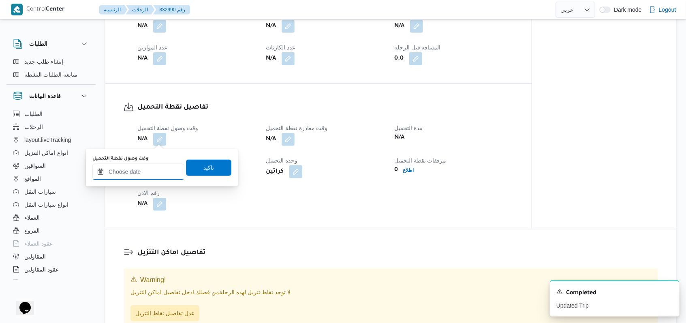
click at [155, 169] on input "وقت وصول نفطة التحميل" at bounding box center [138, 172] width 92 height 16
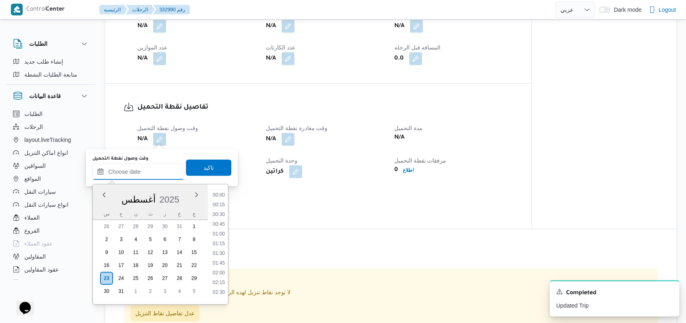
scroll to position [353, 0]
click at [222, 195] on li "09:00" at bounding box center [219, 192] width 19 height 8
type input "[DATE] ٠٩:٠٠"
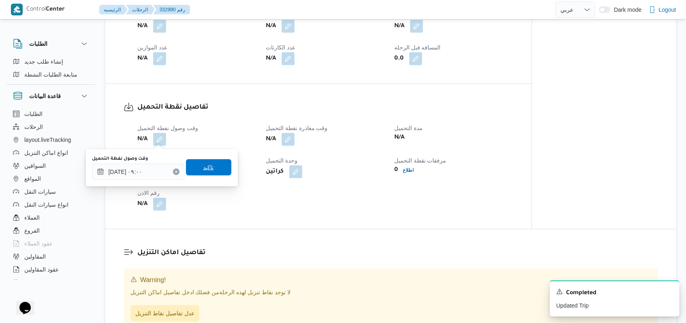
click at [220, 174] on span "تاكيد" at bounding box center [208, 167] width 45 height 16
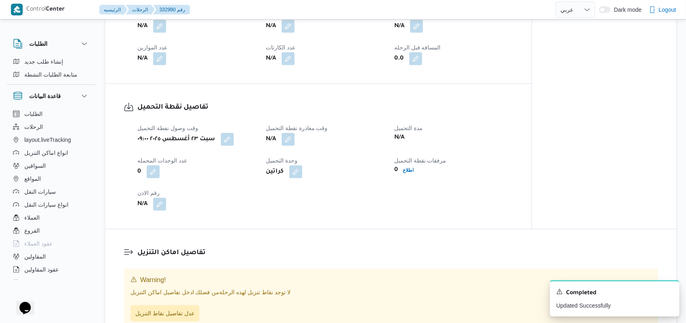
click at [297, 141] on div "N/A" at bounding box center [325, 139] width 120 height 15
click at [293, 139] on button "button" at bounding box center [288, 139] width 13 height 13
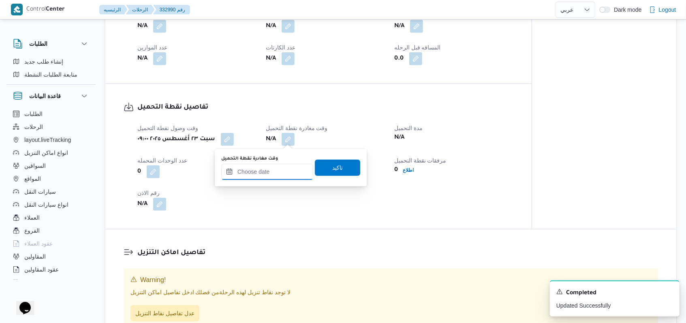
click at [278, 165] on input "وقت مغادرة نقطة التحميل" at bounding box center [267, 172] width 92 height 16
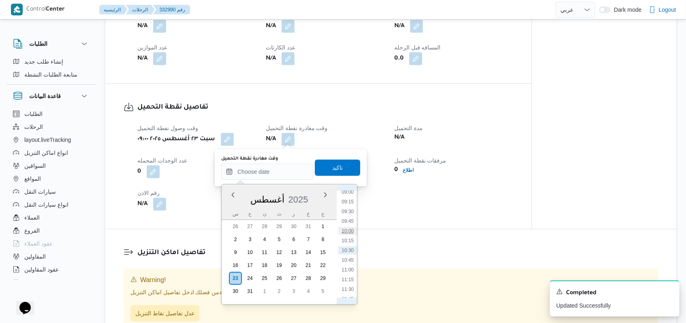
click at [347, 231] on li "10:00" at bounding box center [347, 231] width 19 height 8
type input "[DATE] ١٠:٠٠"
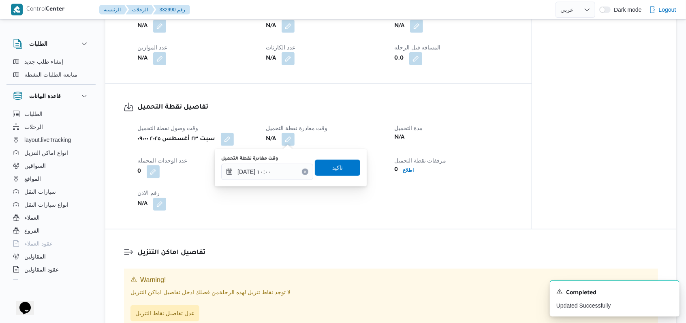
click at [339, 176] on div "وقت مغادرة نقطة التحميل [DATE] ١٠:٠٠ تاكيد" at bounding box center [290, 168] width 141 height 26
click at [339, 173] on span "تاكيد" at bounding box center [337, 167] width 45 height 16
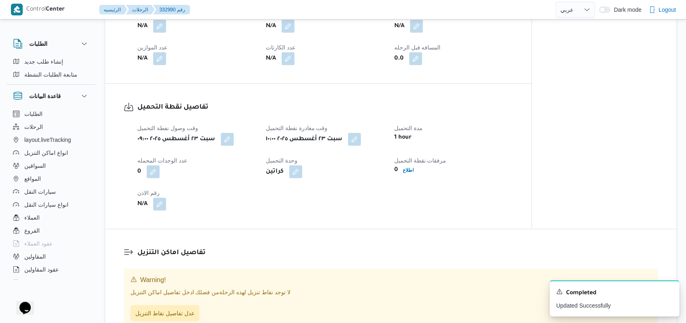
select select "ar"
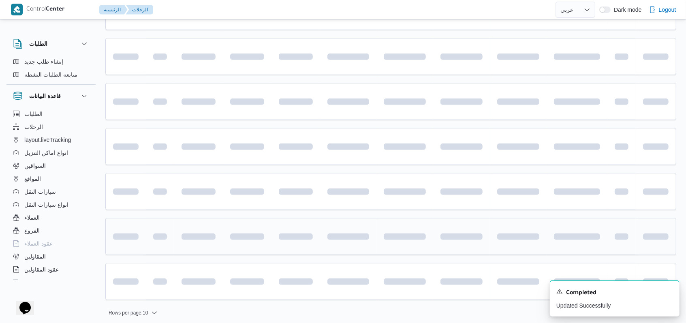
scroll to position [274, 0]
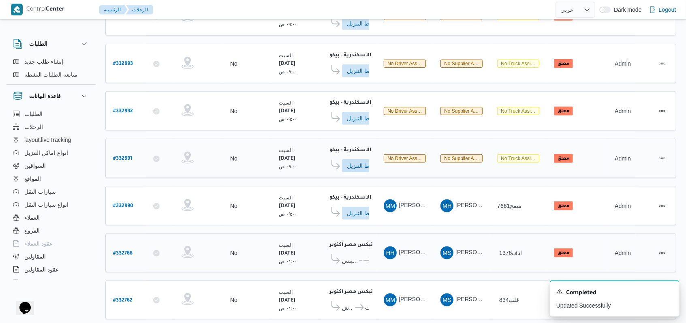
click at [132, 153] on div "# 332991" at bounding box center [126, 158] width 32 height 17
click at [126, 156] on b "# 332991" at bounding box center [122, 159] width 19 height 6
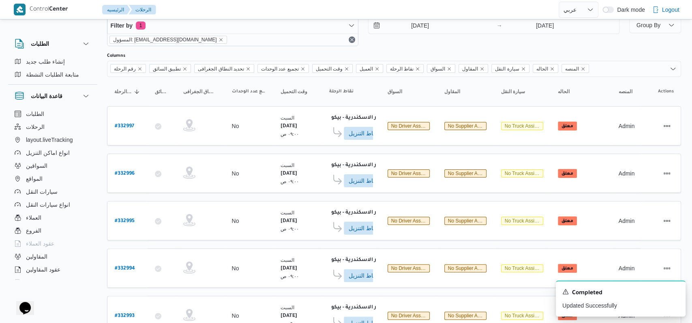
select select "ar"
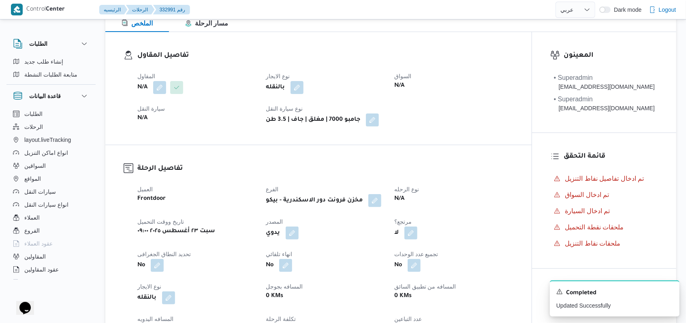
scroll to position [58, 0]
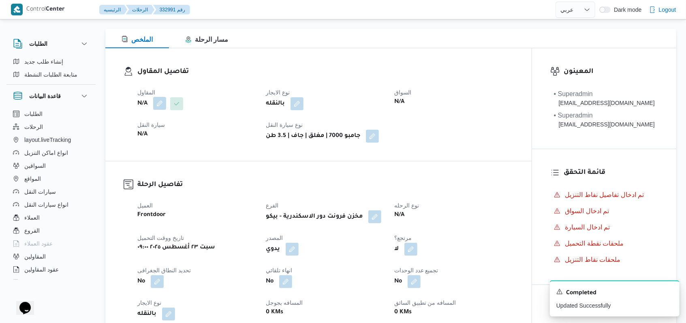
click at [162, 103] on button "button" at bounding box center [159, 103] width 13 height 13
click at [156, 133] on div "Search" at bounding box center [143, 136] width 61 height 16
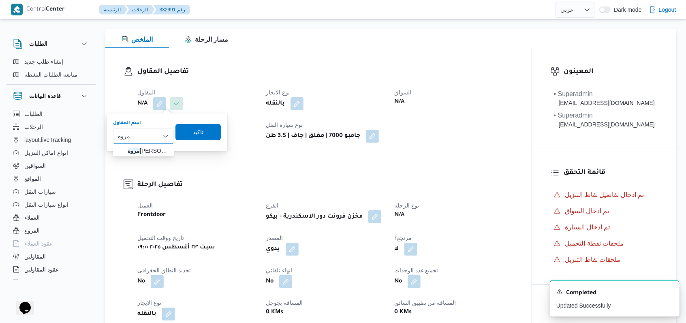
type input "مروه"
click at [154, 142] on div "مروه مروه Combo box. Selected. مروه. Selected. Combo box input. Search. Type so…" at bounding box center [143, 136] width 61 height 16
click at [154, 145] on span "[PERSON_NAME] على" at bounding box center [143, 150] width 54 height 13
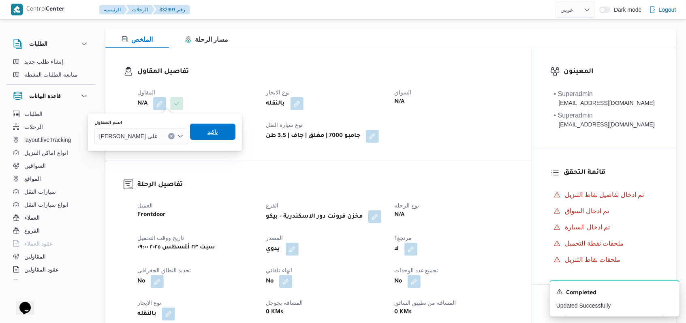
click at [210, 126] on span "تاكيد" at bounding box center [212, 132] width 45 height 16
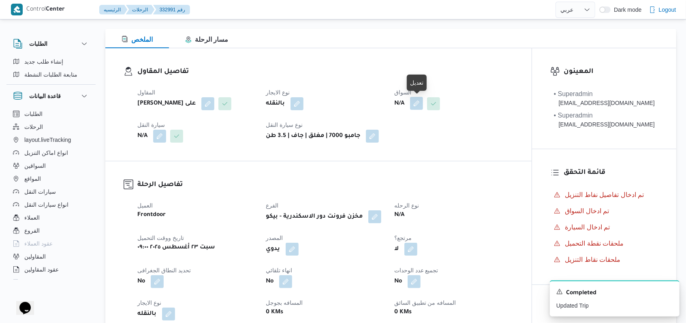
click at [422, 106] on button "button" at bounding box center [416, 103] width 13 height 13
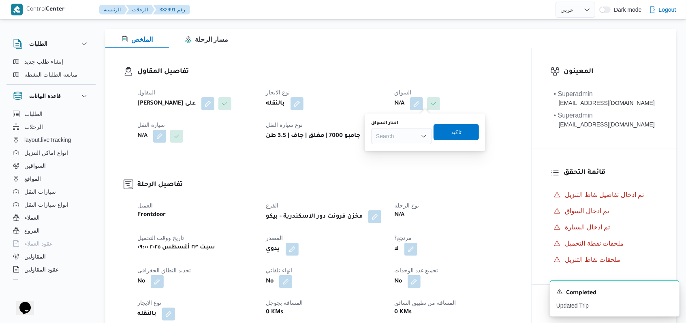
click at [405, 136] on div "Search" at bounding box center [401, 136] width 61 height 16
type input "[PERSON_NAME]"
click at [399, 150] on span "[PERSON_NAME]" at bounding box center [406, 151] width 41 height 10
click at [469, 133] on span "تاكيد" at bounding box center [464, 132] width 11 height 10
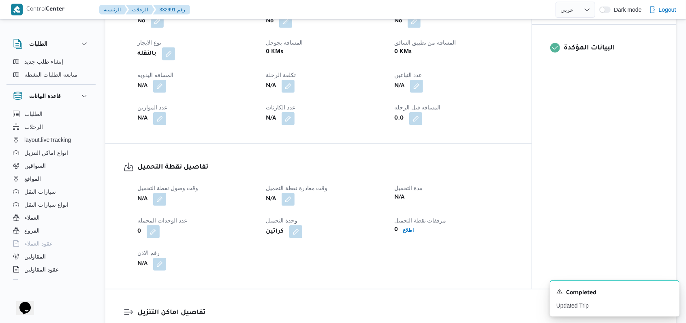
scroll to position [382, 0]
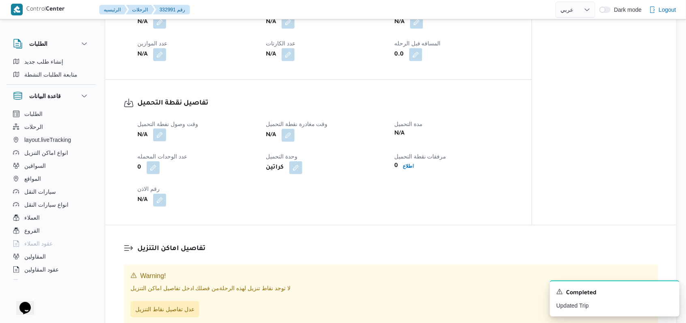
click at [153, 138] on span at bounding box center [157, 135] width 17 height 13
click at [162, 134] on button "button" at bounding box center [159, 134] width 13 height 13
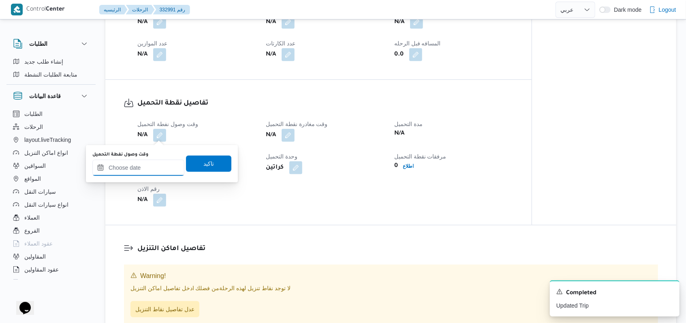
click at [140, 165] on input "وقت وصول نفطة التحميل" at bounding box center [138, 168] width 92 height 16
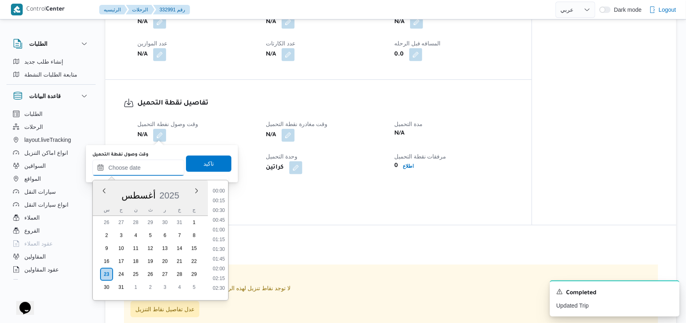
scroll to position [353, 0]
click at [223, 190] on li "09:00" at bounding box center [219, 188] width 19 height 8
type input "[DATE] ٠٩:٠٠"
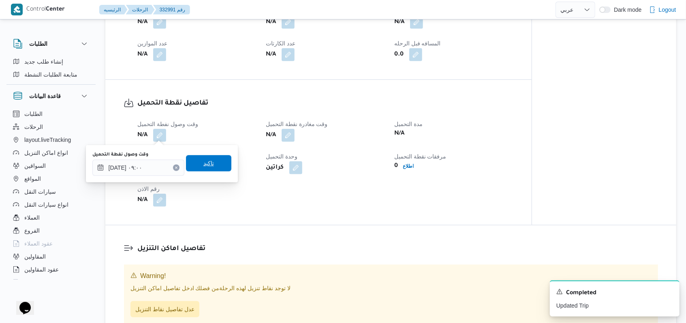
click at [220, 168] on span "تاكيد" at bounding box center [208, 163] width 45 height 16
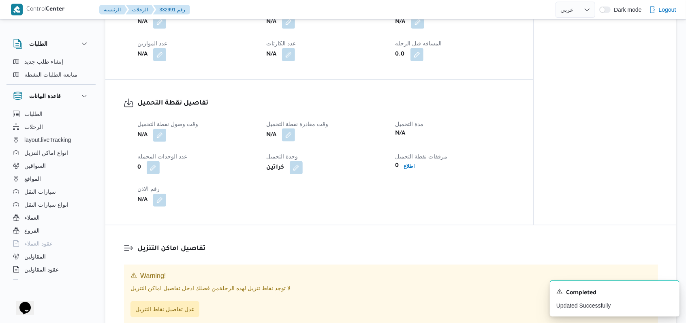
click at [290, 139] on button "button" at bounding box center [288, 134] width 13 height 13
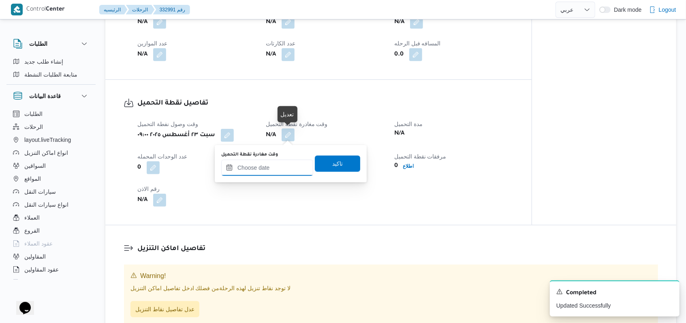
click at [281, 167] on input "وقت مغادرة نقطة التحميل" at bounding box center [267, 168] width 92 height 16
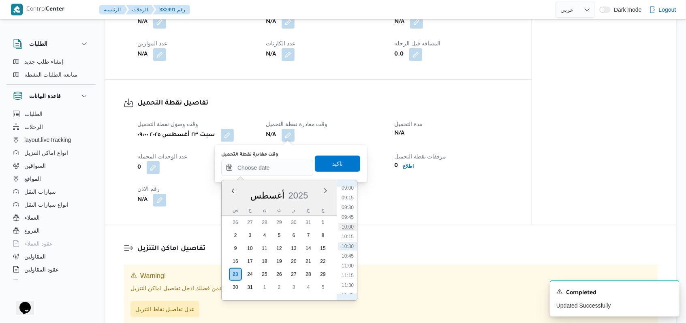
click at [351, 224] on li "10:00" at bounding box center [347, 227] width 19 height 8
type input "٢٣/٠٨/٢٠٢٥ ١٠:٠٠"
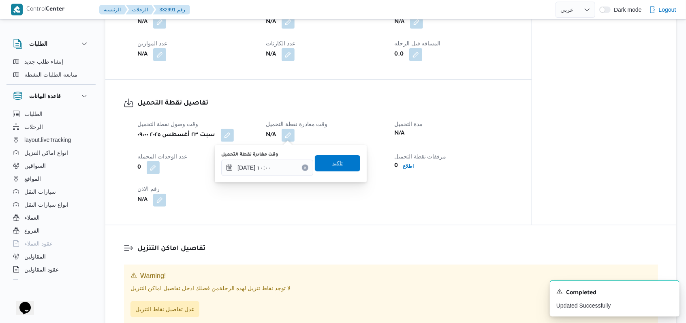
click at [342, 165] on span "تاكيد" at bounding box center [337, 163] width 45 height 16
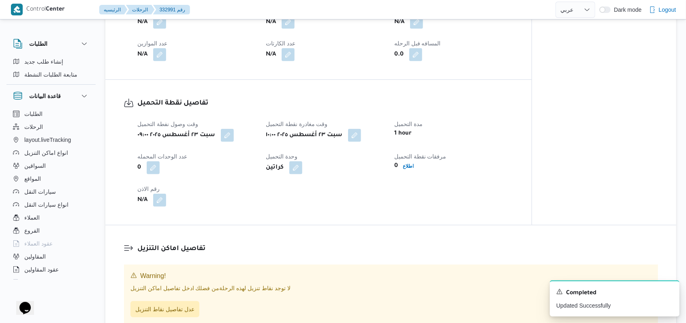
select select "ar"
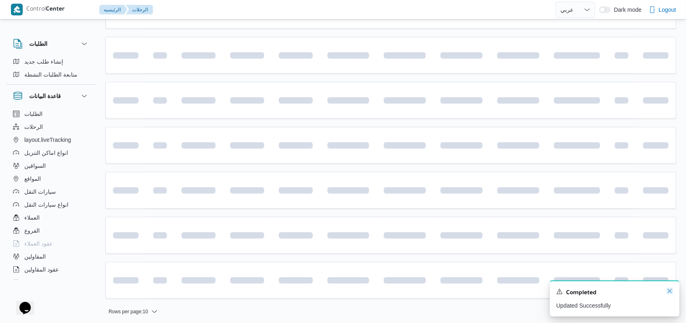
click at [667, 293] on icon "Dismiss toast" at bounding box center [670, 291] width 6 height 6
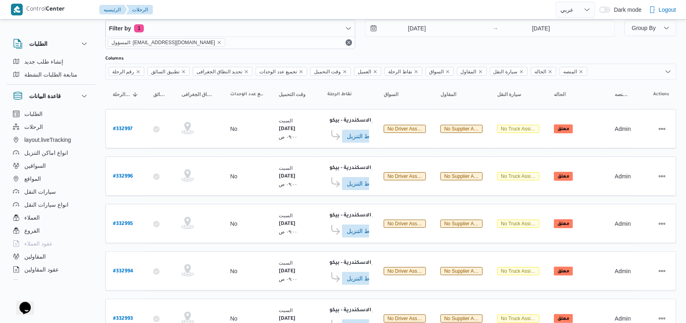
scroll to position [15, 0]
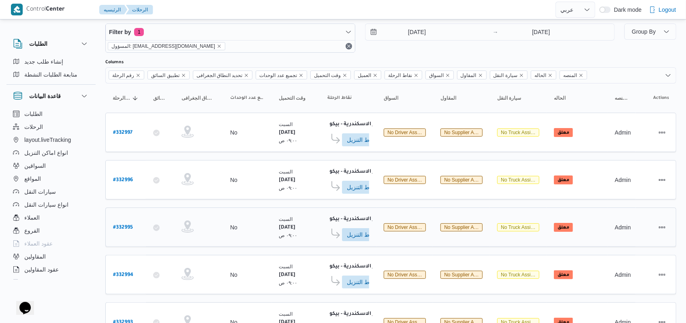
click at [118, 225] on b "# 332995" at bounding box center [123, 228] width 20 height 6
select select "ar"
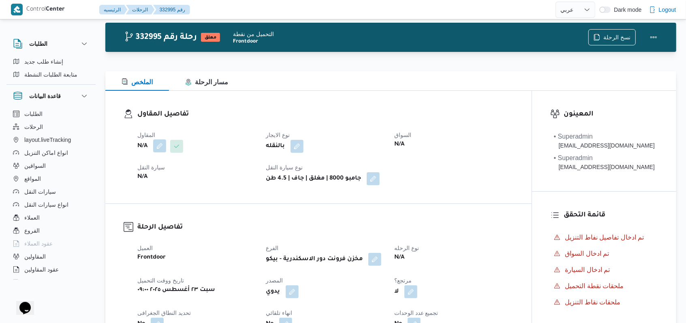
click at [163, 146] on button "button" at bounding box center [159, 145] width 13 height 13
click at [154, 180] on div "Search" at bounding box center [143, 179] width 61 height 16
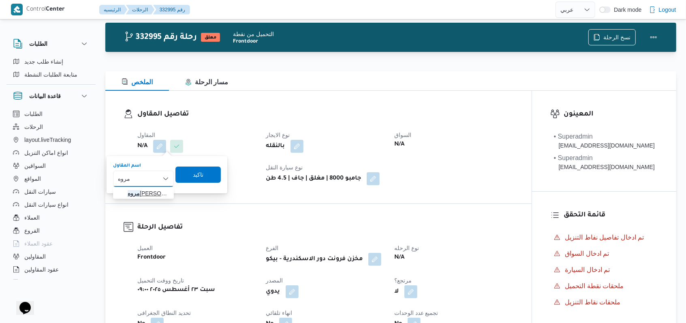
type input "مروه"
click at [145, 189] on span "مروه حسام الدين سعد على" at bounding box center [148, 193] width 41 height 10
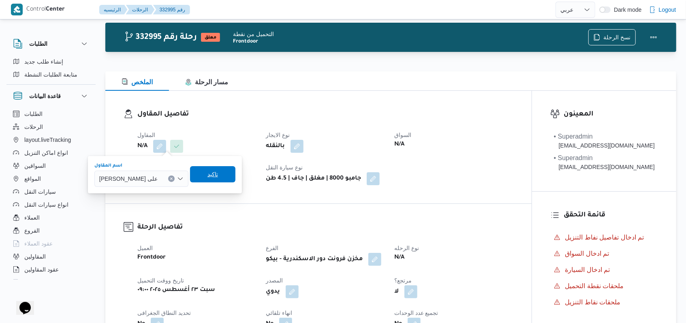
click at [205, 176] on span "تاكيد" at bounding box center [212, 174] width 45 height 16
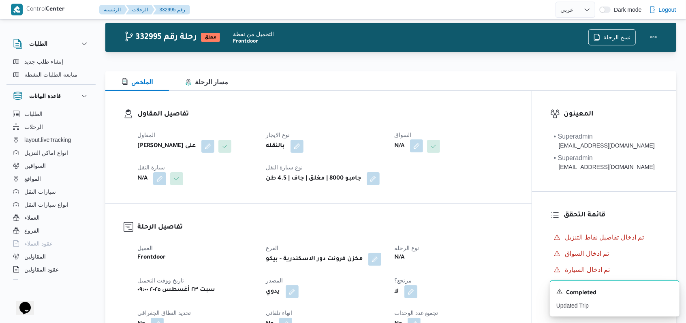
click at [417, 151] on button "button" at bounding box center [416, 145] width 13 height 13
click at [413, 171] on div "Search" at bounding box center [401, 179] width 61 height 16
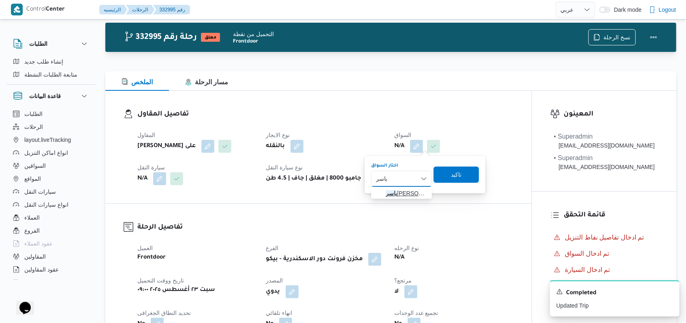
type input "ياسر"
click at [411, 193] on span "ياسر عبدالجواد الجميل عبدالجواد" at bounding box center [406, 193] width 41 height 10
click at [475, 169] on span "تاكيد" at bounding box center [453, 175] width 45 height 16
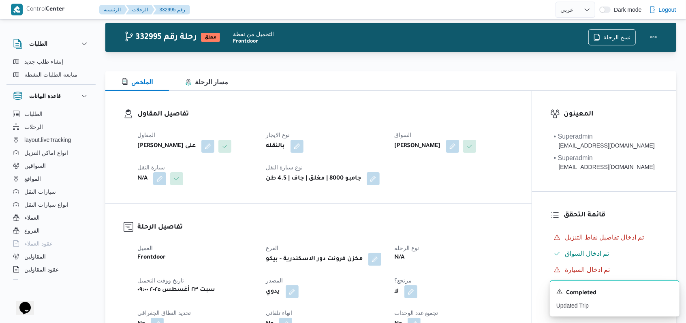
click at [162, 171] on span "سيارة النقل" at bounding box center [151, 167] width 28 height 6
click at [158, 190] on div "المقاول مروه حسام الدين سعد على نوع الايجار بالنقله السواق ياسر عبدالجواد الجمي…" at bounding box center [326, 157] width 386 height 65
click at [162, 185] on button "button" at bounding box center [159, 178] width 13 height 13
click at [158, 214] on div "اختار سيارة النقل Search" at bounding box center [143, 220] width 61 height 24
click at [158, 220] on div "Search" at bounding box center [143, 224] width 61 height 16
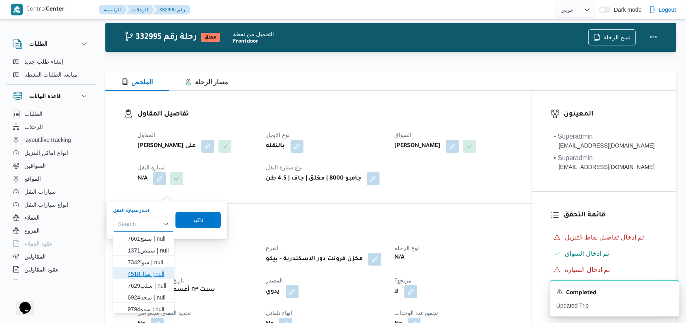
click at [152, 269] on span "سال4518 | null" at bounding box center [148, 274] width 41 height 10
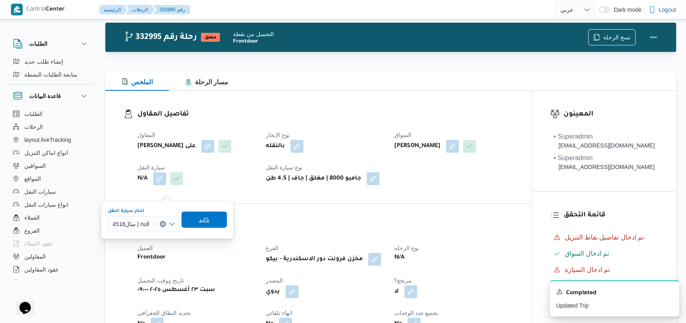
click at [216, 217] on span "تاكيد" at bounding box center [204, 220] width 45 height 16
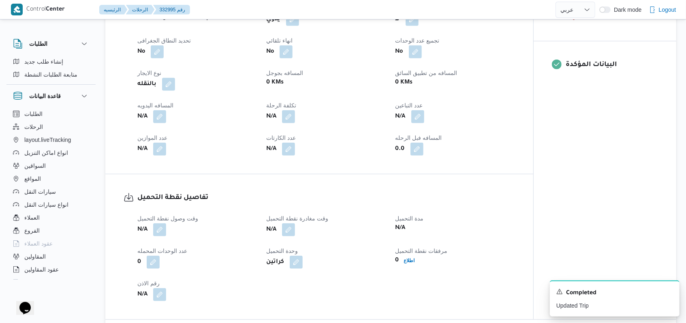
scroll to position [340, 0]
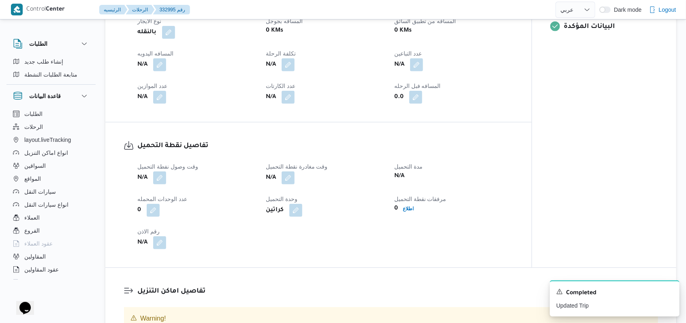
click at [159, 170] on span "وقت وصول نفطة التحميل" at bounding box center [167, 166] width 61 height 6
click at [159, 184] on button "button" at bounding box center [159, 177] width 13 height 13
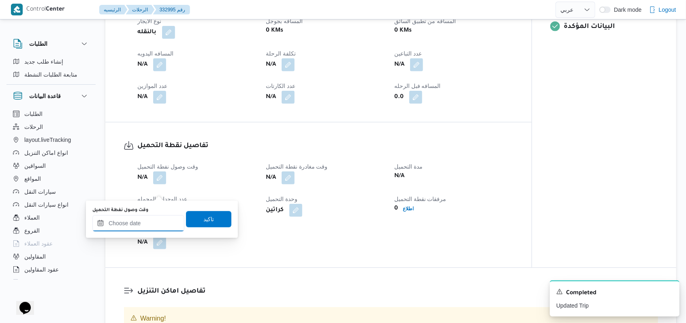
click at [154, 223] on input "وقت وصول نفطة التحميل" at bounding box center [138, 223] width 92 height 16
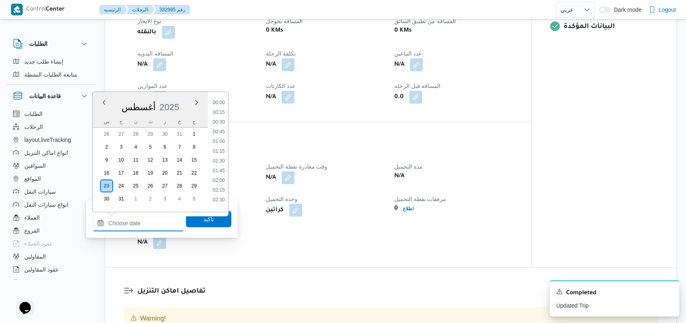
scroll to position [353, 0]
click at [226, 101] on li "09:00" at bounding box center [219, 100] width 19 height 8
type input "٢٣/٠٨/٢٠٢٥ ٠٩:٠٠"
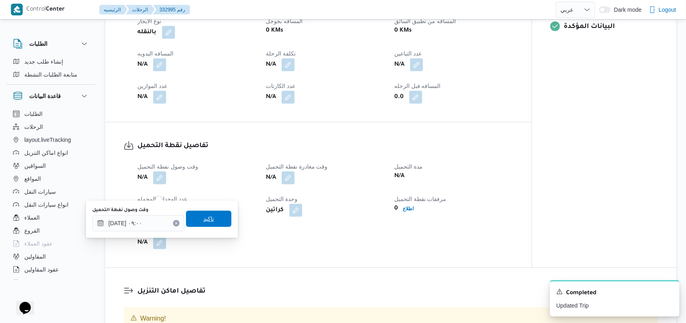
click at [211, 225] on span "تاكيد" at bounding box center [208, 219] width 45 height 16
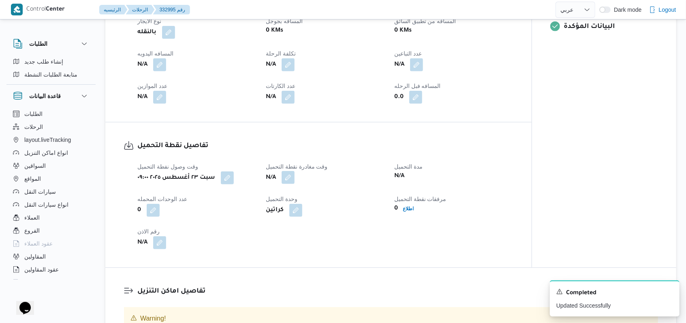
click at [289, 184] on button "button" at bounding box center [288, 177] width 13 height 13
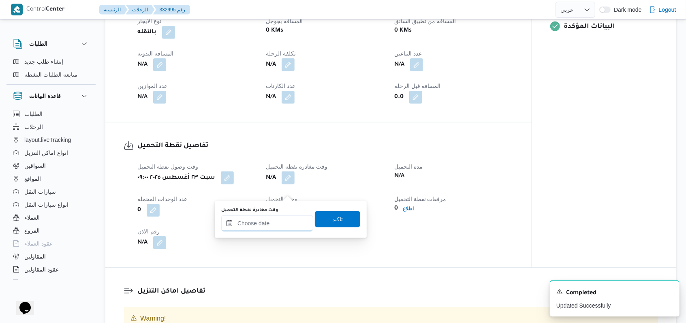
click at [280, 218] on div at bounding box center [267, 223] width 92 height 16
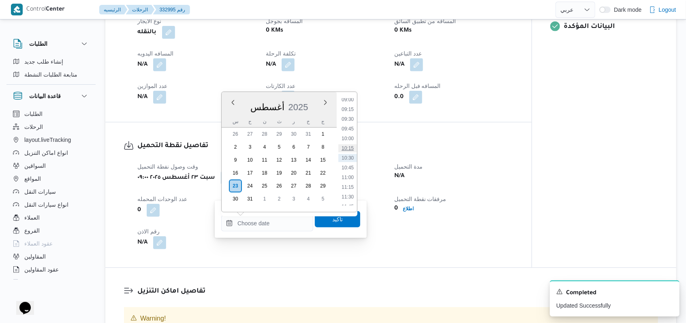
click at [351, 149] on li "10:15" at bounding box center [347, 148] width 19 height 8
type input "٢٣/٠٨/٢٠٢٥ ١٠:١٥"
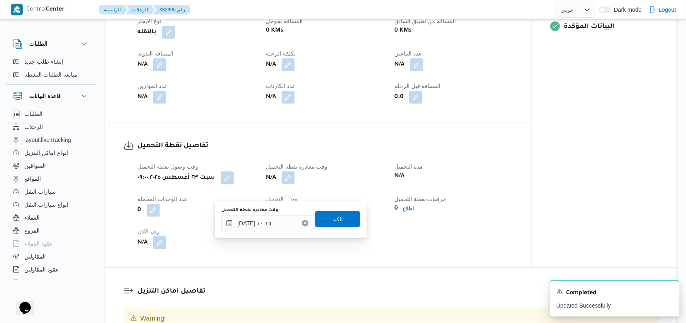
click at [329, 228] on div "وقت مغادرة نقطة التحميل ٢٣/٠٨/٢٠٢٥ ١٠:١٥ تاكيد" at bounding box center [290, 219] width 141 height 26
click at [332, 221] on span "تاكيد" at bounding box center [337, 219] width 11 height 10
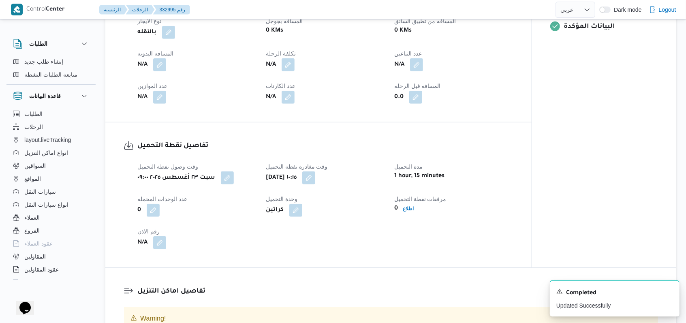
select select "ar"
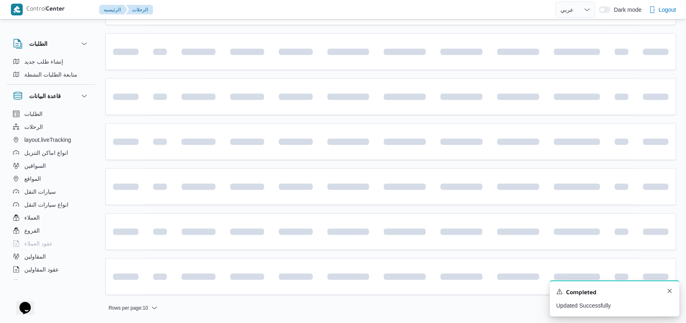
scroll to position [15, 0]
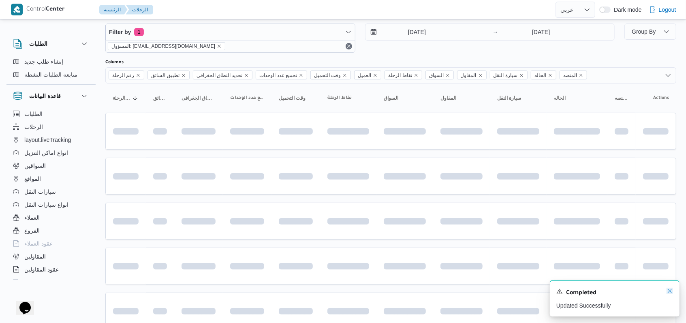
click at [668, 293] on icon "Dismiss toast" at bounding box center [670, 291] width 6 height 6
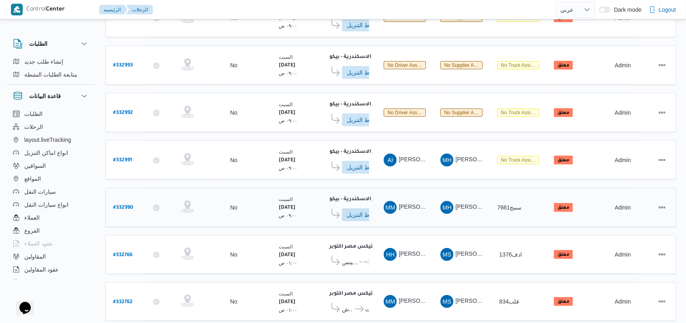
scroll to position [285, 0]
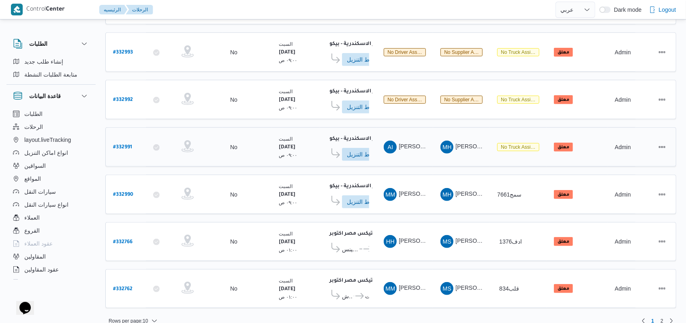
click at [124, 145] on b "# 332991" at bounding box center [122, 148] width 19 height 6
select select "ar"
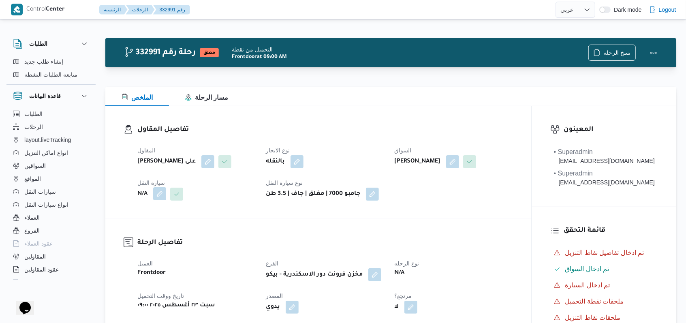
click at [163, 196] on button "button" at bounding box center [159, 193] width 13 height 13
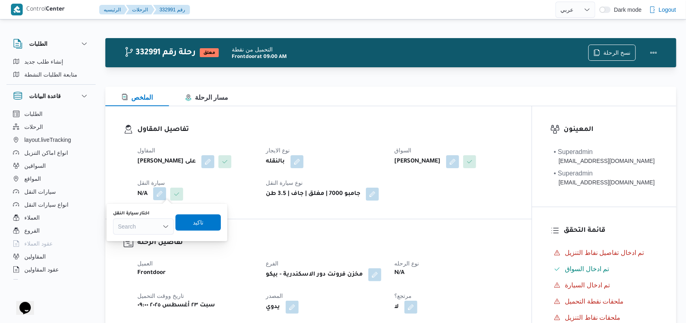
click at [154, 229] on div "Search" at bounding box center [143, 226] width 61 height 16
type input "7342"
click at [155, 248] on h3 "تفاصيل الرحلة" at bounding box center [325, 242] width 376 height 11
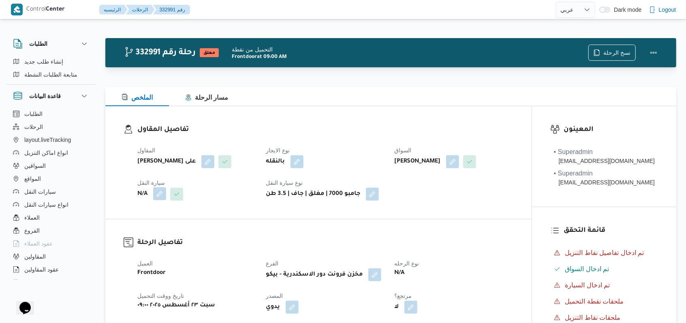
click at [161, 197] on button "button" at bounding box center [159, 193] width 13 height 13
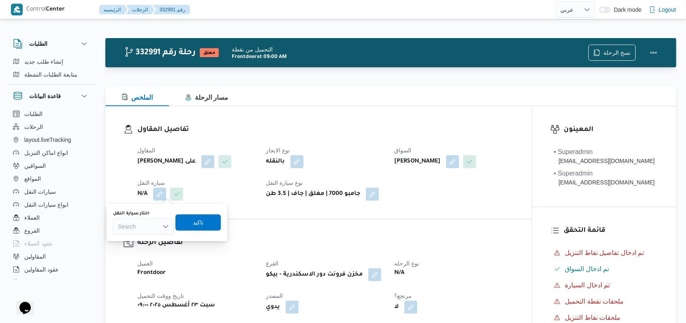
click at [146, 228] on div "Search" at bounding box center [143, 226] width 61 height 16
type input "7342"
click at [149, 234] on div "7342 7342" at bounding box center [143, 226] width 61 height 16
click at [150, 238] on span "سوا 7342 | null" at bounding box center [148, 241] width 41 height 10
click at [198, 227] on span "تاكيد" at bounding box center [203, 222] width 45 height 16
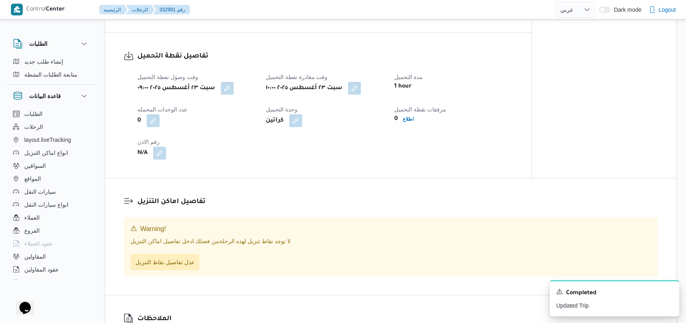
scroll to position [486, 0]
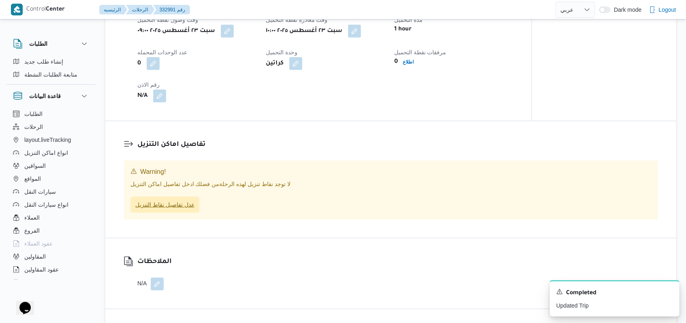
click at [178, 199] on span "عدل تفاصيل نقاط التنزيل" at bounding box center [164, 205] width 69 height 16
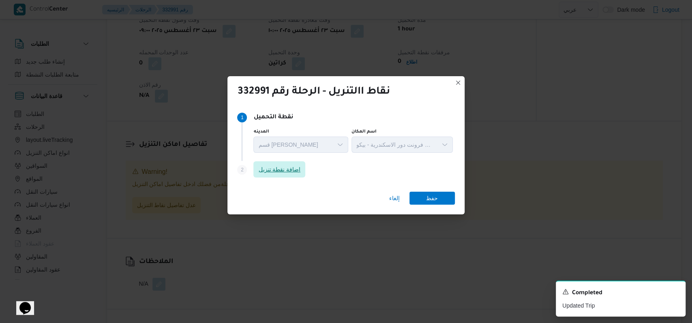
click at [289, 173] on span "اضافة نقطة تنزيل" at bounding box center [279, 170] width 42 height 10
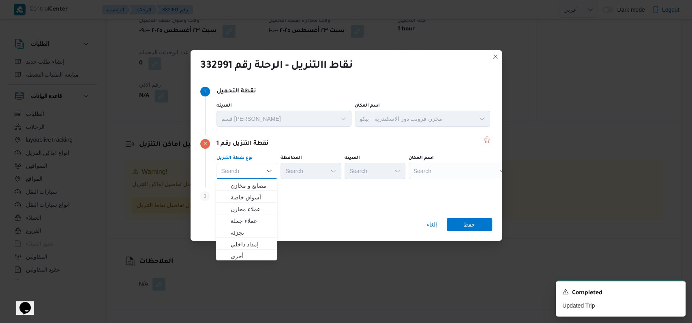
click at [464, 175] on div "Search" at bounding box center [459, 171] width 101 height 16
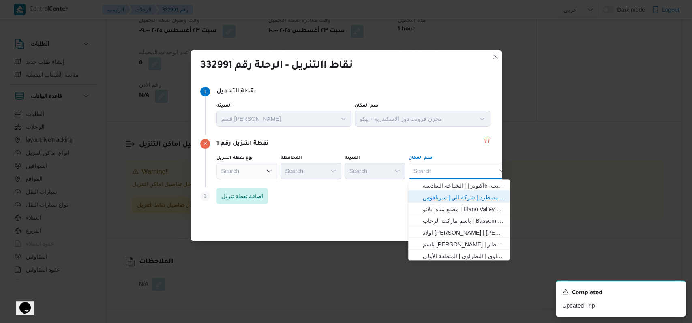
click at [460, 194] on span "فرونت دور مسطرد | شركة الي | سرياقوس" at bounding box center [464, 197] width 82 height 10
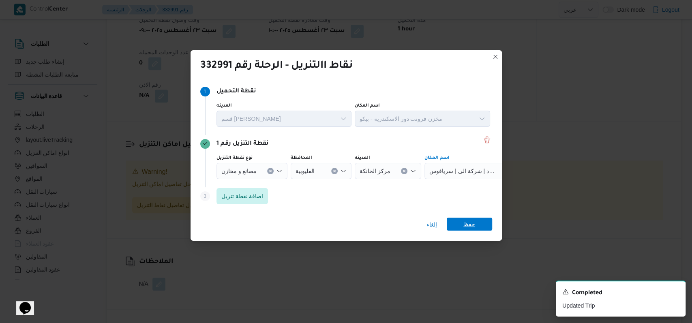
click at [471, 219] on span "حفظ" at bounding box center [469, 224] width 12 height 13
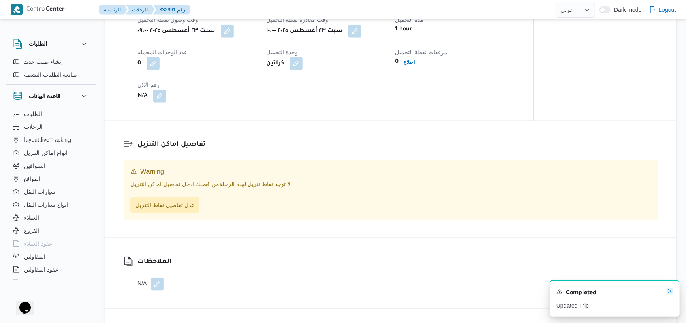
click at [670, 292] on icon "Dismiss toast" at bounding box center [670, 291] width 4 height 4
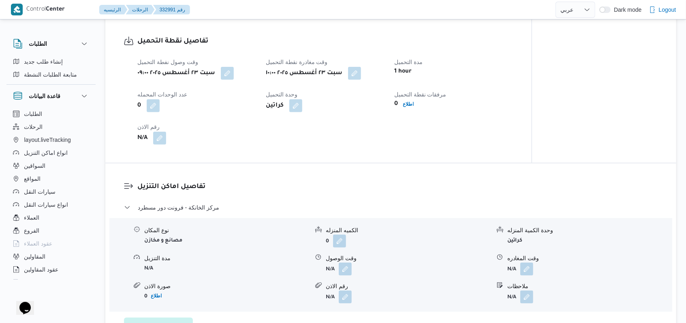
scroll to position [528, 0]
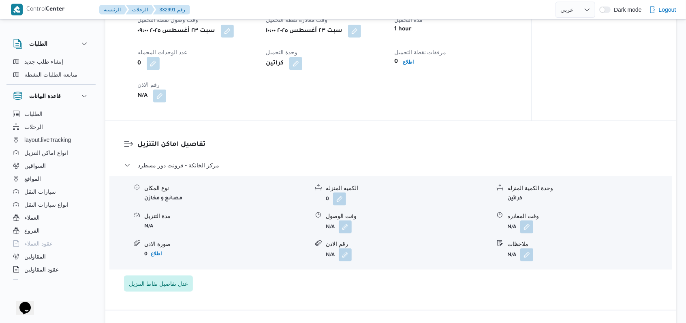
select select "ar"
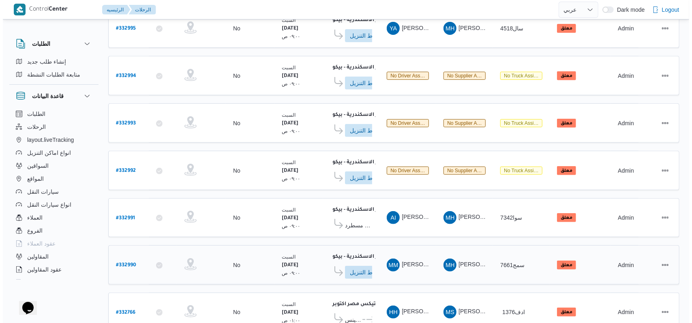
scroll to position [231, 0]
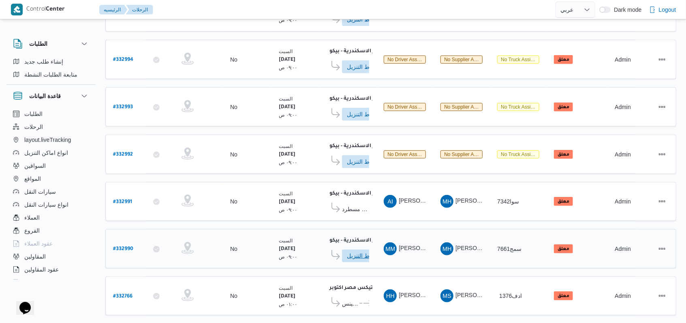
click at [350, 249] on span "ادخل تفاصيل نقاط التنزيل" at bounding box center [365, 255] width 36 height 13
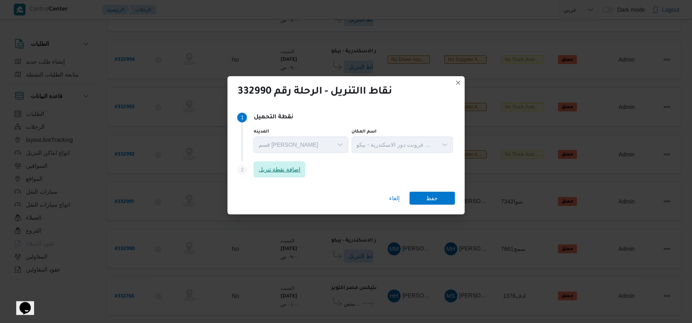
click at [298, 178] on span "اضافة نقطة تنزيل" at bounding box center [279, 169] width 52 height 16
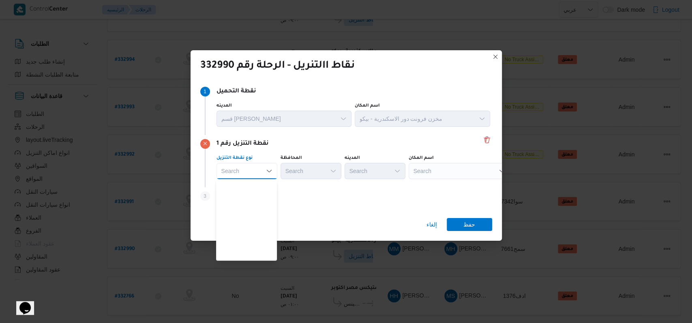
scroll to position [213, 0]
click at [257, 258] on span "متجر أجهزة" at bounding box center [251, 255] width 41 height 10
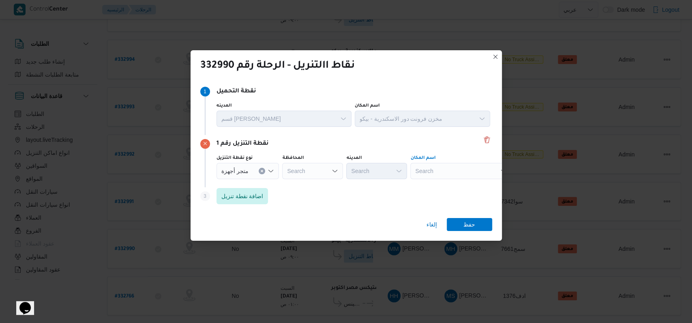
click at [445, 170] on div "Search" at bounding box center [460, 171] width 101 height 16
type input "جورج ابراهيم"
click at [453, 182] on span "معرض جورج ابراهيم البحيرة الجديدة | دمنهور | طاموس" at bounding box center [464, 186] width 82 height 10
click at [457, 222] on span "حفظ" at bounding box center [469, 224] width 45 height 13
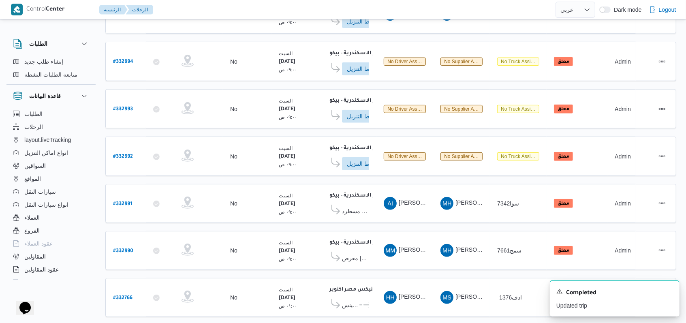
scroll to position [231, 0]
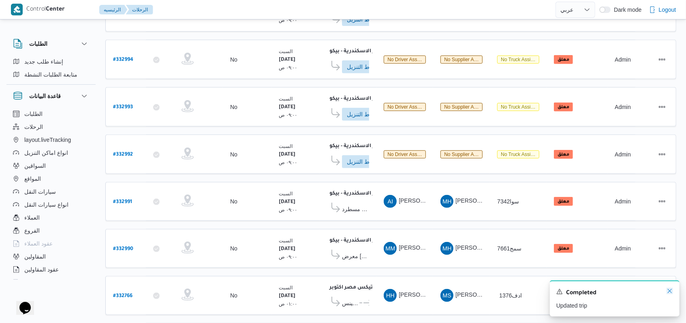
click at [671, 291] on icon "Dismiss toast" at bounding box center [670, 291] width 6 height 6
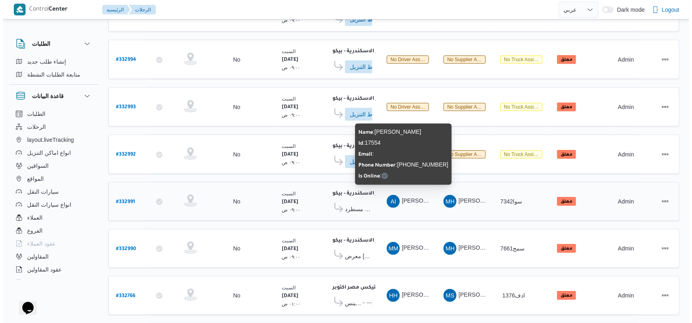
scroll to position [68, 0]
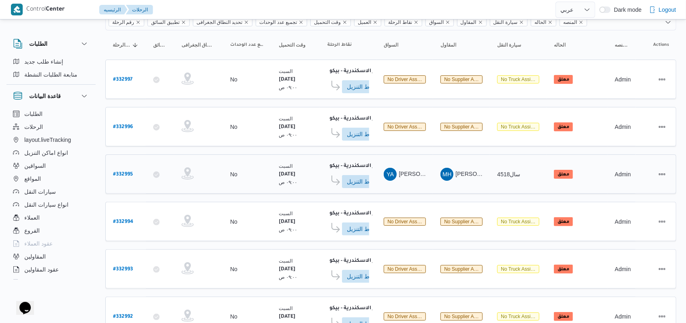
click at [361, 185] on div "مخزن فرونت دور الاسكندرية - بيكو ١١:٥٨ م ادخل تفاصيل نقاط التنزيل" at bounding box center [348, 174] width 48 height 34
click at [358, 180] on span "ادخل تفاصيل نقاط التنزيل" at bounding box center [365, 181] width 36 height 13
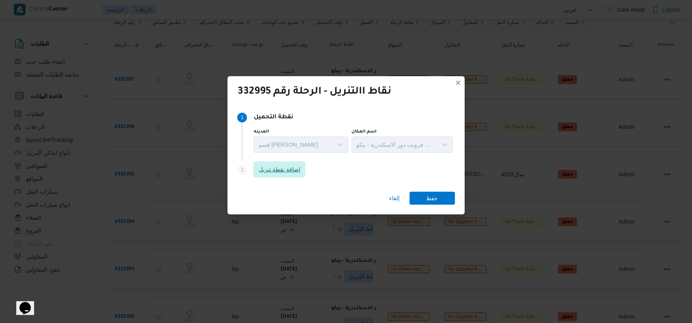
click at [283, 172] on span "اضافة نقطة تنزيل" at bounding box center [279, 170] width 42 height 10
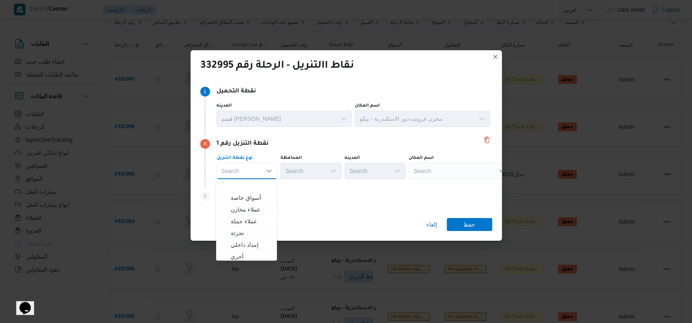
scroll to position [213, 0]
click at [259, 249] on span "متجر أجهزة" at bounding box center [246, 255] width 54 height 13
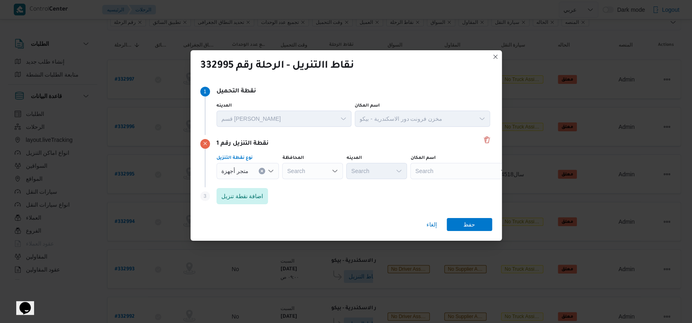
click at [440, 175] on div "Search" at bounding box center [460, 171] width 101 height 16
type input "ا"
type input "شريط"
click at [429, 183] on span "معرض اولاد شريط - دمنهور | اولاد شريط | نديبة" at bounding box center [464, 186] width 82 height 10
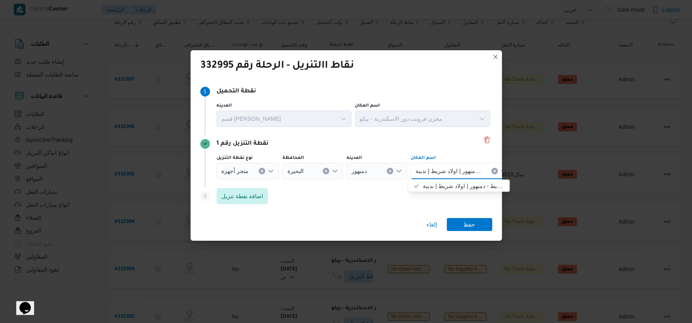
click at [316, 199] on div "Step 3 is disabled 3 اضافة نقطة تنزيل" at bounding box center [346, 197] width 292 height 21
click at [237, 198] on span "اضافة نقطة تنزيل" at bounding box center [242, 196] width 42 height 10
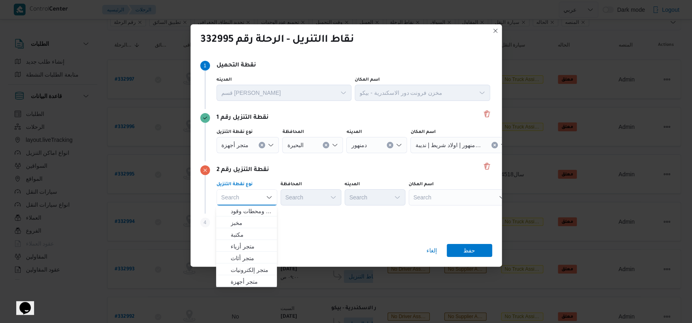
click at [246, 290] on div "نقاط االتنريل - الرحلة رقم 332995 Step 1 1 نقطة التحميل المدينه قسم سيدى جابر ا…" at bounding box center [346, 161] width 692 height 323
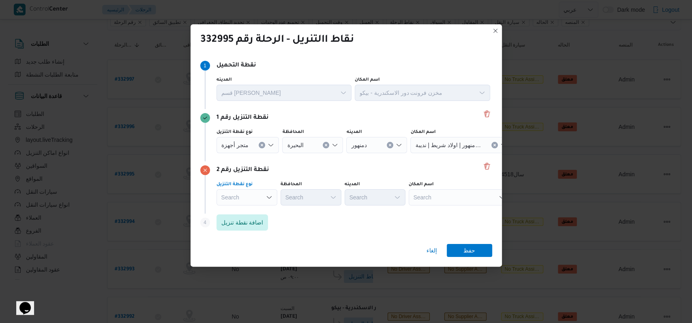
click at [257, 153] on div "Search" at bounding box center [247, 145] width 63 height 16
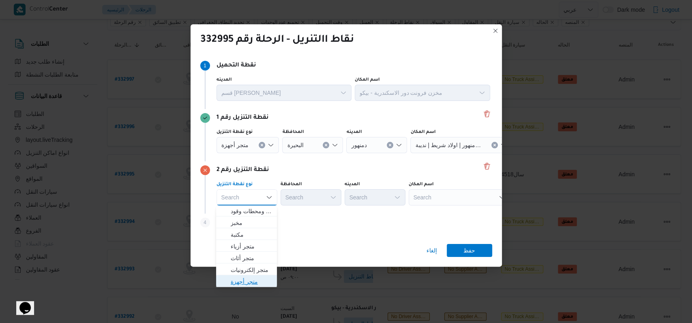
click at [254, 280] on span "متجر أجهزة" at bounding box center [251, 282] width 41 height 10
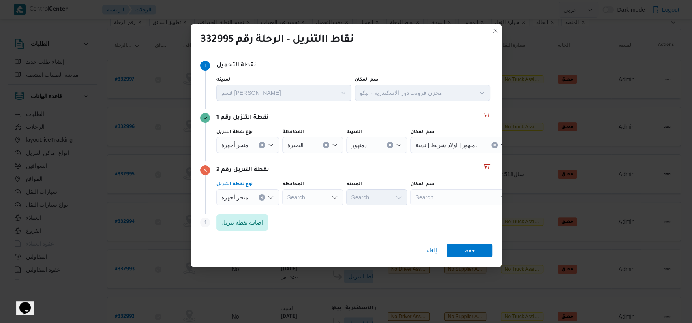
click at [432, 153] on div "Search" at bounding box center [460, 145] width 101 height 16
type input "ع"
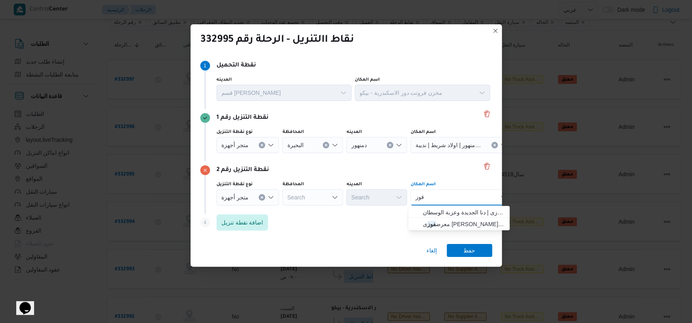
click at [349, 230] on div "Step 4 is disabled 4 اضافة نقطة تنزيل" at bounding box center [346, 224] width 292 height 21
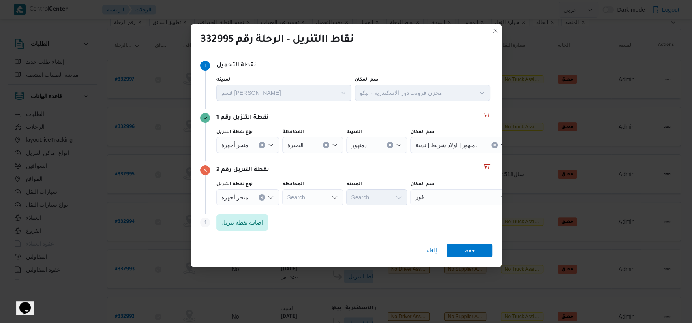
click at [446, 203] on div "فوز فوز" at bounding box center [460, 197] width 101 height 16
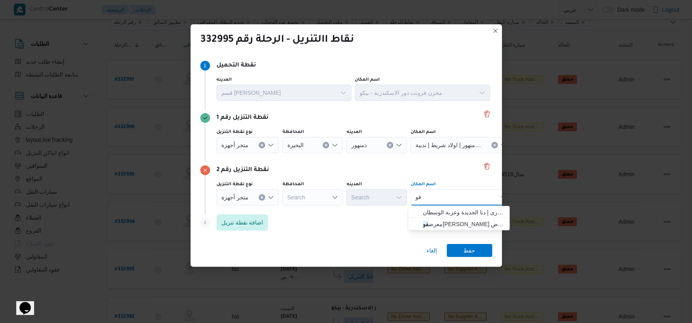
type input "ف"
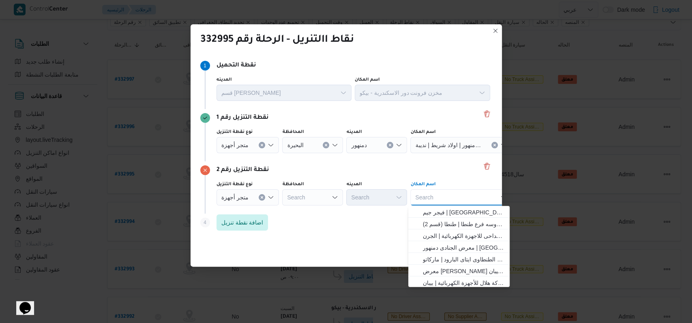
click at [343, 228] on div "Step 4 is disabled 4 اضافة نقطة تنزيل" at bounding box center [346, 224] width 292 height 21
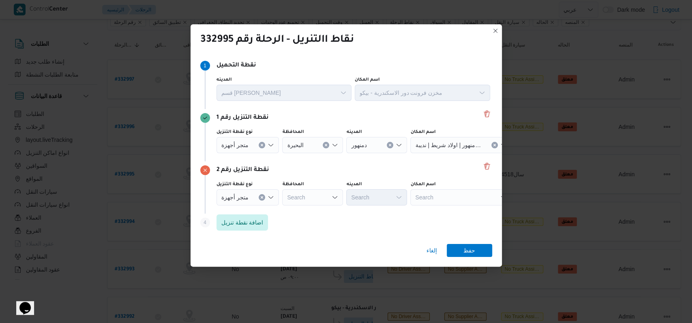
click at [436, 153] on div "Search" at bounding box center [460, 145] width 101 height 16
type input "h"
type input "ا"
type input "ع"
type input "الهندسية"
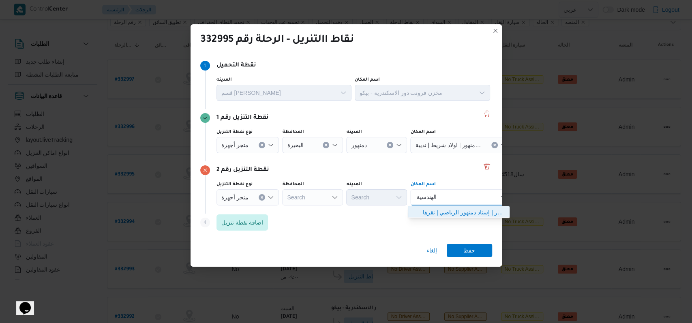
click at [457, 214] on span "معرض الهندسية - دمنهور | إستاد دمنهور الرياضي | نقرها" at bounding box center [464, 212] width 82 height 10
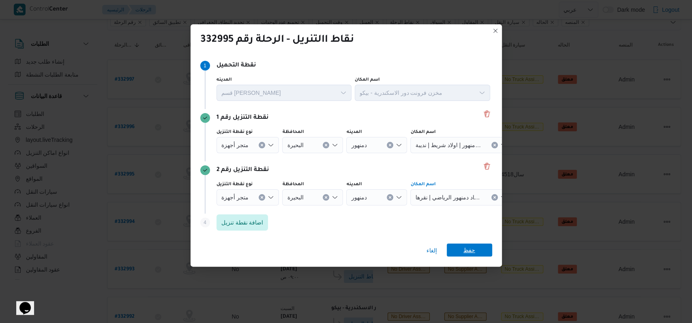
click at [467, 255] on span "حفظ" at bounding box center [469, 250] width 12 height 13
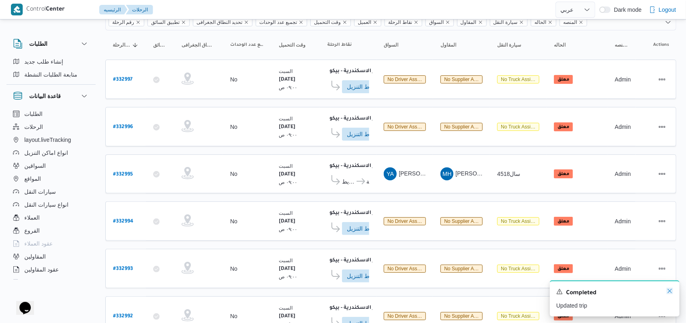
click at [671, 293] on icon "Dismiss toast" at bounding box center [670, 291] width 6 height 6
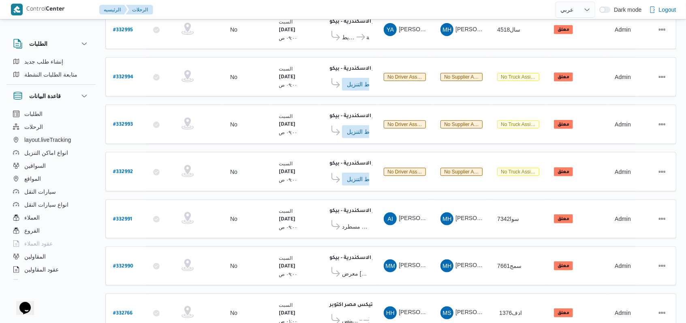
scroll to position [175, 0]
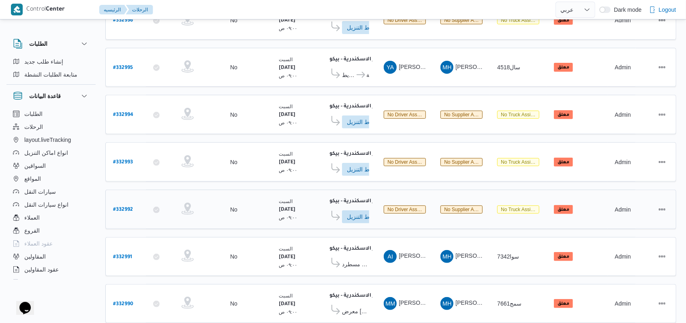
click at [123, 207] on b "# 332992" at bounding box center [123, 210] width 20 height 6
select select "ar"
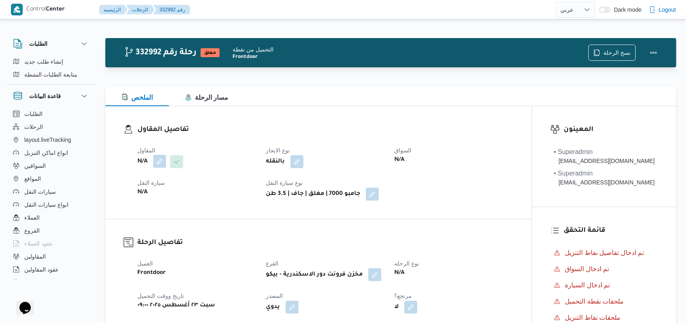
click at [157, 160] on button "button" at bounding box center [159, 161] width 13 height 13
click at [152, 193] on div "Search" at bounding box center [143, 194] width 61 height 16
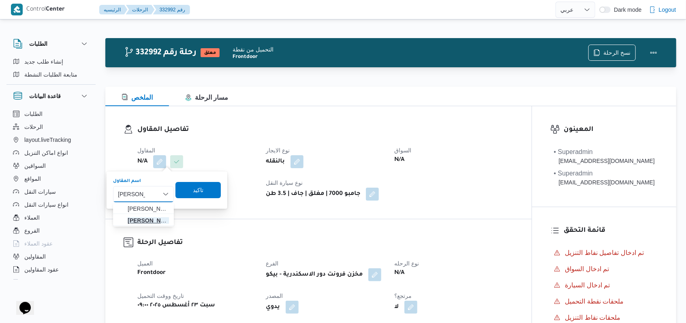
type input "فتحى حسن"
click at [153, 219] on span "فتحى حسن جلال ابو الحسن شركه تربو" at bounding box center [148, 221] width 41 height 10
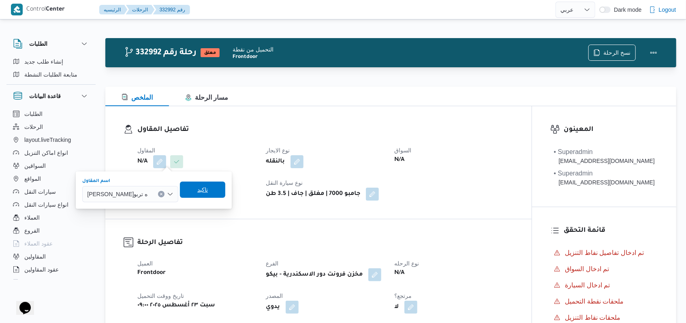
click at [211, 190] on span "تاكيد" at bounding box center [202, 190] width 45 height 16
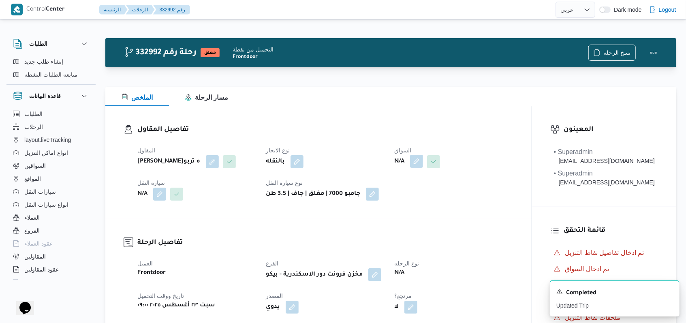
click at [421, 159] on button "button" at bounding box center [416, 161] width 13 height 13
click at [397, 197] on div "Search" at bounding box center [401, 194] width 61 height 16
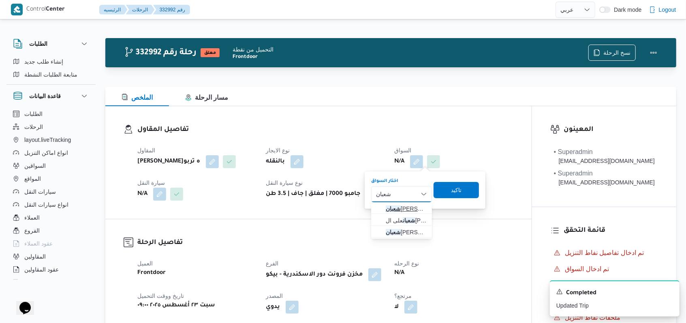
type input "شعبان"
drag, startPoint x: 401, startPoint y: 206, endPoint x: 407, endPoint y: 207, distance: 6.2
click at [401, 206] on span "شعبان عبدالهادي محمد عبدالاه" at bounding box center [406, 209] width 41 height 10
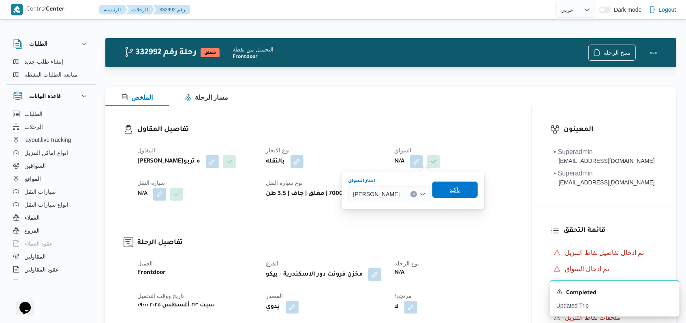
click at [478, 195] on span "تاكيد" at bounding box center [454, 190] width 45 height 16
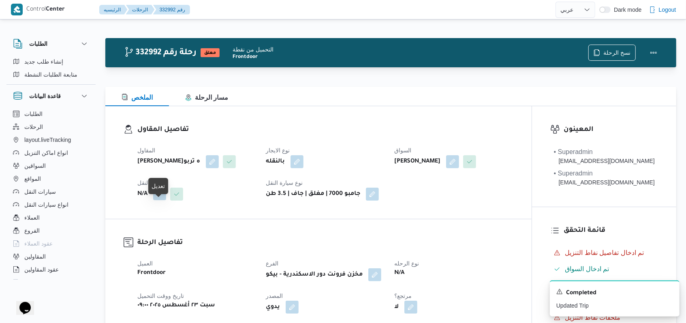
click at [156, 200] on button "button" at bounding box center [159, 193] width 13 height 13
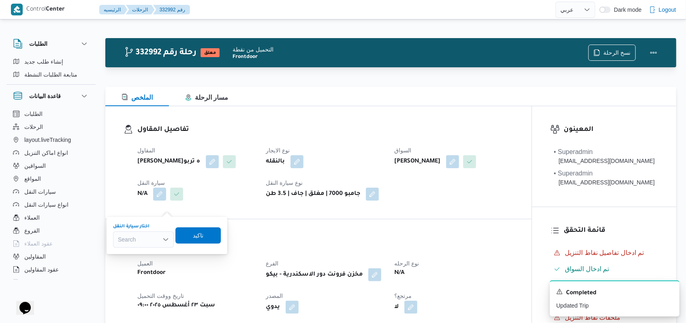
click at [149, 240] on div "Search" at bounding box center [143, 239] width 61 height 16
type input "7921"
click at [147, 255] on span "سقب 7921 | null" at bounding box center [148, 254] width 41 height 10
click at [207, 232] on span "تاكيد" at bounding box center [206, 235] width 11 height 10
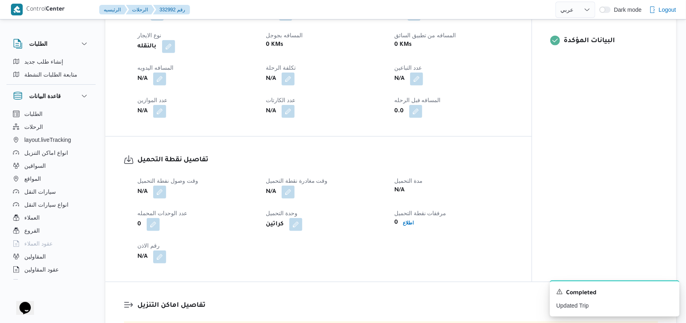
scroll to position [378, 0]
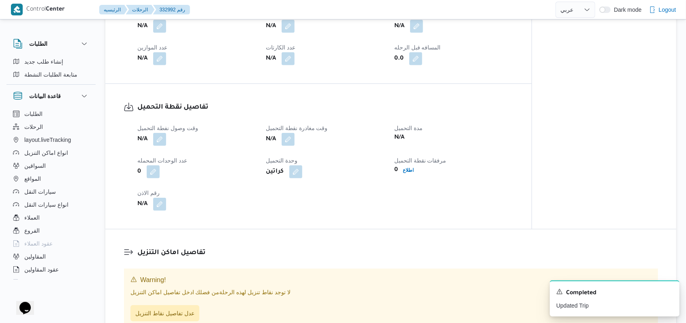
click at [160, 147] on div "N/A" at bounding box center [197, 139] width 120 height 15
click at [157, 145] on button "button" at bounding box center [159, 139] width 13 height 13
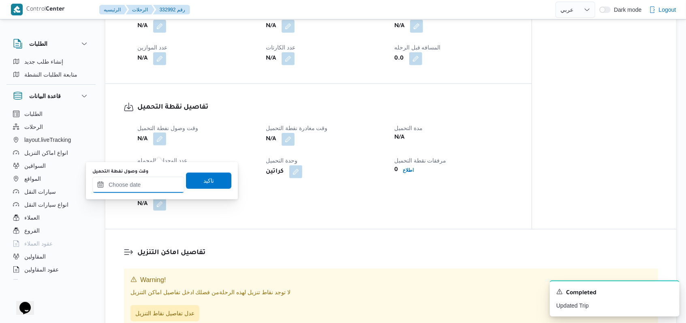
click at [142, 187] on input "وقت وصول نفطة التحميل" at bounding box center [138, 185] width 92 height 16
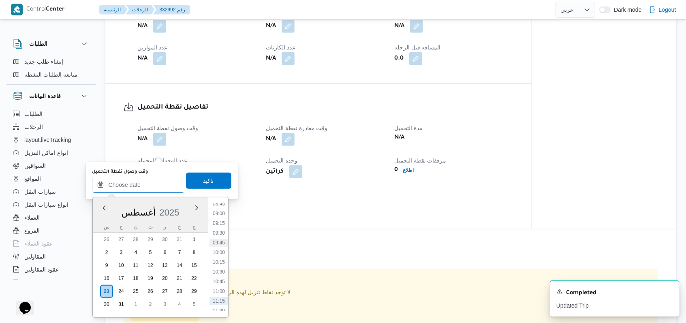
scroll to position [328, 0]
click at [217, 234] on ul "00:00 00:15 00:30 00:45 01:00 01:15 01:30 01:45 02:00 02:15 02:30 02:45 03:00 0…" at bounding box center [219, 257] width 19 height 107
click at [219, 228] on li "09:00" at bounding box center [219, 230] width 19 height 8
type input "٢٣/٠٨/٢٠٢٥ ٠٩:٠٠"
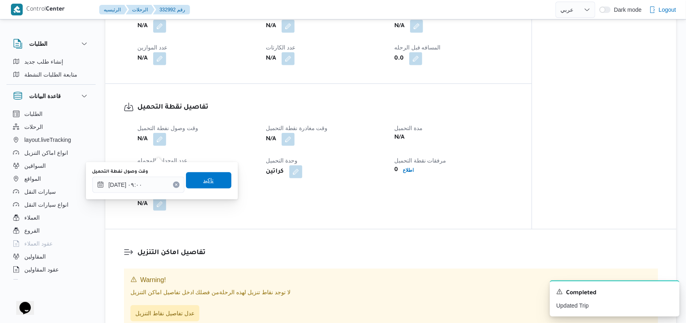
click at [216, 185] on span "تاكيد" at bounding box center [208, 180] width 45 height 16
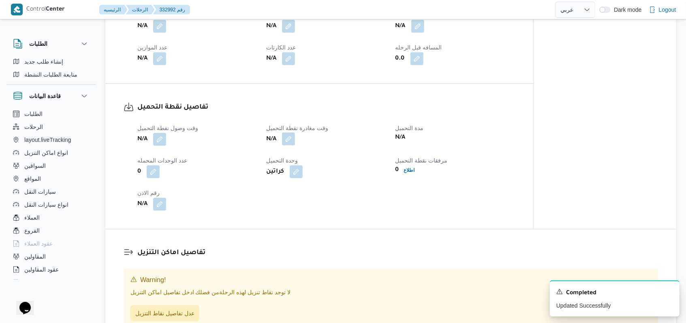
click at [291, 145] on button "button" at bounding box center [288, 139] width 13 height 13
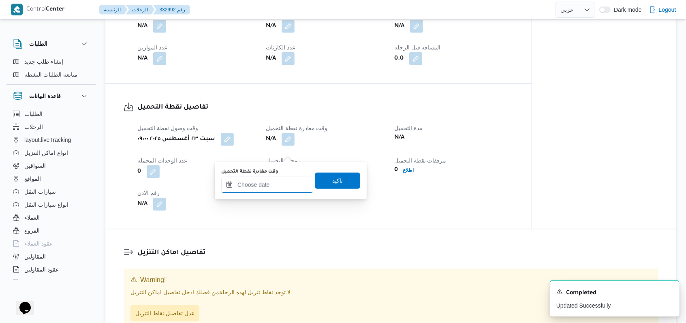
click at [290, 191] on input "وقت مغادرة نقطة التحميل" at bounding box center [267, 185] width 92 height 16
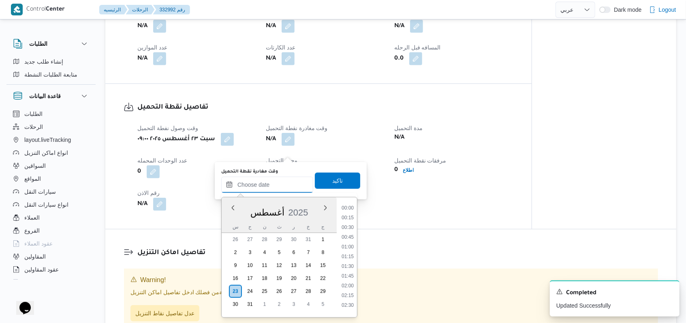
scroll to position [382, 0]
click at [351, 231] on li "10:30" at bounding box center [347, 234] width 19 height 8
type input "٢٣/٠٨/٢٠٢٥ ١٠:٣٠"
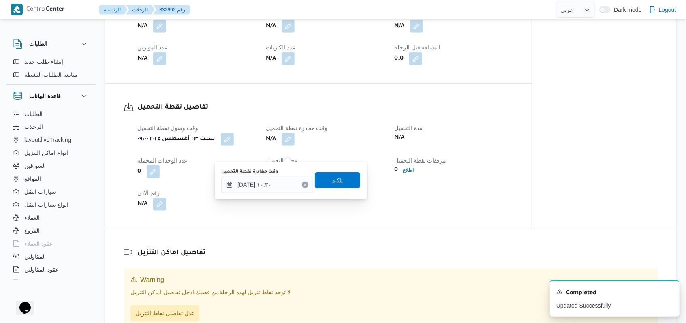
click at [342, 179] on span "تاكيد" at bounding box center [337, 180] width 45 height 16
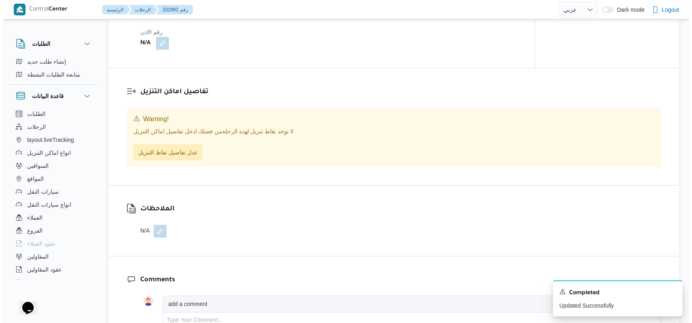
scroll to position [540, 0]
click at [180, 156] on span "عدل تفاصيل نقاط التنزيل" at bounding box center [164, 151] width 59 height 10
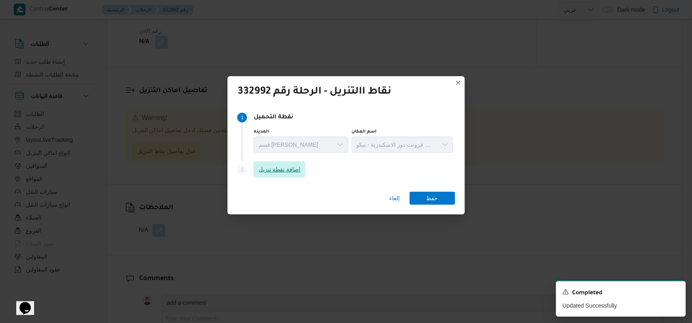
click at [296, 163] on span "اضافة نقطة تنزيل" at bounding box center [279, 169] width 52 height 16
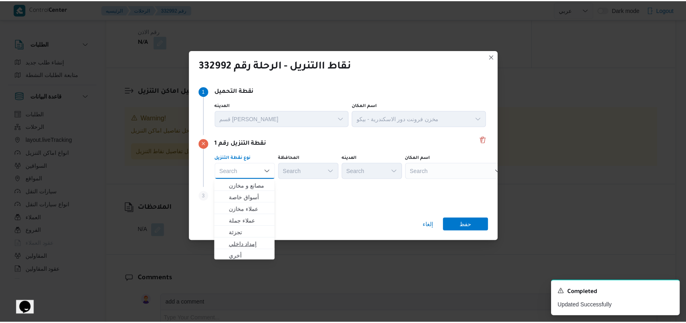
scroll to position [213, 0]
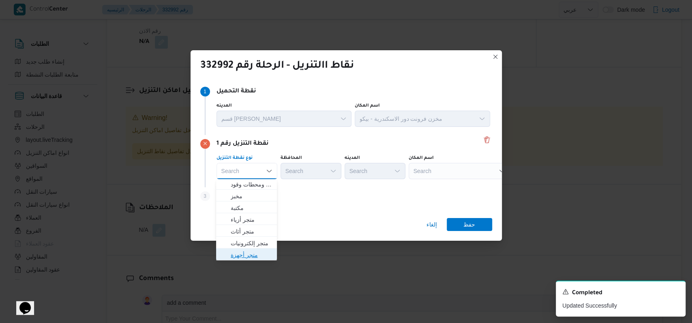
click at [245, 253] on span "متجر أجهزة" at bounding box center [251, 255] width 41 height 10
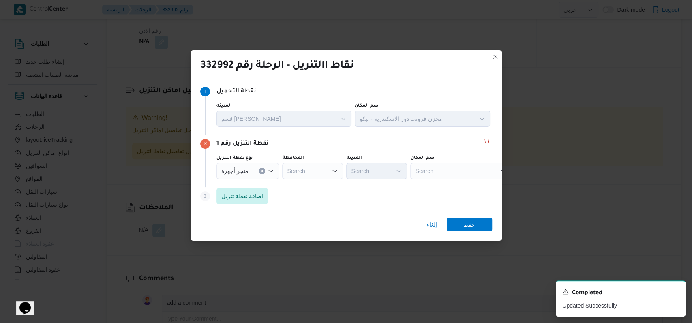
click at [321, 181] on div "نقطة التنزيل رقم 1 نوع نقطة التنزيل متجر أجهزة المحافظة Search المدينه Search ا…" at bounding box center [346, 161] width 292 height 52
click at [324, 175] on div "Search" at bounding box center [312, 171] width 61 height 16
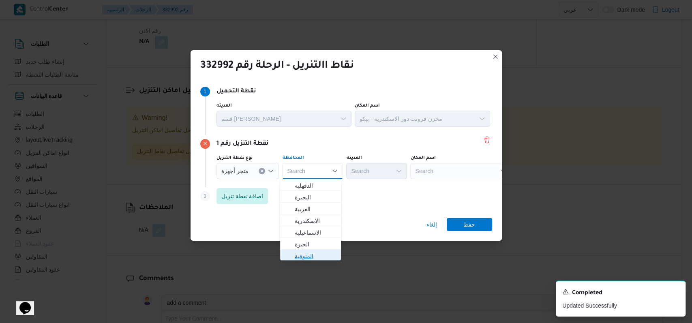
click at [317, 255] on span "المنوفية" at bounding box center [315, 256] width 41 height 10
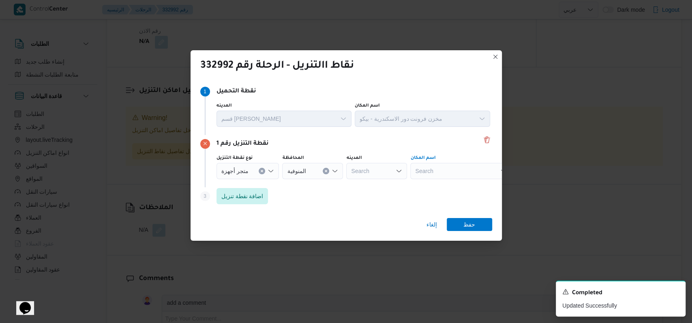
click at [449, 167] on div "Search" at bounding box center [460, 171] width 101 height 16
type input "البركة"
drag, startPoint x: 449, startPoint y: 183, endPoint x: 460, endPoint y: 184, distance: 11.4
click at [449, 183] on span "مول البركة قويسنا - المنوفية | مول البركة قويسنا | مدينة قويسنا" at bounding box center [464, 186] width 82 height 10
click at [460, 225] on span "حفظ" at bounding box center [469, 224] width 45 height 13
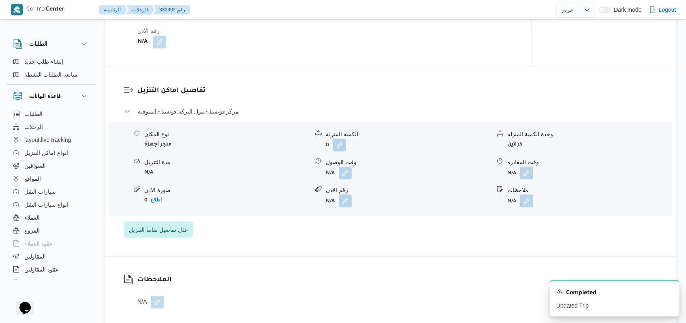
click at [175, 116] on span "مركز قويسنا - مول البركة قويسنا - المنوفية" at bounding box center [188, 112] width 101 height 10
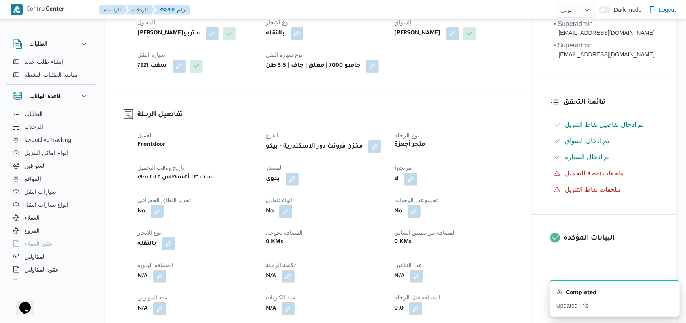
scroll to position [42, 0]
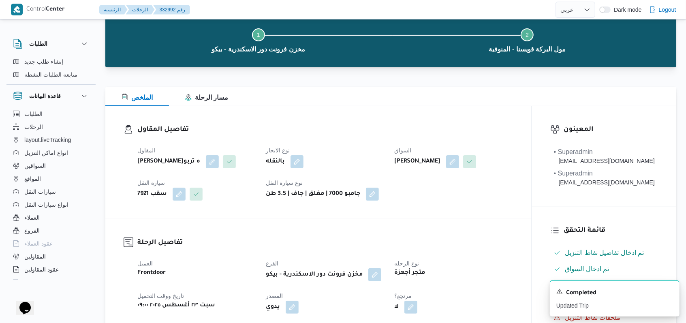
select select "ar"
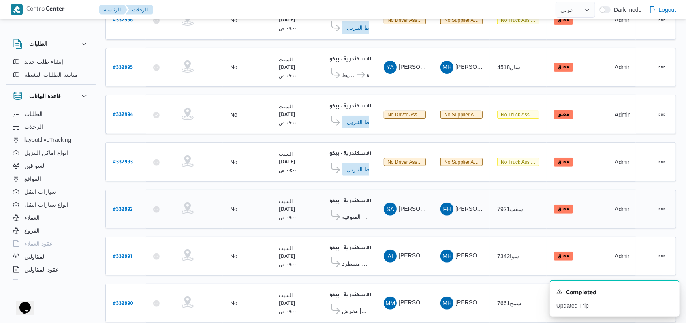
scroll to position [176, 0]
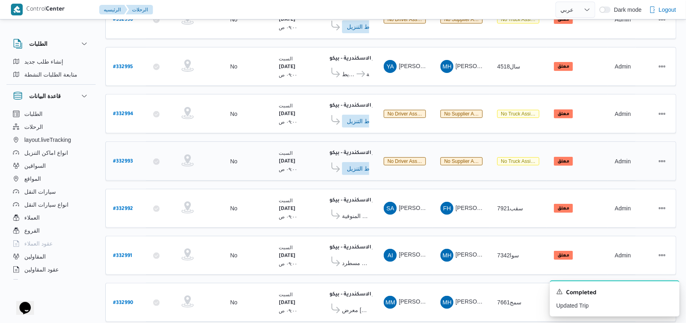
click at [126, 159] on b "# 332993" at bounding box center [123, 162] width 20 height 6
select select "ar"
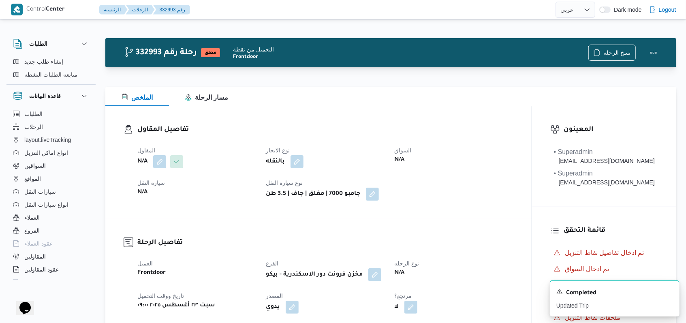
click at [152, 161] on span at bounding box center [157, 161] width 17 height 13
click at [158, 165] on button "button" at bounding box center [159, 161] width 13 height 13
click at [153, 196] on div "Search" at bounding box center [143, 194] width 61 height 16
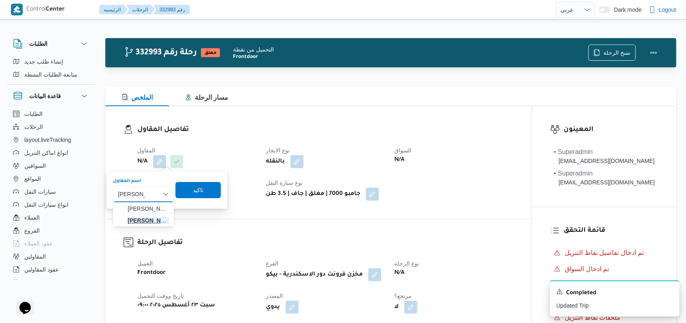
type input "فتحى حسن"
click at [150, 220] on span "فتحى حسن جلال ابو الحسن شركه تربو" at bounding box center [148, 221] width 41 height 10
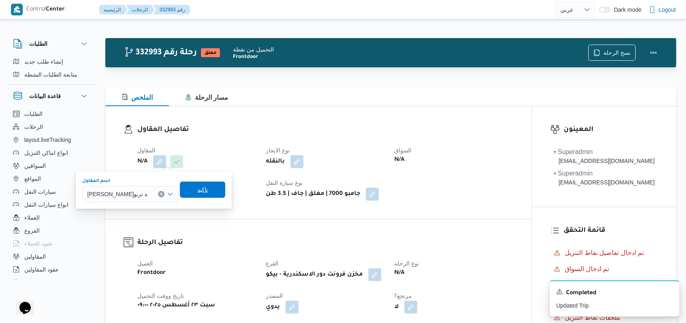
click at [225, 184] on span "تاكيد" at bounding box center [202, 190] width 45 height 16
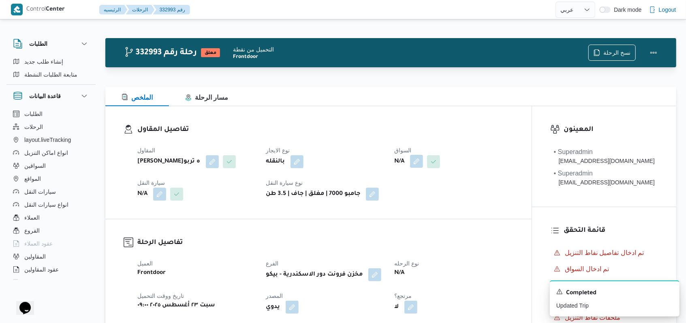
click at [418, 162] on button "button" at bounding box center [416, 161] width 13 height 13
click at [411, 189] on div "Search" at bounding box center [401, 194] width 61 height 16
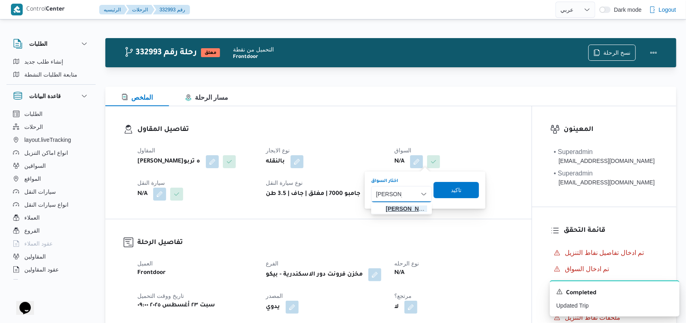
type input "محمد صبح"
click at [397, 202] on span "محمد صبح ى مفرح حسين" at bounding box center [401, 208] width 54 height 13
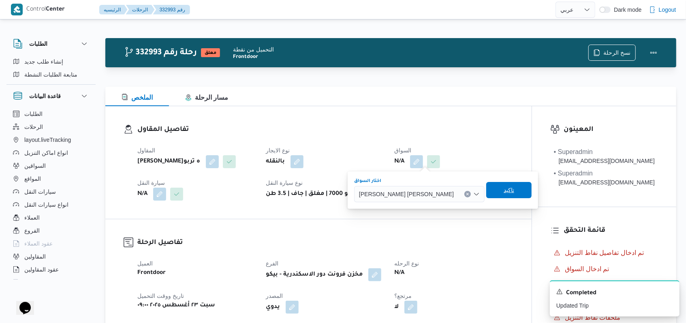
click at [486, 188] on span "تاكيد" at bounding box center [508, 190] width 45 height 16
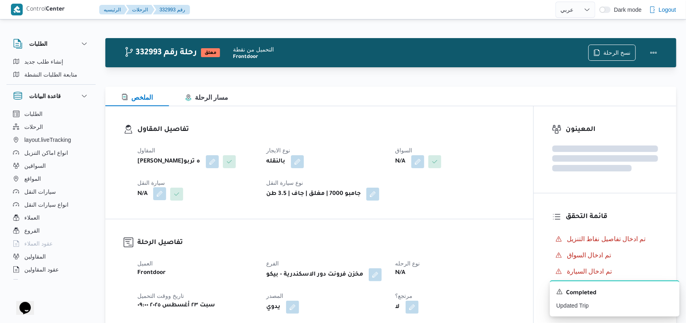
click at [161, 200] on button "button" at bounding box center [159, 193] width 13 height 13
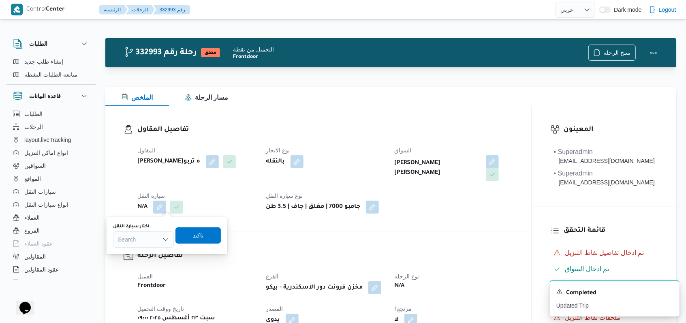
click at [150, 242] on div "Search" at bounding box center [143, 239] width 61 height 16
type input "3548"
click at [150, 249] on span "سما 3548 | null" at bounding box center [148, 254] width 41 height 10
click at [216, 242] on span "تاكيد" at bounding box center [203, 235] width 45 height 16
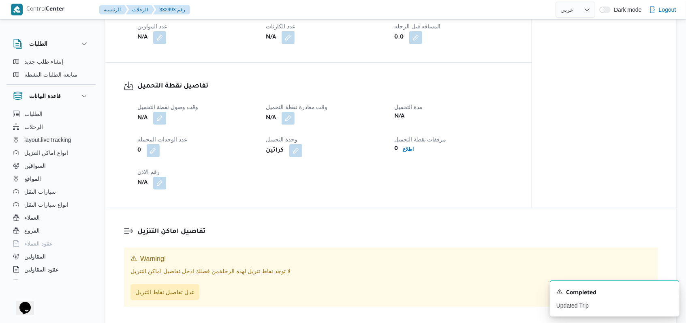
scroll to position [432, 0]
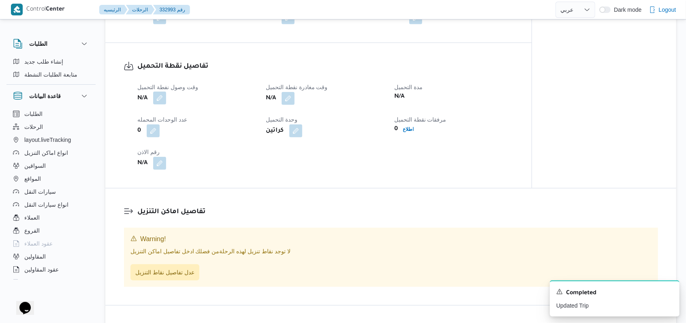
click at [162, 94] on button "button" at bounding box center [159, 98] width 13 height 13
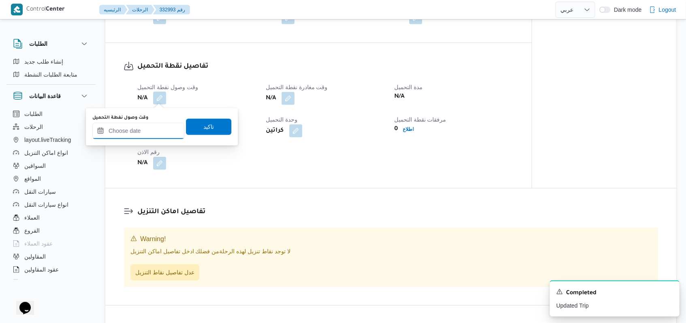
click at [150, 128] on input "وقت وصول نفطة التحميل" at bounding box center [138, 131] width 92 height 16
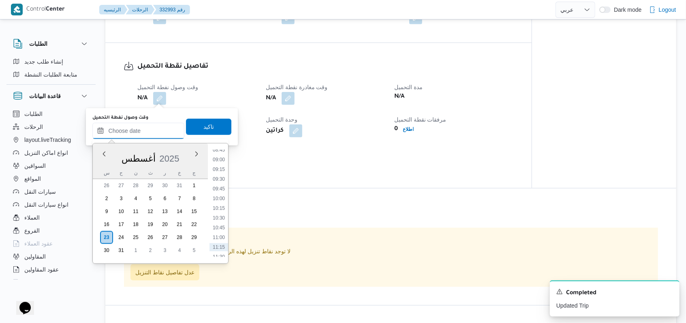
scroll to position [328, 0]
click at [222, 185] on li "09:15" at bounding box center [219, 186] width 19 height 8
type input "٢٣/٠٨/٢٠٢٥ ٠٩:١٥"
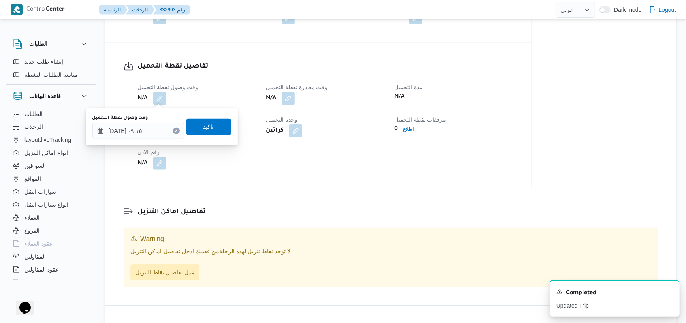
click at [207, 115] on div "وقت وصول نفطة التحميل ٢٣/٠٨/٢٠٢٥ ٠٩:١٥ تاكيد" at bounding box center [162, 127] width 141 height 26
click at [207, 124] on span "تاكيد" at bounding box center [208, 127] width 11 height 10
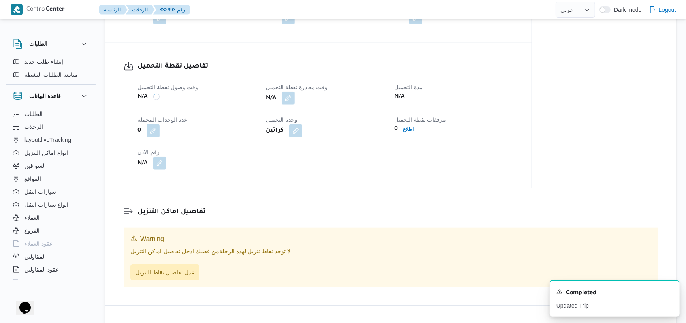
click at [289, 95] on button "button" at bounding box center [288, 98] width 13 height 13
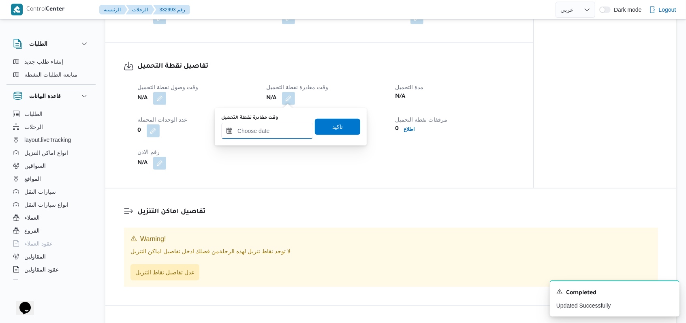
click at [271, 133] on input "وقت مغادرة نقطة التحميل" at bounding box center [267, 131] width 92 height 16
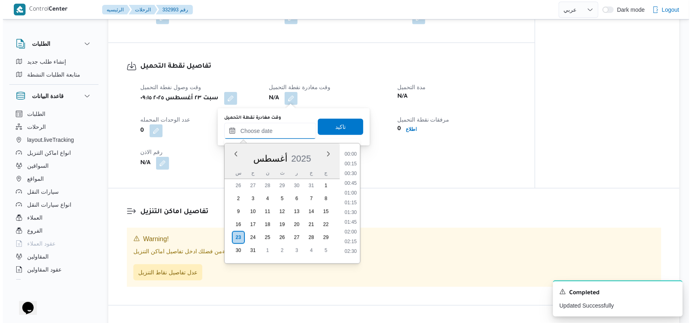
scroll to position [382, 0]
click at [350, 177] on li "10:30" at bounding box center [347, 180] width 19 height 8
type input "٢٣/٠٨/٢٠٢٥ ١٠:٣٠"
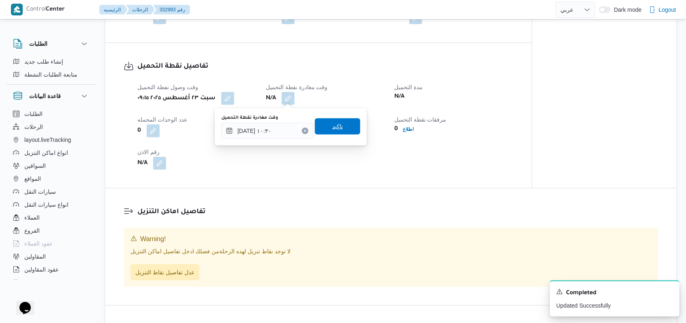
click at [347, 123] on span "تاكيد" at bounding box center [337, 126] width 45 height 16
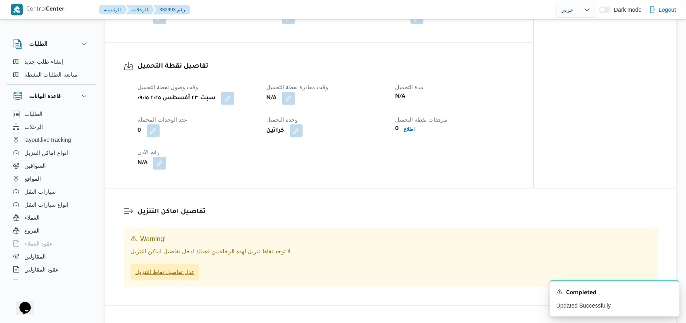
click at [189, 268] on span "عدل تفاصيل نقاط التنزيل" at bounding box center [164, 272] width 59 height 10
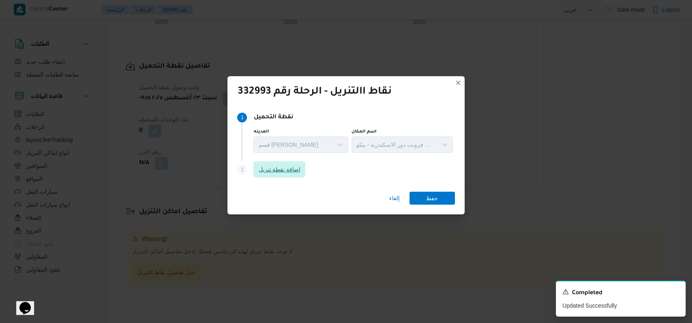
drag, startPoint x: 282, startPoint y: 183, endPoint x: 283, endPoint y: 176, distance: 6.9
click at [282, 180] on div "Step 1 1 نقطة التحميل المدينه قسم سيدى جابر اسم المكان مخزن فرونت دور الاسكندري…" at bounding box center [345, 145] width 237 height 80
click at [284, 175] on span "اضافة نقطة تنزيل" at bounding box center [279, 169] width 52 height 16
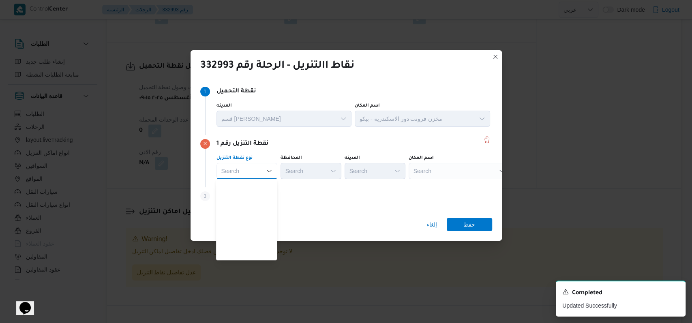
scroll to position [213, 0]
click at [243, 256] on span "متجر أجهزة" at bounding box center [251, 255] width 41 height 10
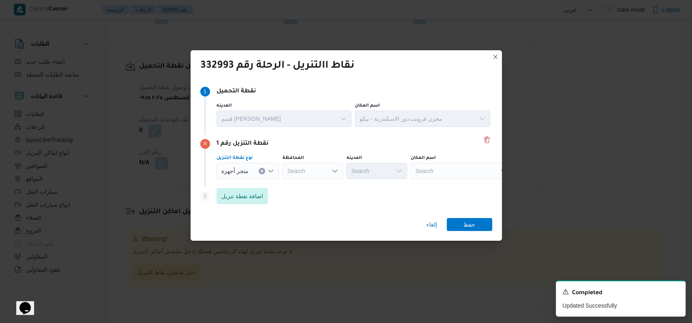
click at [308, 166] on div "Search" at bounding box center [312, 171] width 61 height 16
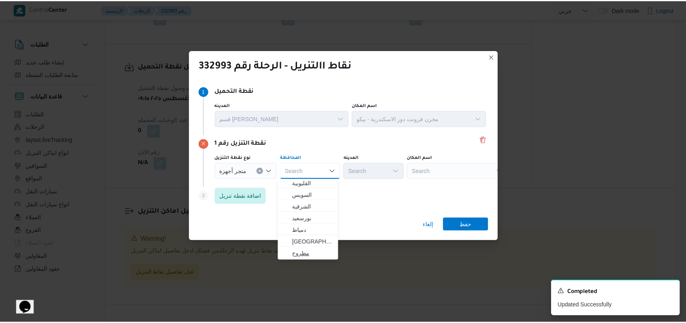
scroll to position [0, 0]
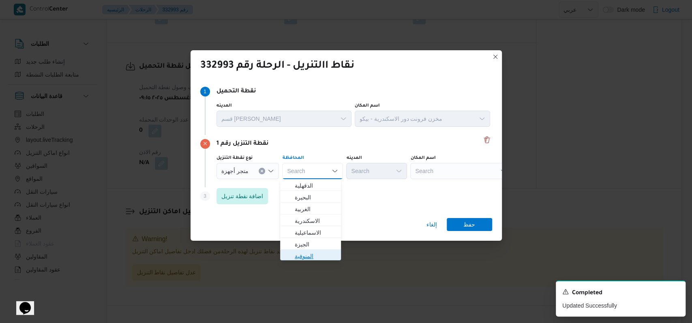
click at [315, 257] on span "المنوفية" at bounding box center [315, 256] width 41 height 10
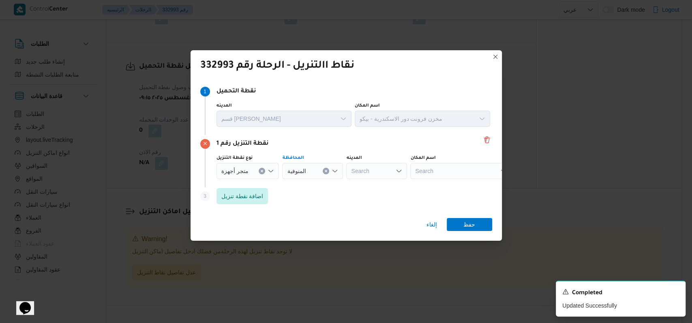
click at [443, 171] on div "Search" at bounding box center [460, 171] width 101 height 16
type input "البرك"
click at [447, 186] on span "مول البرك ة قويسنا - المنوفية | مول البركة قويسنا | مدينة قويسنا" at bounding box center [464, 186] width 82 height 10
click at [462, 219] on span "حفظ" at bounding box center [469, 224] width 45 height 13
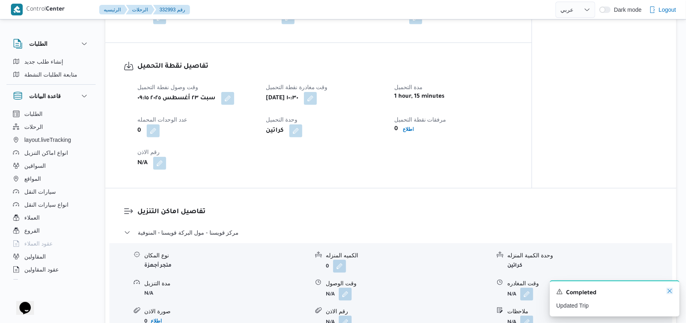
click at [670, 293] on icon "Dismiss toast" at bounding box center [670, 291] width 6 height 6
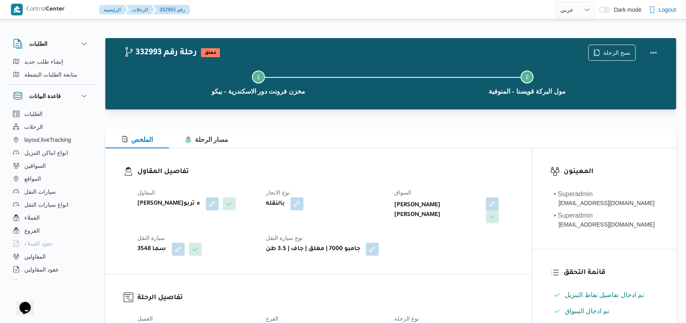
select select "ar"
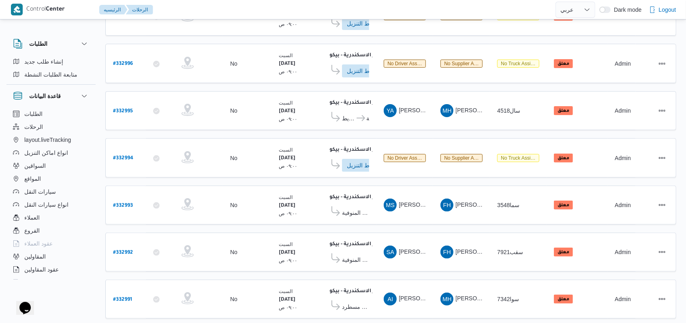
scroll to position [123, 0]
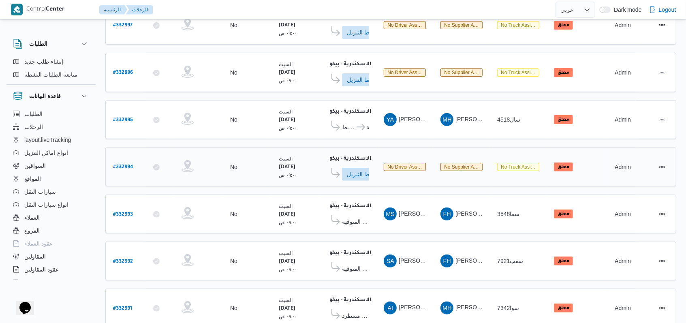
click at [126, 165] on b "# 332994" at bounding box center [123, 168] width 20 height 6
select select "ar"
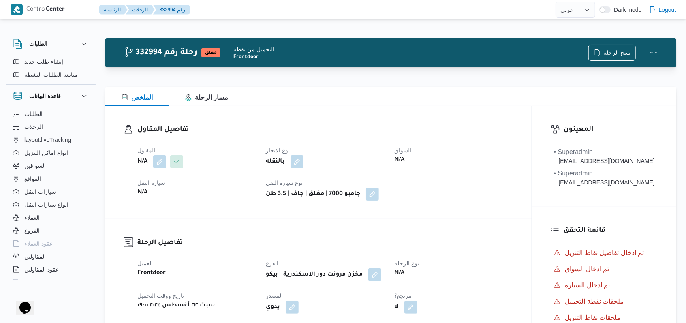
click at [166, 161] on button "button" at bounding box center [159, 161] width 13 height 13
click at [161, 166] on button "button" at bounding box center [159, 161] width 13 height 13
click at [154, 191] on div "Search" at bounding box center [143, 194] width 61 height 16
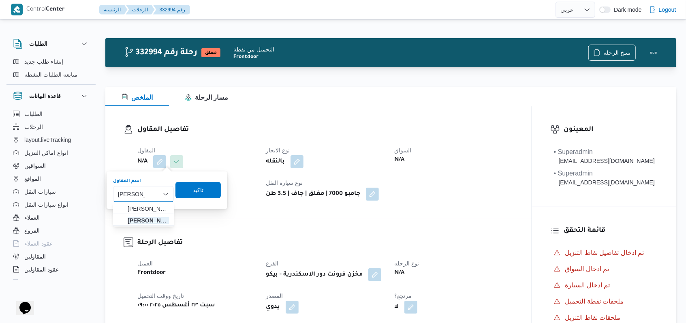
type input "فتحى حسن"
click at [150, 219] on span "فتحى حسن جلال ابو الحسن شركه تربو" at bounding box center [148, 221] width 41 height 10
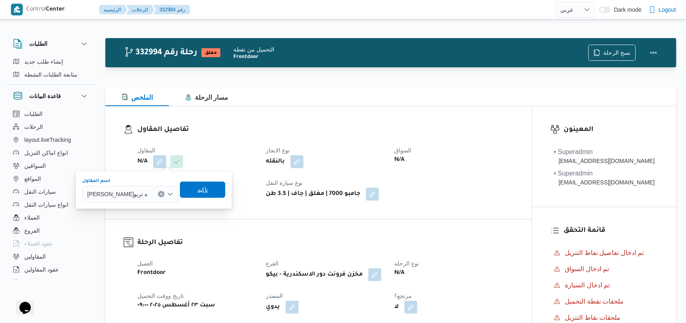
click at [217, 182] on span "تاكيد" at bounding box center [202, 190] width 45 height 16
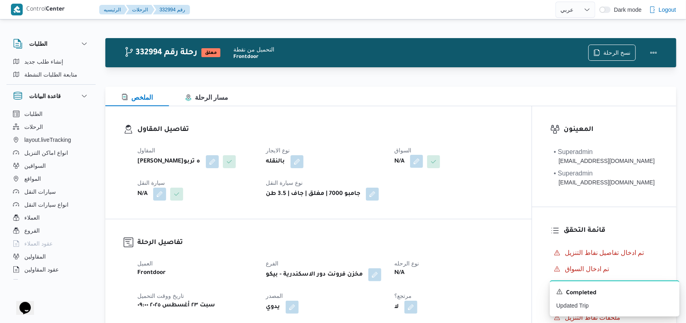
click at [415, 165] on button "button" at bounding box center [416, 161] width 13 height 13
click at [412, 193] on div "Search" at bounding box center [401, 194] width 61 height 16
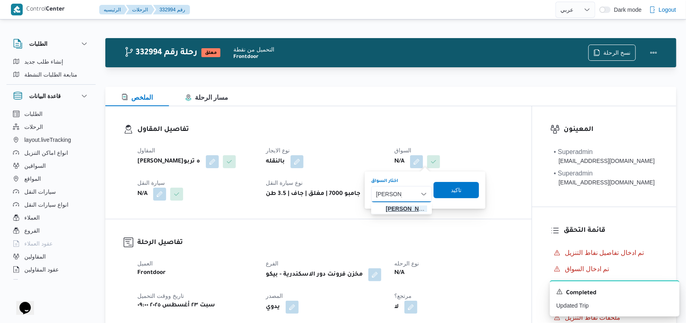
type input "محمد زكريا"
click at [404, 206] on span "محمد زكريا غريب محمد" at bounding box center [406, 209] width 41 height 10
click at [465, 187] on span "تاكيد" at bounding box center [463, 190] width 45 height 16
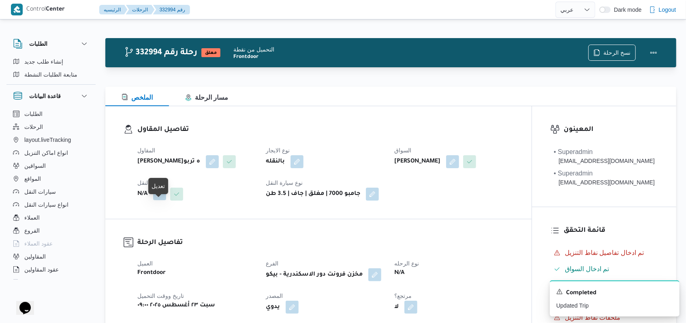
click at [160, 200] on button "button" at bounding box center [159, 193] width 13 height 13
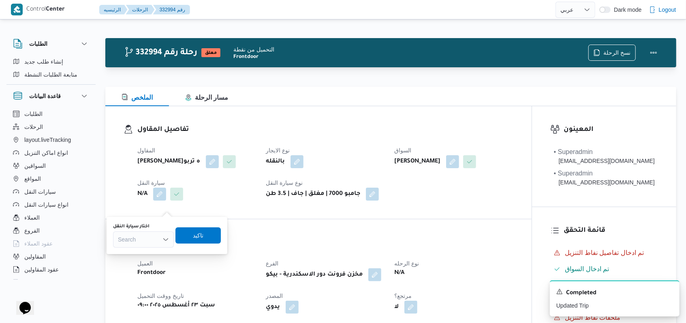
click at [153, 231] on div "اختار سيارة النقل Search" at bounding box center [143, 235] width 61 height 24
click at [153, 232] on div "Search" at bounding box center [143, 239] width 61 height 16
type input "8683"
click at [152, 249] on span "سدن 8683 | null" at bounding box center [148, 254] width 41 height 10
click at [203, 232] on span "تاكيد" at bounding box center [205, 235] width 11 height 10
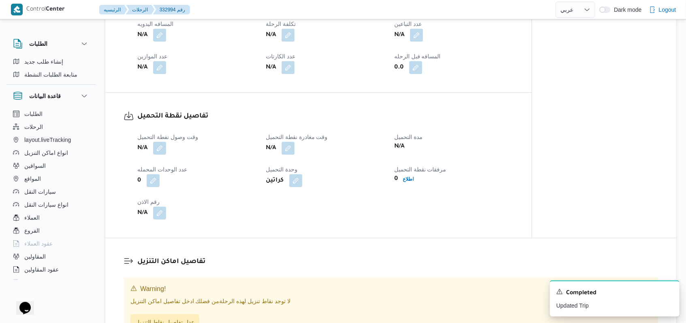
scroll to position [432, 0]
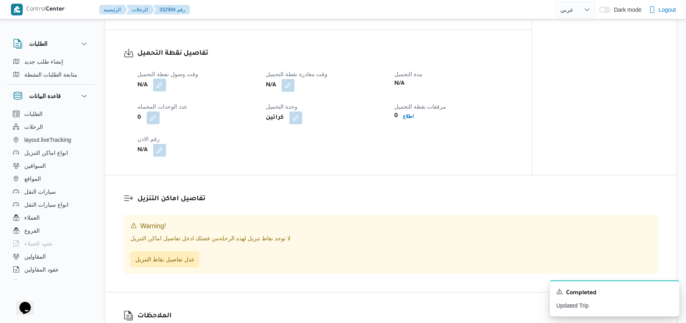
click at [159, 92] on button "button" at bounding box center [159, 85] width 13 height 13
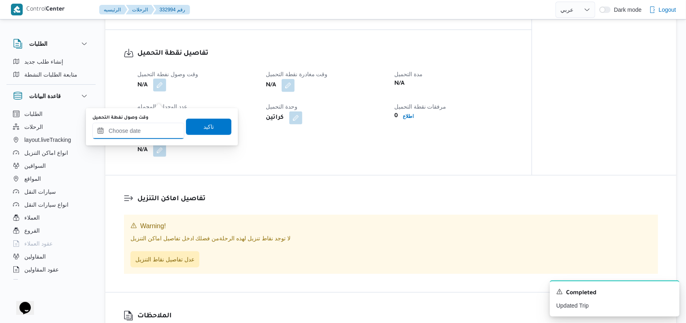
click at [152, 127] on input "وقت وصول نفطة التحميل" at bounding box center [138, 131] width 92 height 16
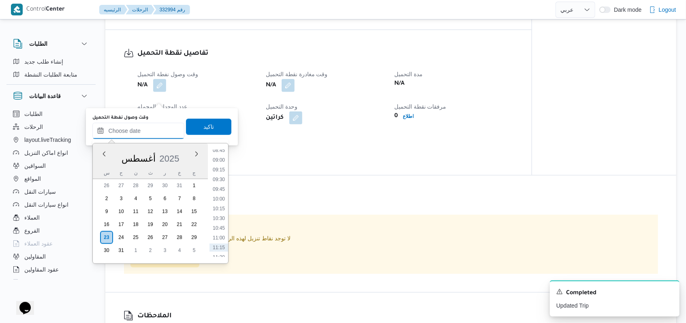
scroll to position [328, 0]
click at [217, 174] on li "09:00" at bounding box center [219, 176] width 19 height 8
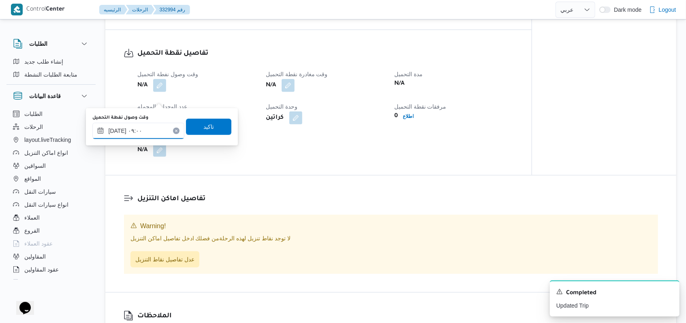
type input "٢٣/٠٨/٢٠٢٥ ٠٩:٠٠"
click at [212, 130] on span "تاكيد" at bounding box center [208, 126] width 45 height 16
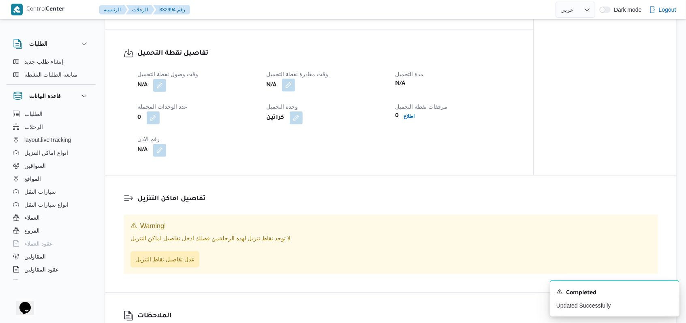
click at [287, 92] on button "button" at bounding box center [288, 85] width 13 height 13
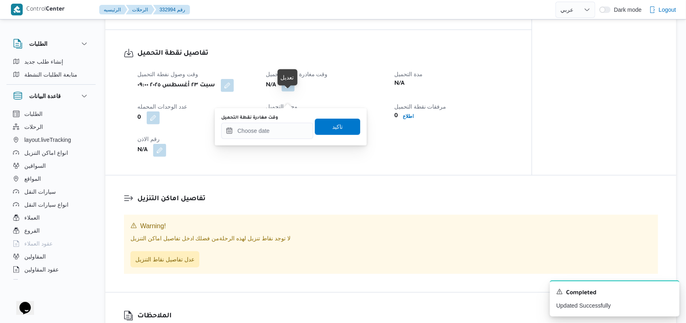
click at [282, 120] on div "وقت مغادرة نقطة التحميل" at bounding box center [267, 118] width 92 height 6
click at [282, 125] on input "وقت مغادرة نقطة التحميل" at bounding box center [267, 131] width 92 height 16
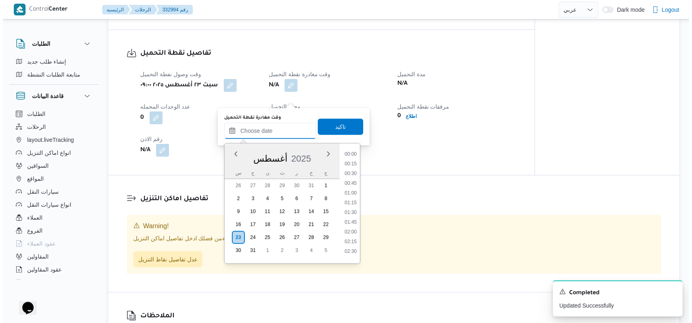
scroll to position [382, 0]
click at [349, 176] on li "10:30" at bounding box center [347, 180] width 19 height 8
type input "٢٣/٠٨/٢٠٢٥ ١٠:٣٠"
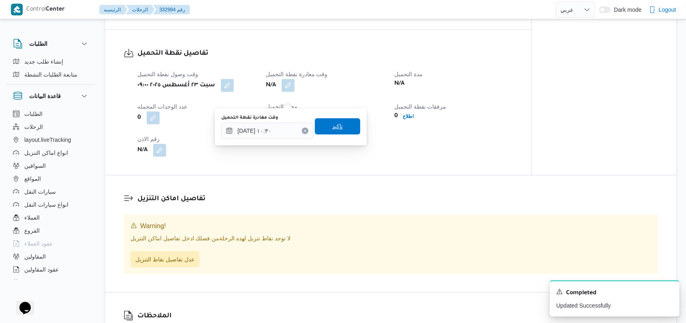
click at [340, 133] on span "تاكيد" at bounding box center [337, 126] width 45 height 16
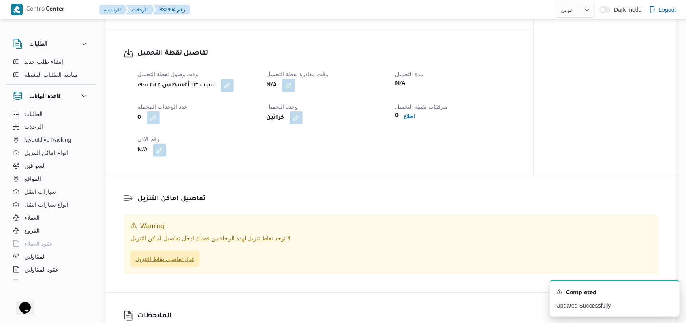
click at [182, 264] on span "عدل تفاصيل نقاط التنزيل" at bounding box center [164, 259] width 59 height 10
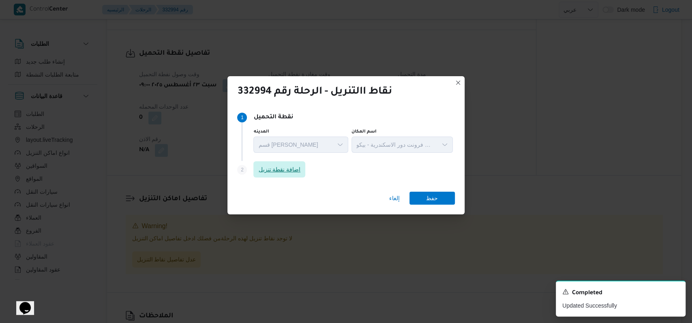
click at [274, 164] on span "اضافة نقطة تنزيل" at bounding box center [279, 169] width 52 height 16
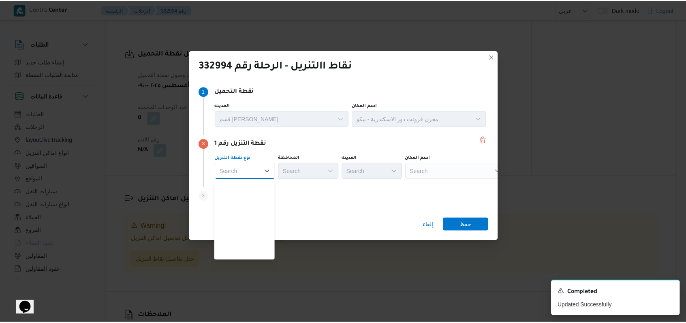
scroll to position [213, 0]
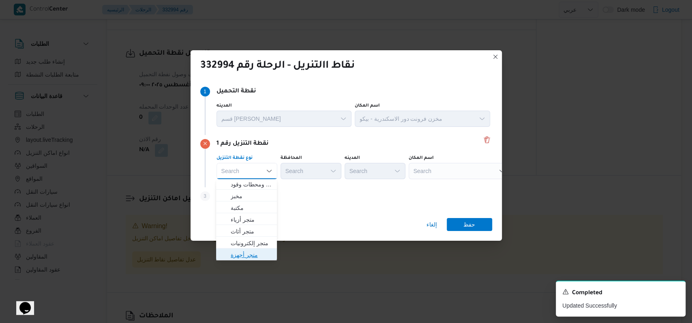
click at [251, 257] on span "متجر أجهزة" at bounding box center [251, 255] width 41 height 10
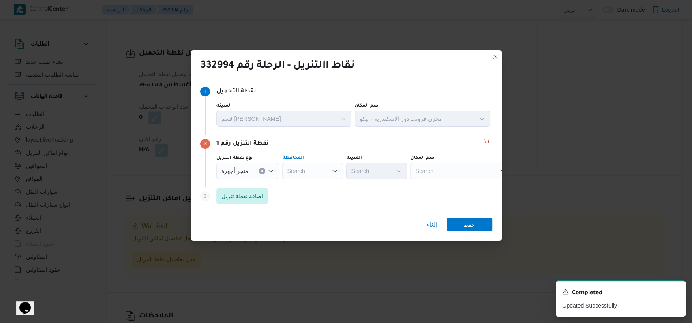
click at [314, 174] on div "Search" at bounding box center [312, 171] width 61 height 16
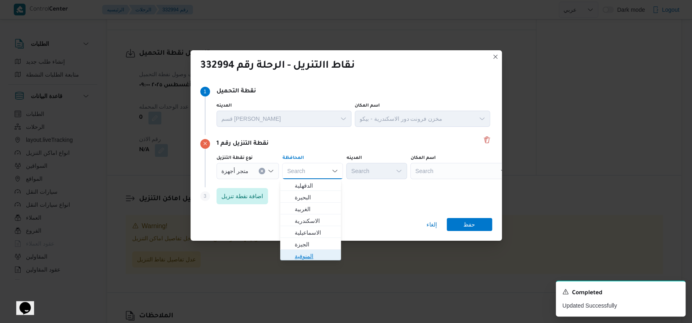
click at [304, 256] on span "المنوفية" at bounding box center [315, 256] width 41 height 10
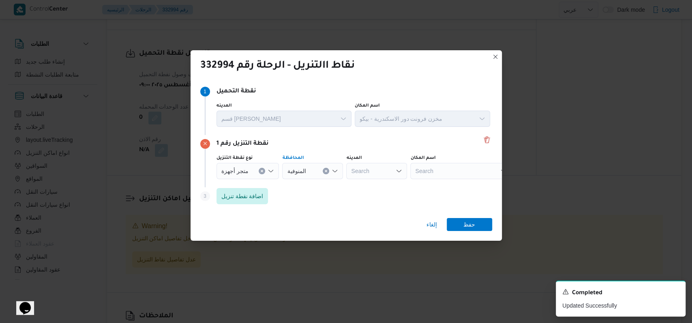
click at [443, 174] on div "Search" at bounding box center [460, 171] width 101 height 16
type input "البركة"
click at [446, 184] on span "مول البركة قويسنا - المنوفية | مول البركة قويسنا | مدينة قويسنا" at bounding box center [464, 186] width 82 height 10
click at [474, 231] on div "إلغاء حفظ" at bounding box center [345, 226] width 311 height 29
click at [482, 229] on span "حفظ" at bounding box center [469, 224] width 45 height 13
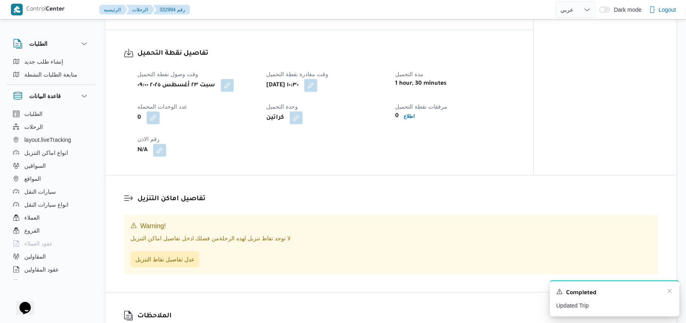
click at [673, 293] on div "A new notification appears Completed Updated Trip" at bounding box center [615, 298] width 130 height 36
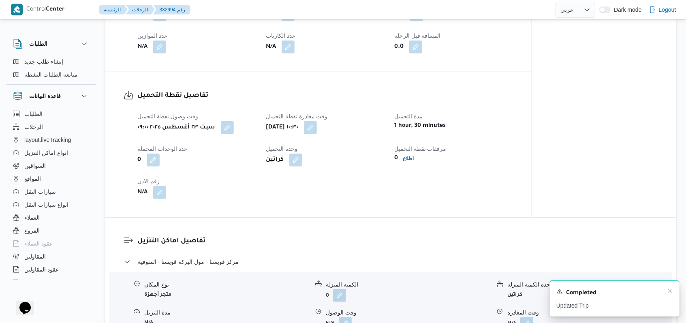
scroll to position [474, 0]
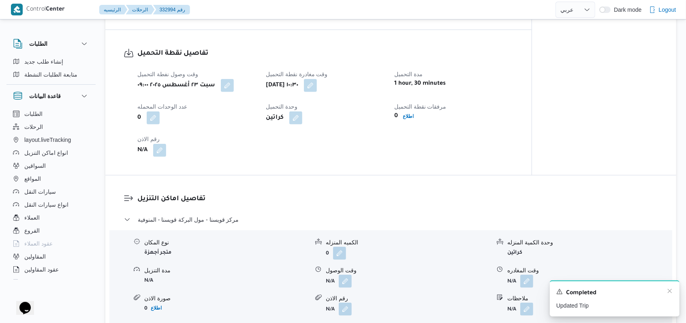
click at [666, 294] on div "Completed" at bounding box center [614, 293] width 117 height 11
click at [668, 293] on icon "Dismiss toast" at bounding box center [670, 291] width 6 height 6
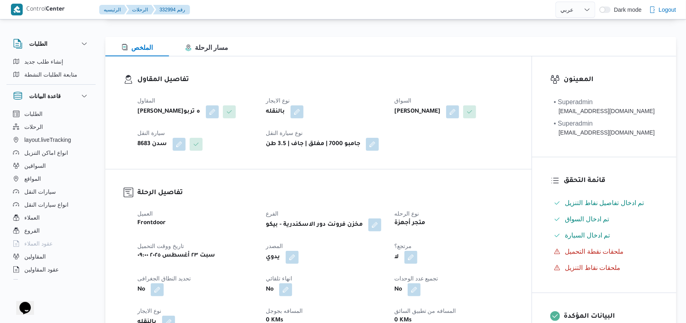
scroll to position [0, 0]
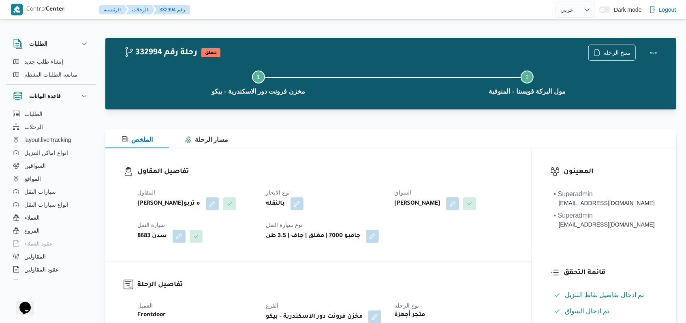
select select "ar"
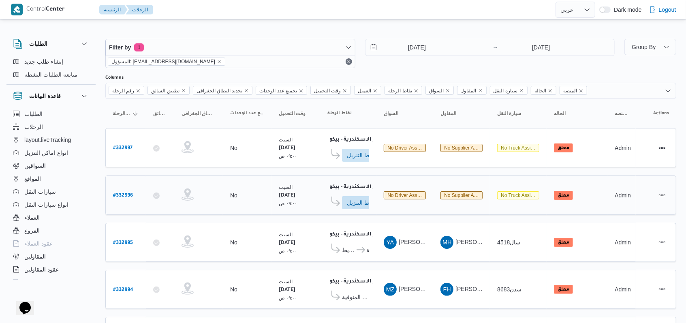
click at [122, 193] on b "# 332996" at bounding box center [123, 196] width 20 height 6
select select "ar"
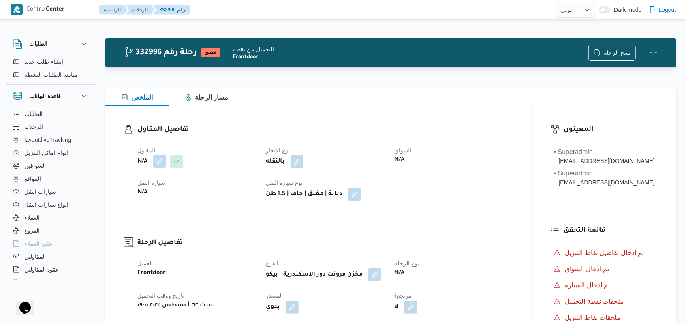
click at [161, 164] on button "button" at bounding box center [159, 161] width 13 height 13
click at [150, 196] on div "Search" at bounding box center [143, 194] width 61 height 16
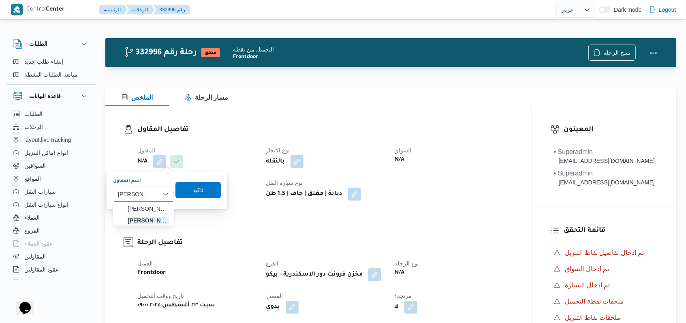
type input "فتحى حسن"
click at [158, 218] on span "فتحى حسن جلال ابو الحسن شركه تربو" at bounding box center [148, 221] width 41 height 10
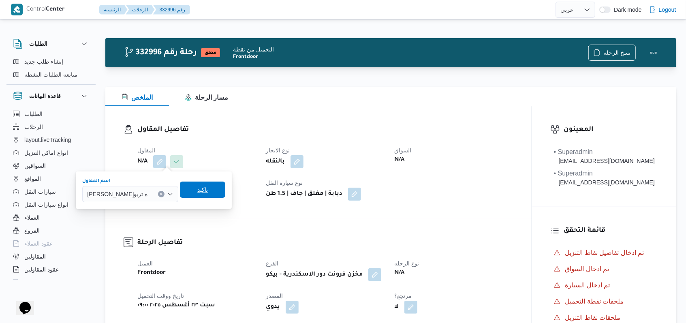
click at [218, 190] on span "تاكيد" at bounding box center [202, 190] width 45 height 16
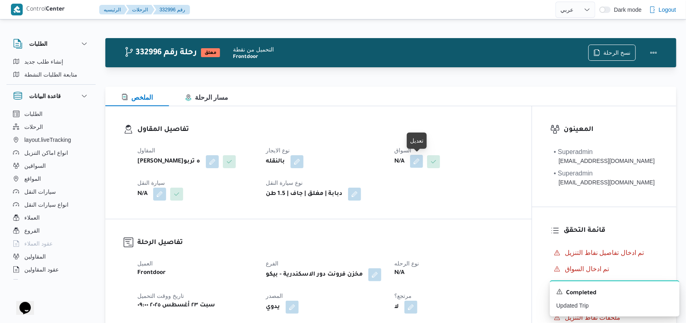
click at [413, 162] on button "button" at bounding box center [416, 161] width 13 height 13
click at [412, 189] on div "Search" at bounding box center [401, 194] width 61 height 16
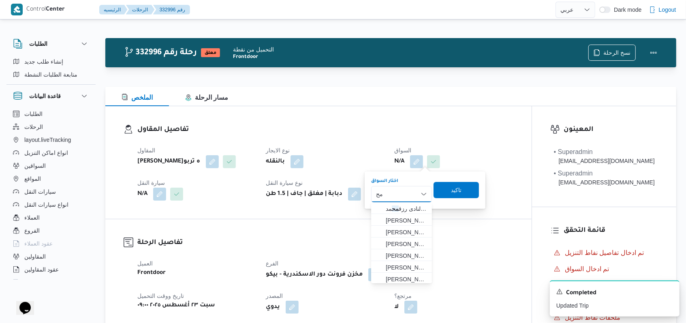
type input "م"
type input "الخطيب"
click at [412, 206] on span "محمود محمد زكي محمد الخطيب" at bounding box center [406, 209] width 41 height 10
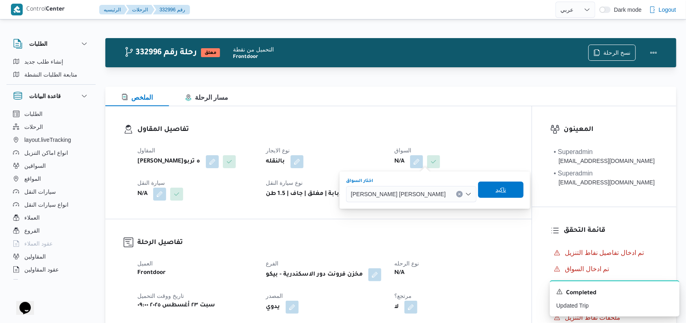
click at [478, 185] on span "تاكيد" at bounding box center [500, 190] width 45 height 16
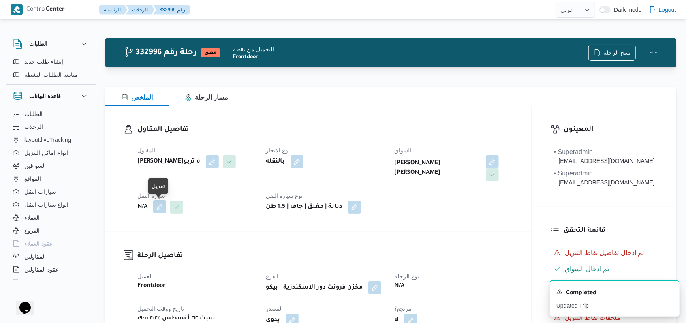
click at [161, 210] on button "button" at bounding box center [159, 206] width 13 height 13
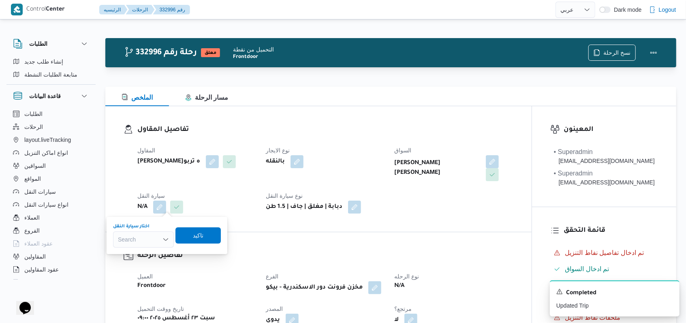
click at [152, 242] on div "Search" at bounding box center [143, 239] width 61 height 16
type input "2"
type input "5299"
click at [151, 253] on span "سقر 5299 | null" at bounding box center [148, 254] width 41 height 10
click at [203, 239] on span "تاكيد" at bounding box center [204, 235] width 11 height 10
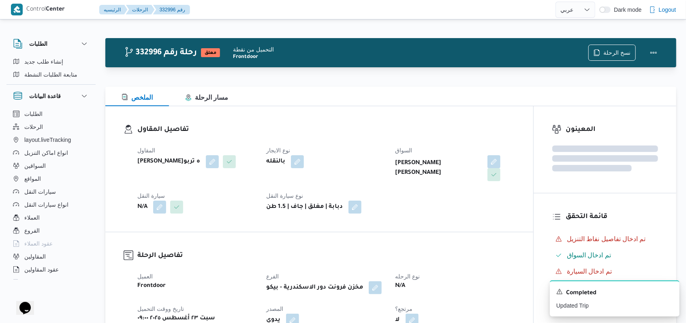
scroll to position [324, 0]
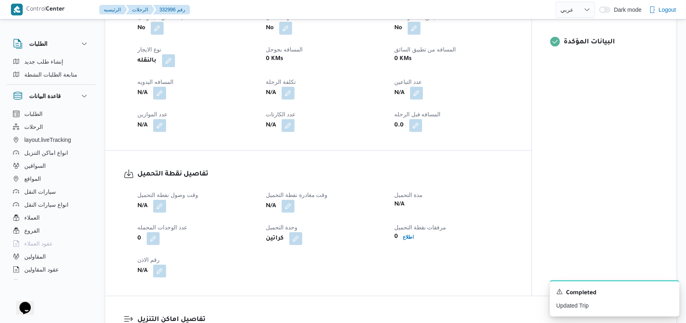
click at [167, 209] on div "N/A" at bounding box center [197, 206] width 120 height 15
click at [160, 206] on button "button" at bounding box center [159, 205] width 13 height 13
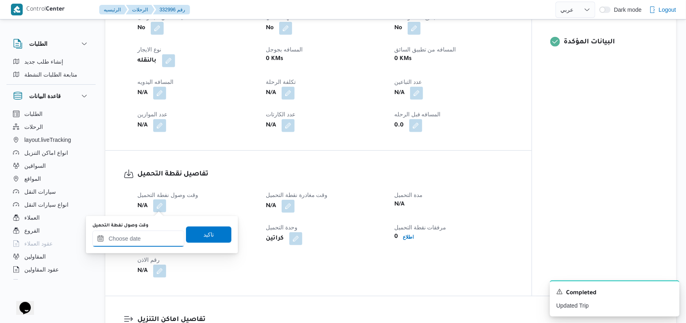
click at [146, 240] on input "وقت وصول نفطة التحميل" at bounding box center [138, 239] width 92 height 16
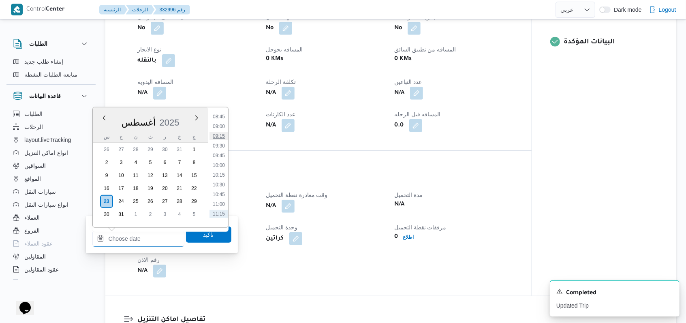
scroll to position [328, 0]
click at [223, 156] on li "09:30" at bounding box center [219, 160] width 19 height 8
type input "٢٣/٠٨/٢٠٢٥ ٠٩:٣٠"
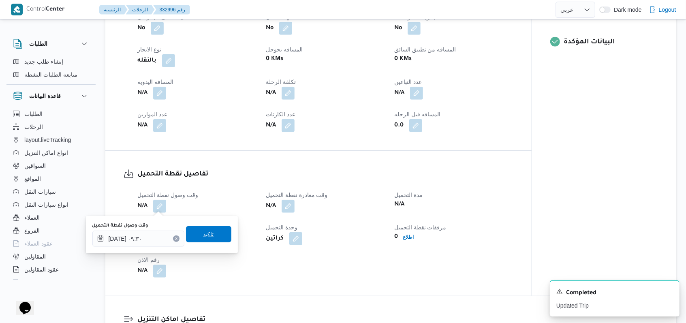
click at [210, 232] on span "تاكيد" at bounding box center [208, 234] width 45 height 16
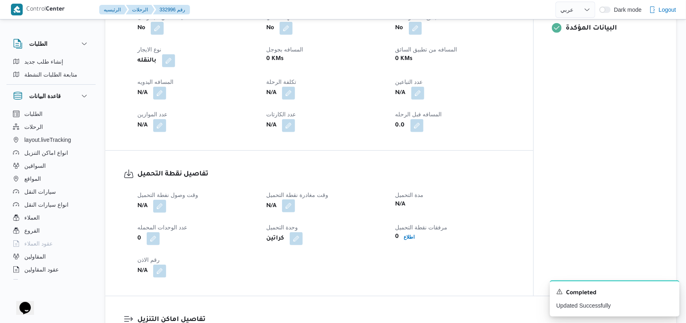
click at [289, 205] on button "button" at bounding box center [288, 205] width 13 height 13
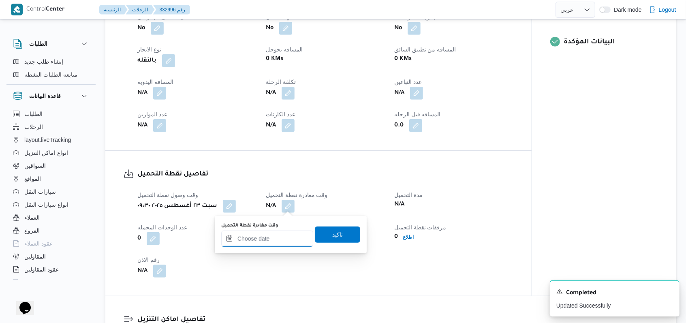
click at [274, 236] on input "وقت مغادرة نقطة التحميل" at bounding box center [267, 239] width 92 height 16
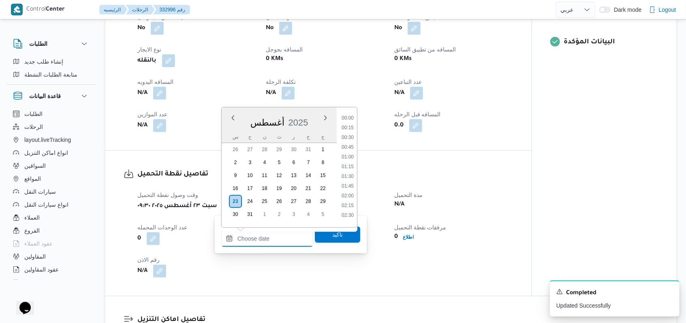
scroll to position [382, 0]
click at [352, 165] on li "11:00" at bounding box center [347, 164] width 19 height 8
type input "٢٣/٠٨/٢٠٢٥ ١١:٠٠"
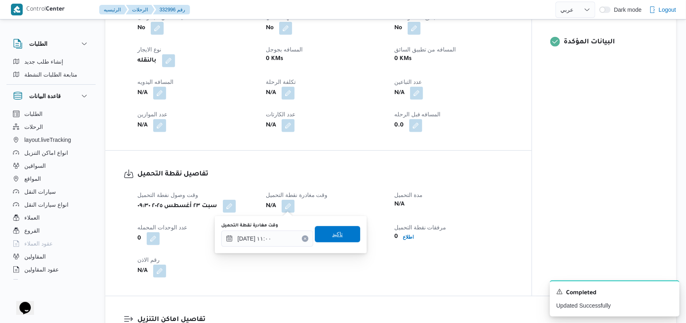
click at [336, 229] on span "تاكيد" at bounding box center [337, 234] width 45 height 16
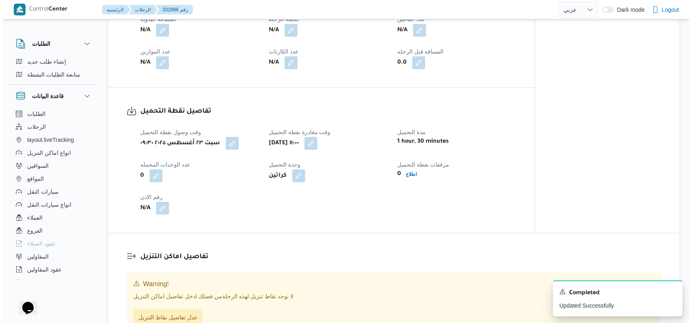
scroll to position [432, 0]
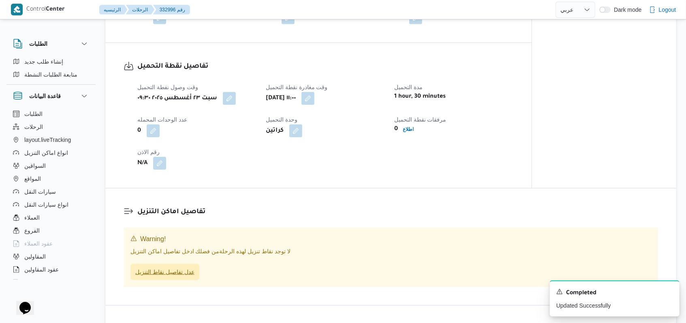
click at [178, 270] on span "عدل تفاصيل نقاط التنزيل" at bounding box center [164, 272] width 59 height 10
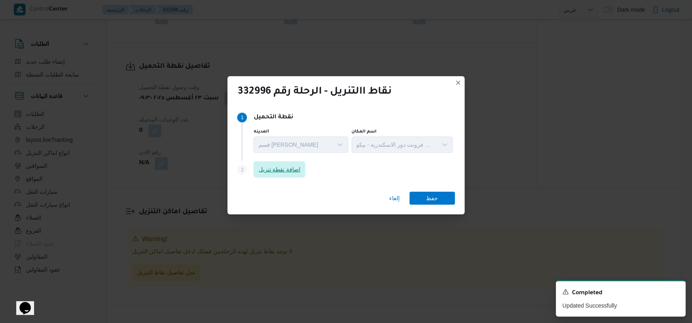
click at [293, 172] on span "اضافة نقطة تنزيل" at bounding box center [279, 170] width 42 height 10
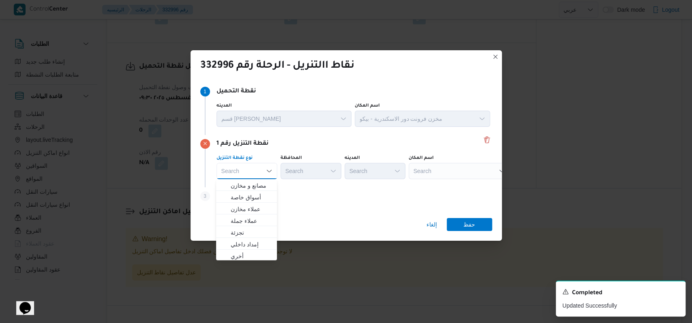
click at [288, 197] on div "Step 3 is disabled 3 اضافة نقطة تنزيل" at bounding box center [346, 197] width 292 height 21
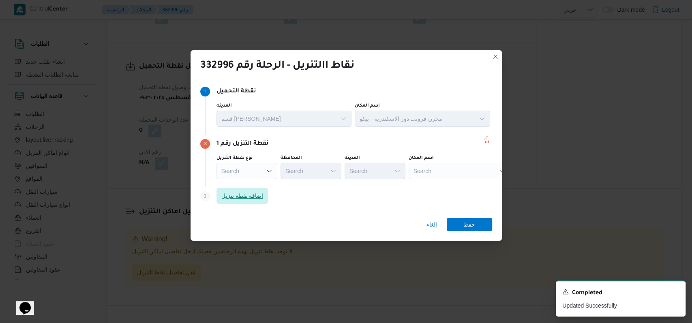
click at [266, 197] on span "اضافة نقطة تنزيل" at bounding box center [242, 196] width 52 height 16
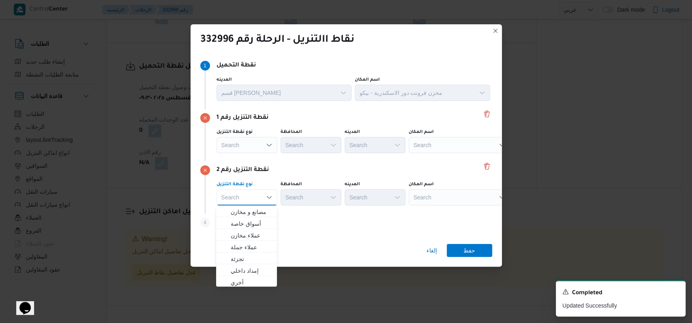
click at [264, 143] on div "Search" at bounding box center [246, 145] width 61 height 16
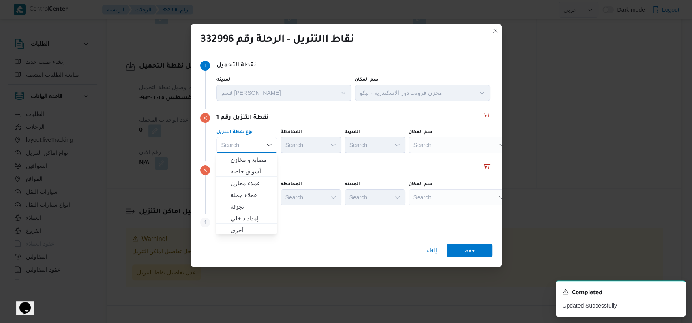
scroll to position [213, 0]
click at [256, 228] on span "متجر أجهزة" at bounding box center [251, 229] width 41 height 10
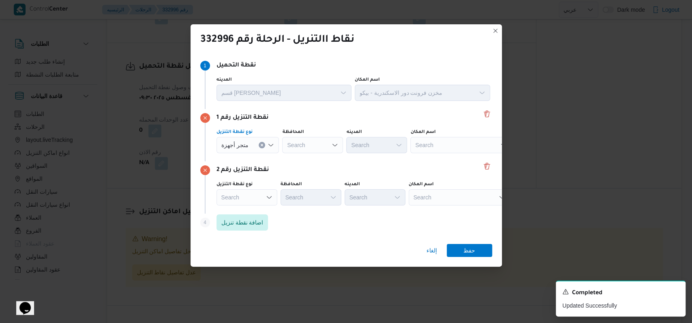
click at [256, 153] on div "Search" at bounding box center [247, 145] width 63 height 16
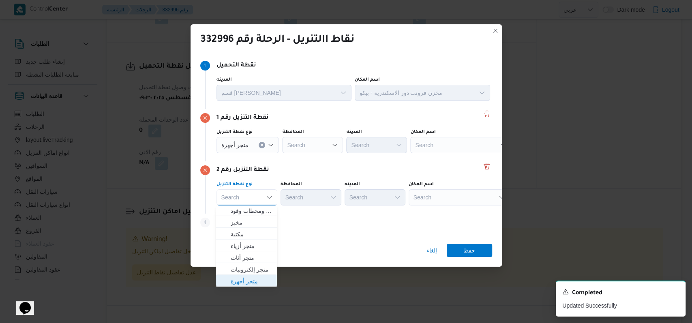
click at [255, 275] on span "متجر أجهزة" at bounding box center [246, 281] width 54 height 13
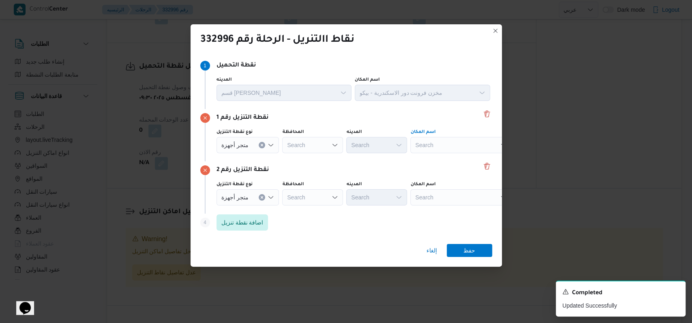
click at [434, 141] on div "Search" at bounding box center [460, 145] width 101 height 16
type input "سكارو"
click at [439, 152] on div "سكارو سكارو Combo box. Selected. سكارو. Selected. Combo box input. Search. Type…" at bounding box center [460, 145] width 101 height 16
click at [439, 155] on span "معرض ا سكارو س - الدخيلة | أسكاروس للأجهزة الكهربائية | العجمي البحري" at bounding box center [464, 160] width 82 height 10
click at [405, 173] on div "نقطة التنزيل رقم 2" at bounding box center [346, 170] width 292 height 10
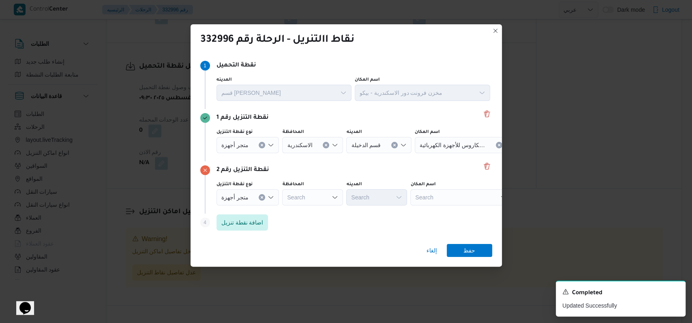
click at [428, 153] on div "Search" at bounding box center [465, 145] width 101 height 16
type input "برتى"
click at [445, 211] on span "برتى سنتر - الرمل اسكندرية | برتى سنتر - Berty Center | دنا الجديدة وعزبة الوسط…" at bounding box center [464, 212] width 82 height 10
click at [473, 248] on span "حفظ" at bounding box center [469, 250] width 12 height 13
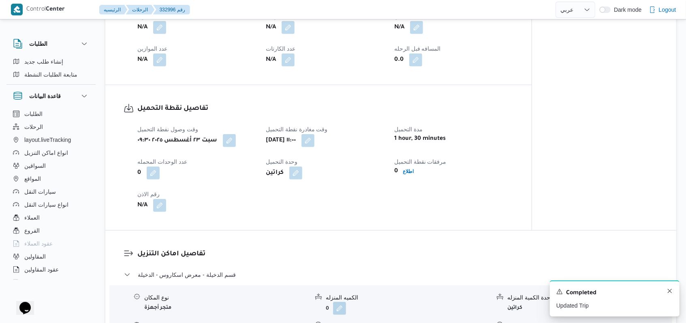
scroll to position [474, 0]
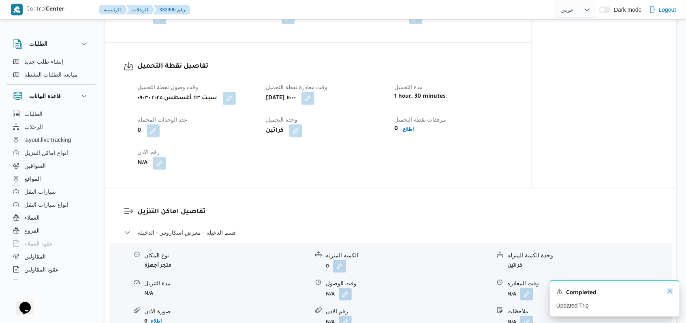
click at [668, 291] on icon "Dismiss toast" at bounding box center [670, 291] width 6 height 6
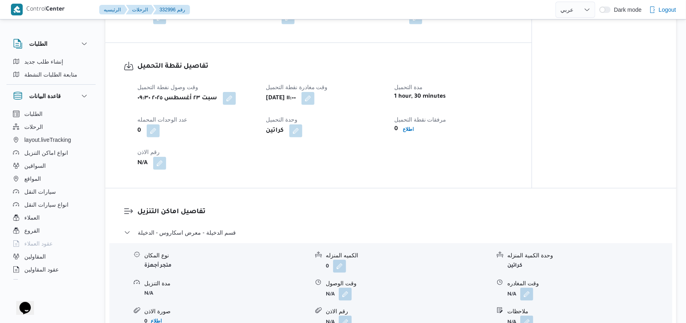
select select "ar"
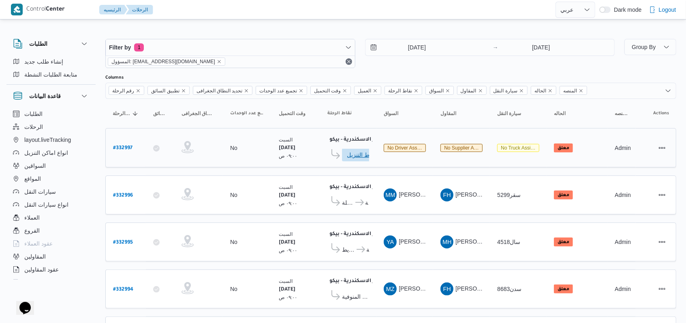
click at [357, 154] on span "ادخل تفاصيل نقاط التنزيل" at bounding box center [365, 154] width 36 height 13
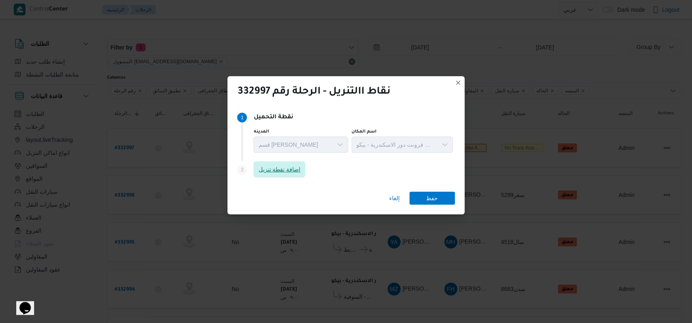
click at [290, 171] on span "اضافة نقطة تنزيل" at bounding box center [279, 170] width 42 height 10
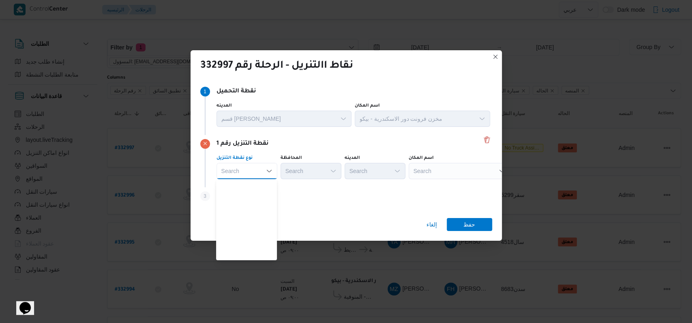
scroll to position [213, 0]
click at [254, 253] on span "متجر أجهزة" at bounding box center [251, 255] width 41 height 10
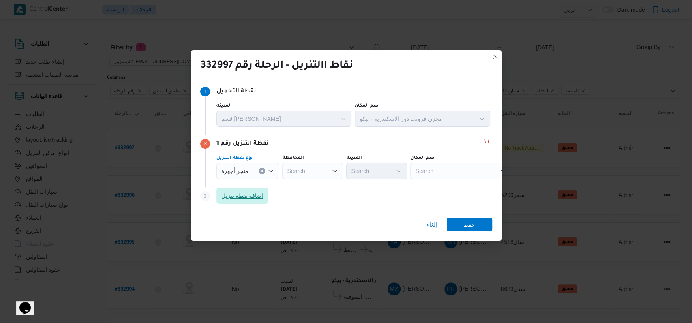
click at [252, 188] on span "اضافة نقطة تنزيل" at bounding box center [242, 196] width 52 height 16
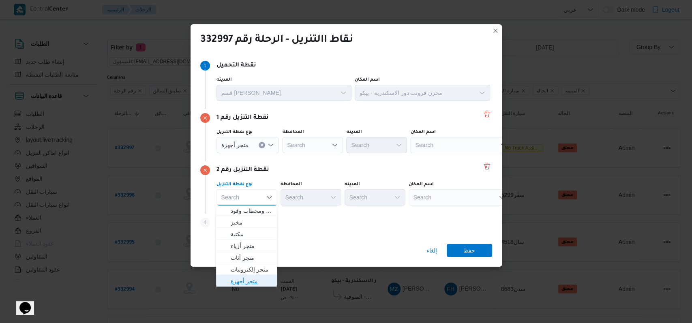
click at [252, 282] on span "متجر أجهزة" at bounding box center [251, 281] width 41 height 10
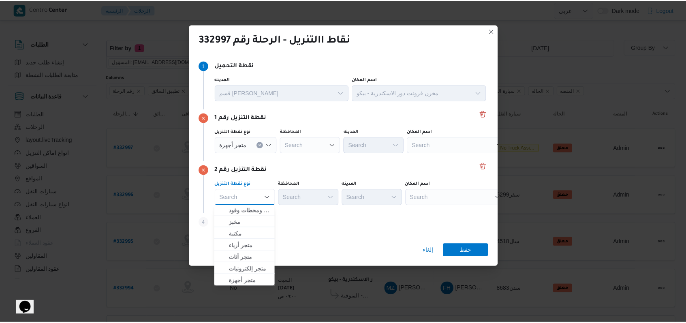
scroll to position [0, 0]
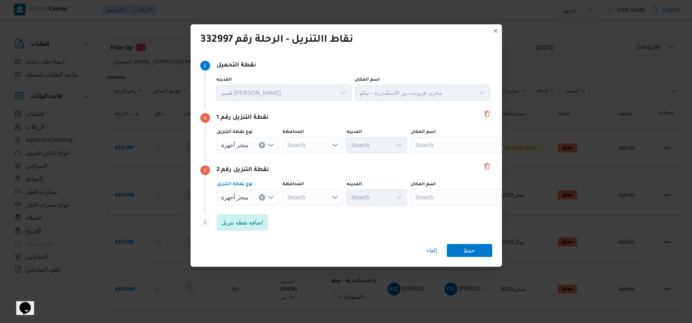
click at [381, 212] on div "نقطة التنزيل رقم 2 نوع نقطة التنزيل متجر أجهزة Combo box. Selected. متجر أجهزة.…" at bounding box center [346, 187] width 292 height 52
click at [441, 153] on div "Search" at bounding box center [460, 145] width 101 height 16
type input "وطنية"
click at [442, 205] on span "معرض الشركة ال وطنية - الاسكندرية | الشركة الوطنية للاجهزة الكهربائية | السيوف …" at bounding box center [458, 211] width 95 height 13
click at [432, 144] on div "Search" at bounding box center [460, 145] width 101 height 16
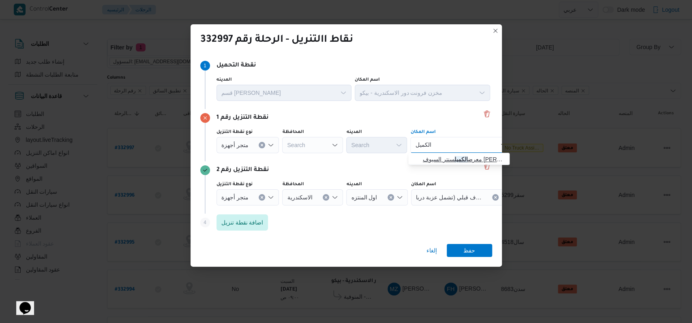
type input "الكميل"
click at [441, 160] on span "معرض الكميل سنتر السيوف العجمى | كميل سنتر | العجمي البحري" at bounding box center [464, 159] width 82 height 10
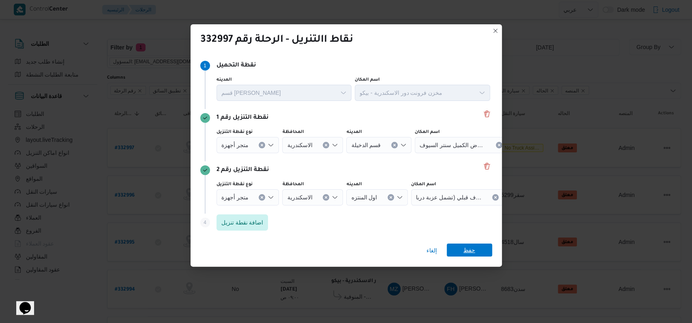
click at [480, 254] on span "حفظ" at bounding box center [469, 250] width 45 height 13
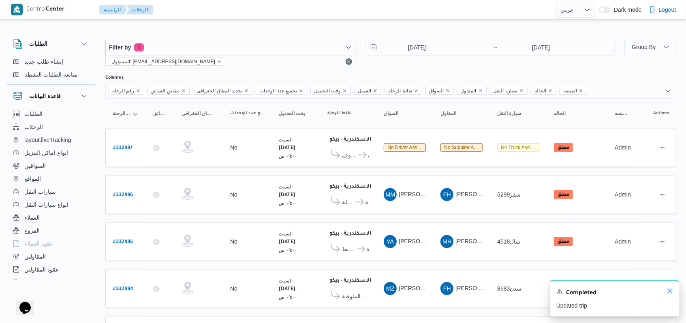
click at [672, 293] on icon "Dismiss toast" at bounding box center [670, 291] width 6 height 6
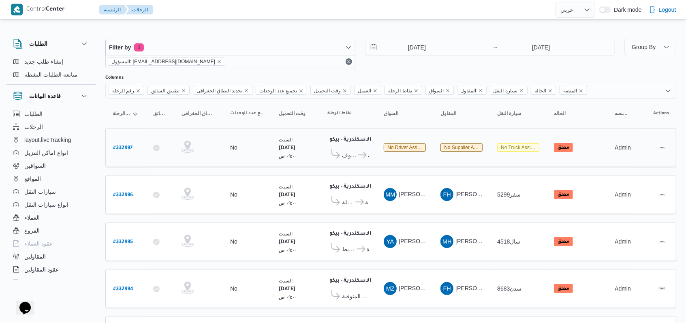
click at [115, 145] on b "# 332997" at bounding box center [122, 148] width 19 height 6
select select "ar"
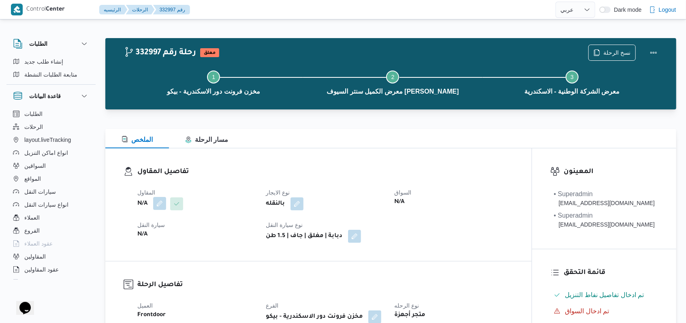
click at [158, 205] on button "button" at bounding box center [159, 203] width 13 height 13
click at [150, 233] on div "Search" at bounding box center [143, 236] width 61 height 16
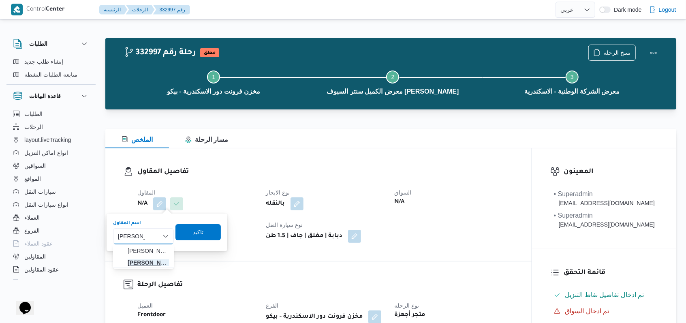
type input "فتحى حسن"
click at [149, 263] on span "فتحى حسن جلال ابو الحسن شركه تربو" at bounding box center [148, 263] width 41 height 10
click at [220, 235] on span "تاكيد" at bounding box center [202, 232] width 45 height 16
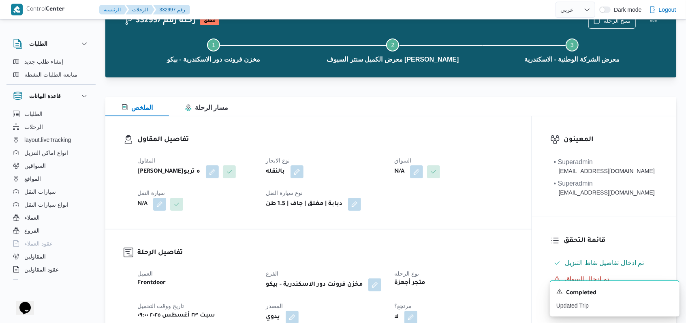
scroll to position [54, 0]
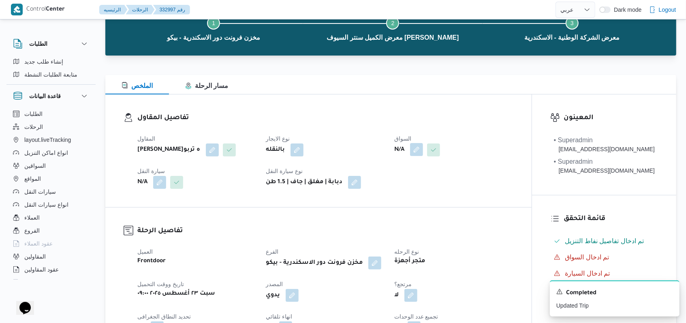
click at [415, 151] on button "button" at bounding box center [416, 149] width 13 height 13
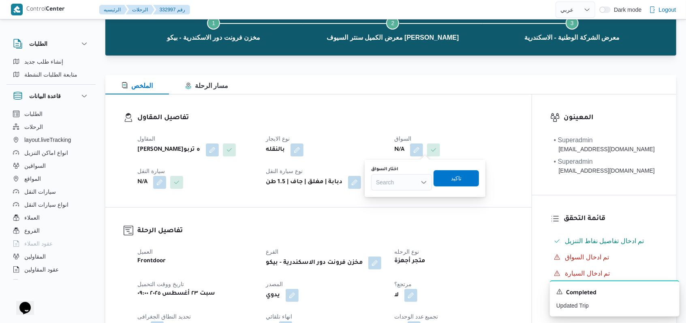
click at [405, 178] on div "Search" at bounding box center [401, 182] width 61 height 16
type input "الخطيب"
click at [405, 192] on span "محمود محمد زكي محمد الخطيب" at bounding box center [406, 197] width 41 height 10
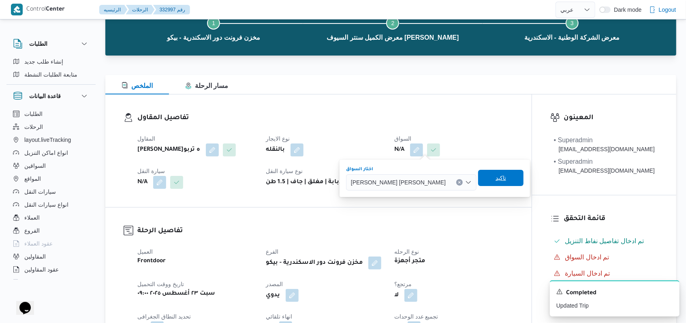
click at [492, 174] on span "تاكيد" at bounding box center [500, 178] width 45 height 16
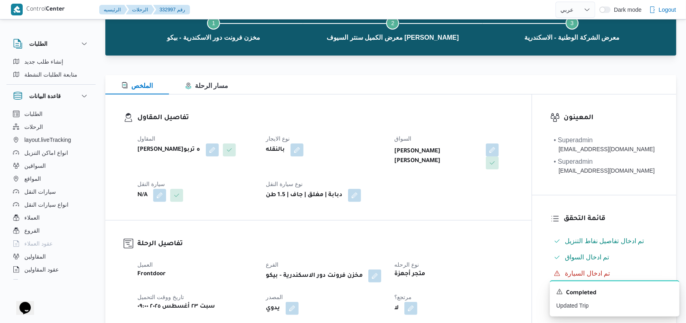
click at [162, 193] on button "button" at bounding box center [159, 195] width 13 height 13
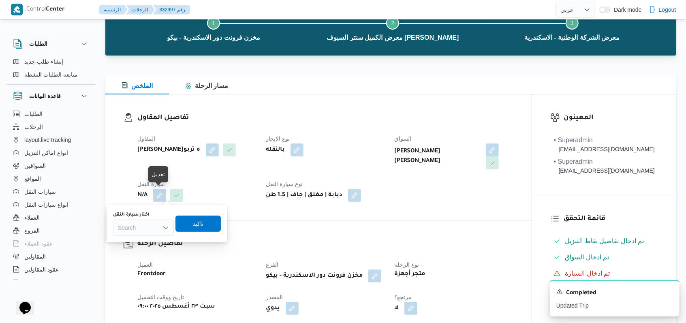
click at [147, 227] on div "Search" at bounding box center [143, 228] width 61 height 16
type input "5299"
click at [146, 236] on span "سقر 5299 | null" at bounding box center [143, 242] width 54 height 13
click at [205, 216] on span "تاكيد" at bounding box center [204, 224] width 45 height 16
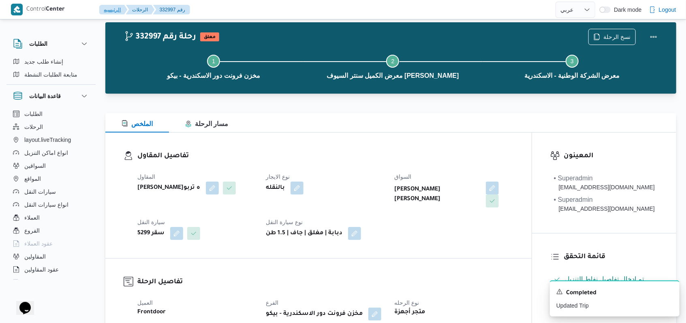
scroll to position [0, 0]
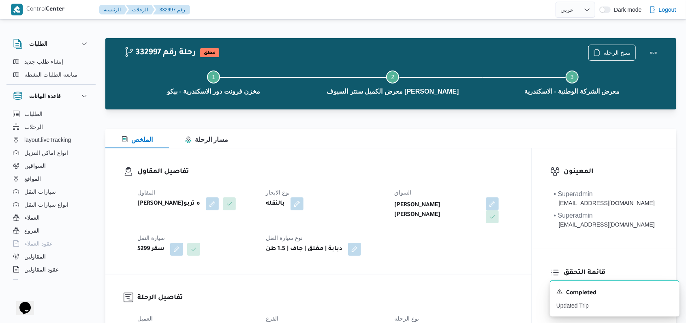
select select "ar"
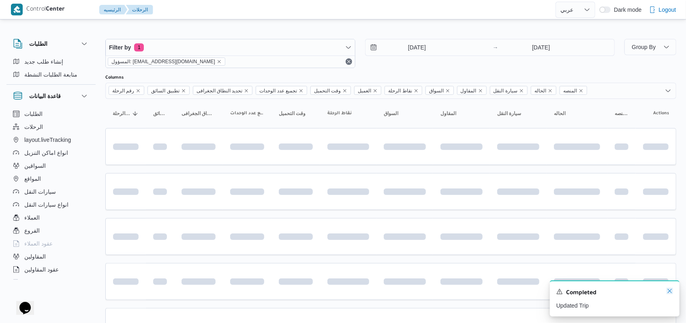
click at [672, 293] on icon "Dismiss toast" at bounding box center [670, 291] width 6 height 6
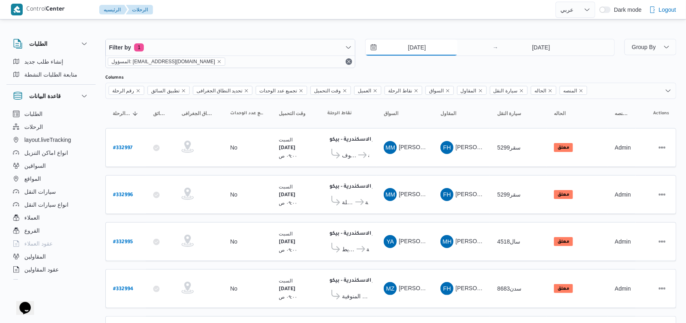
click at [423, 47] on input "[DATE]" at bounding box center [412, 47] width 92 height 16
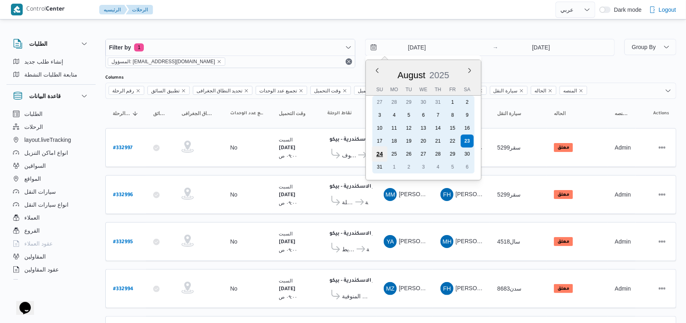
click at [375, 155] on div "24" at bounding box center [379, 153] width 15 height 15
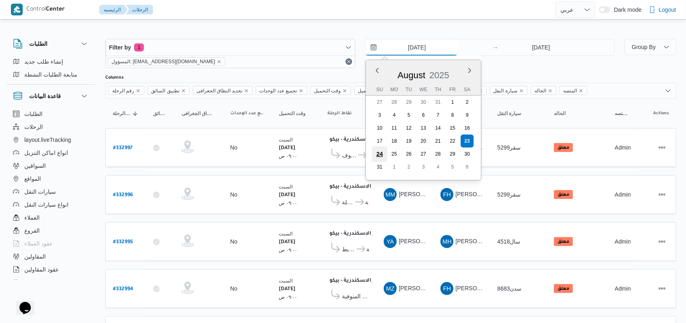
type input "24/8/2025"
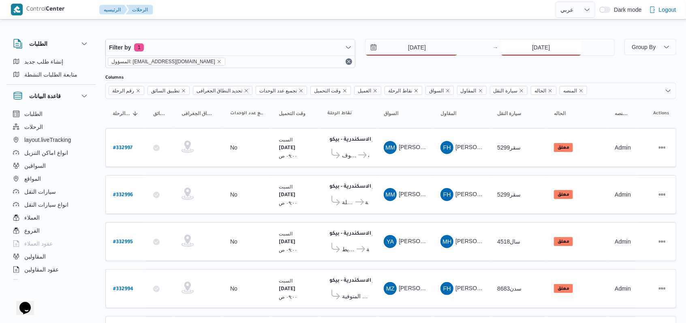
click at [539, 48] on input "[DATE]" at bounding box center [541, 47] width 81 height 16
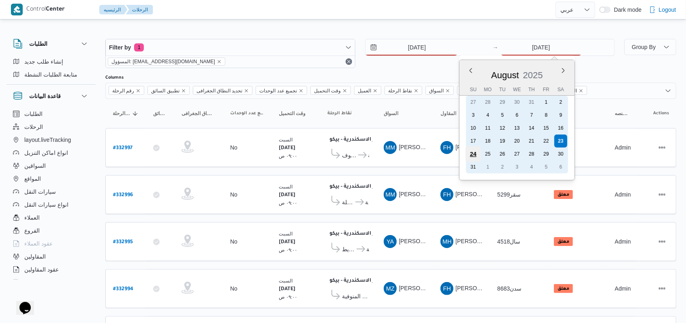
click at [472, 154] on div "24" at bounding box center [473, 153] width 15 height 15
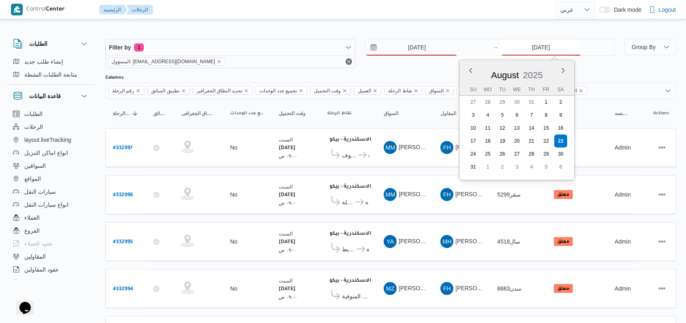
type input "24/8/2025"
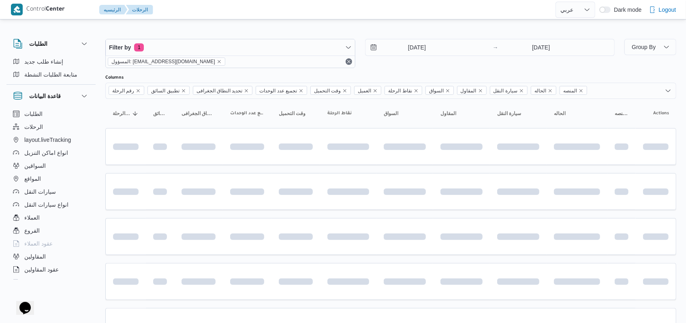
click at [422, 70] on div "Filter by 1 المسؤول: mostafa.elrouby@illa.com.eg 24/8/2025 → 24/8/2025" at bounding box center [360, 53] width 519 height 39
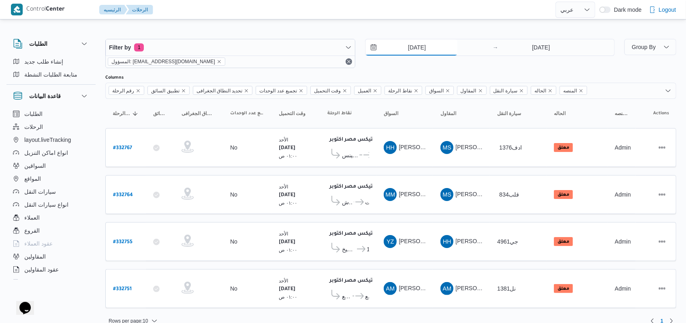
click at [418, 43] on input "24/8/2025" at bounding box center [412, 47] width 92 height 16
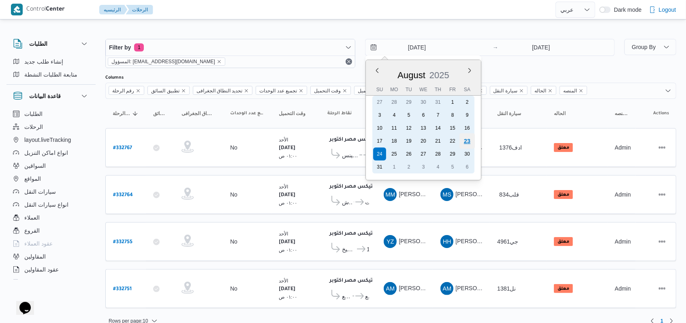
click at [467, 143] on div "23" at bounding box center [466, 140] width 15 height 15
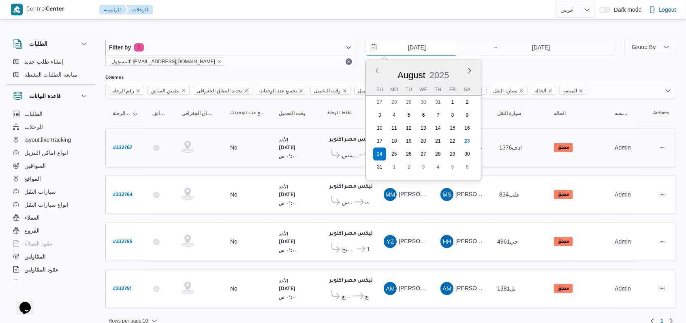
type input "[DATE]"
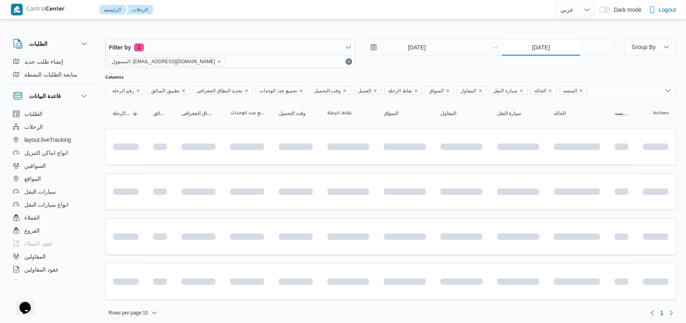
click at [539, 45] on input "24/8/2025" at bounding box center [541, 47] width 81 height 16
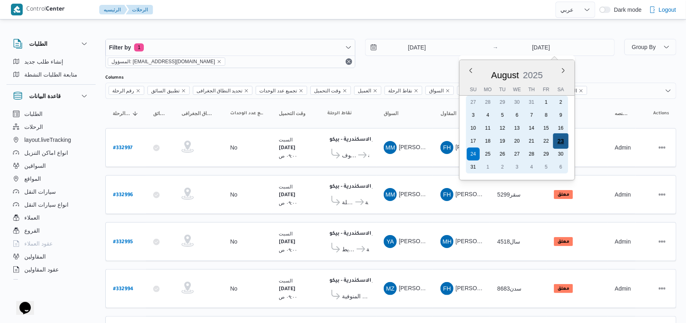
click at [555, 141] on div "23" at bounding box center [560, 140] width 15 height 15
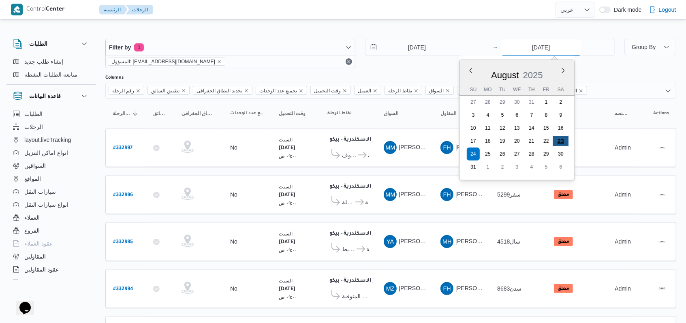
type input "[DATE]"
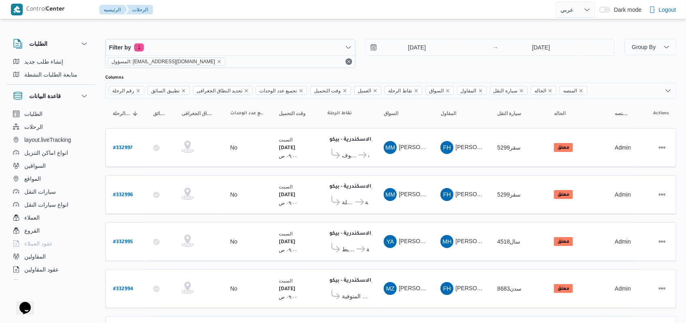
click at [411, 63] on div "23/8/2025 → 23/8/2025" at bounding box center [490, 53] width 250 height 29
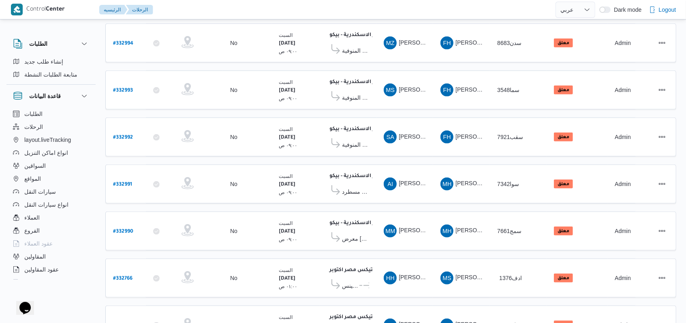
scroll to position [280, 0]
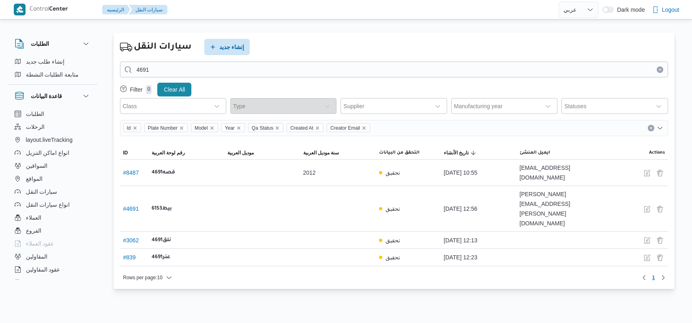
select select "ar"
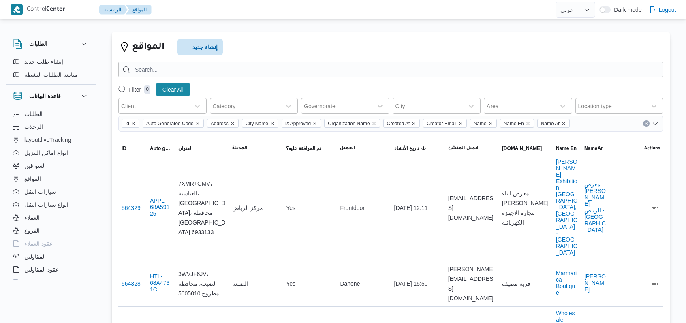
select select "ar"
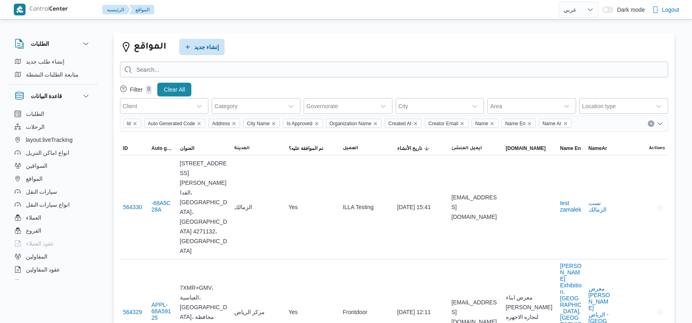
select select "ar"
click at [206, 38] on div "المواقع إنشاء جديد" at bounding box center [165, 47] width 105 height 26
click at [206, 45] on span "إنشاء جديد" at bounding box center [204, 47] width 25 height 10
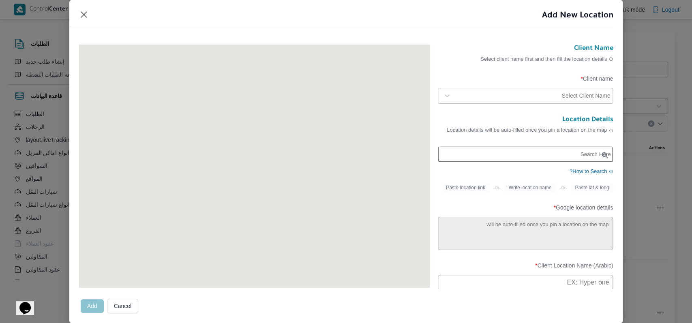
click at [494, 157] on input "text" at bounding box center [525, 154] width 175 height 15
paste input "إستاد دمنهور الرياضي"
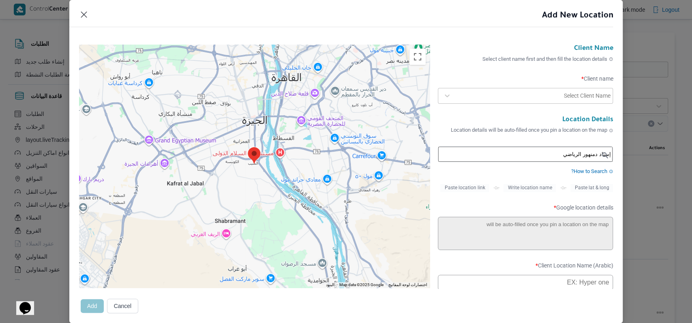
type input "إستاد دمنهور الرياضي، طور سيناء، قرطسا، قسم دمنهور"
type textarea "طور سيناء، قرطسا، قسم [GEOGRAPHIC_DATA]، محافظة البحيرة 5841060"
type input "إستاد دمنهور الرياضي"
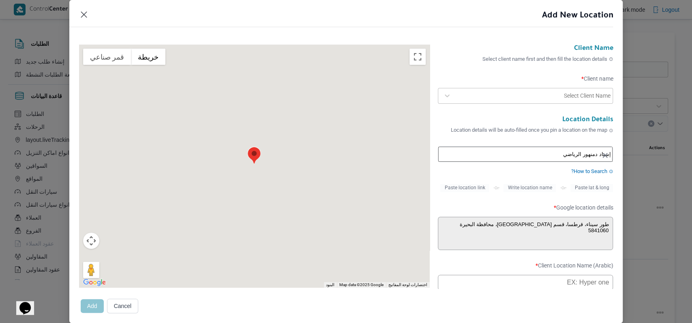
click at [532, 89] on div "Select Client Name" at bounding box center [525, 95] width 171 height 15
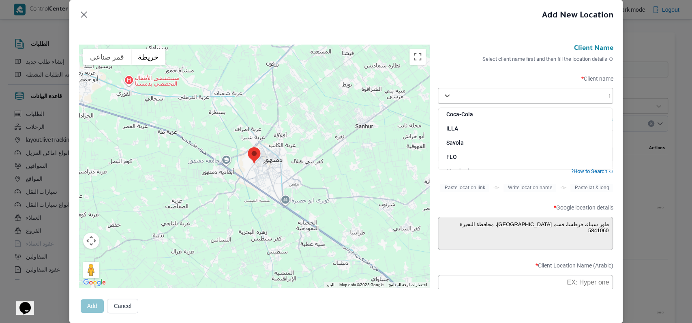
type input "fro"
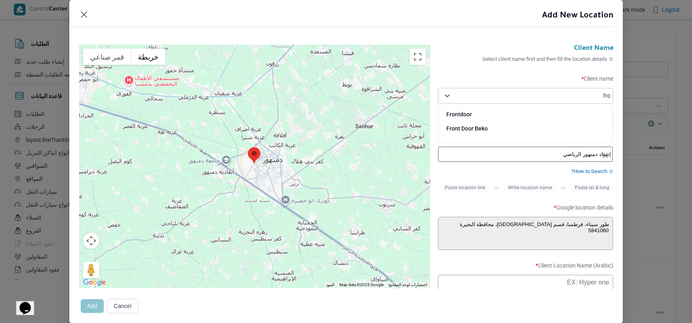
click at [466, 116] on div "Frontdoor" at bounding box center [525, 117] width 175 height 14
click at [475, 115] on form "Client Name Select client name first and then fill the location details Client …" at bounding box center [525, 293] width 175 height 496
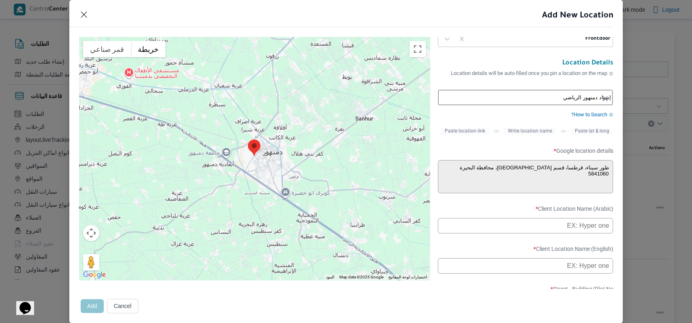
scroll to position [108, 0]
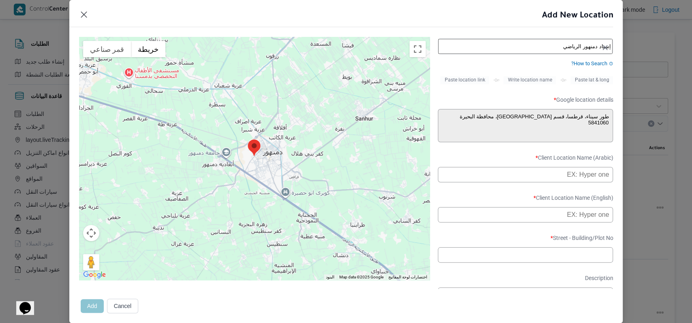
click at [502, 182] on input "text" at bounding box center [525, 174] width 175 height 15
click at [547, 180] on input "معرض الهندسية - دنهور" at bounding box center [525, 174] width 175 height 15
click at [510, 182] on input "معرض الهندسية - [GEOGRAPHIC_DATA]" at bounding box center [525, 174] width 175 height 15
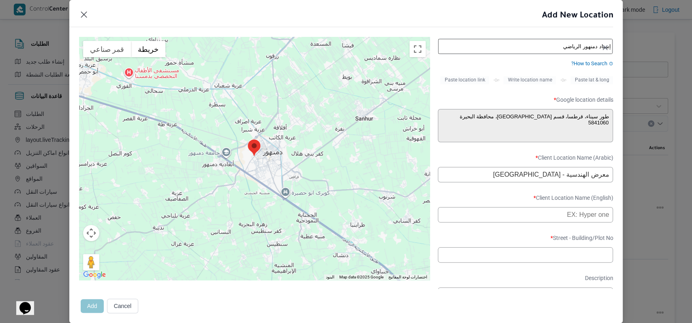
click at [510, 182] on input "معرض الهندسية - [GEOGRAPHIC_DATA]" at bounding box center [525, 174] width 175 height 15
type input "معرض الهندسية - [GEOGRAPHIC_DATA]"
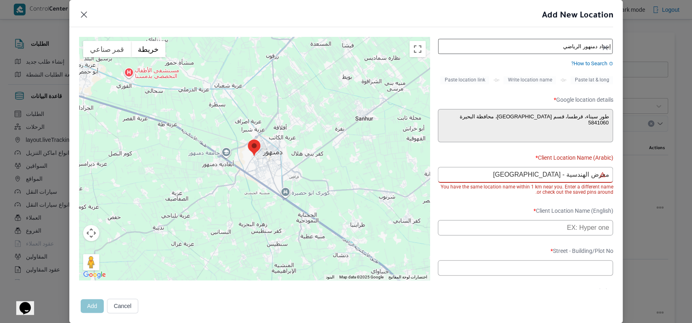
click at [479, 211] on form "Client Name Select client name first and then fill the location details Client …" at bounding box center [525, 191] width 175 height 509
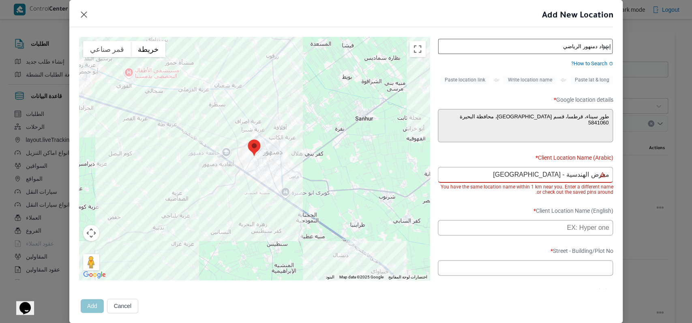
click at [481, 219] on label "Client Location Name (English) *" at bounding box center [525, 213] width 175 height 13
click at [485, 229] on input "text" at bounding box center [525, 227] width 175 height 15
paste input "Engineering Exhibition - Damanhour"
type input "Engineering Exhibition - Damanhour"
click at [485, 212] on form "Client Name Select client name first and then fill the location details Client …" at bounding box center [525, 191] width 175 height 509
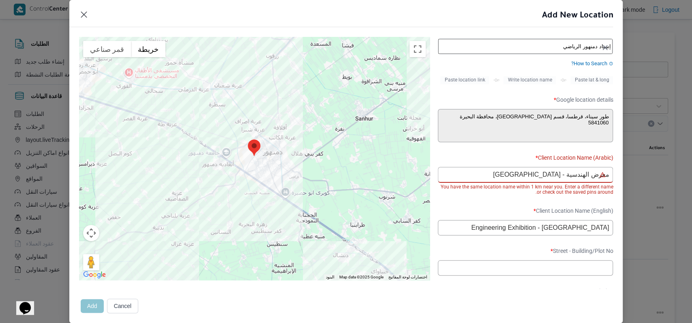
click at [511, 275] on input "text" at bounding box center [525, 267] width 175 height 15
paste input "5841060"
type input "5841060"
click at [506, 256] on label "Street - Building/Plot No *" at bounding box center [525, 254] width 175 height 13
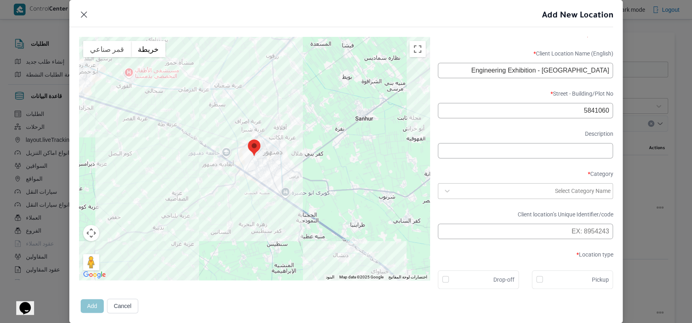
scroll to position [277, 0]
click at [513, 198] on form "Client Name Select client name first and then fill the location details Client …" at bounding box center [525, 34] width 175 height 509
click at [503, 189] on div at bounding box center [504, 191] width 98 height 8
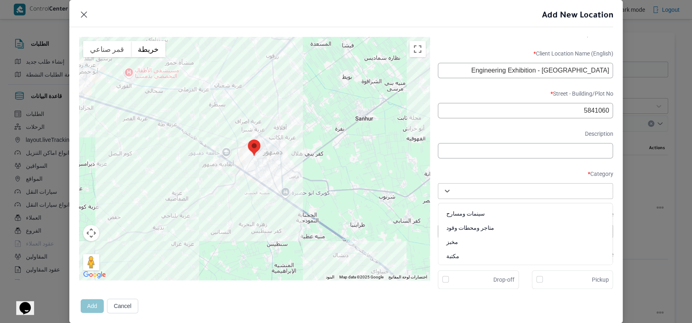
scroll to position [299, 0]
click at [467, 248] on div "متجر أجهزة" at bounding box center [525, 254] width 175 height 14
click at [471, 281] on div "Drop-off" at bounding box center [478, 280] width 72 height 10
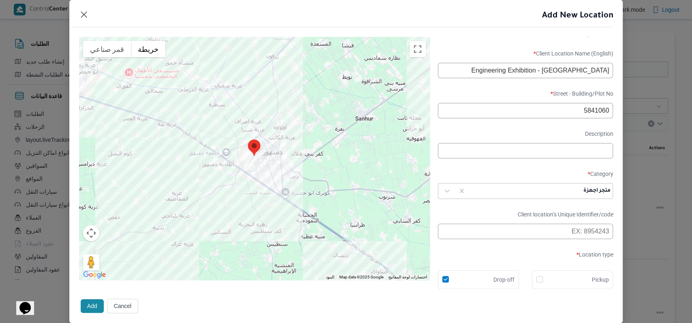
checkbox input "true"
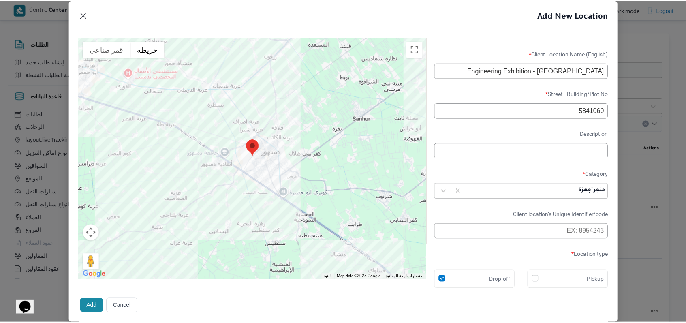
scroll to position [277, 0]
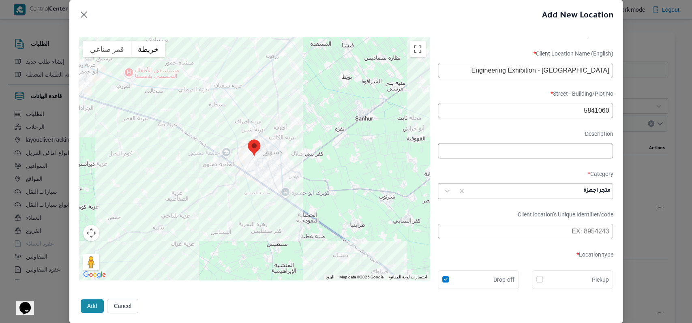
click at [97, 308] on button "Add" at bounding box center [92, 306] width 23 height 14
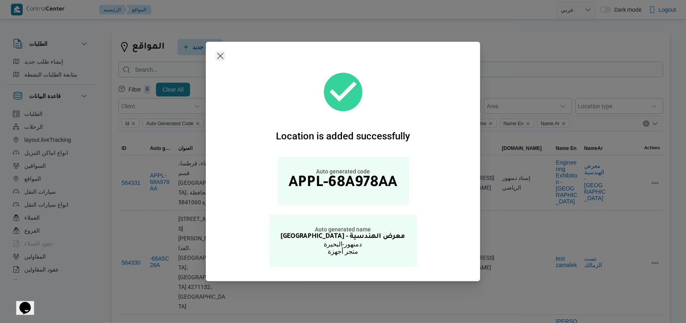
click at [222, 59] on button "Closes this modal window" at bounding box center [221, 56] width 10 height 10
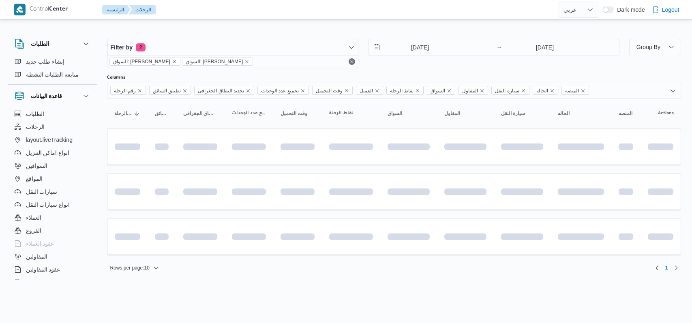
select select "ar"
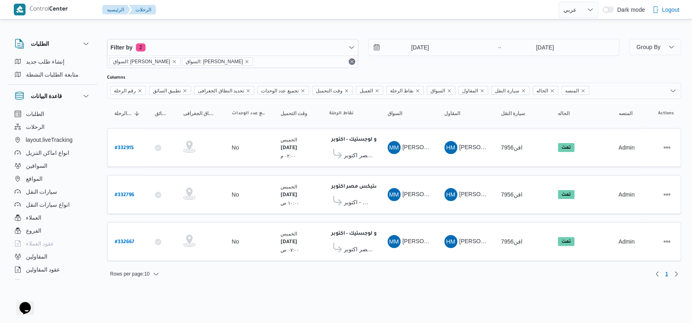
click at [458, 60] on div "[DATE] → [DATE]" at bounding box center [493, 53] width 251 height 29
click at [120, 145] on b "# 332915" at bounding box center [124, 148] width 19 height 6
select select "ar"
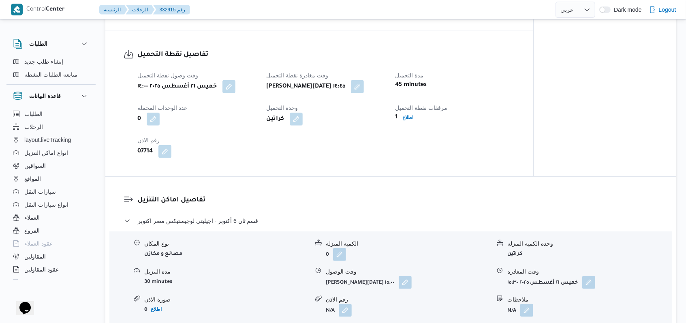
scroll to position [486, 0]
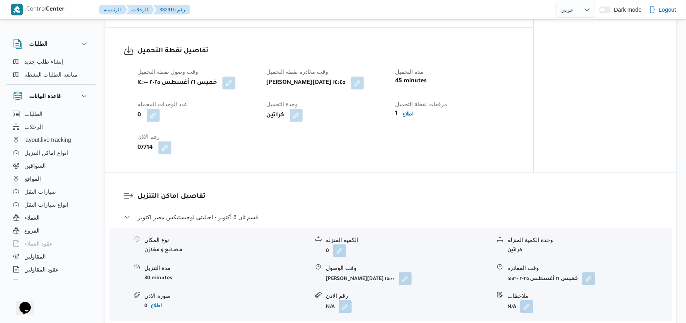
select select "ar"
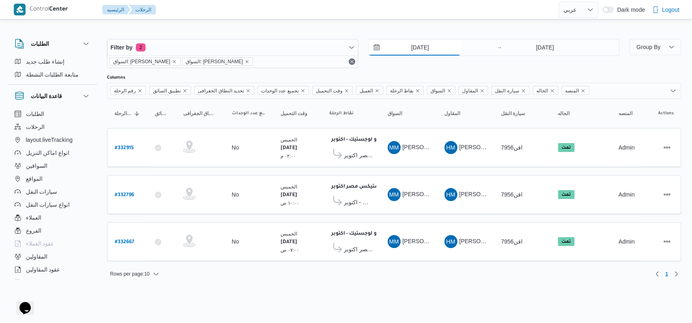
click at [415, 49] on input "[DATE]" at bounding box center [414, 47] width 92 height 16
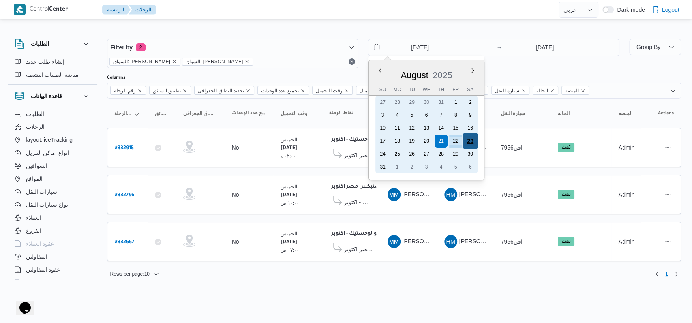
click at [470, 142] on div "23" at bounding box center [469, 140] width 15 height 15
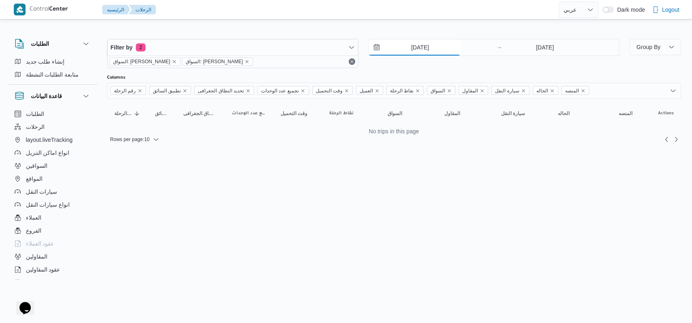
click at [432, 52] on input "[DATE]" at bounding box center [414, 47] width 92 height 16
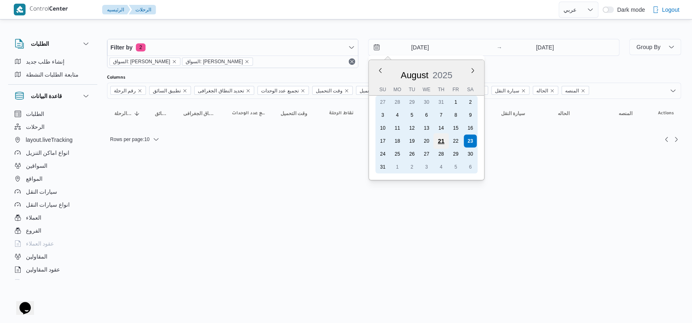
click at [438, 139] on div "21" at bounding box center [440, 140] width 15 height 15
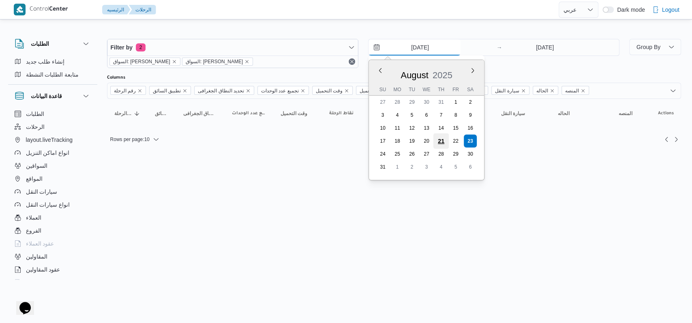
type input "[DATE]"
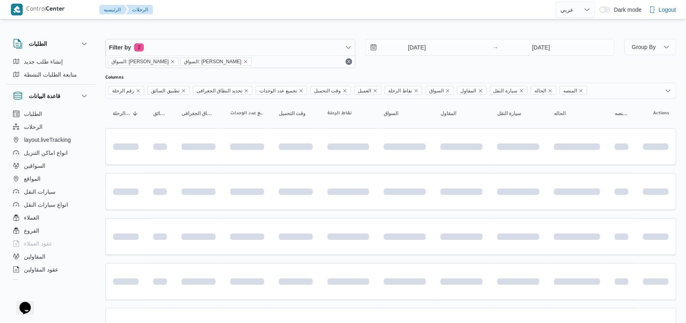
click at [468, 66] on div "[DATE] → [DATE]" at bounding box center [490, 53] width 250 height 29
